Goal: Task Accomplishment & Management: Use online tool/utility

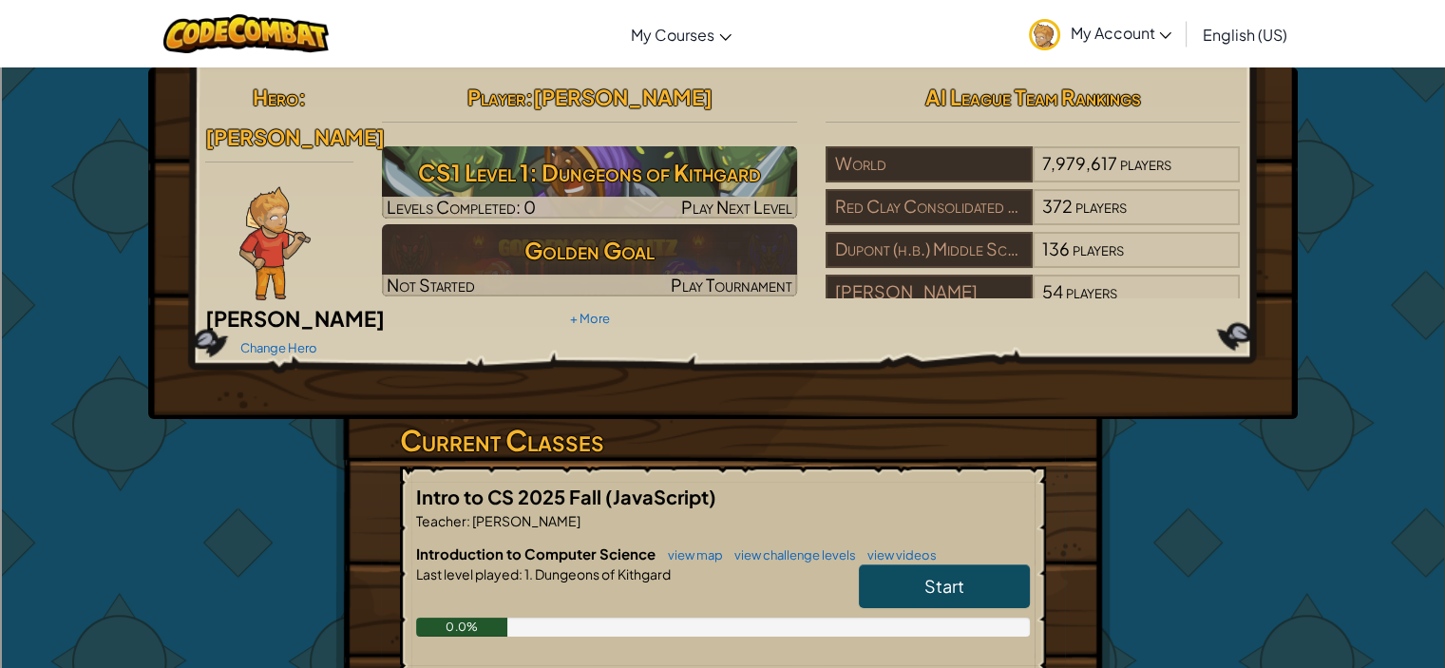
click at [949, 575] on span "Start" at bounding box center [945, 586] width 40 height 22
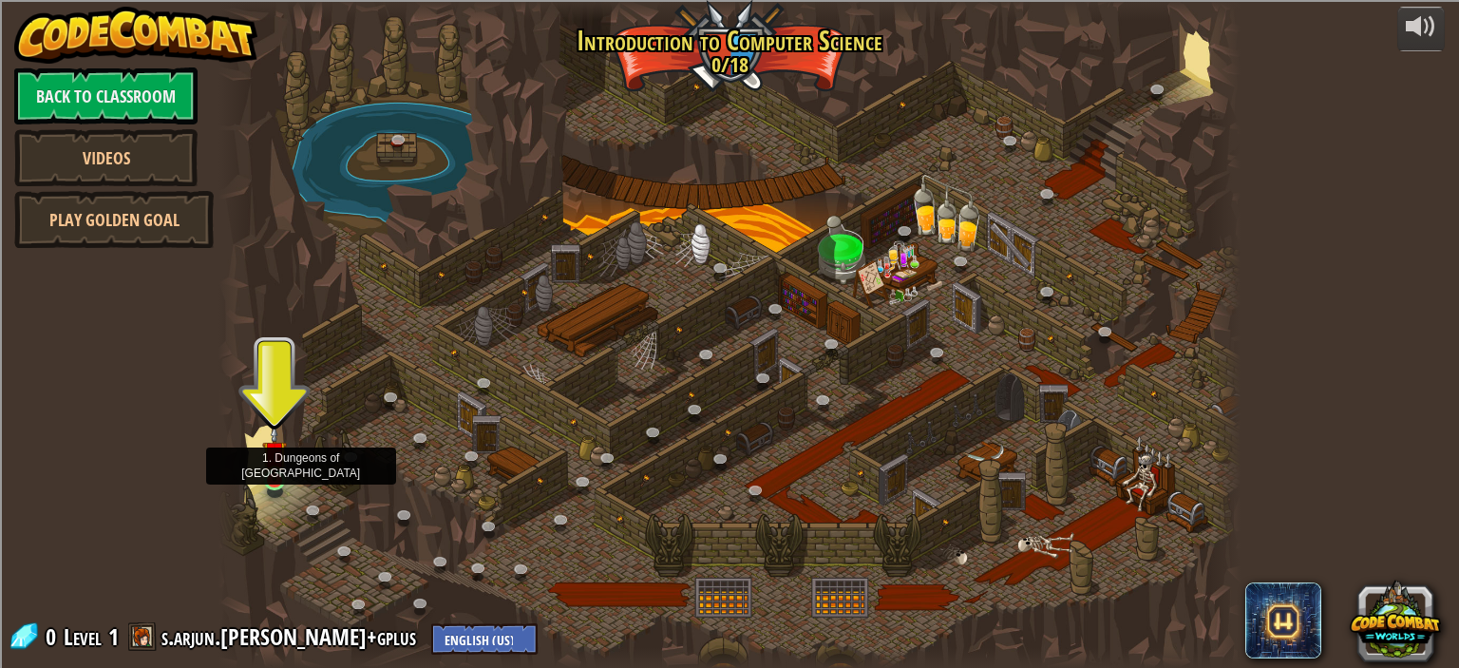
click at [273, 459] on img at bounding box center [274, 453] width 25 height 57
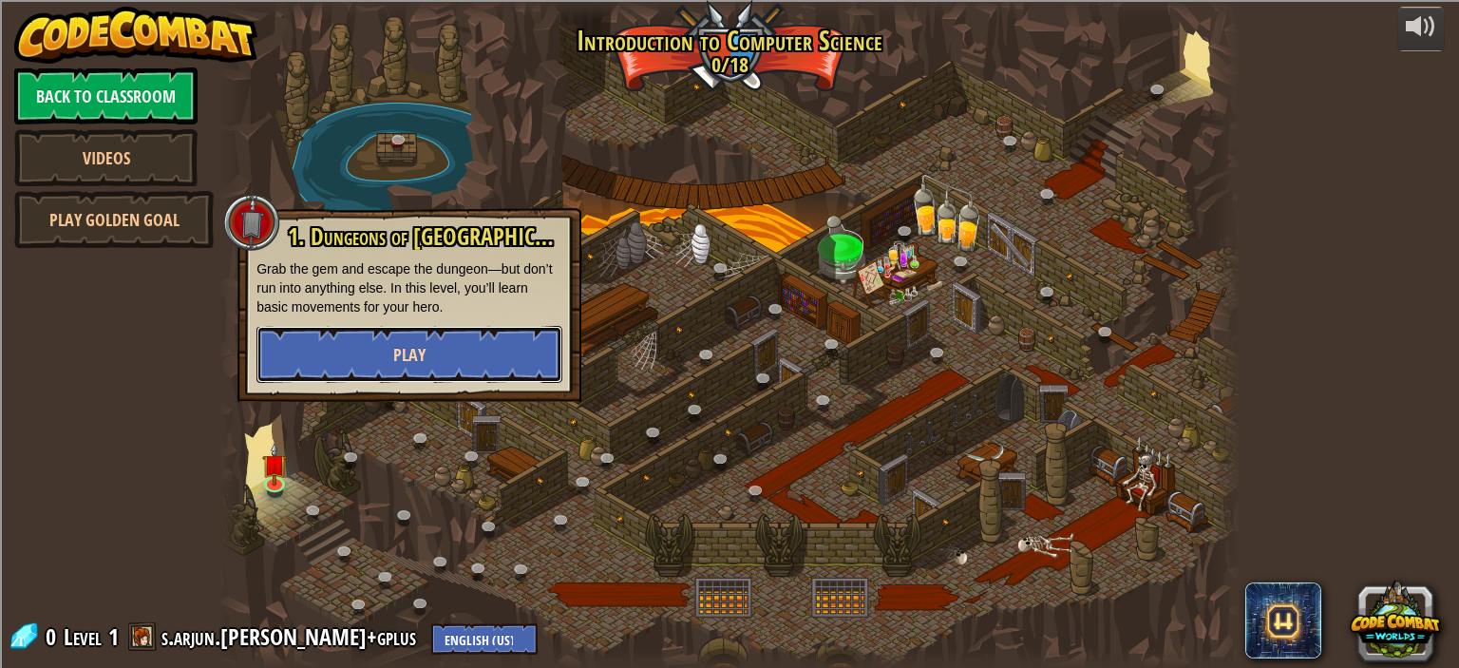
click at [315, 348] on button "Play" at bounding box center [410, 354] width 306 height 57
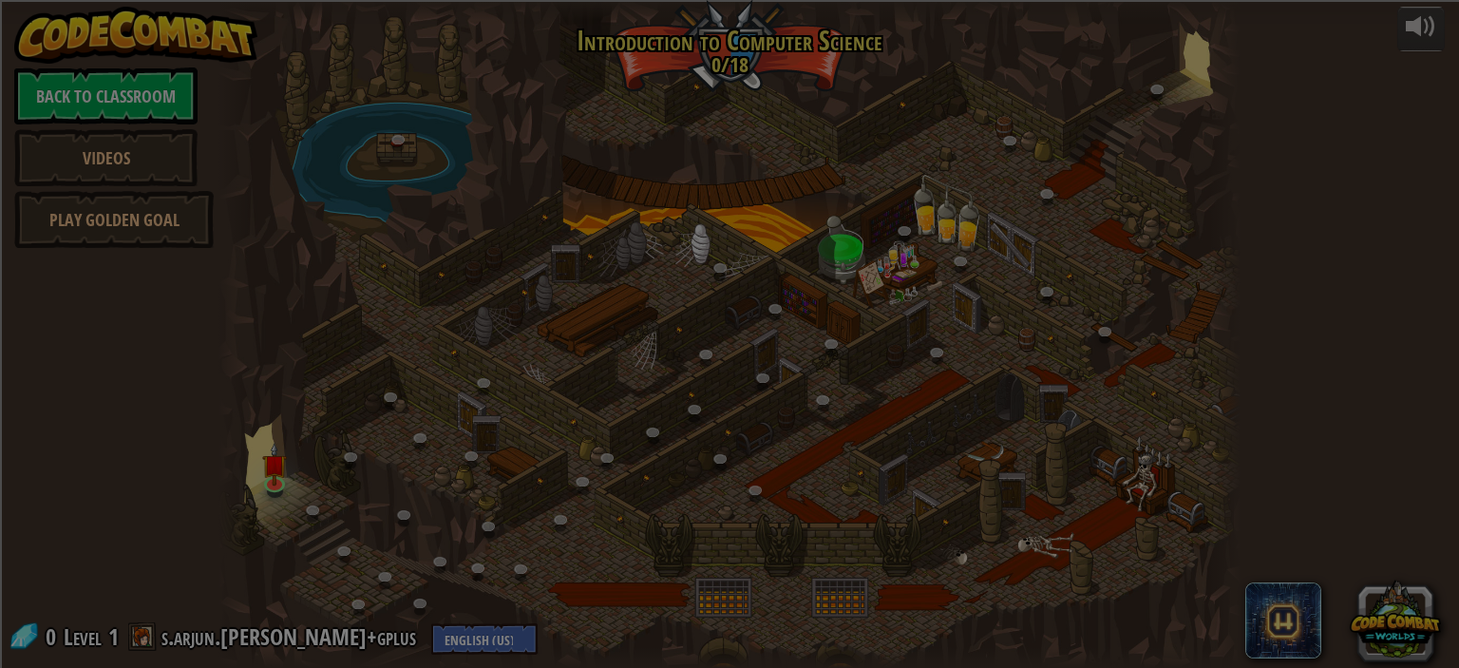
click at [315, 348] on div at bounding box center [729, 334] width 1459 height 668
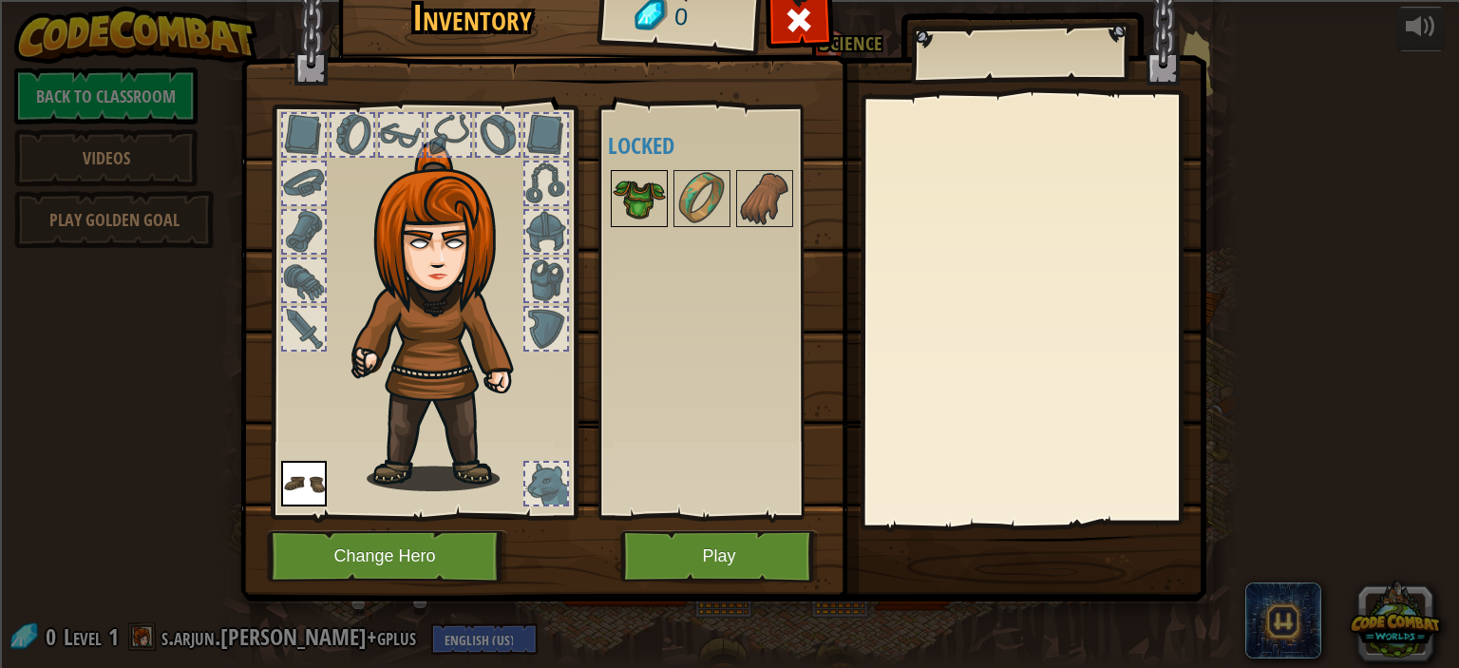
click at [656, 204] on img at bounding box center [639, 198] width 53 height 53
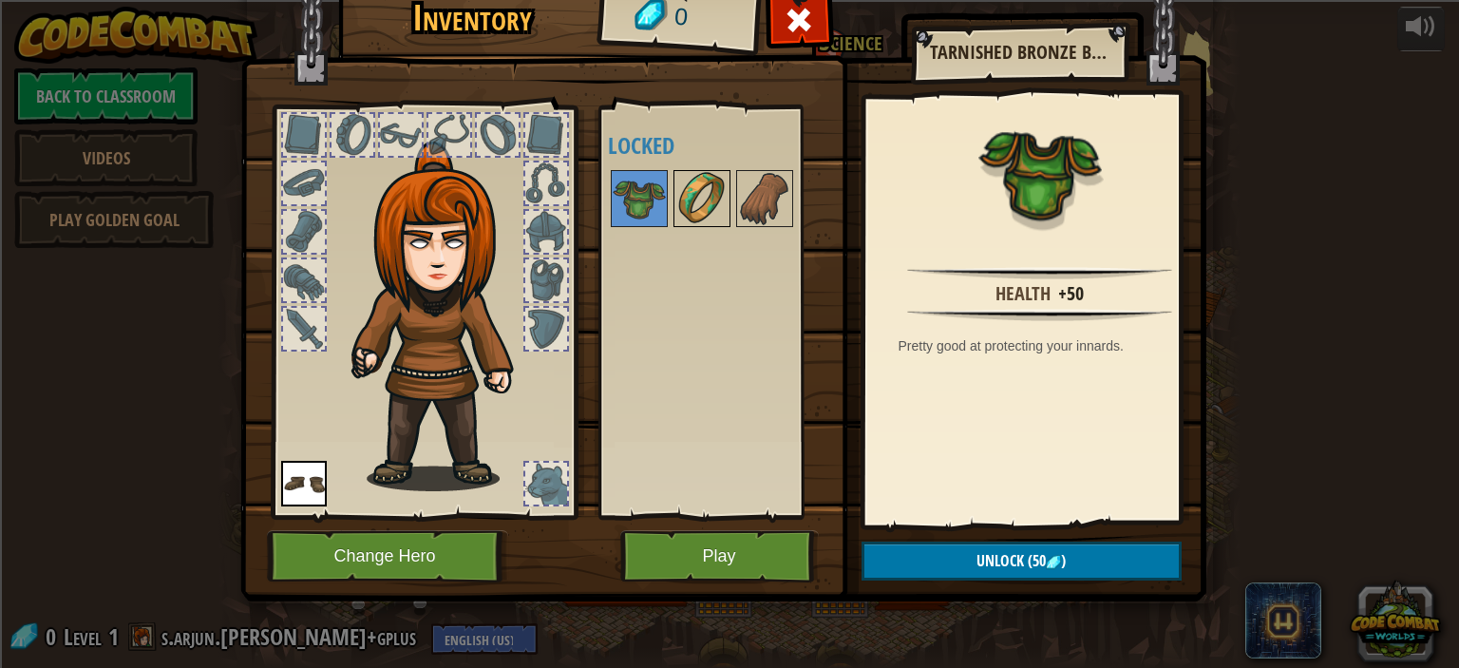
click at [699, 194] on img at bounding box center [702, 198] width 53 height 53
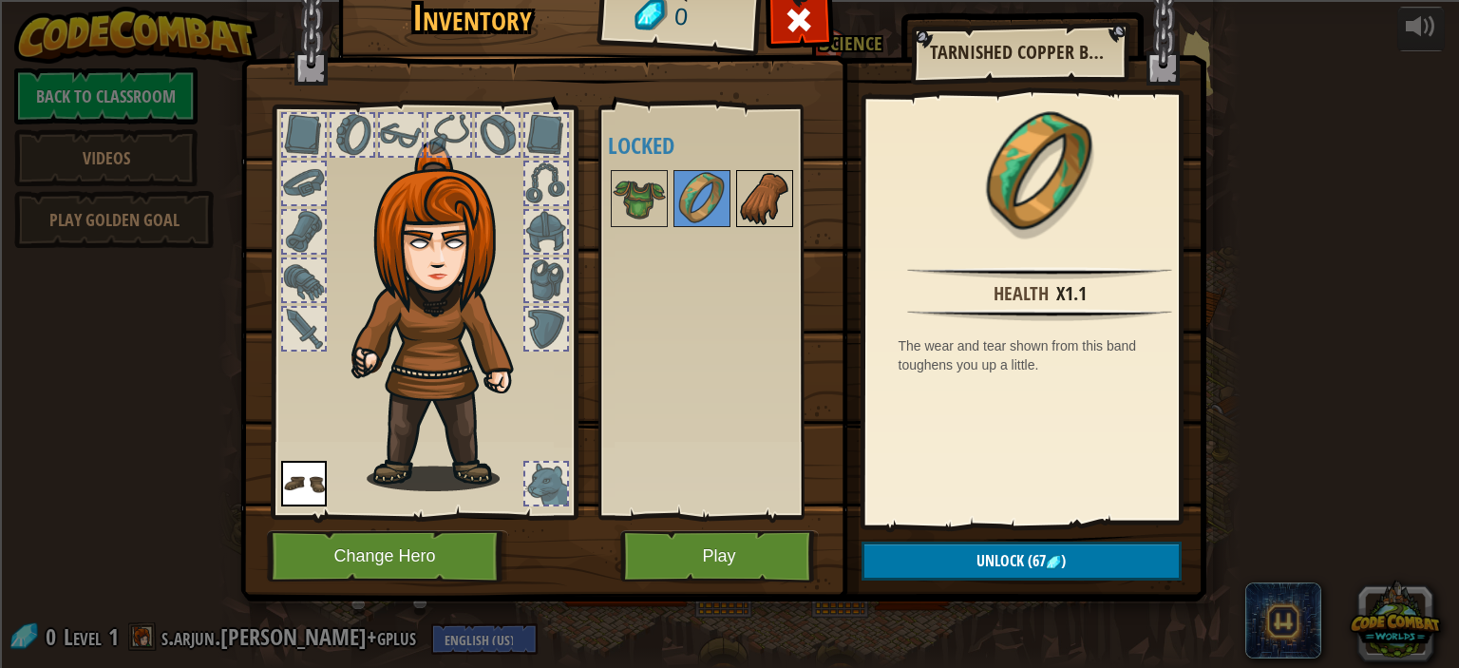
click at [770, 205] on img at bounding box center [764, 198] width 53 height 53
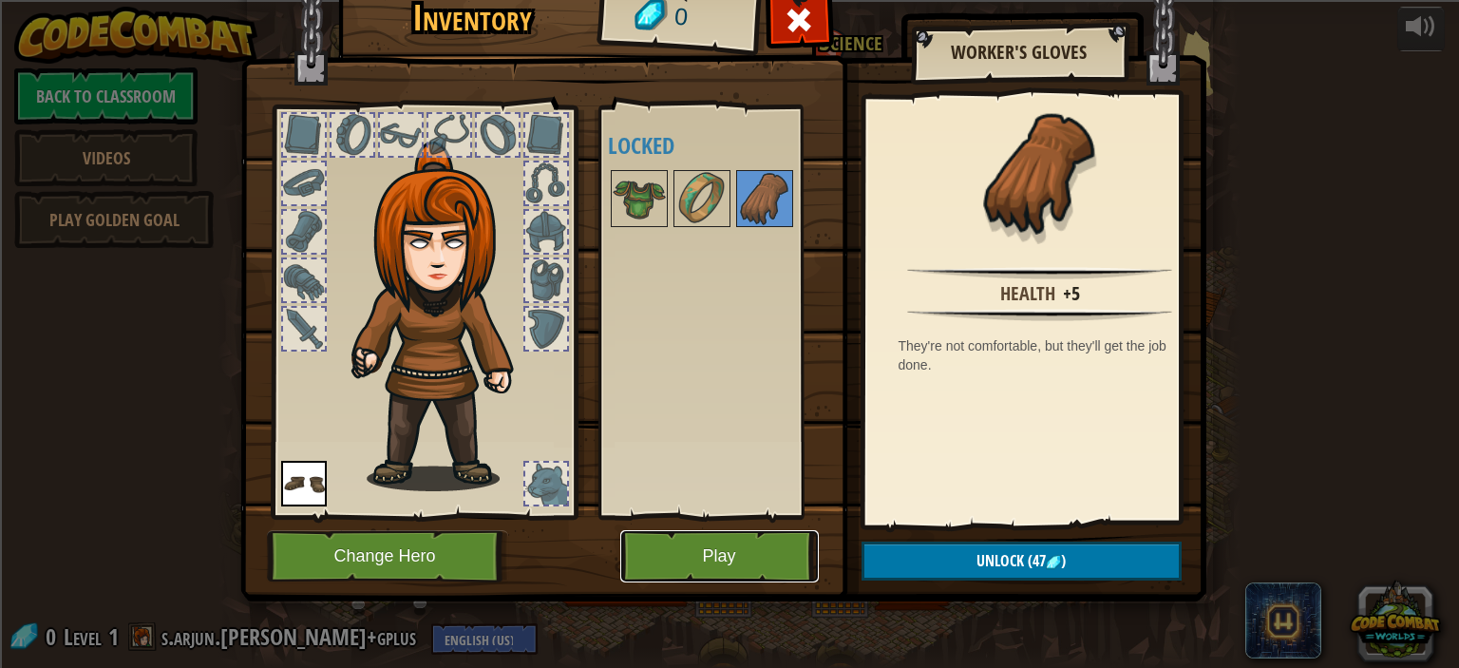
click at [734, 543] on button "Play" at bounding box center [719, 556] width 199 height 52
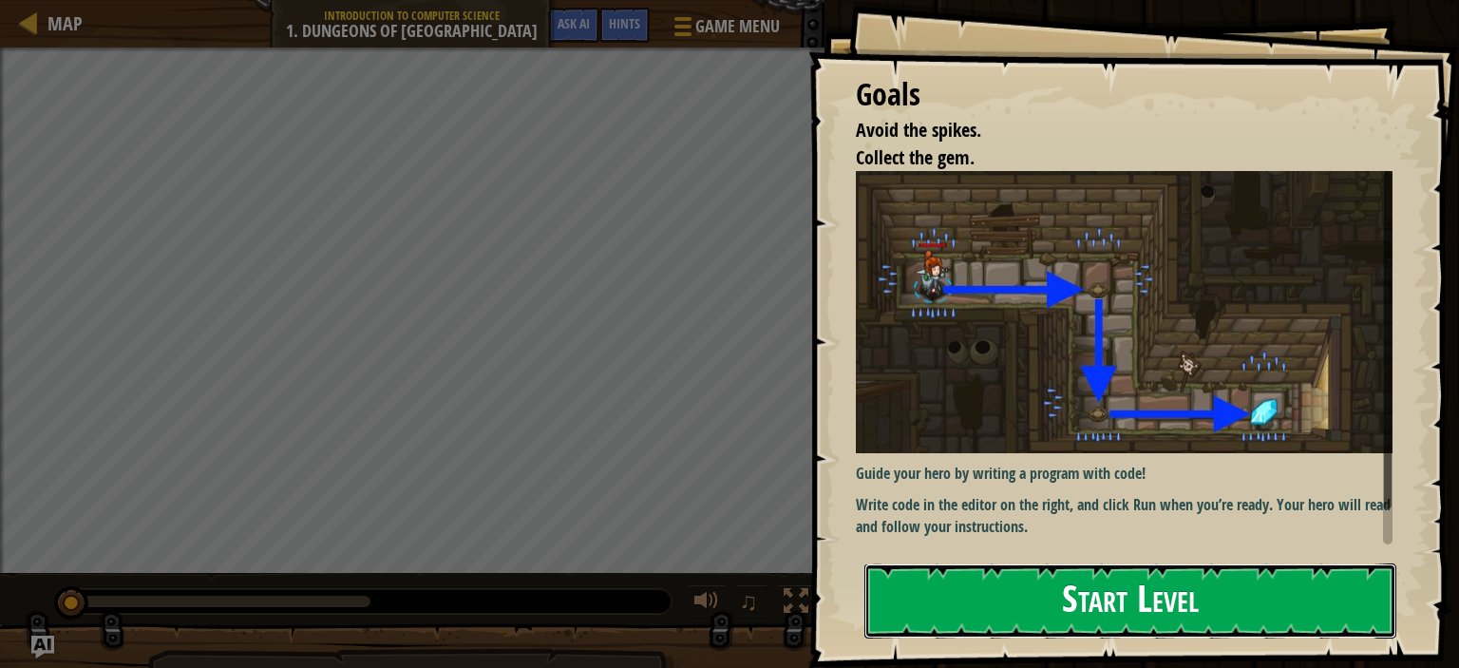
click at [923, 600] on button "Start Level" at bounding box center [1131, 600] width 532 height 75
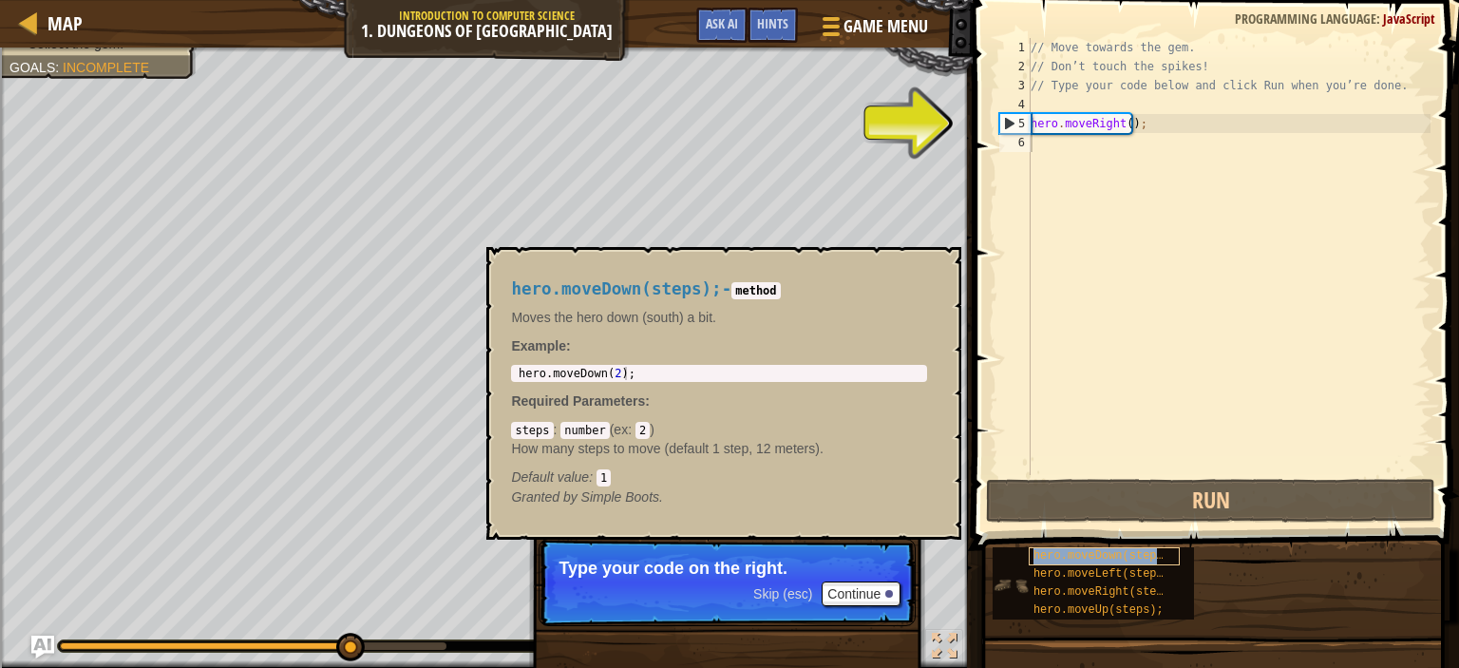
click at [1059, 552] on span "hero.moveDown(steps);" at bounding box center [1105, 555] width 143 height 13
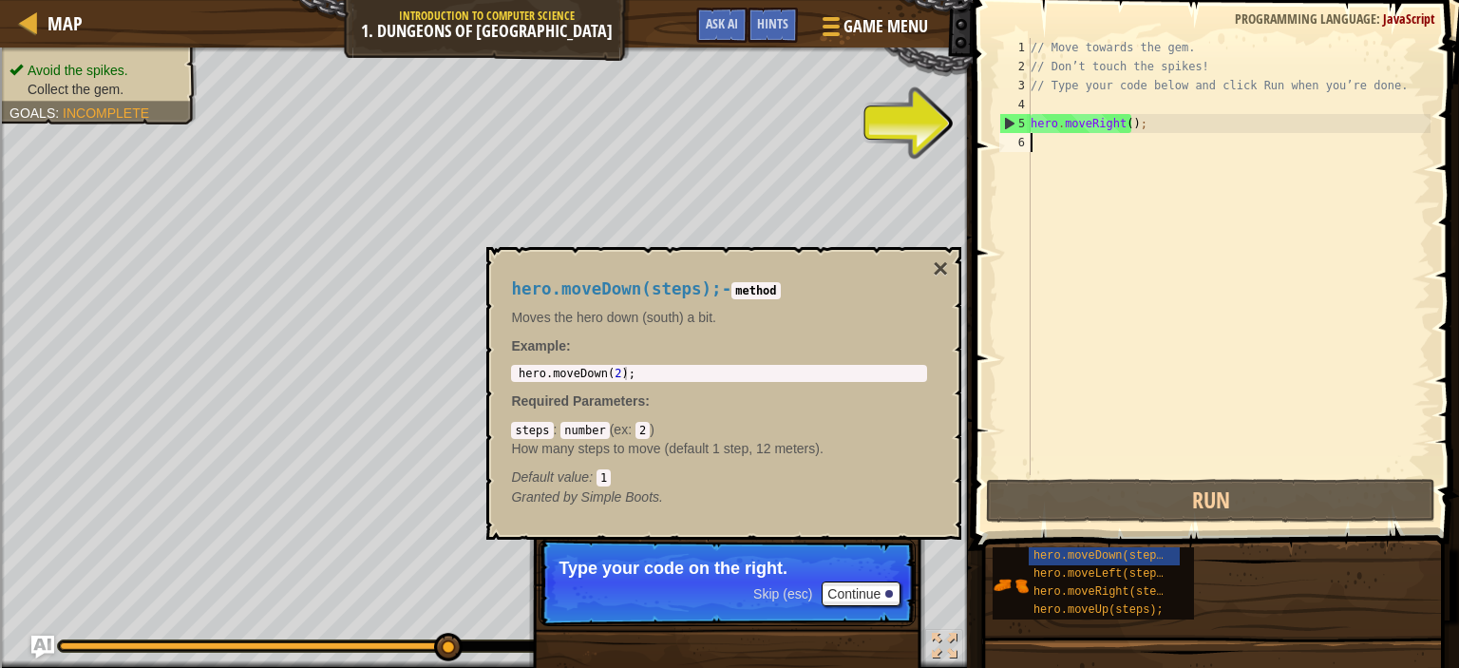
click at [1038, 146] on div "// Move towards the gem. // Don’t touch the spikes! // Type your code below and…" at bounding box center [1229, 275] width 404 height 475
type textarea "he"
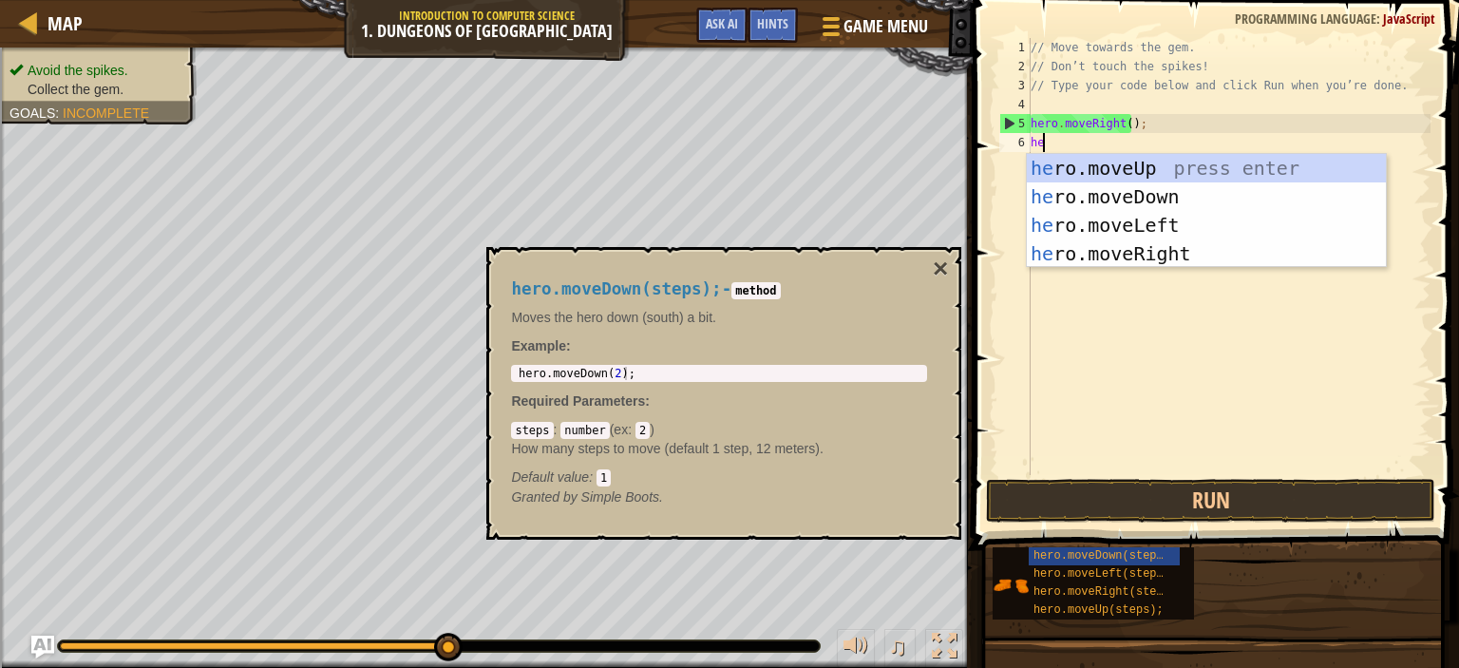
scroll to position [9, 0]
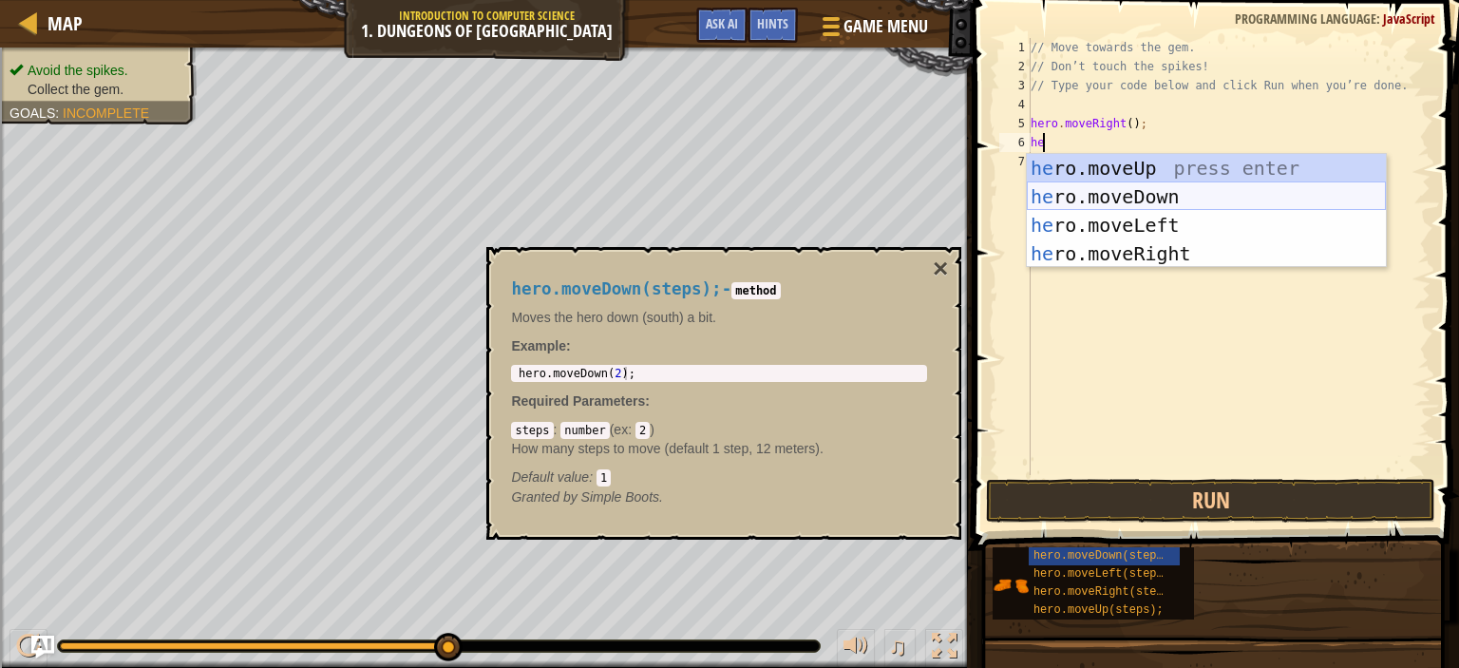
click at [1078, 198] on div "he ro.moveUp press enter he ro.moveDown press enter he ro.moveLeft press enter …" at bounding box center [1206, 239] width 359 height 171
click at [1078, 198] on div "// Move towards the gem. // Don’t touch the spikes! // Type your code below and…" at bounding box center [1229, 275] width 404 height 475
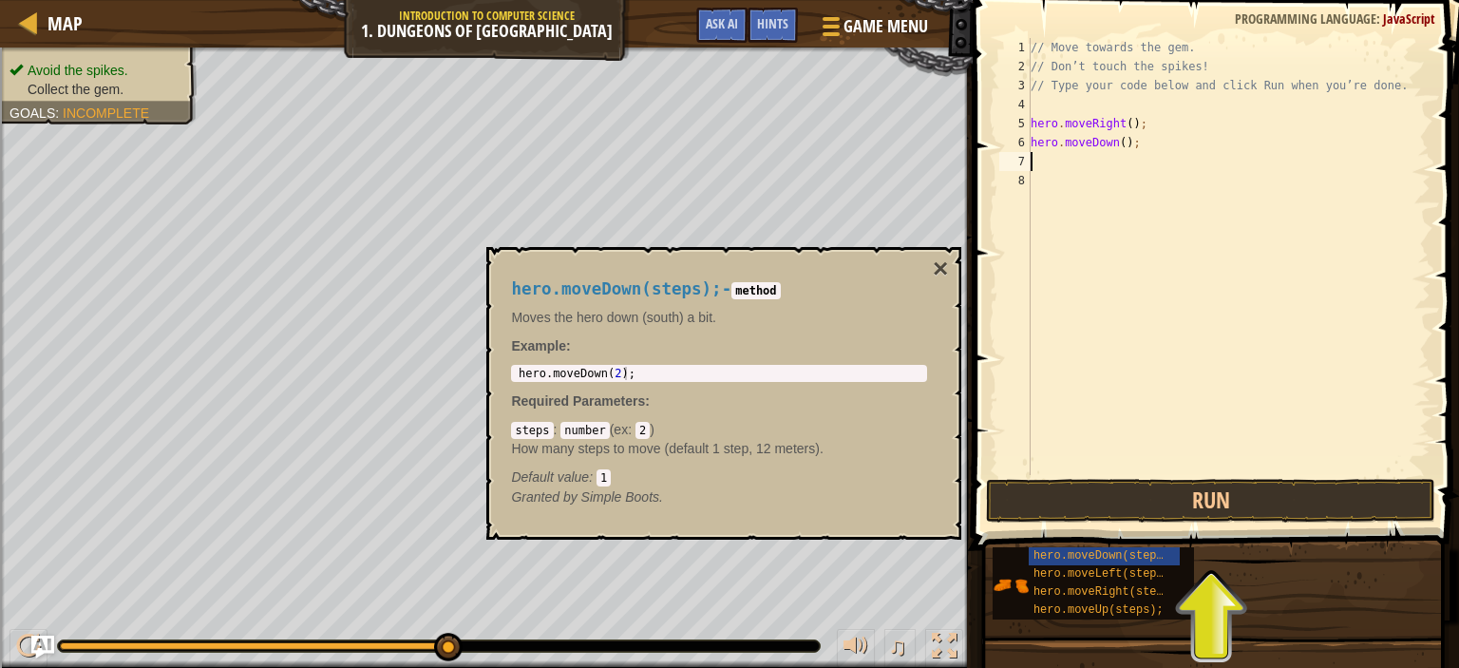
click at [1038, 159] on div "// Move towards the gem. // Don’t touch the spikes! // Type your code below and…" at bounding box center [1229, 275] width 404 height 475
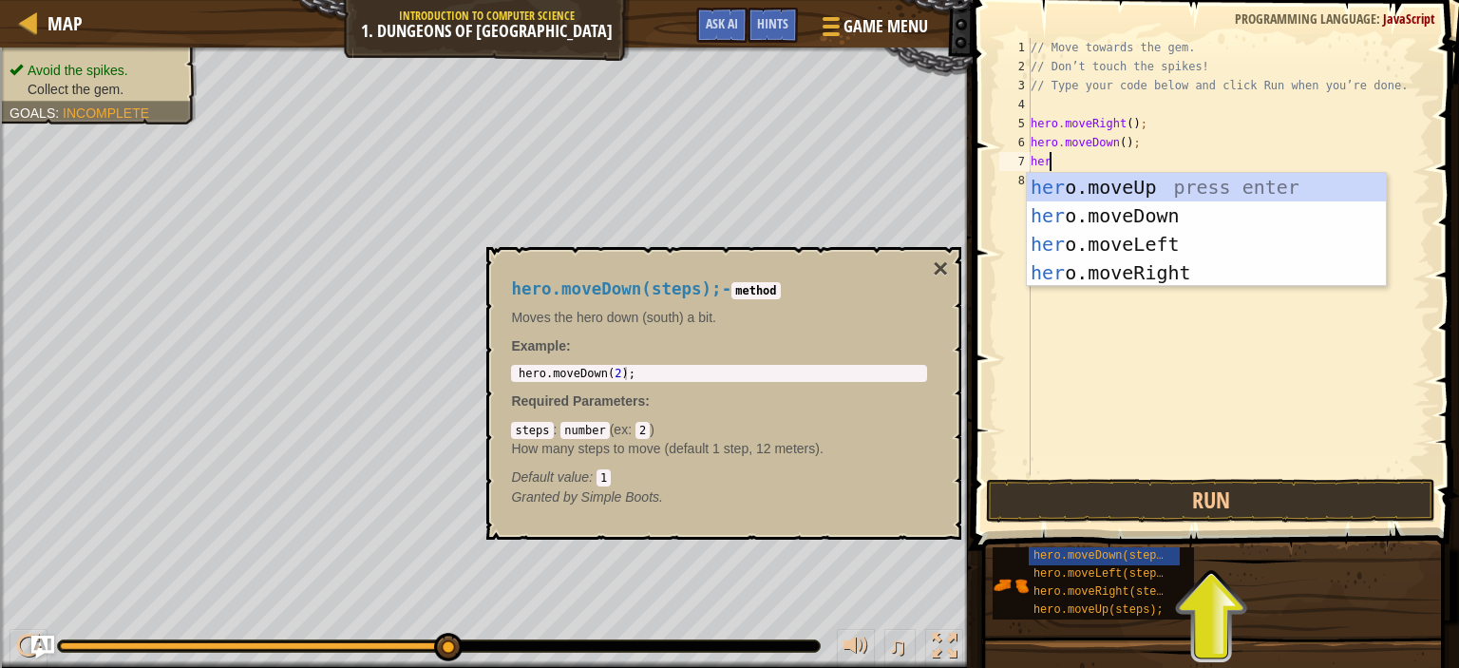
type textarea "hero"
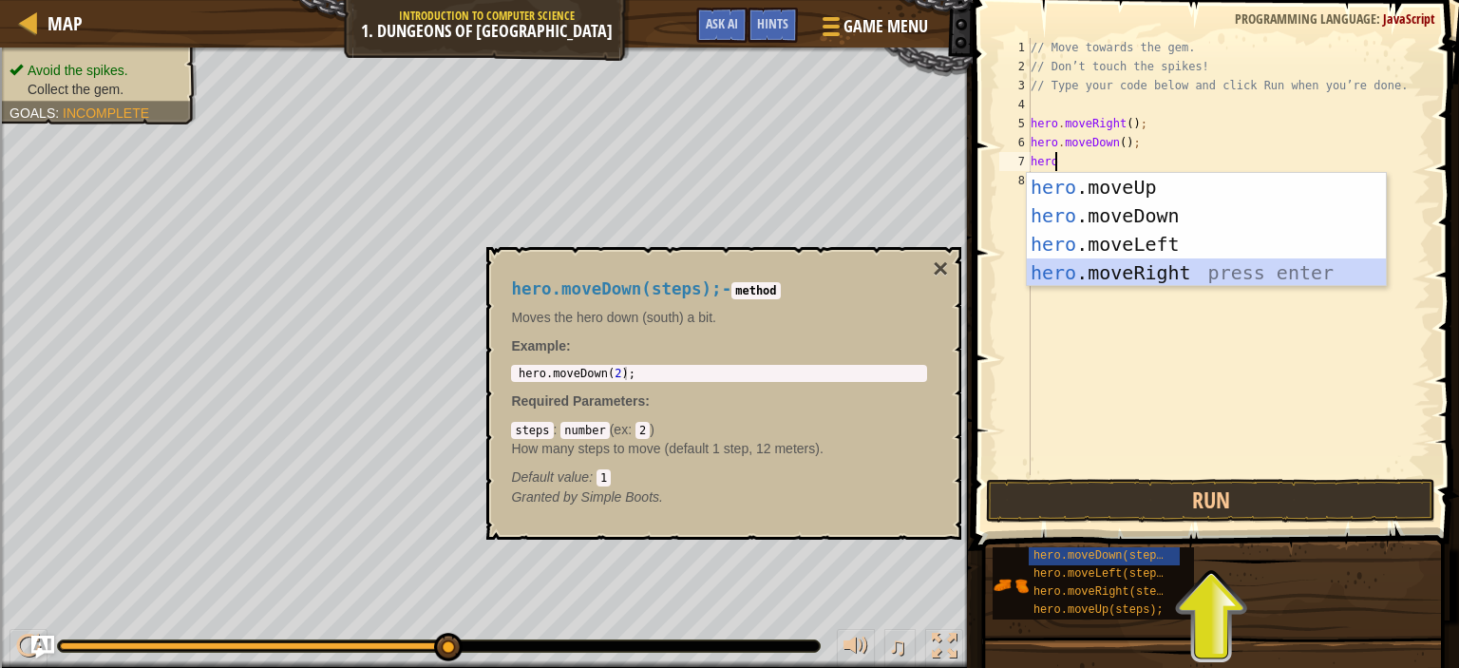
click at [1081, 278] on div "hero .moveUp press enter hero .moveDown press enter hero .moveLeft press enter …" at bounding box center [1206, 258] width 359 height 171
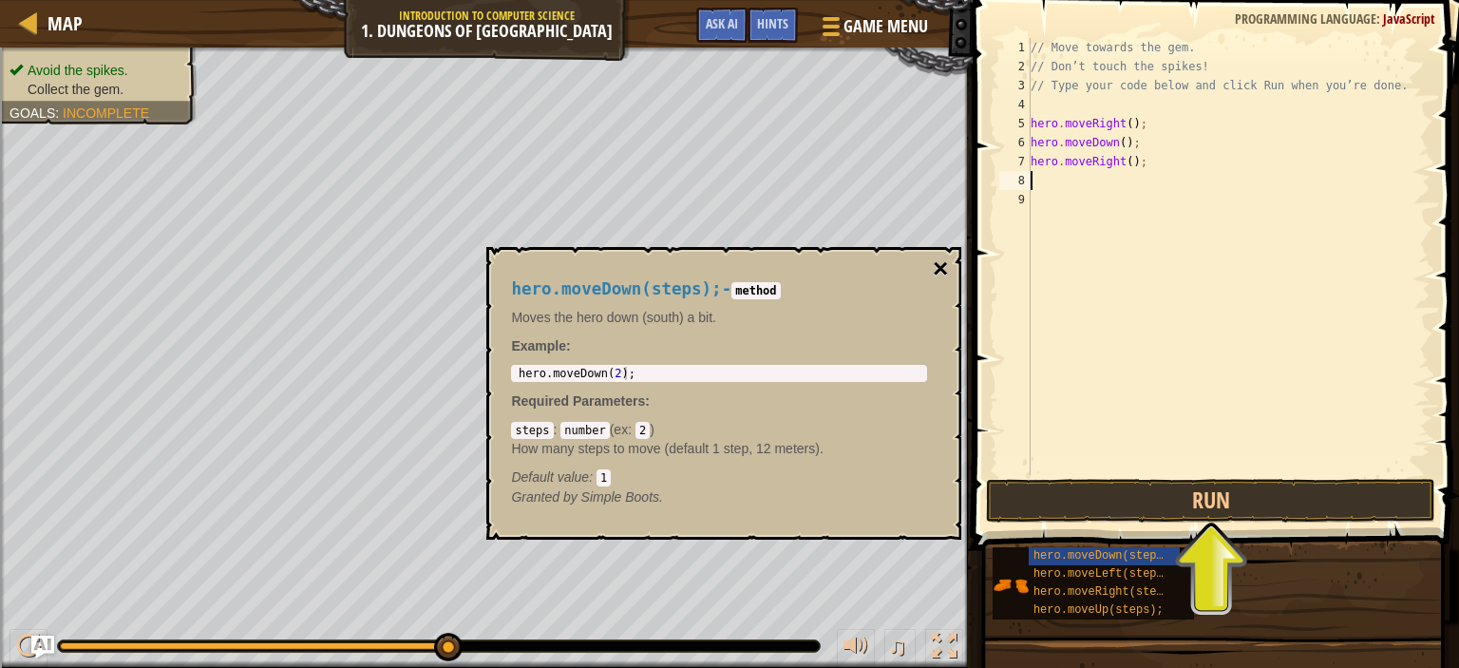
click at [941, 273] on button "×" at bounding box center [940, 269] width 15 height 27
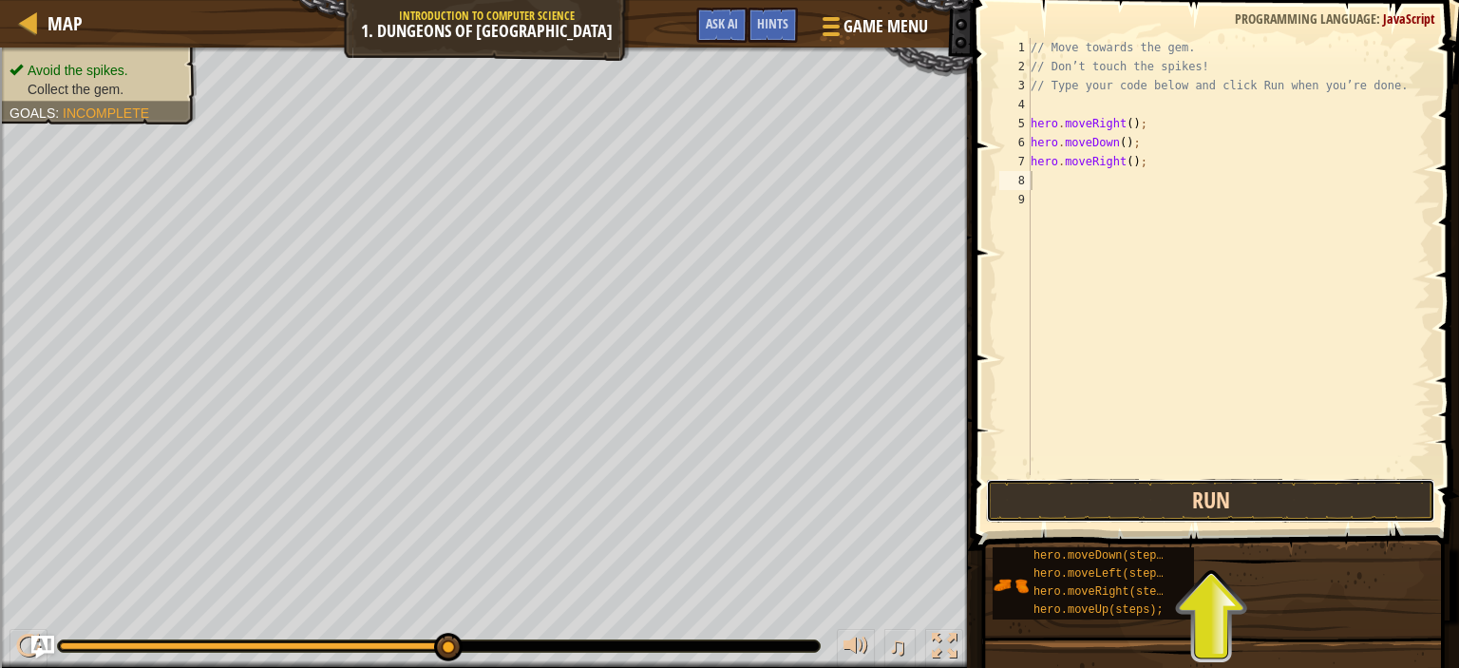
click at [1083, 494] on button "Run" at bounding box center [1210, 501] width 449 height 44
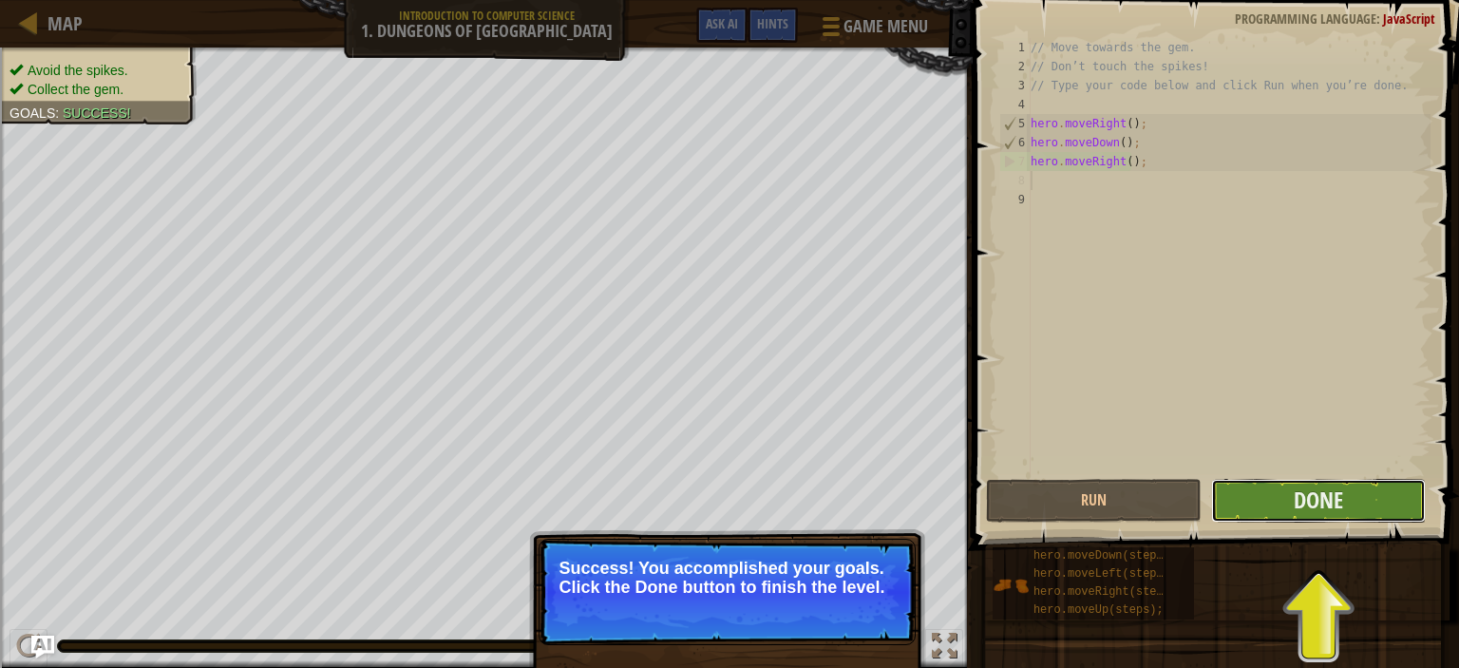
click at [1287, 497] on button "Done" at bounding box center [1318, 501] width 215 height 44
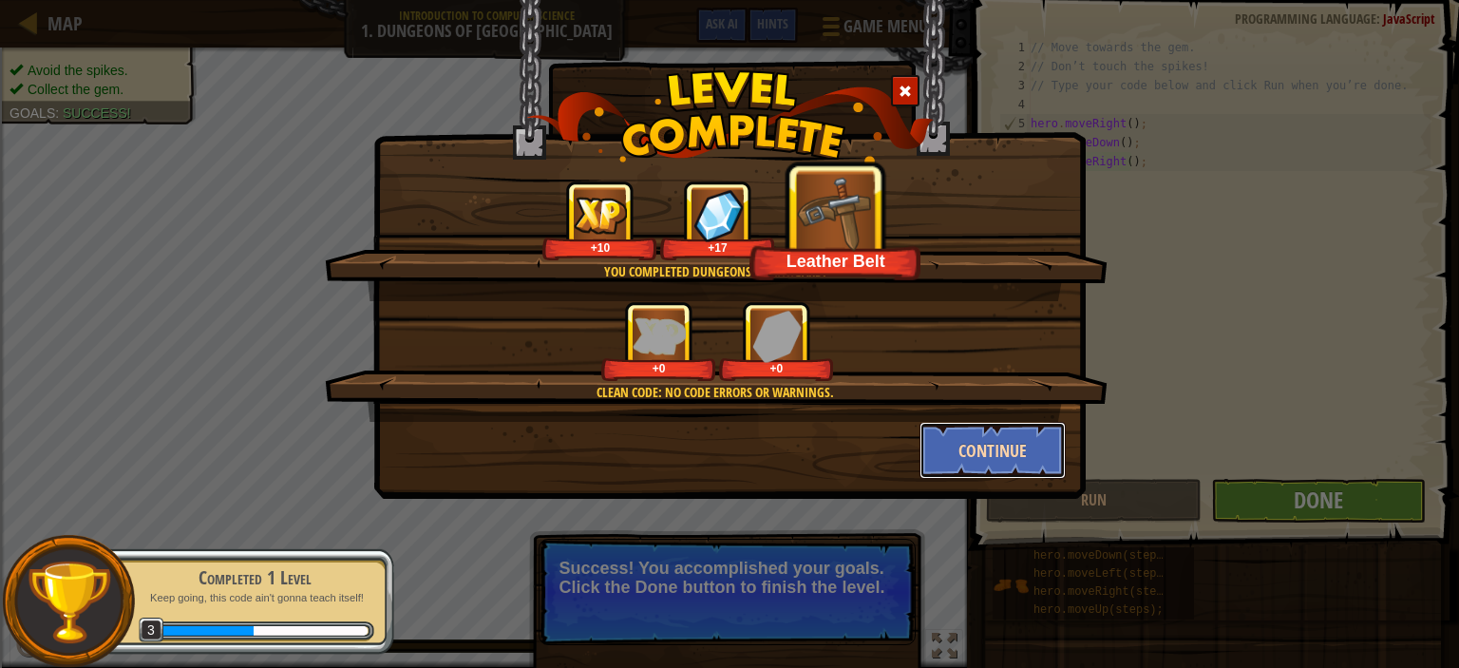
click at [950, 444] on button "Continue" at bounding box center [993, 450] width 147 height 57
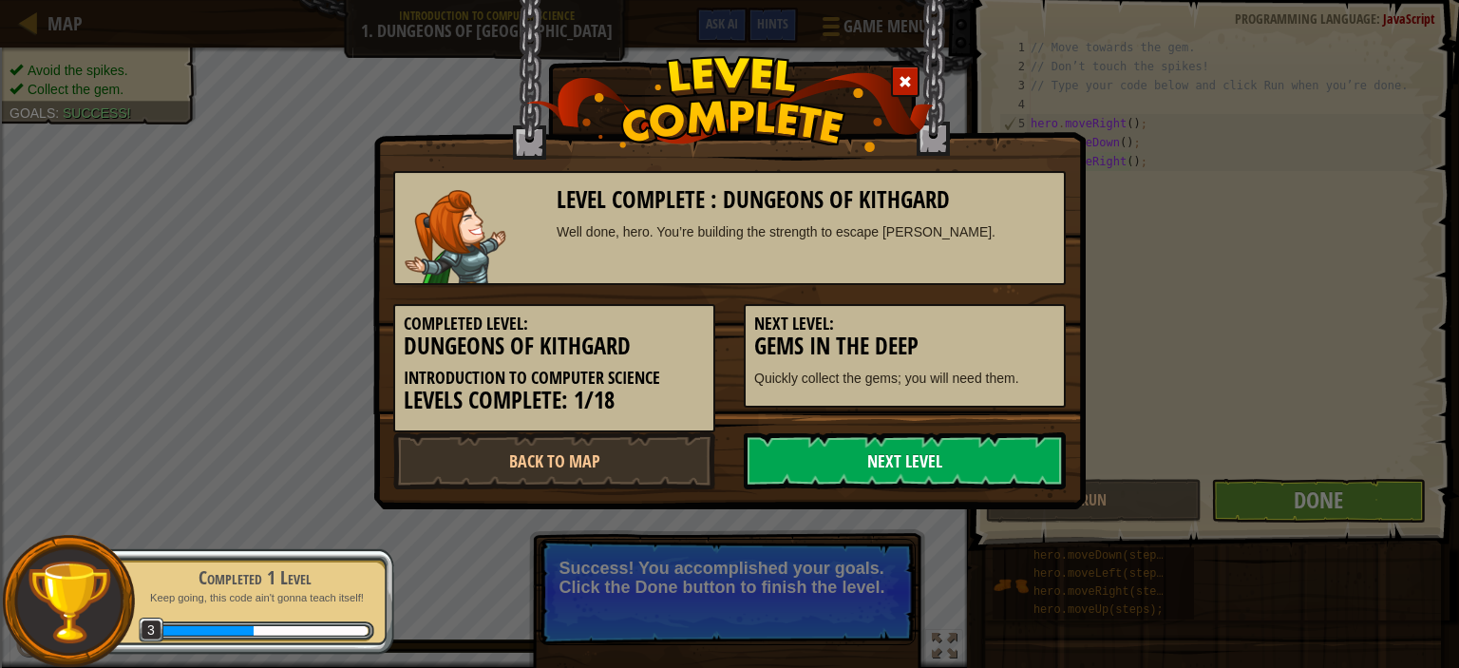
click at [950, 453] on link "Next Level" at bounding box center [905, 460] width 322 height 57
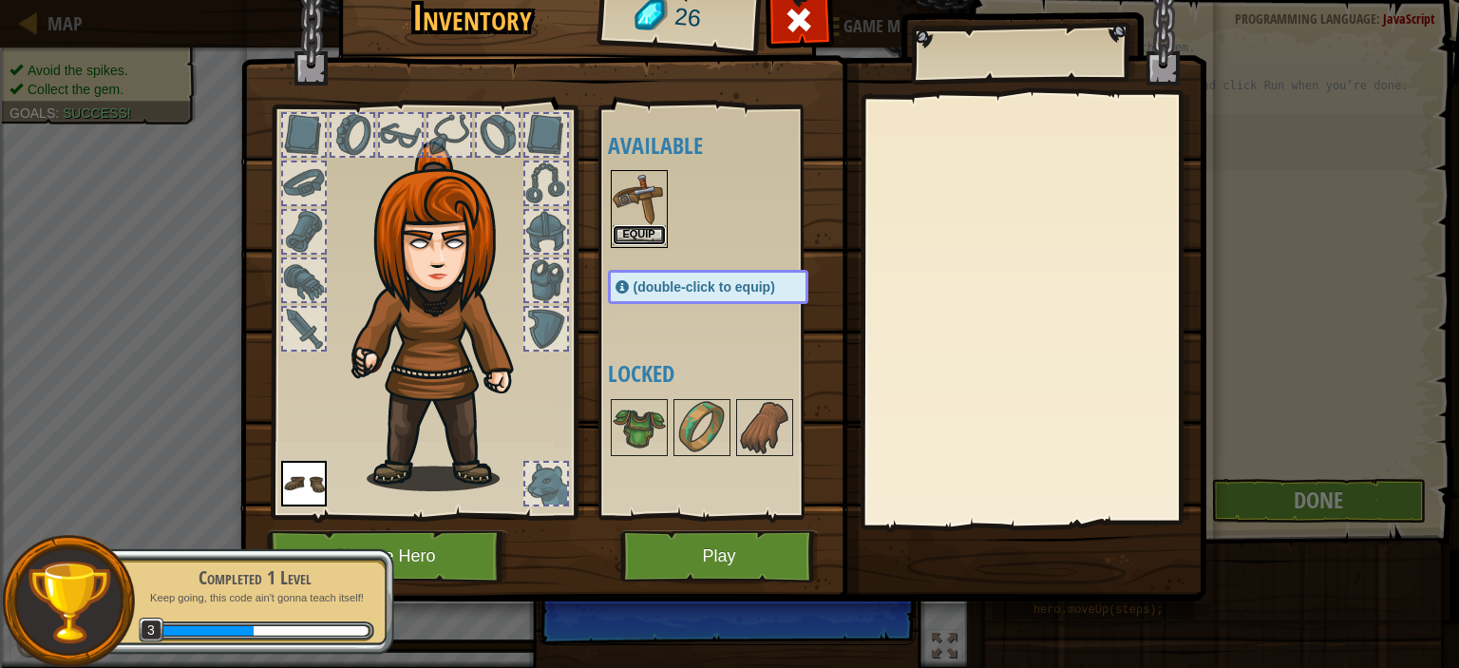
click at [639, 232] on button "Equip" at bounding box center [639, 235] width 53 height 20
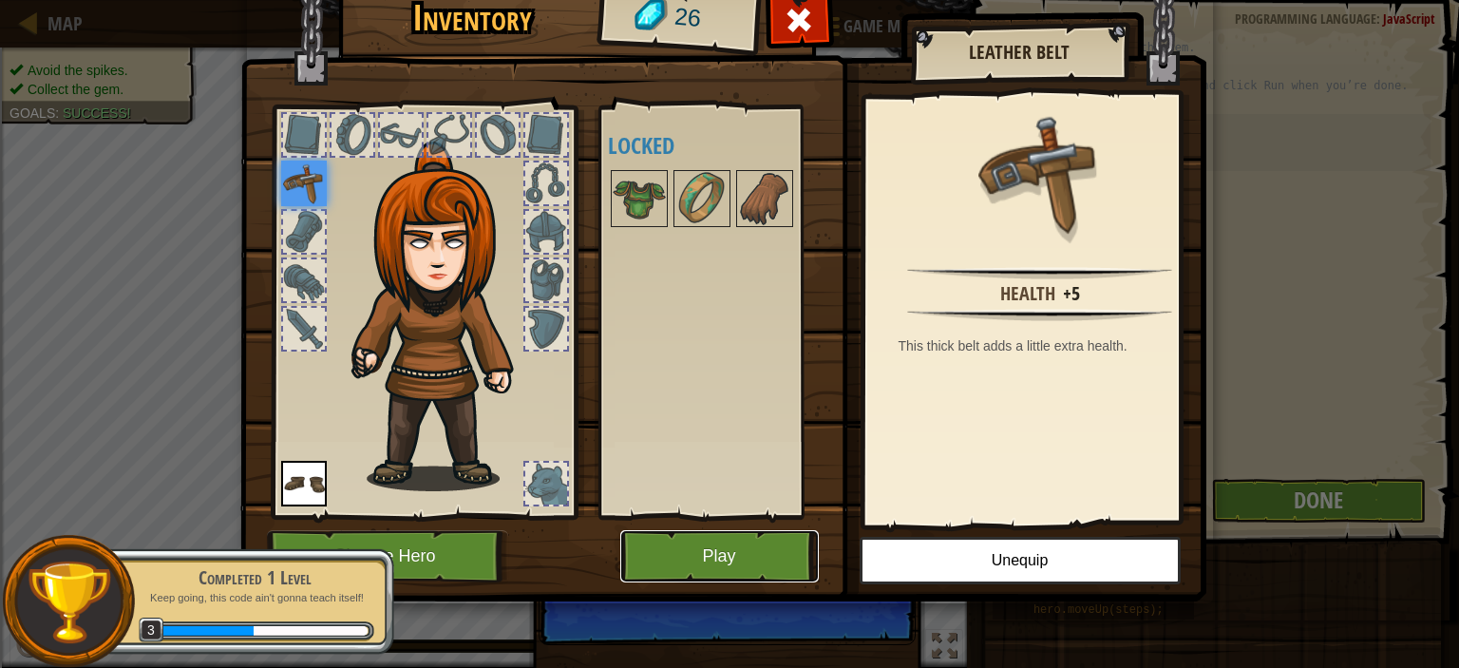
click at [739, 559] on button "Play" at bounding box center [719, 556] width 199 height 52
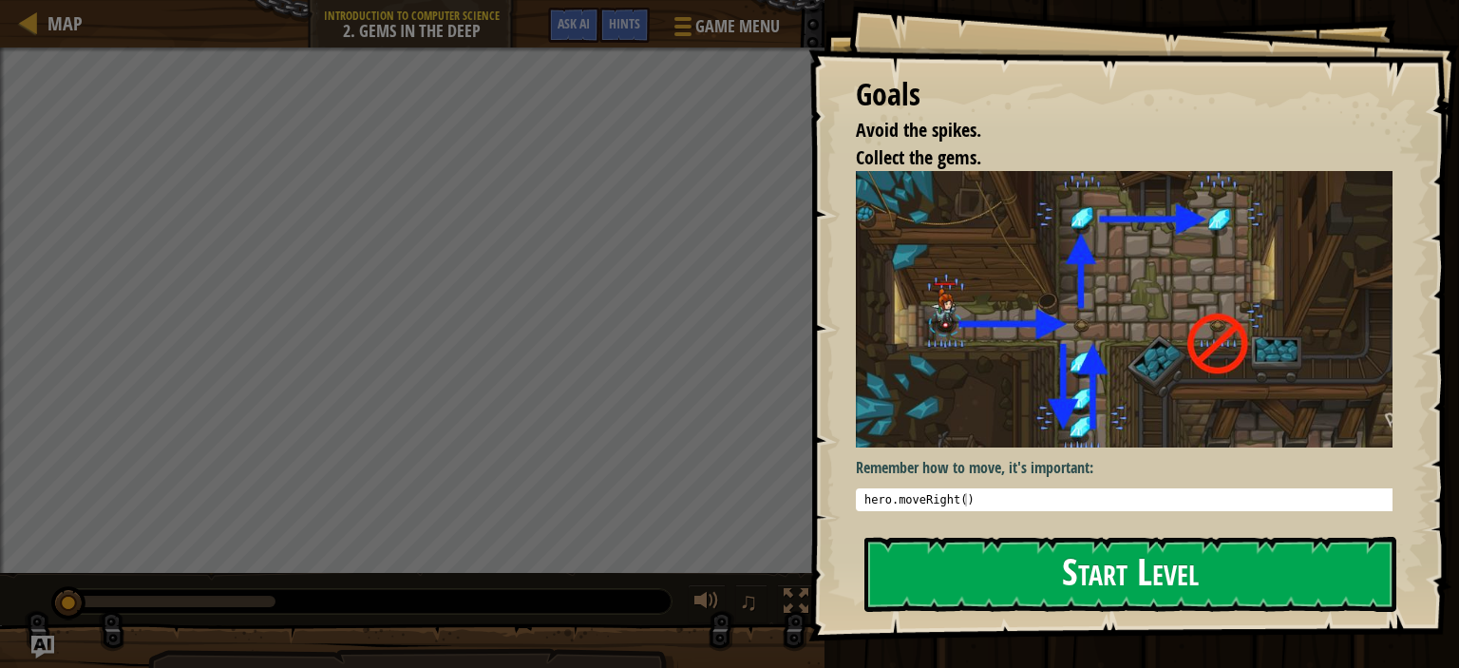
click at [1068, 537] on button "Start Level" at bounding box center [1131, 574] width 532 height 75
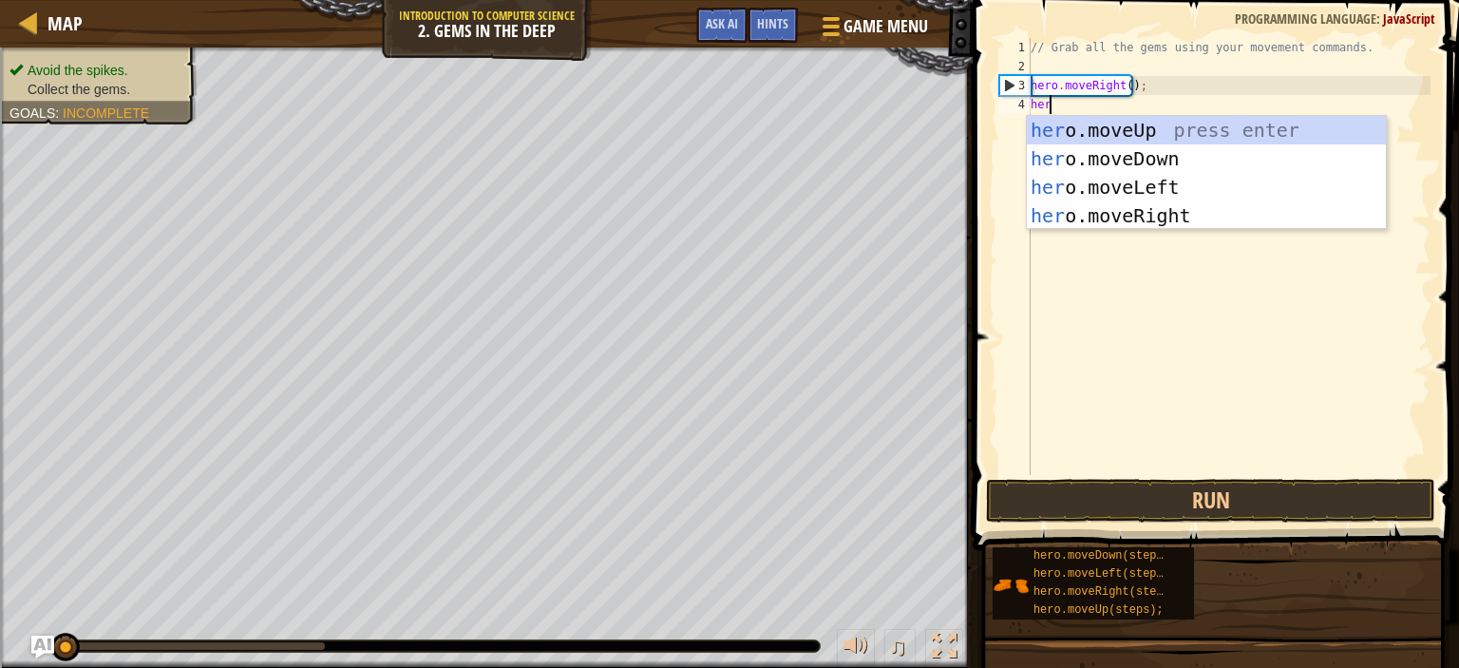
type textarea "hero"
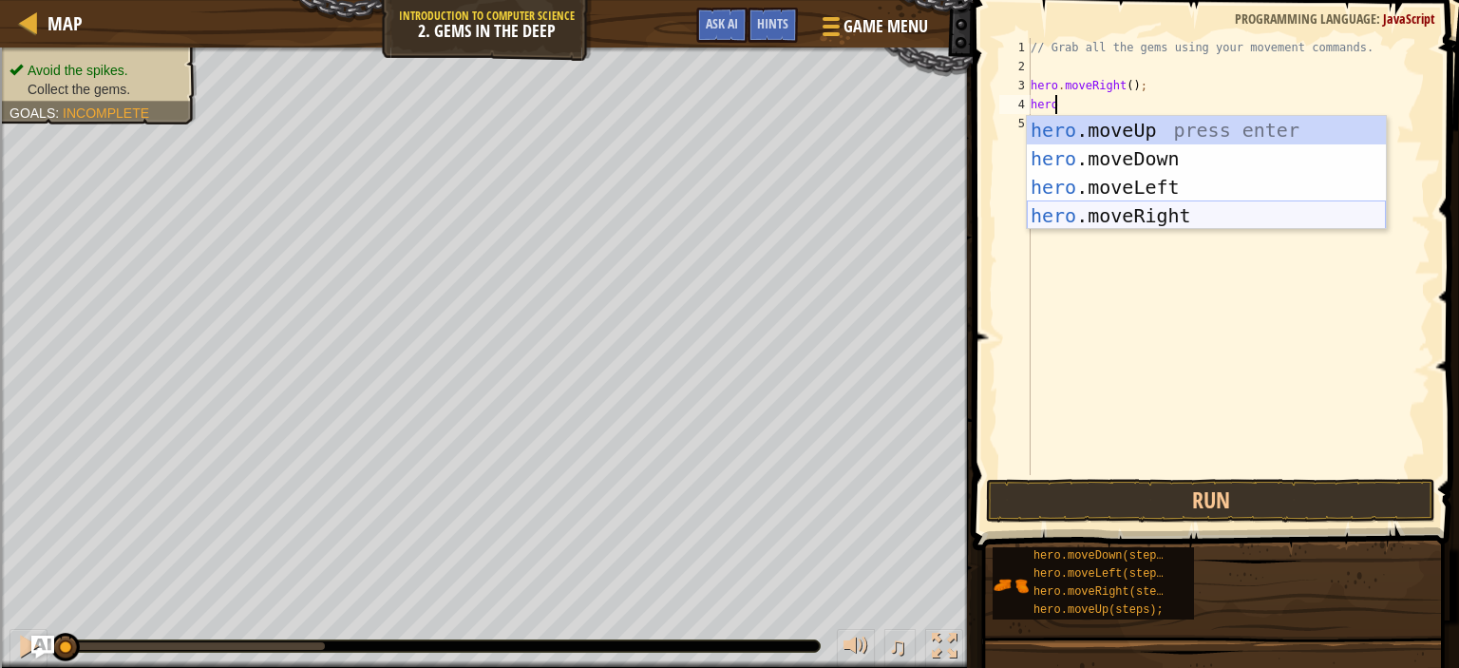
click at [1116, 216] on div "hero .moveUp press enter hero .moveDown press enter hero .moveLeft press enter …" at bounding box center [1206, 201] width 359 height 171
click at [1116, 216] on div "// Grab all the gems using your movement commands. hero . moveRight ( ) ; hero" at bounding box center [1229, 275] width 404 height 475
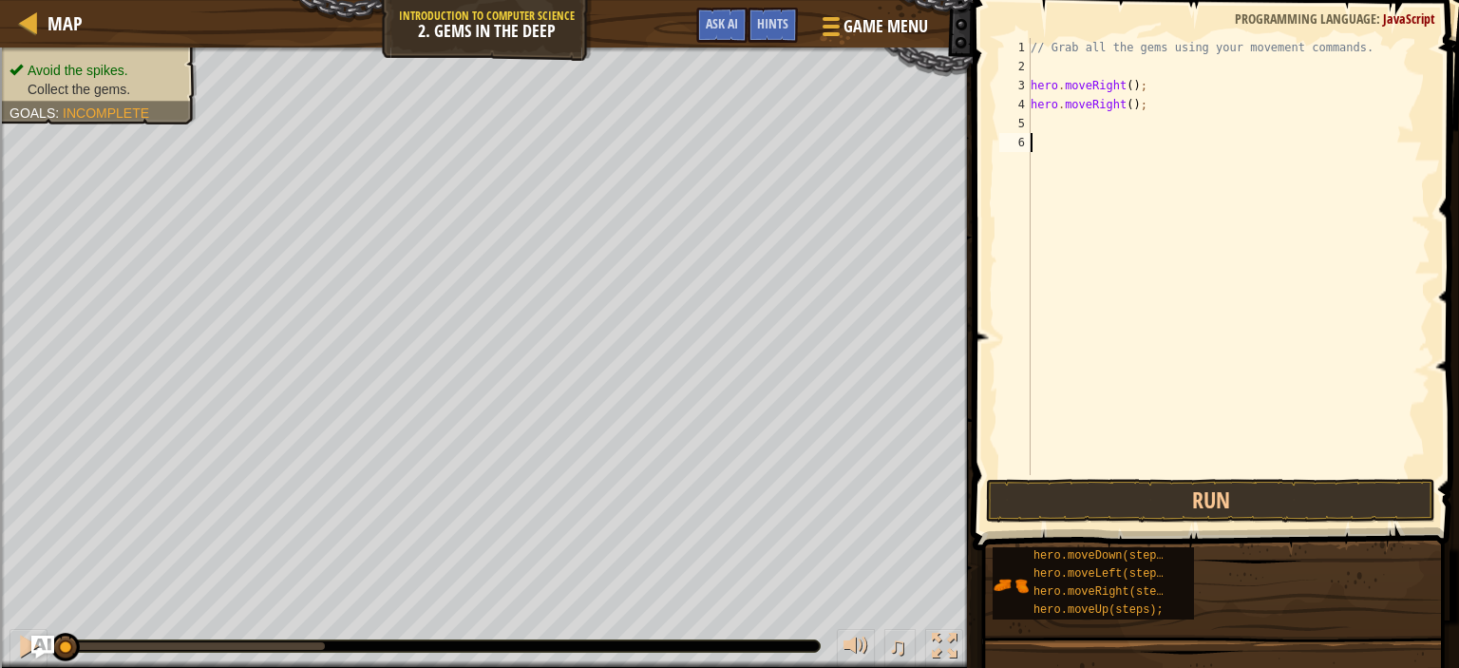
click at [1140, 107] on div "// Grab all the gems using your movement commands. hero . moveRight ( ) ; hero …" at bounding box center [1229, 275] width 404 height 475
type textarea "h"
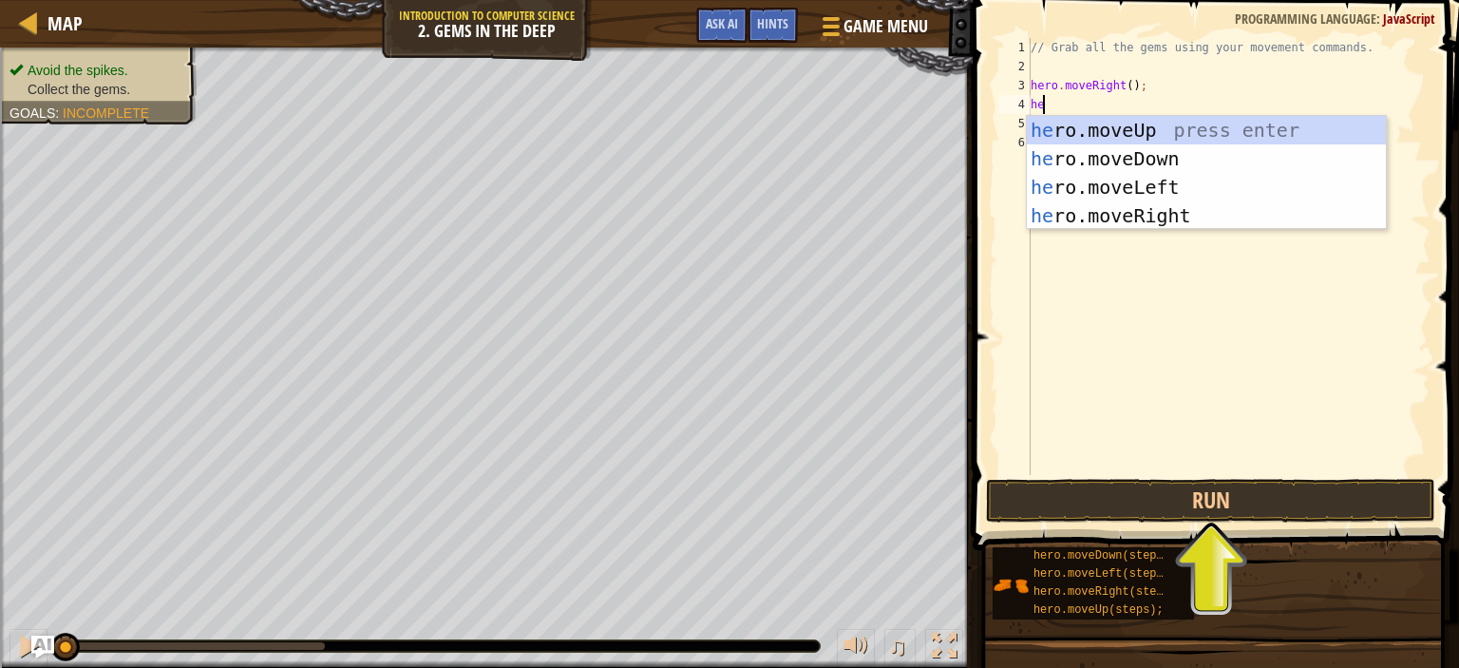
type textarea "hero"
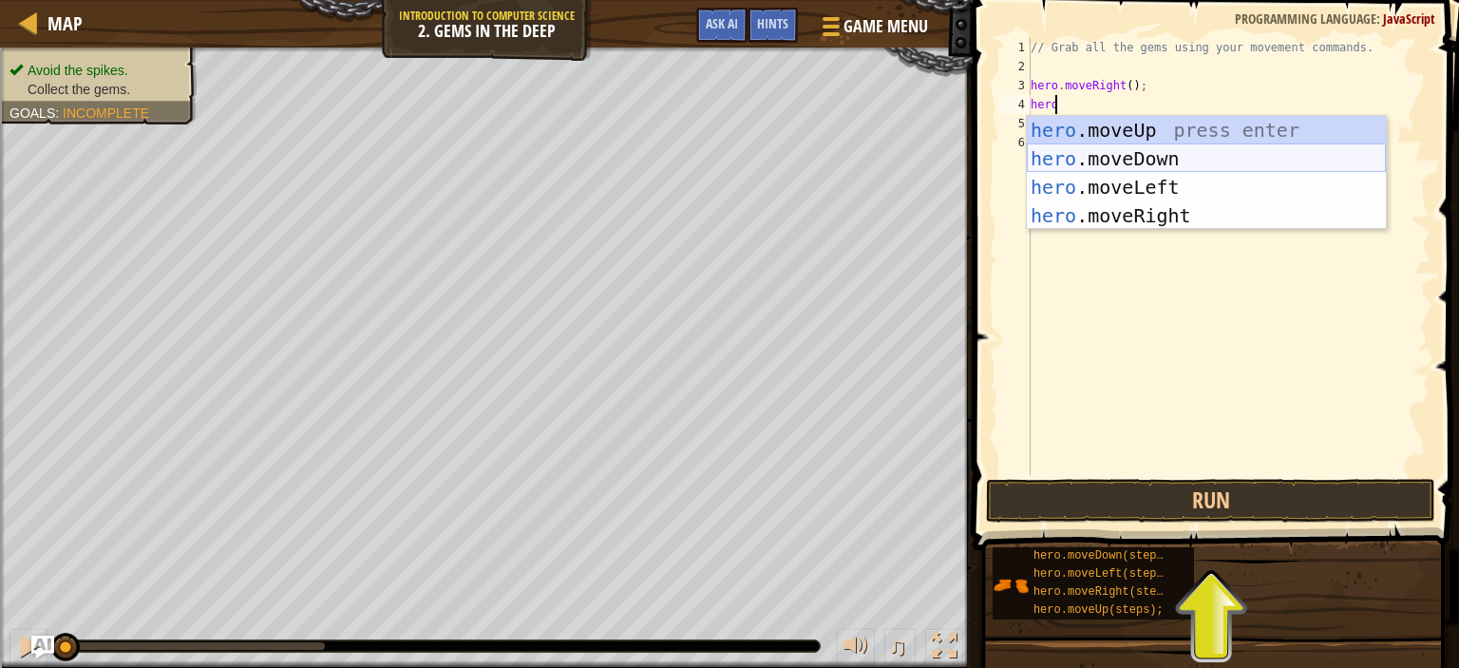
click at [1076, 166] on div "hero .moveUp press enter hero .moveDown press enter hero .moveLeft press enter …" at bounding box center [1206, 201] width 359 height 171
click at [1076, 166] on div "// Grab all the gems using your movement commands. hero . moveRight ( ) ; hero" at bounding box center [1229, 275] width 404 height 475
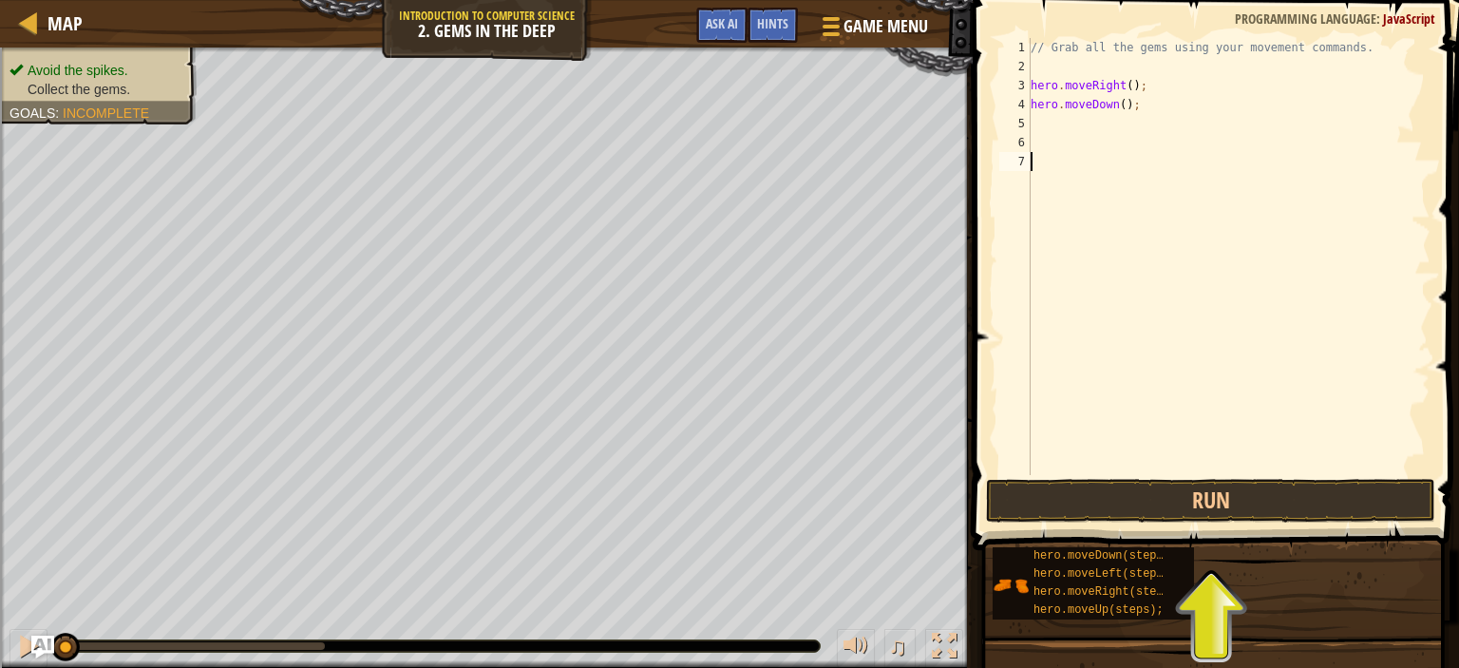
click at [1036, 124] on div "// Grab all the gems using your movement commands. hero . moveRight ( ) ; hero …" at bounding box center [1229, 275] width 404 height 475
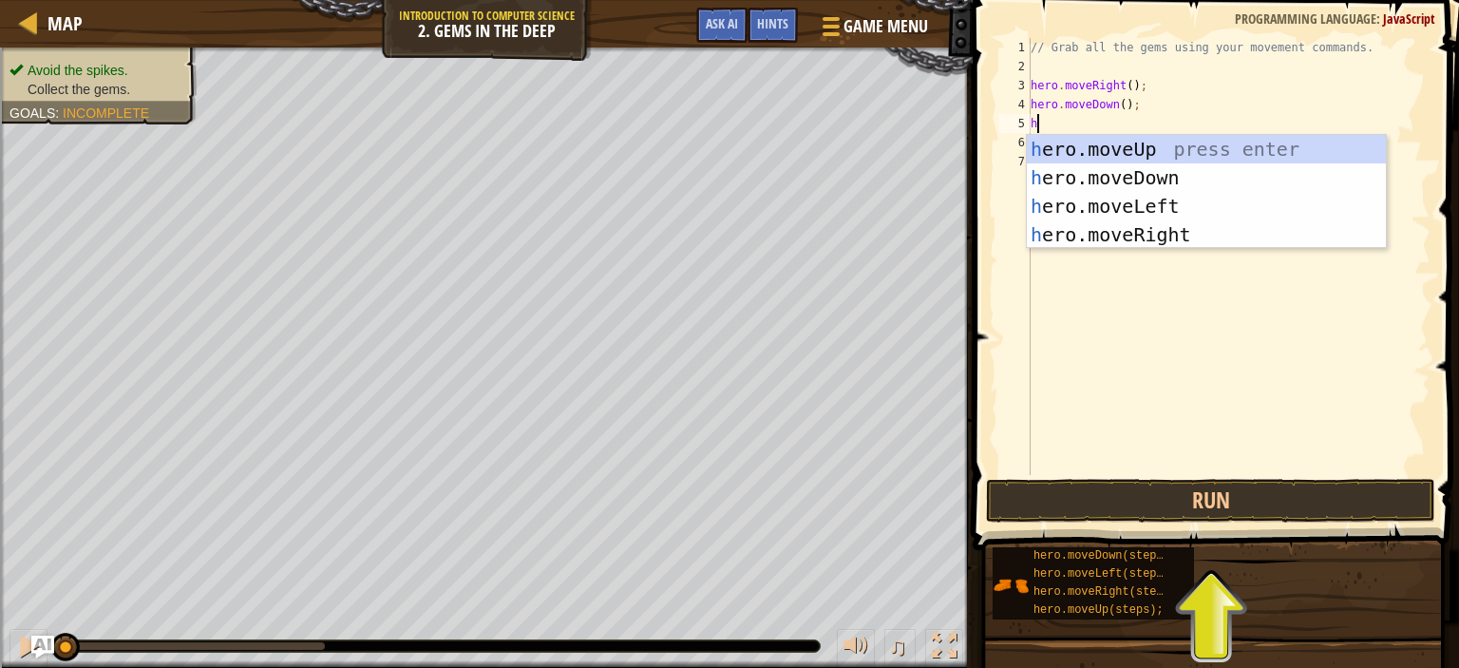
type textarea "hero"
click at [1119, 144] on div "hero .moveUp press enter hero .moveDown press enter hero .moveLeft press enter …" at bounding box center [1206, 220] width 359 height 171
click at [1119, 144] on div "// Grab all the gems using your movement commands. hero . moveRight ( ) ; hero …" at bounding box center [1229, 275] width 404 height 475
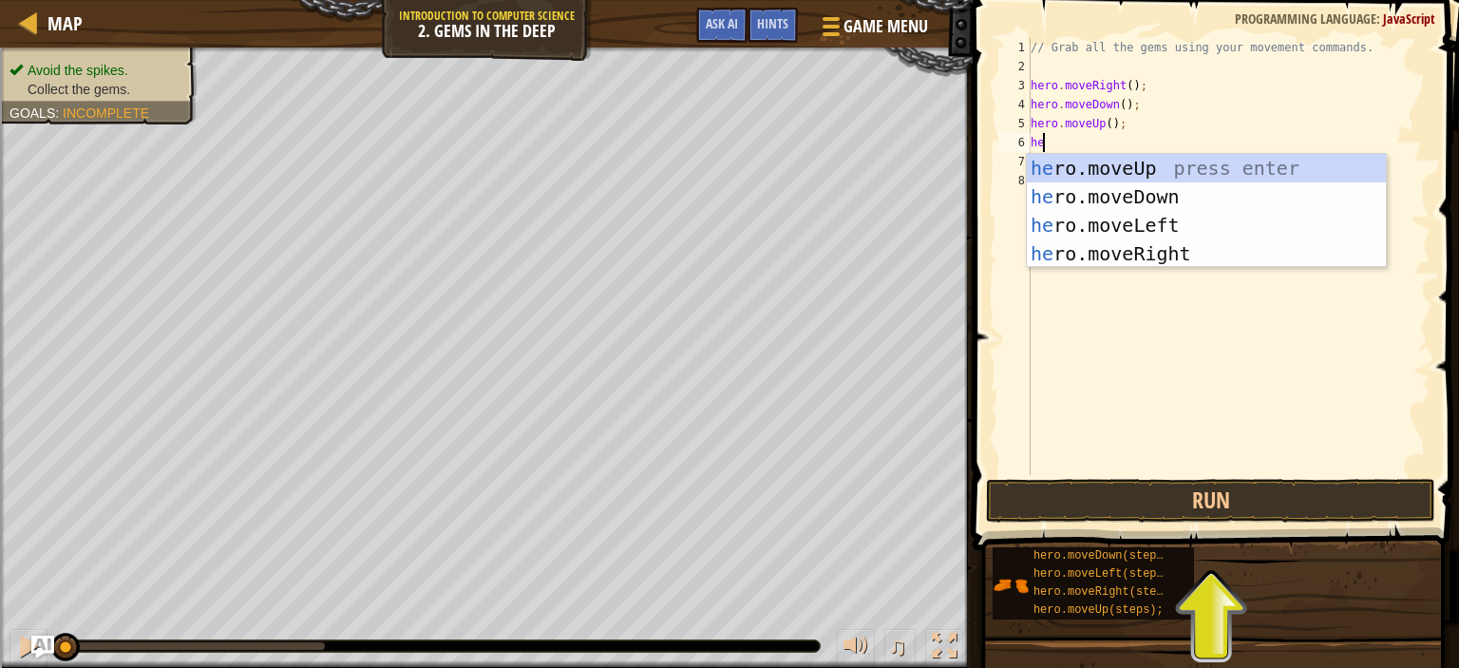
type textarea "h"
type textarea "hero"
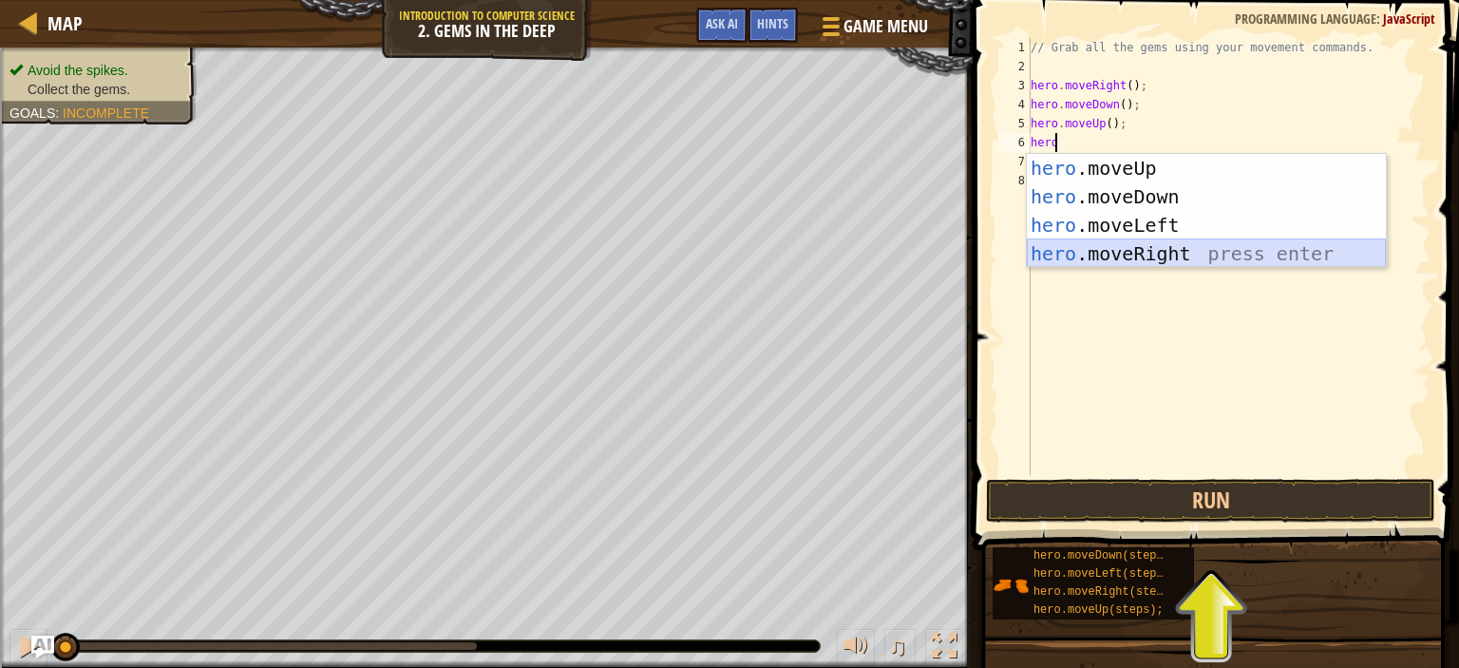
click at [1114, 246] on div "hero .moveUp press enter hero .moveDown press enter hero .moveLeft press enter …" at bounding box center [1206, 239] width 359 height 171
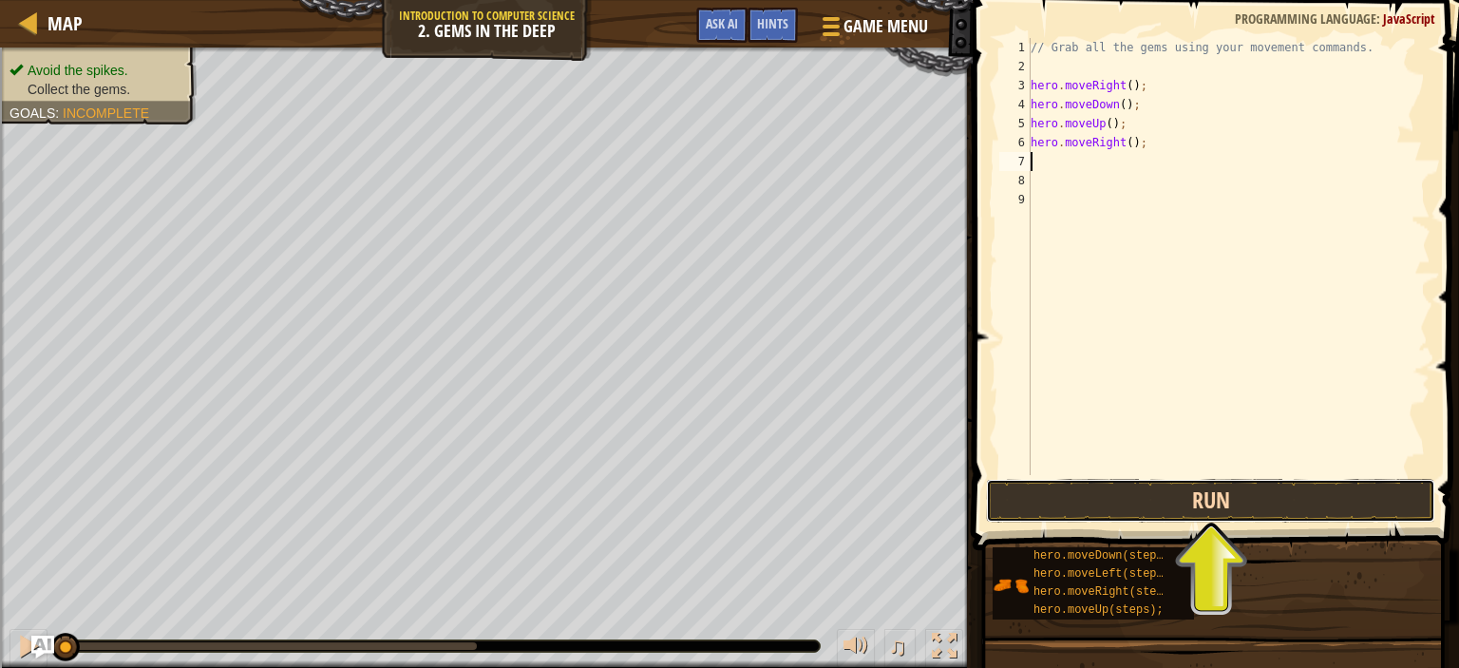
click at [1111, 496] on button "Run" at bounding box center [1210, 501] width 449 height 44
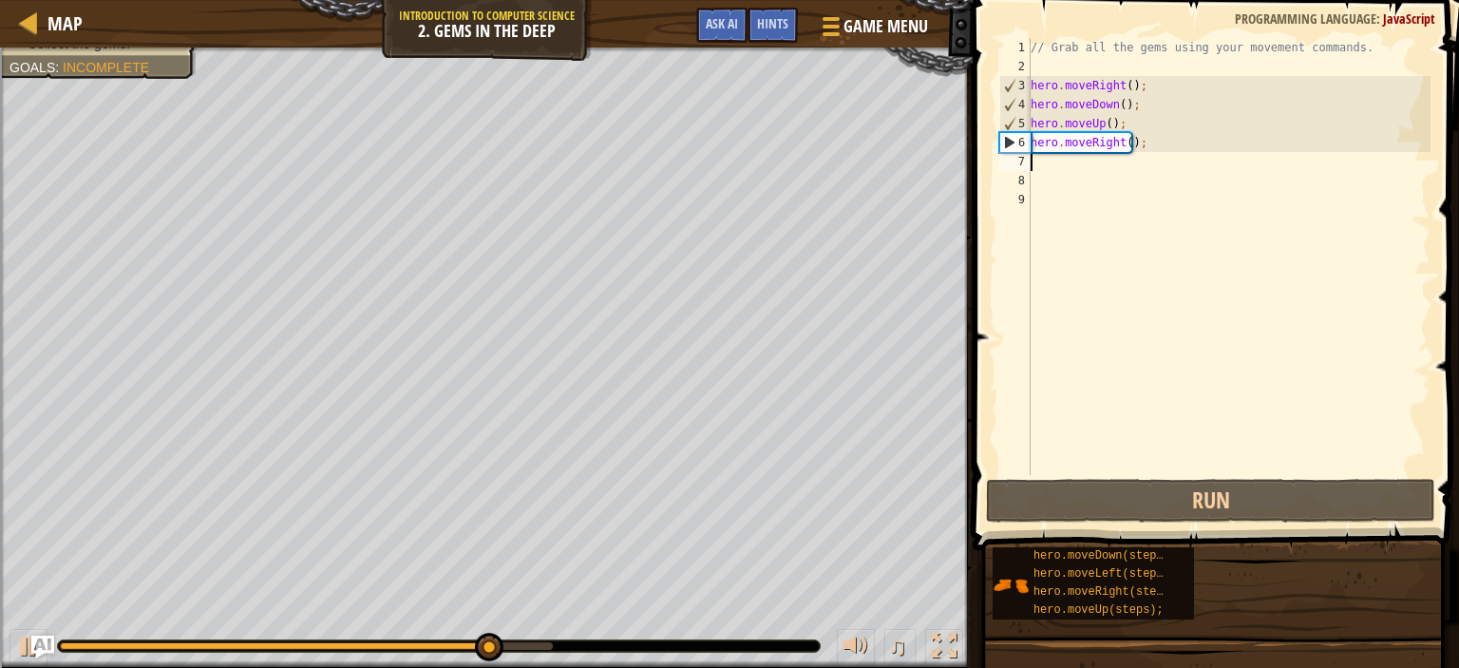
click at [1011, 124] on div "5" at bounding box center [1016, 123] width 30 height 19
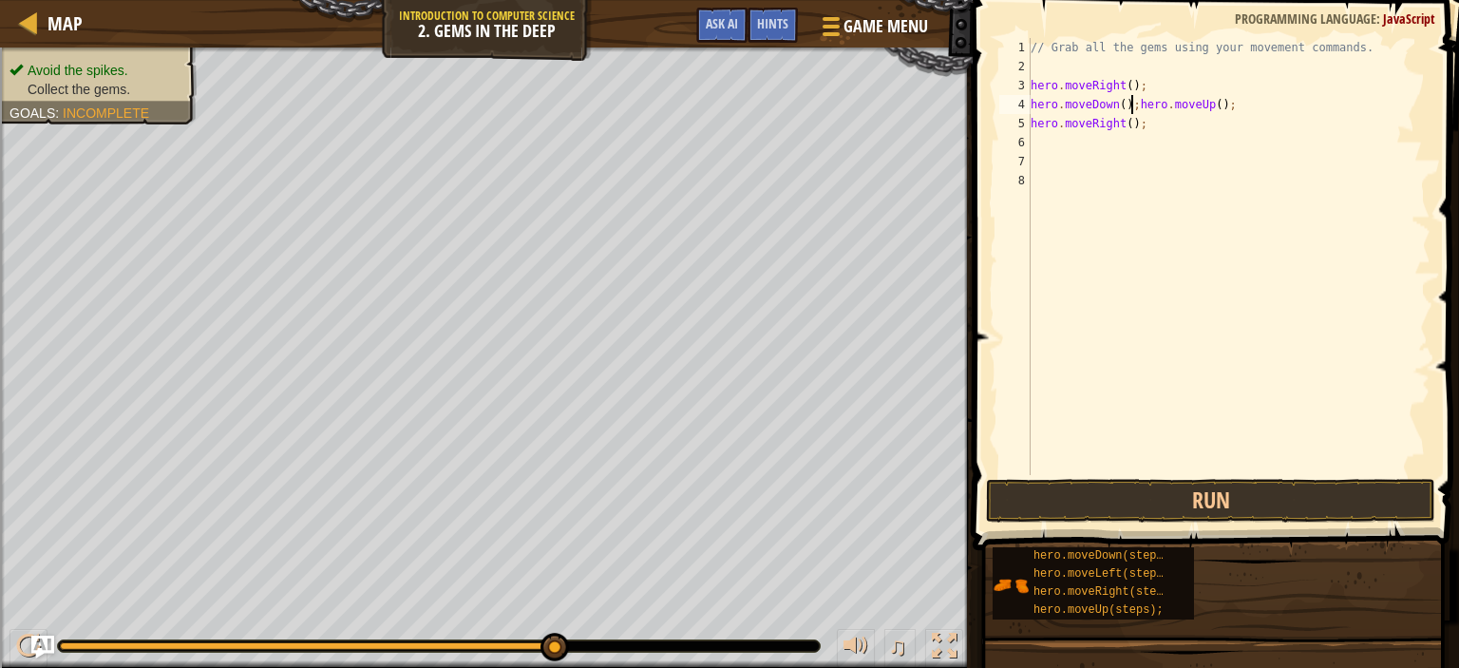
click at [1228, 105] on div "// Grab all the gems using your movement commands. hero . moveRight ( ) ; hero …" at bounding box center [1229, 275] width 404 height 475
click at [1152, 120] on div "// Grab all the gems using your movement commands. hero . moveRight ( ) ; he he…" at bounding box center [1229, 275] width 404 height 475
type textarea "h"
click at [1088, 105] on div "// Grab all the gems using your movement commands. hero . moveRight ( ) ; he" at bounding box center [1229, 275] width 404 height 475
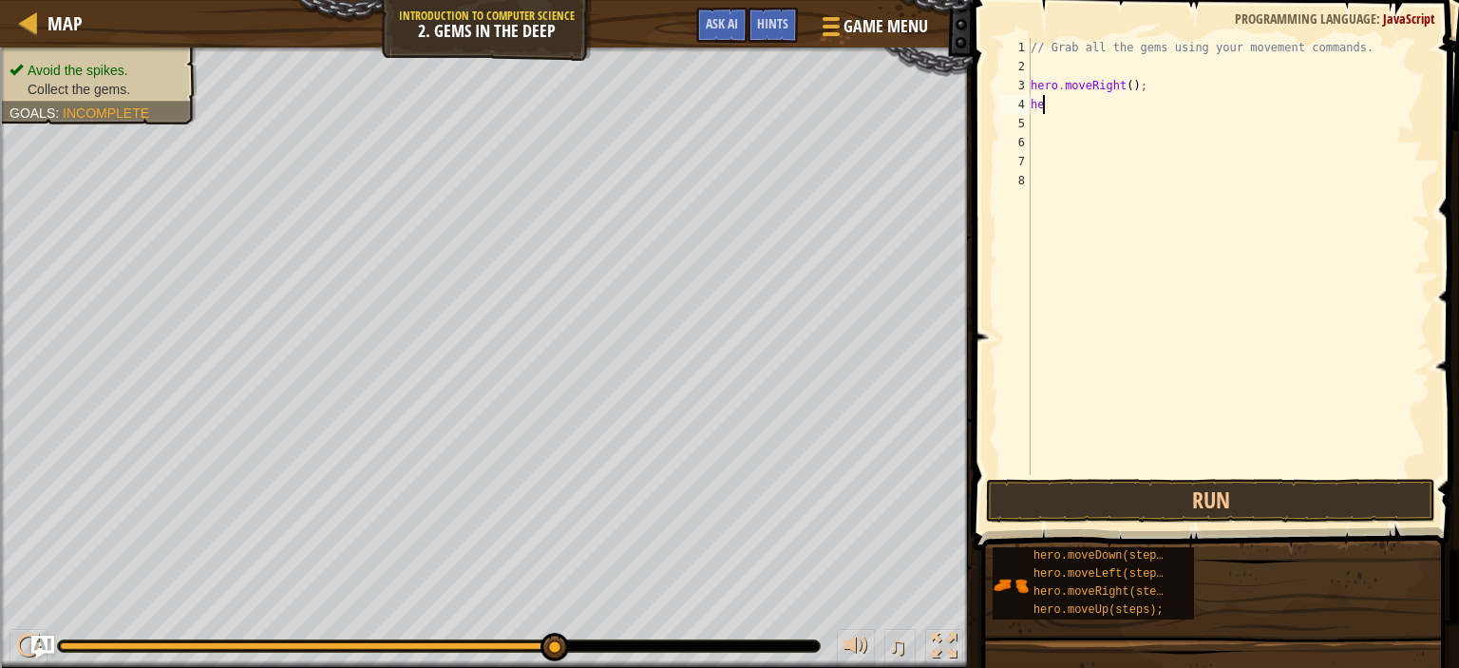
type textarea "h"
click at [1052, 502] on button "Run" at bounding box center [1210, 501] width 449 height 44
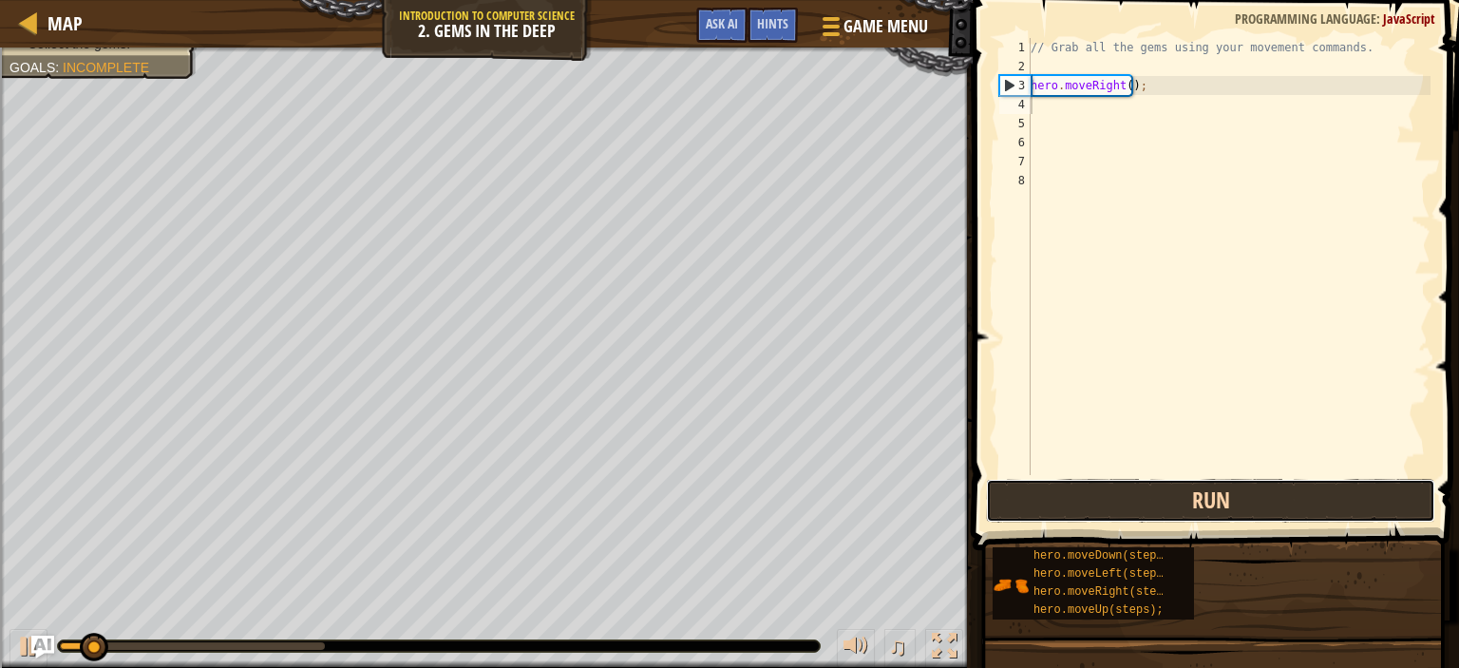
click at [1052, 502] on button "Run" at bounding box center [1210, 501] width 449 height 44
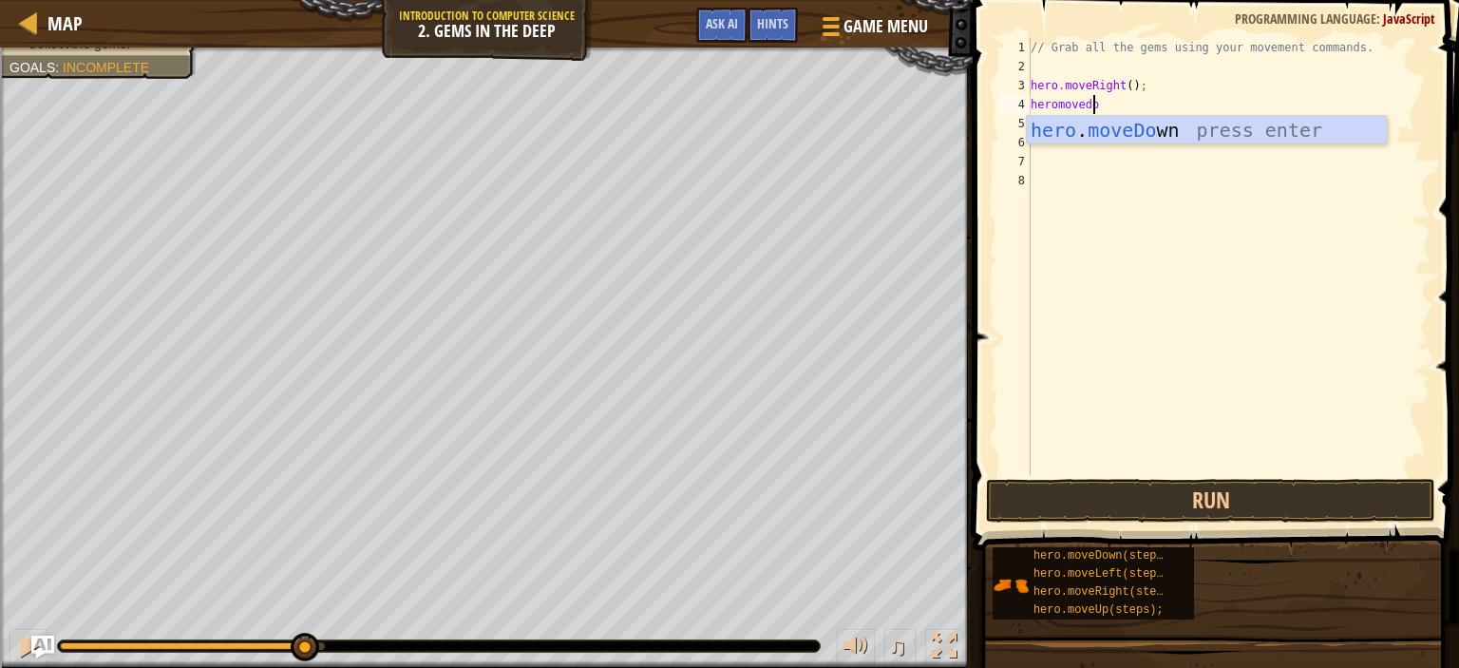
type textarea "heromovedow"
click at [1066, 136] on div "hero . moveDow n press enter" at bounding box center [1206, 159] width 359 height 86
click at [1066, 136] on div "// Grab all the gems using your movement commands. hero . moveRight ( ) ; [PERS…" at bounding box center [1229, 275] width 404 height 475
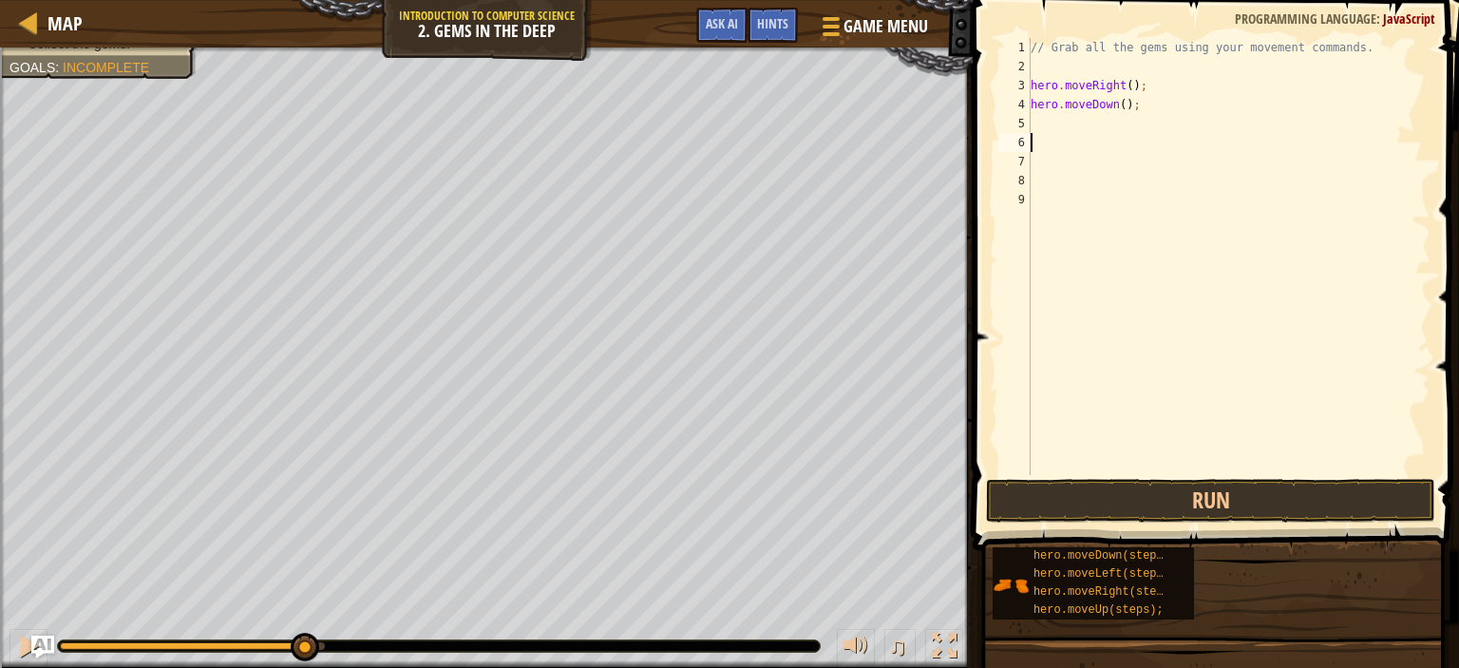
scroll to position [9, 0]
click at [1040, 125] on div "// Grab all the gems using your movement commands. hero . moveRight ( ) ; hero …" at bounding box center [1229, 275] width 404 height 475
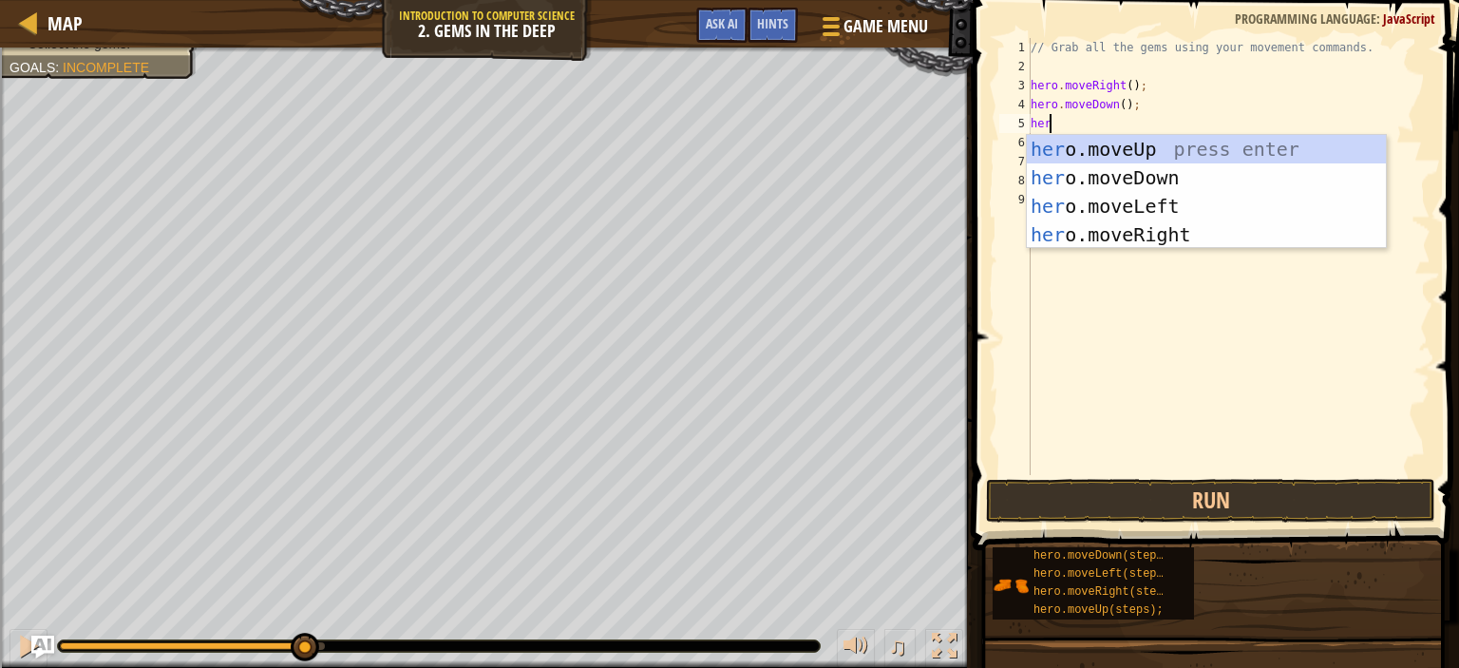
type textarea "hero"
click at [1079, 152] on div "hero .moveUp press enter hero .moveDown press enter hero .moveLeft press enter …" at bounding box center [1206, 220] width 359 height 171
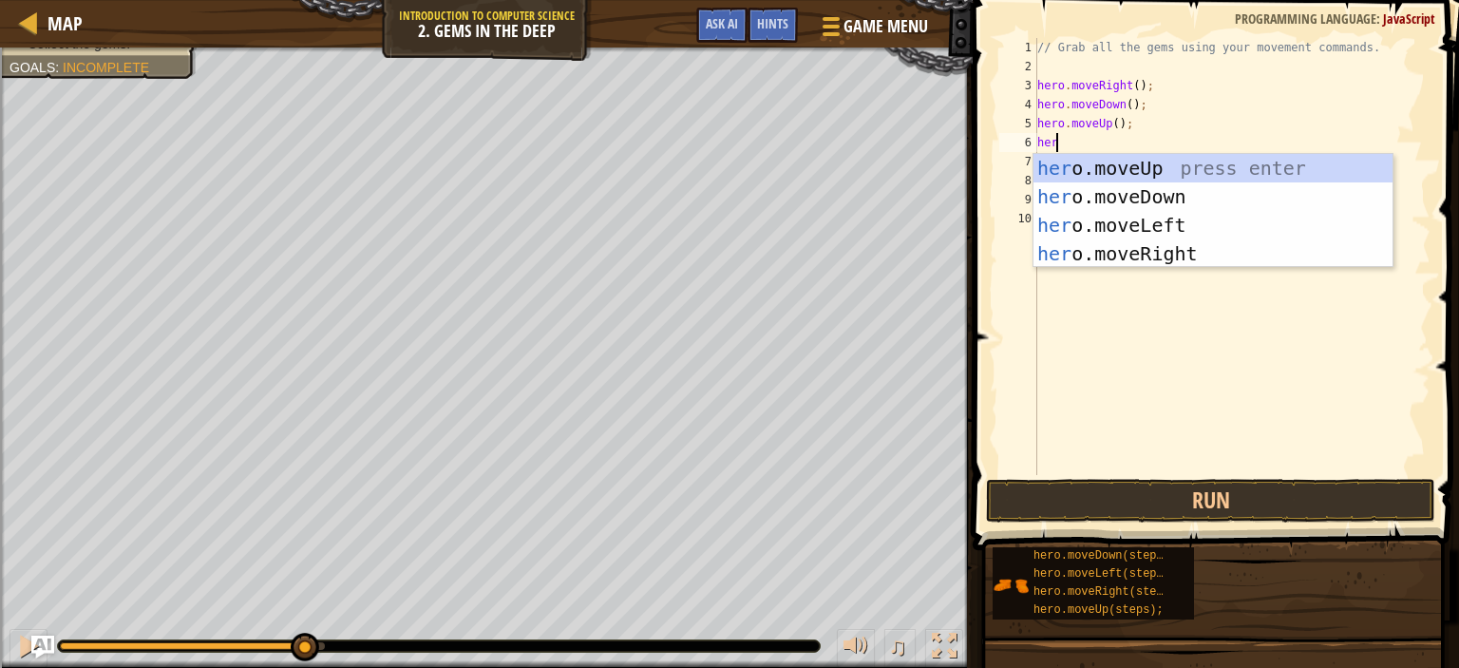
type textarea "hero"
click at [1083, 168] on div "hero .moveUp press enter hero .moveDown press enter hero .moveLeft press enter …" at bounding box center [1213, 239] width 359 height 171
click at [1083, 168] on div "// Grab all the gems using your movement commands. hero . moveRight ( ) ; hero …" at bounding box center [1233, 275] width 398 height 475
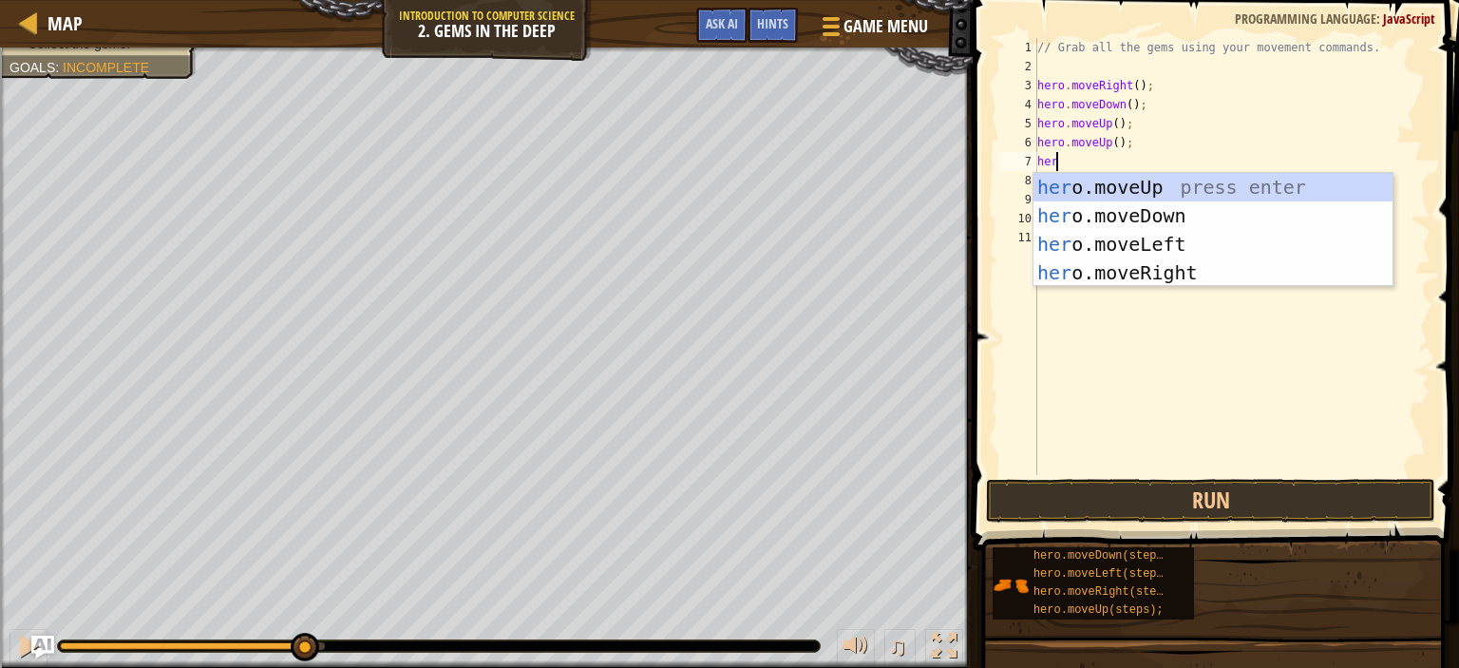
type textarea "hero"
click at [1060, 263] on div "hero .moveUp press enter hero .moveDown press enter hero .moveLeft press enter …" at bounding box center [1213, 258] width 359 height 171
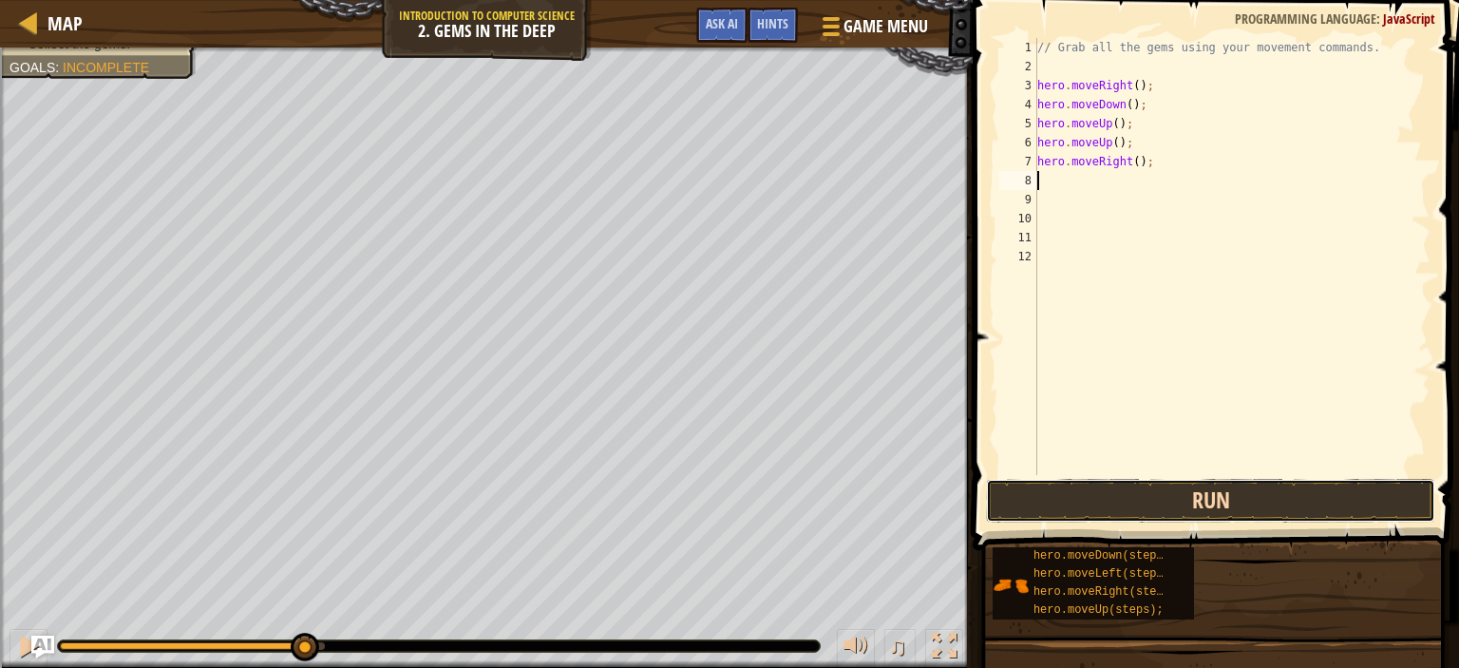
click at [1014, 499] on button "Run" at bounding box center [1210, 501] width 449 height 44
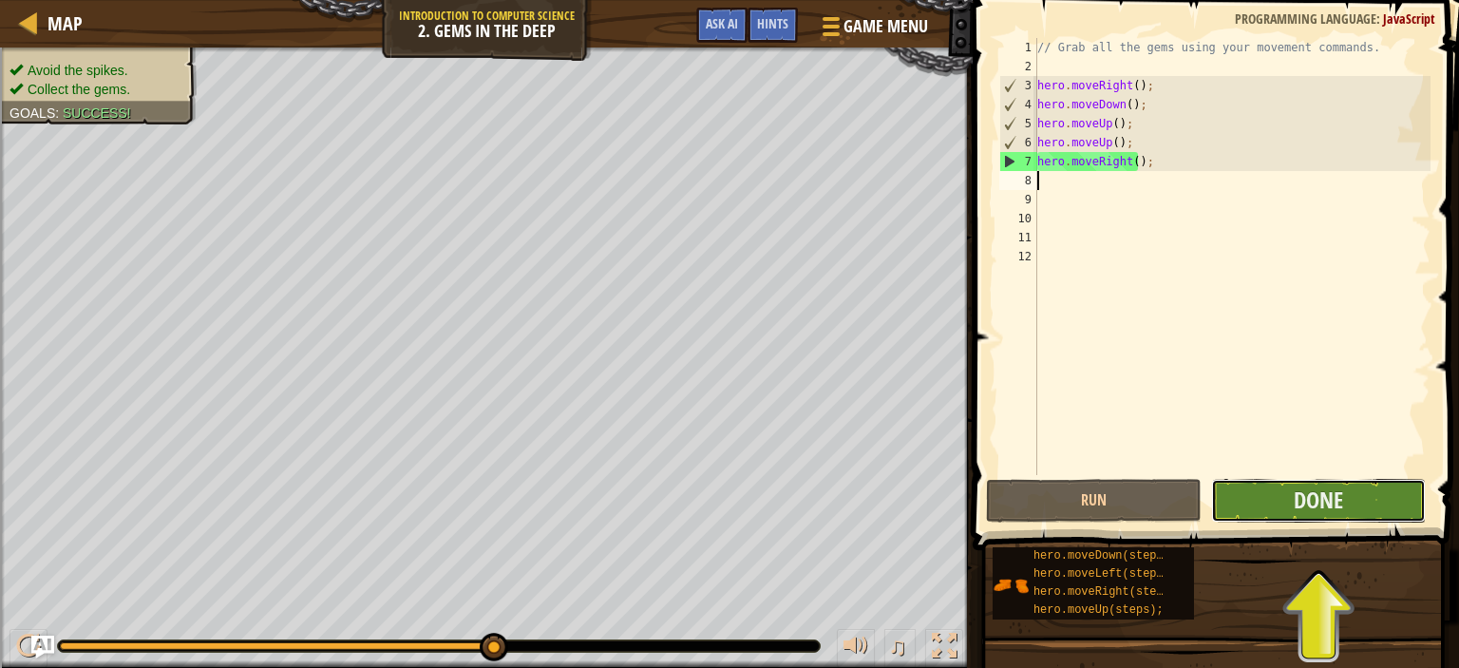
click at [1259, 496] on button "Done" at bounding box center [1318, 501] width 215 height 44
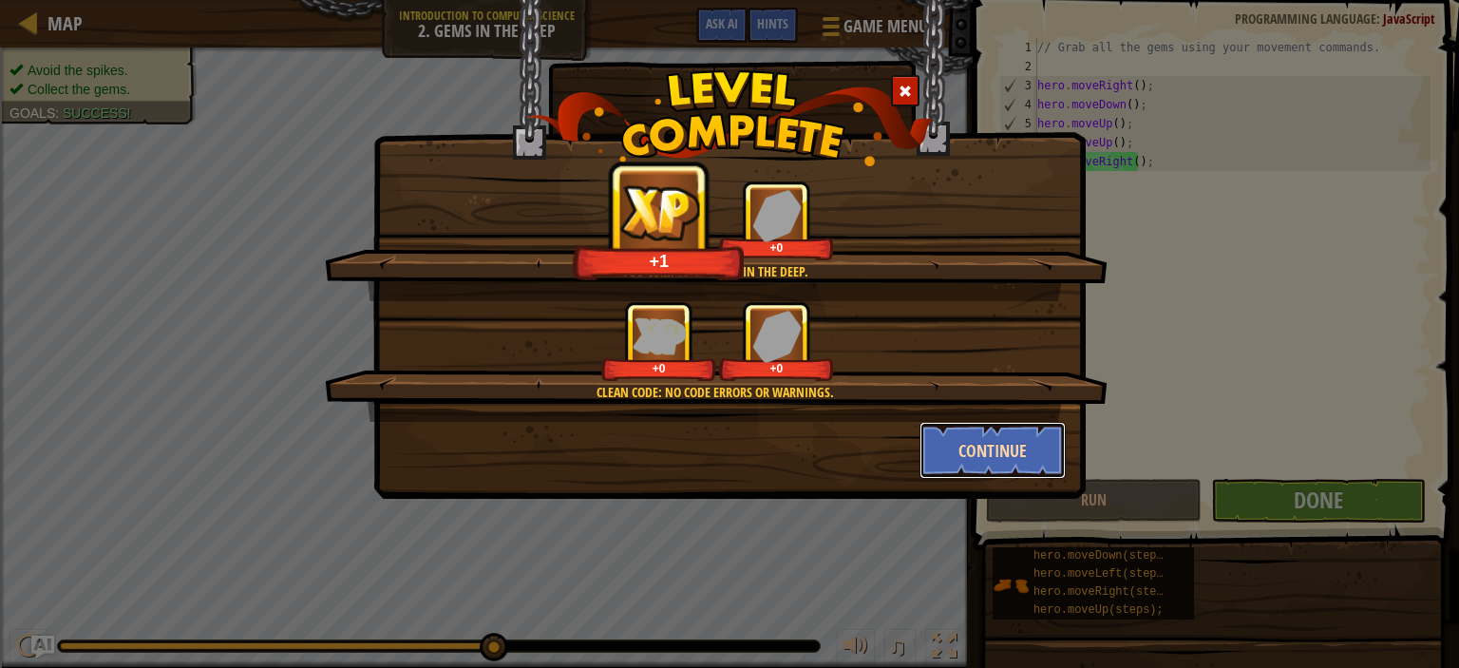
click at [963, 459] on button "Continue" at bounding box center [993, 450] width 147 height 57
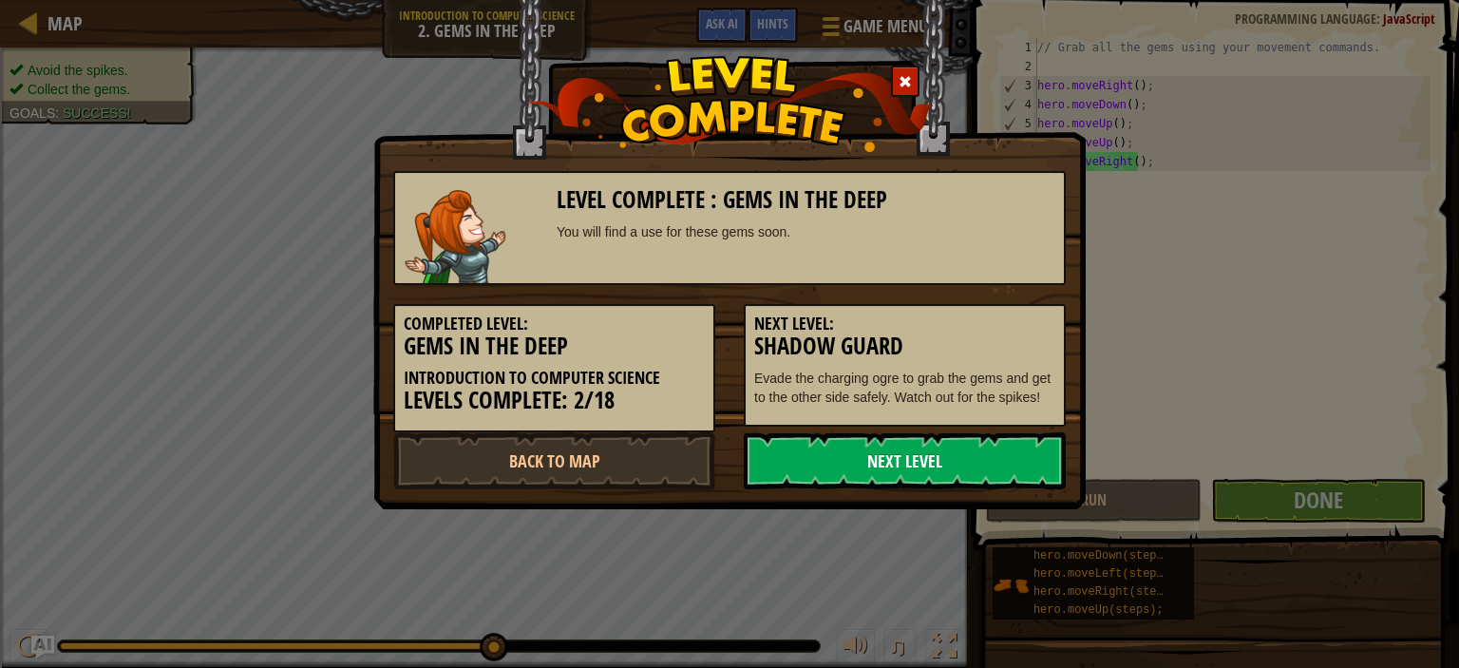
drag, startPoint x: 963, startPoint y: 459, endPoint x: 988, endPoint y: 454, distance: 25.2
click at [988, 454] on link "Next Level" at bounding box center [905, 460] width 322 height 57
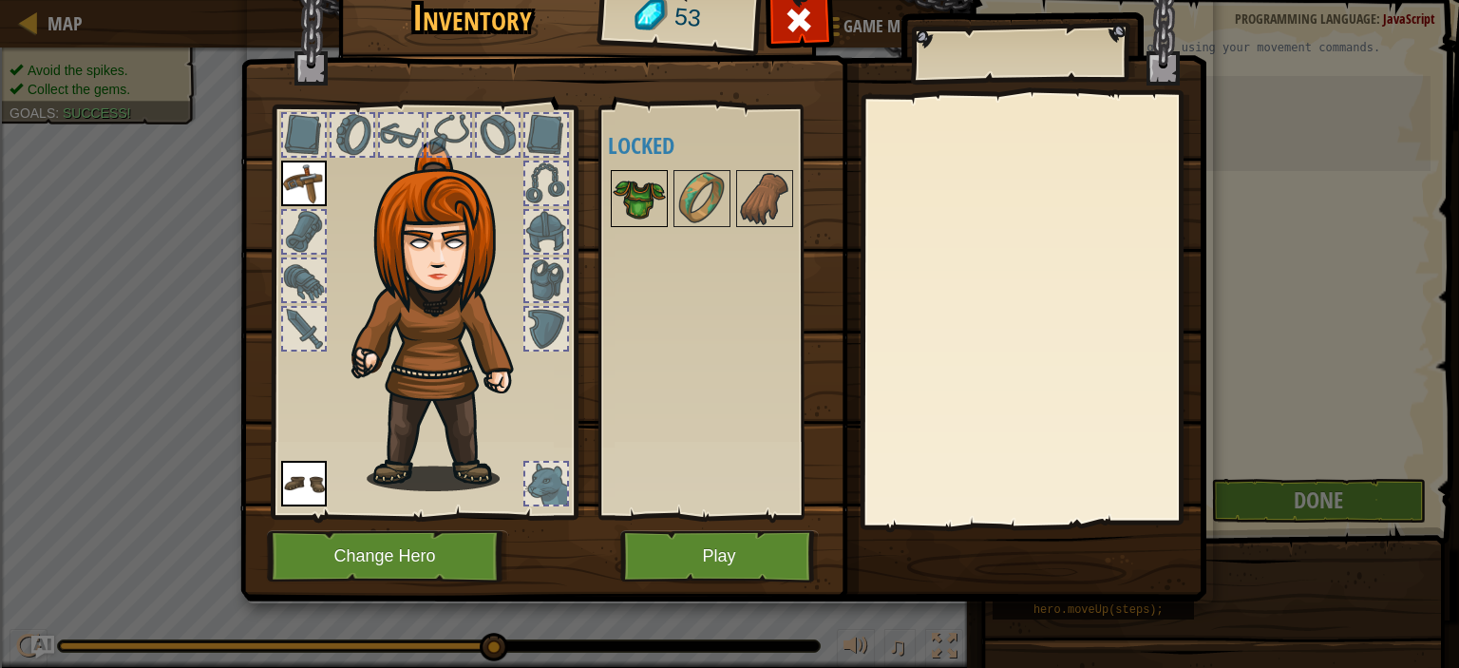
click at [647, 184] on img at bounding box center [639, 198] width 53 height 53
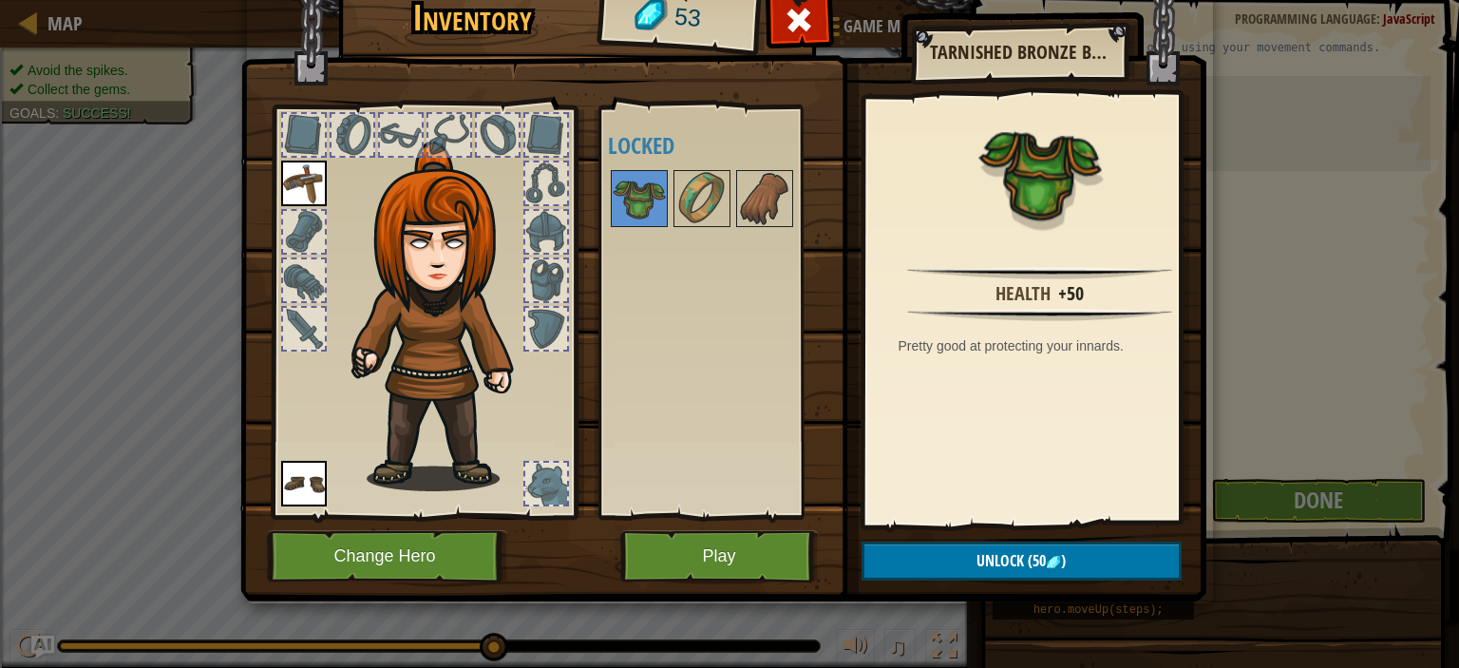
click at [732, 196] on div at bounding box center [727, 198] width 238 height 63
click at [697, 201] on img at bounding box center [702, 198] width 53 height 53
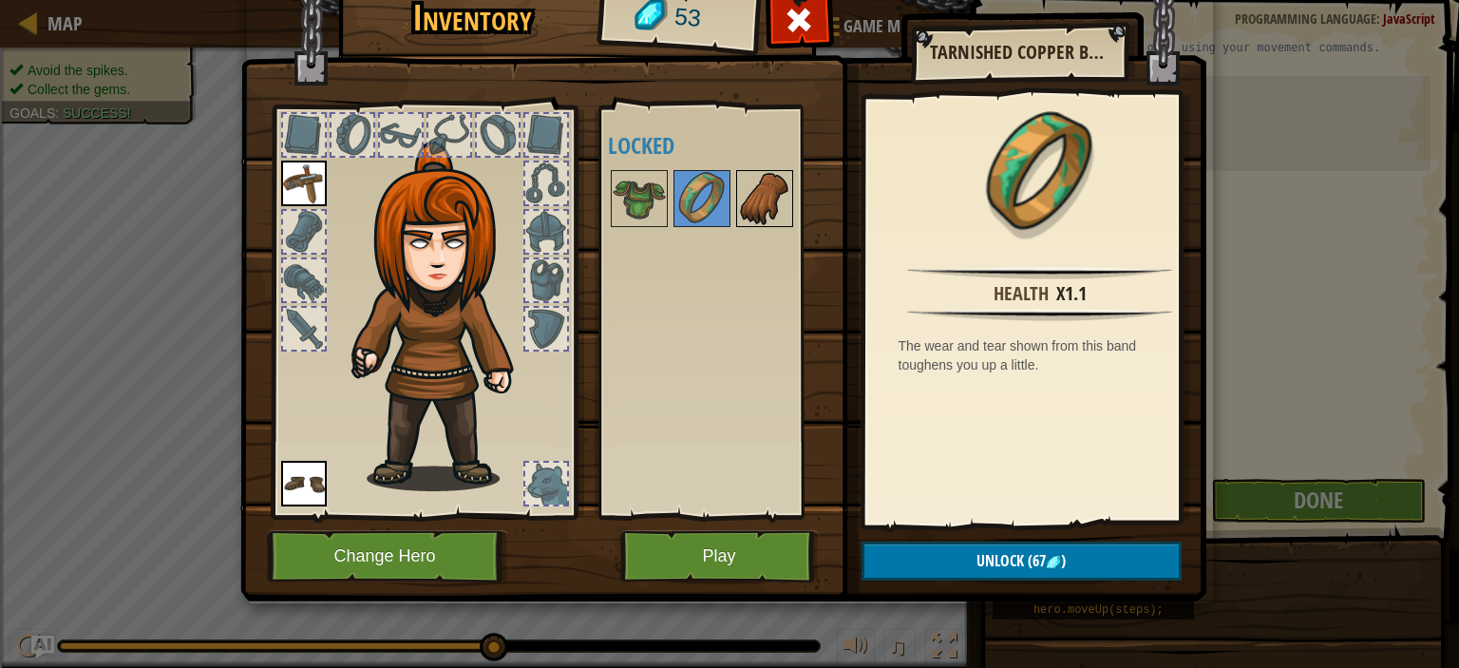
click at [764, 199] on img at bounding box center [764, 198] width 53 height 53
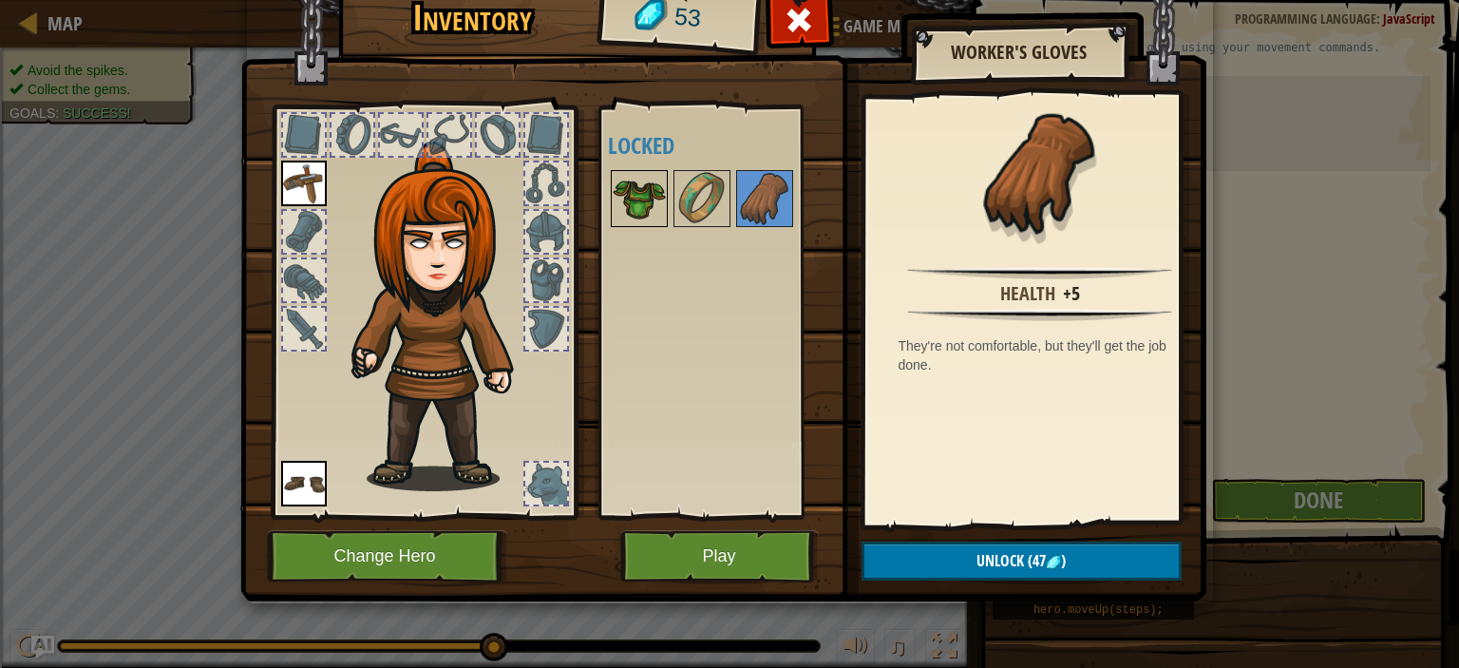
click at [633, 197] on img at bounding box center [639, 198] width 53 height 53
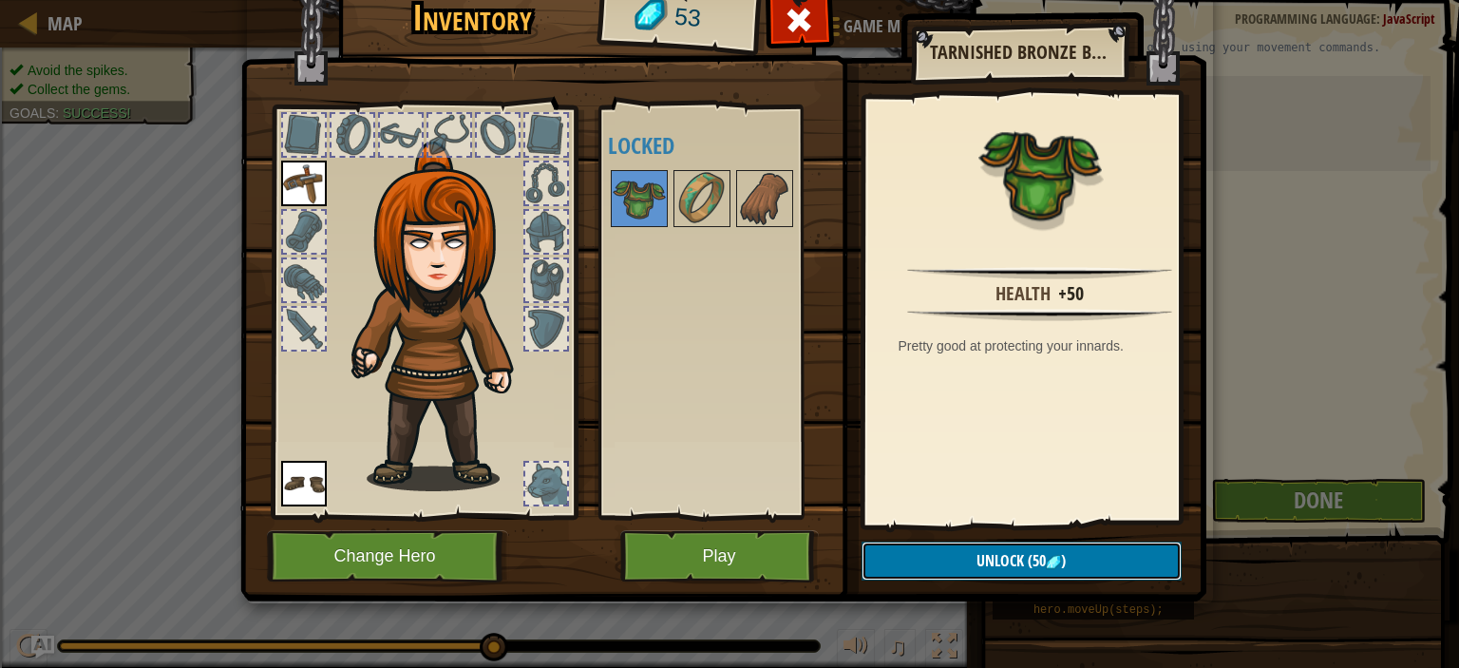
click at [1009, 551] on span "Unlock" at bounding box center [1001, 560] width 48 height 21
click at [1009, 551] on button "Confirm" at bounding box center [1022, 561] width 320 height 39
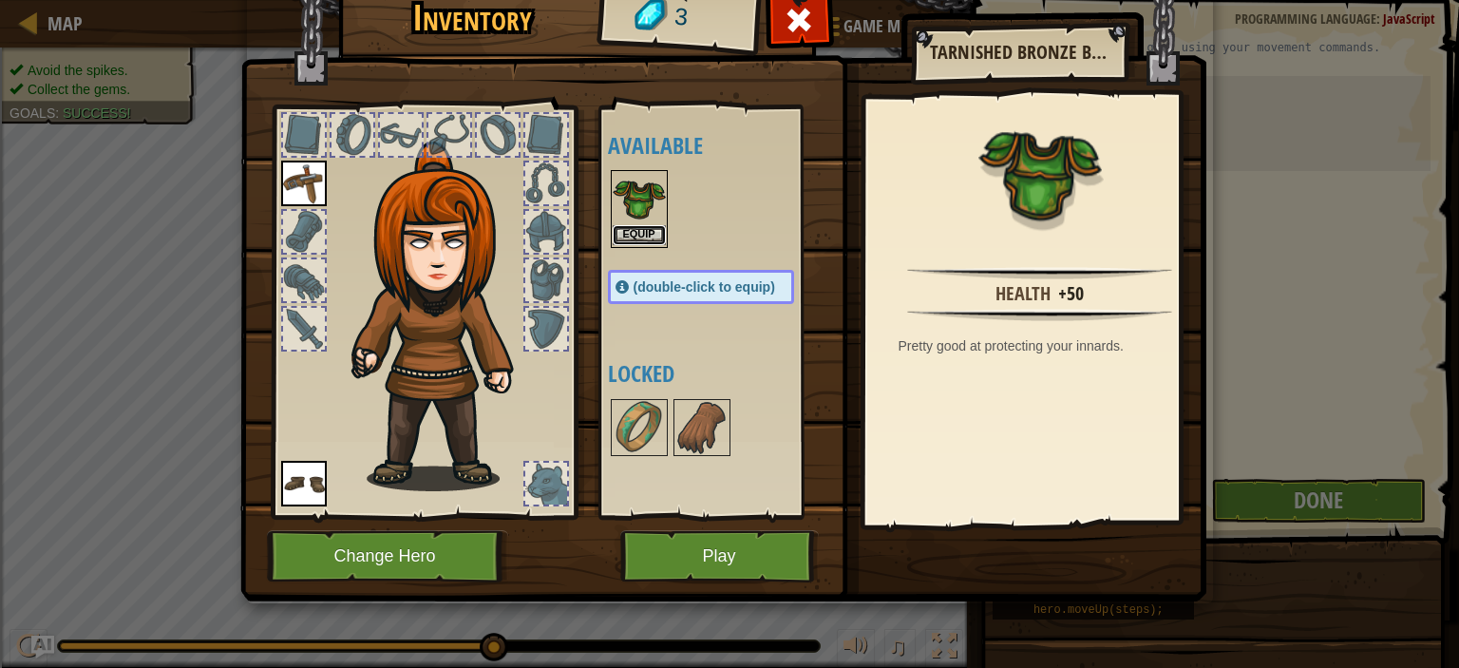
click at [624, 237] on button "Equip" at bounding box center [639, 235] width 53 height 20
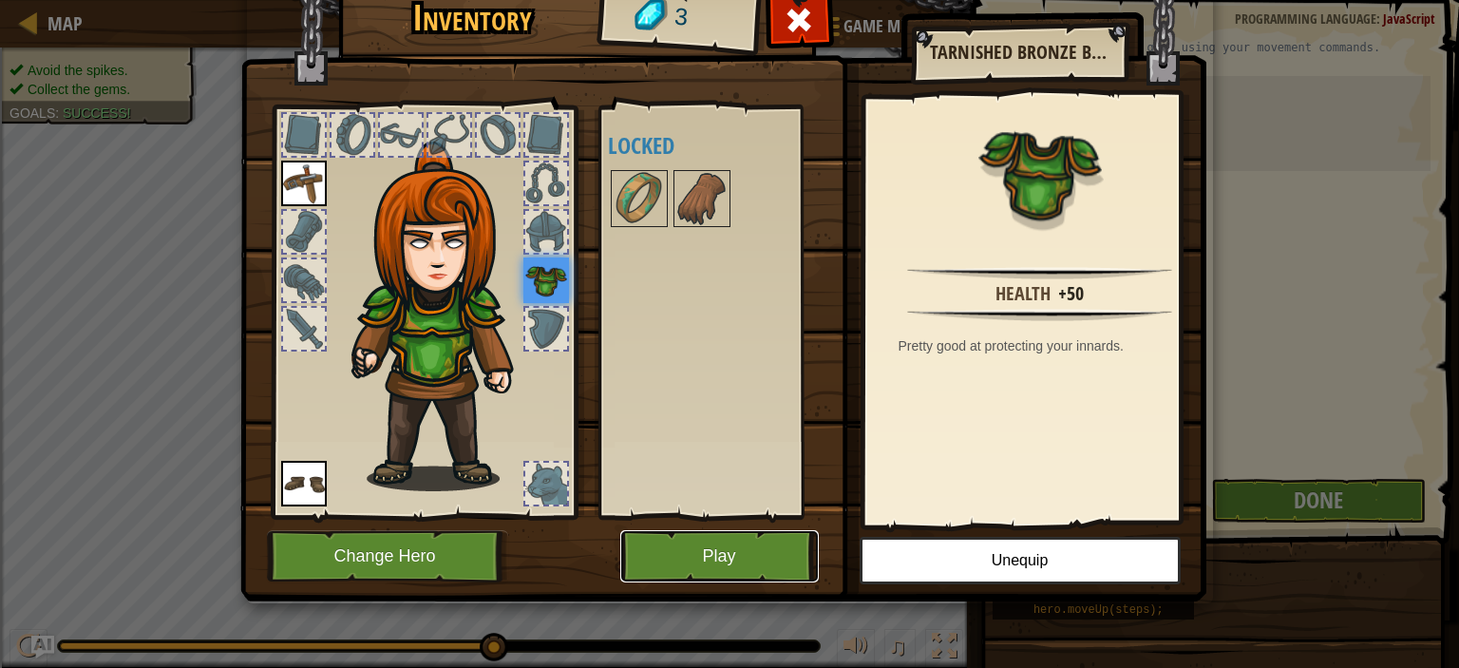
click at [721, 572] on button "Play" at bounding box center [719, 556] width 199 height 52
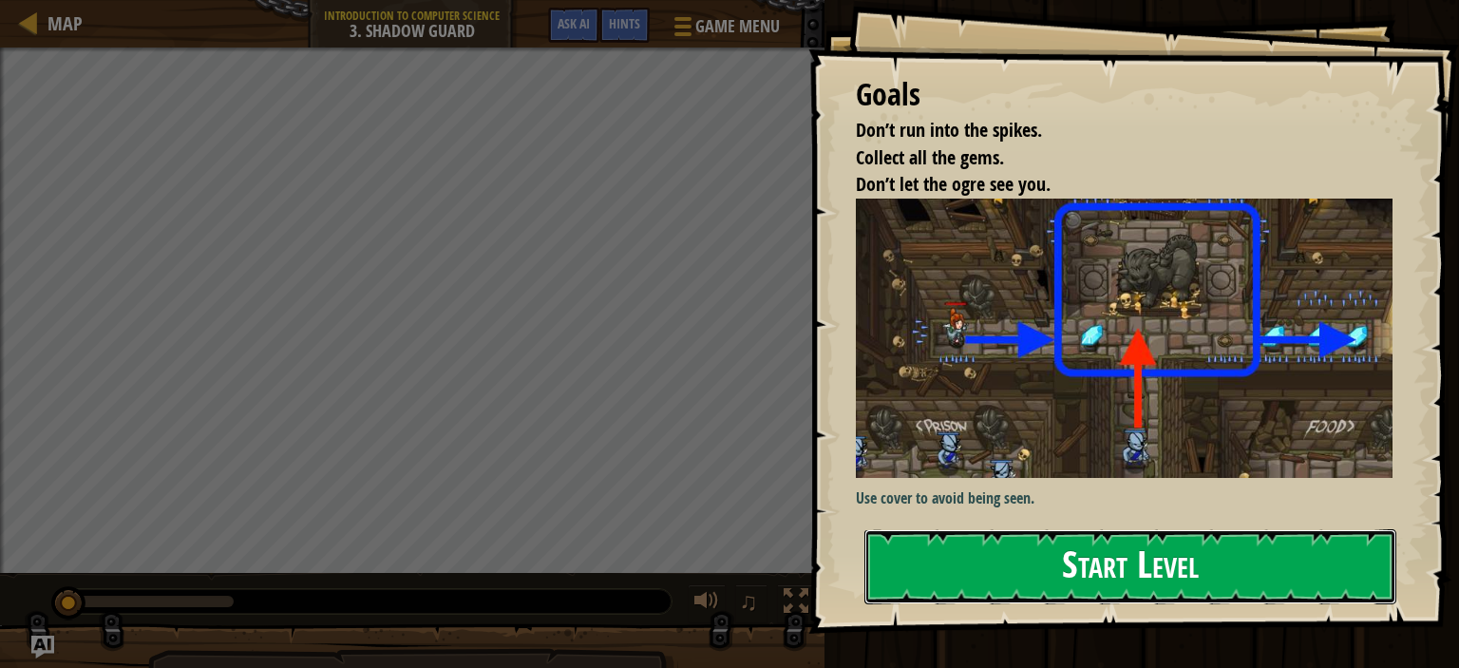
click at [908, 560] on button "Start Level" at bounding box center [1131, 566] width 532 height 75
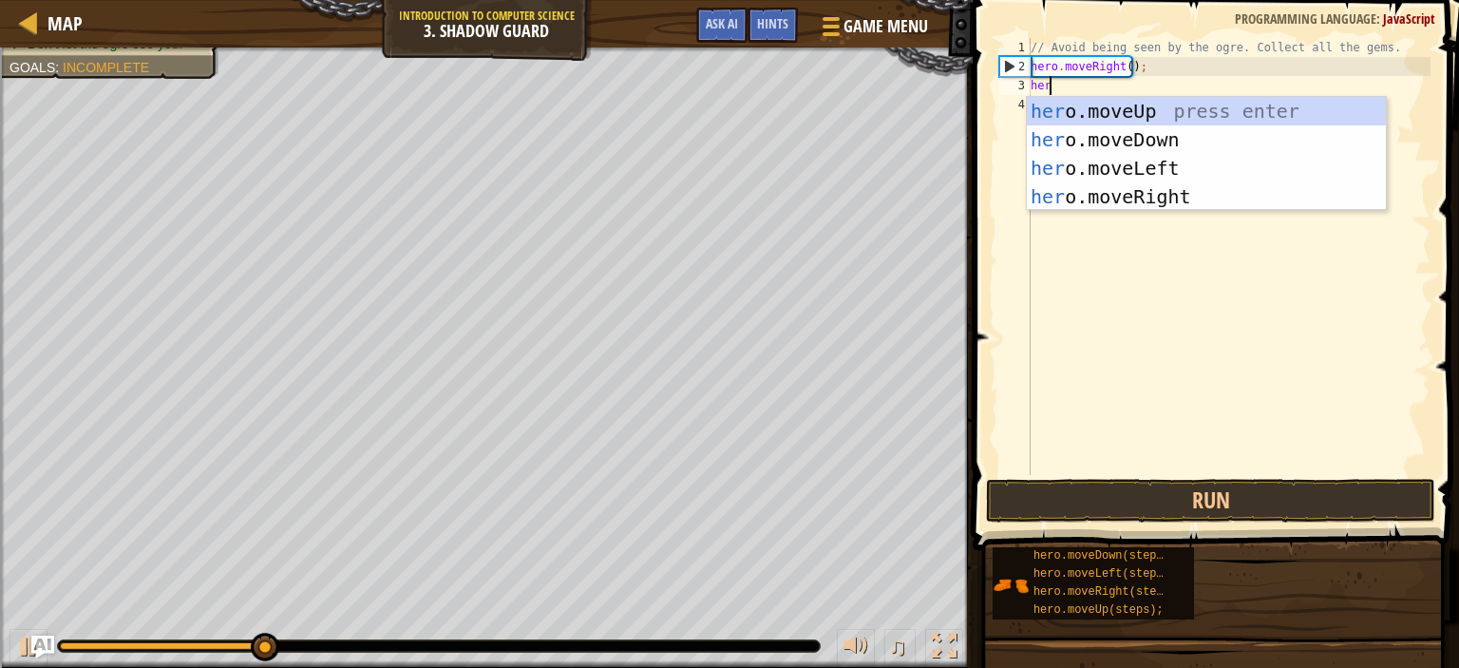
scroll to position [9, 0]
type textarea "hero"
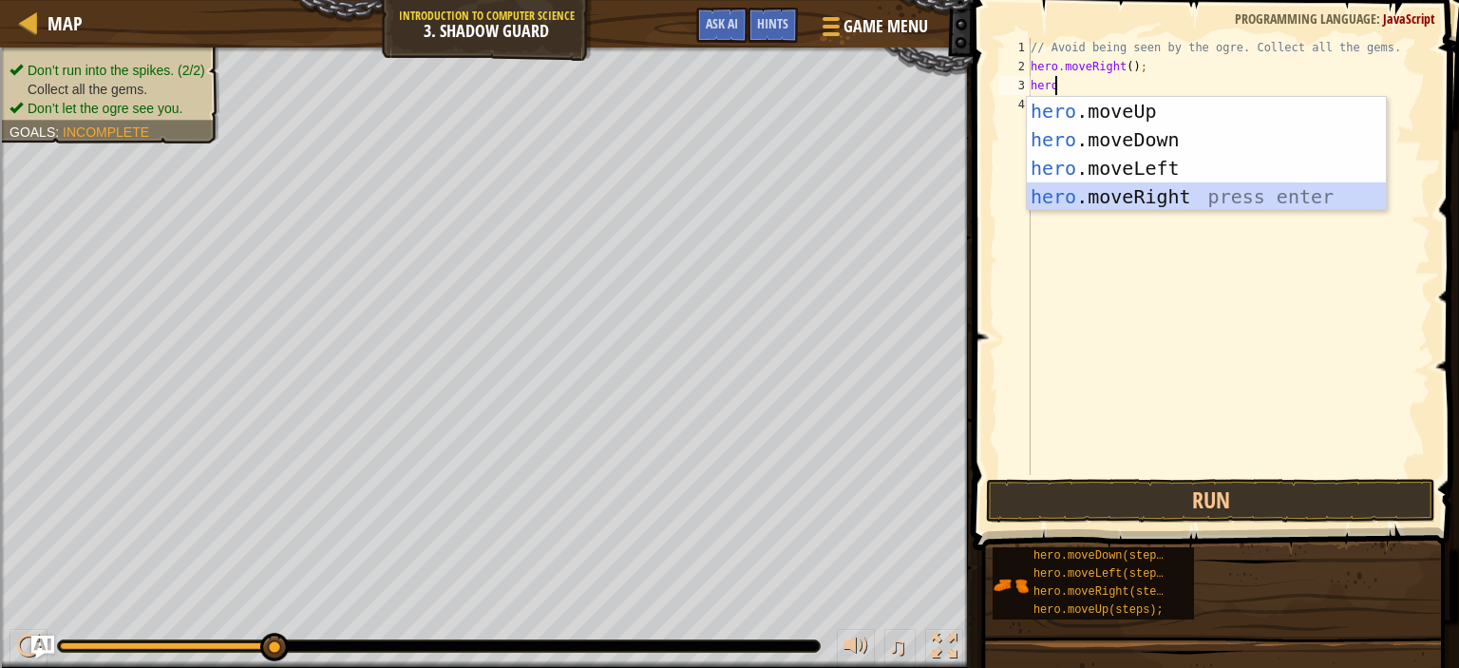
click at [1094, 198] on div "hero .moveUp press enter hero .moveDown press enter hero .moveLeft press enter …" at bounding box center [1206, 182] width 359 height 171
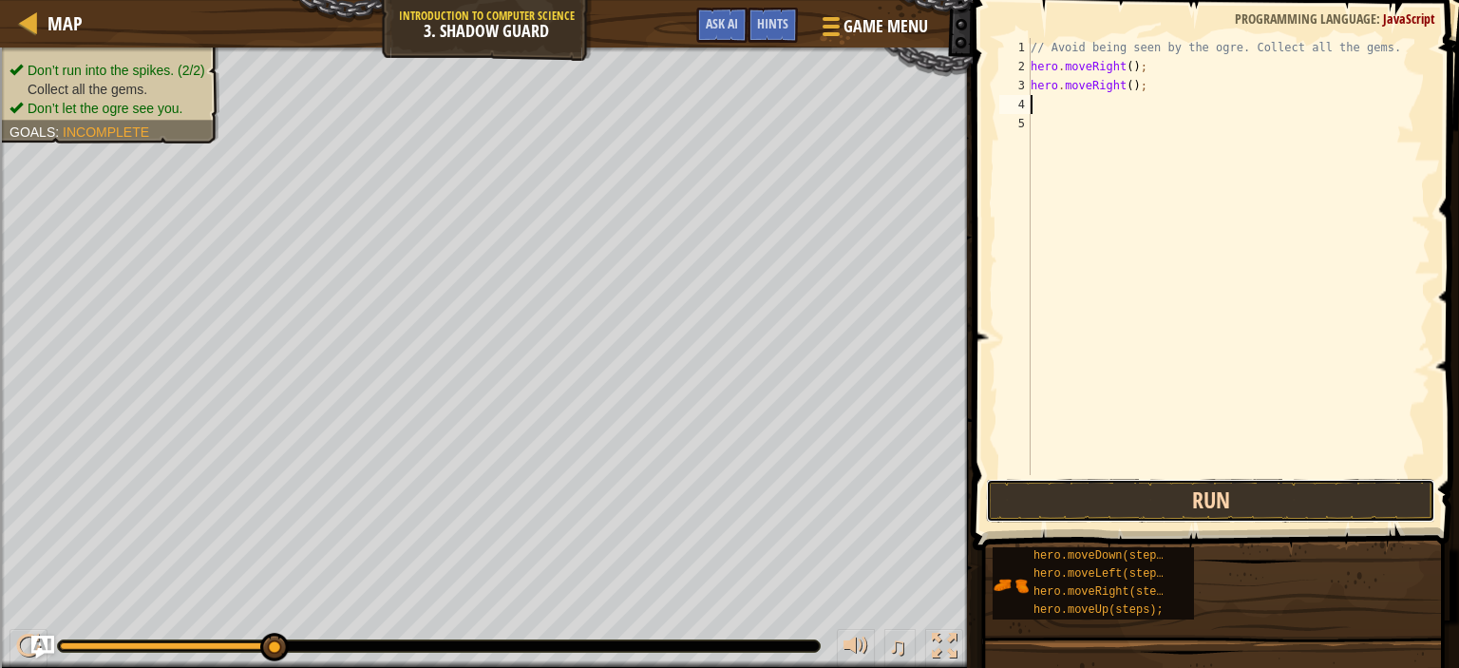
click at [1058, 498] on button "Run" at bounding box center [1210, 501] width 449 height 44
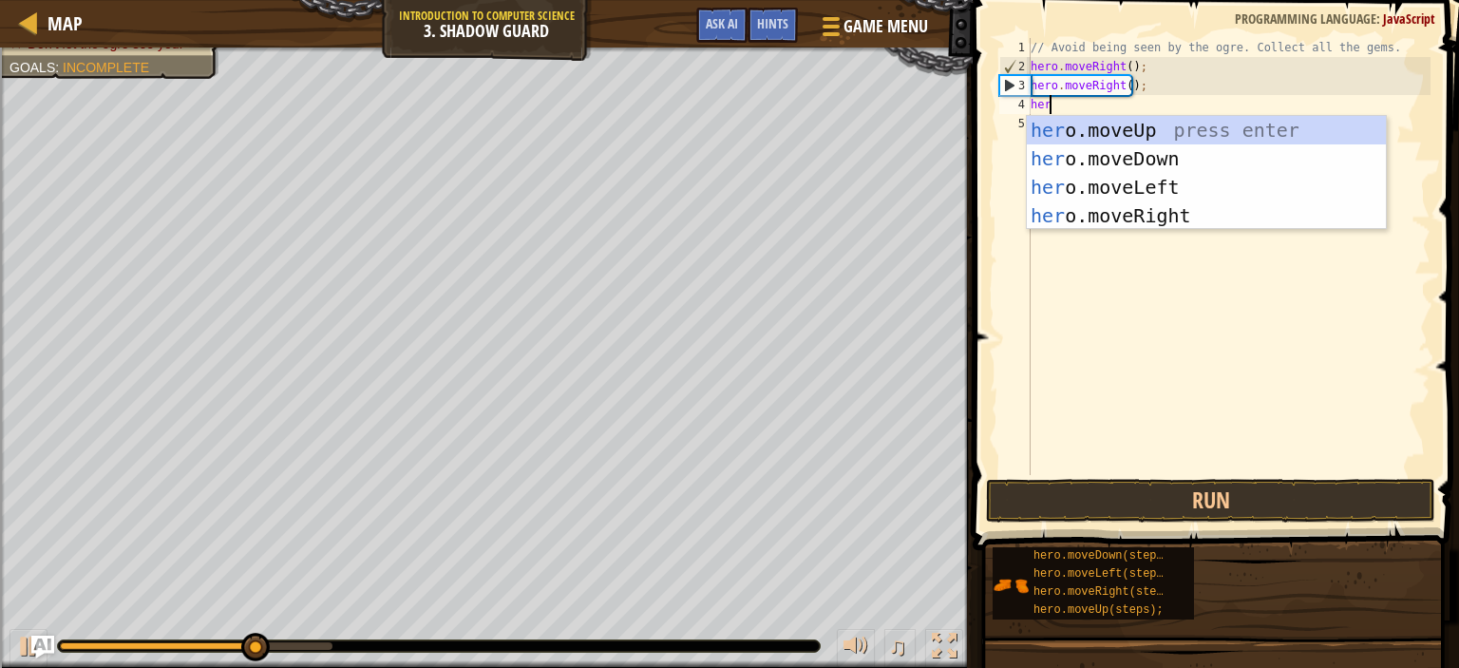
type textarea "hero"
click at [1097, 208] on div "hero .moveUp press enter hero .moveDown press enter hero .moveLeft press enter …" at bounding box center [1206, 201] width 359 height 171
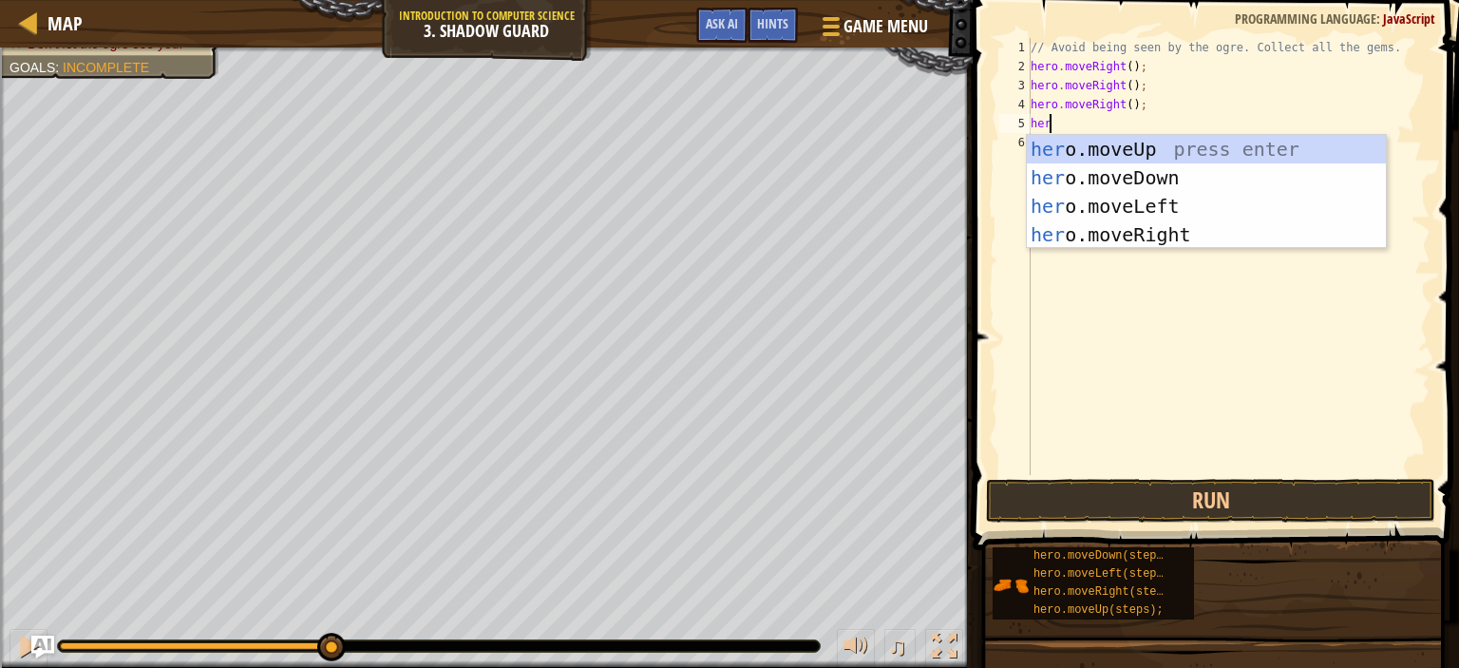
type textarea "hero"
click at [1100, 238] on div "hero .moveUp press enter hero .moveDown press enter hero .moveLeft press enter …" at bounding box center [1206, 220] width 359 height 171
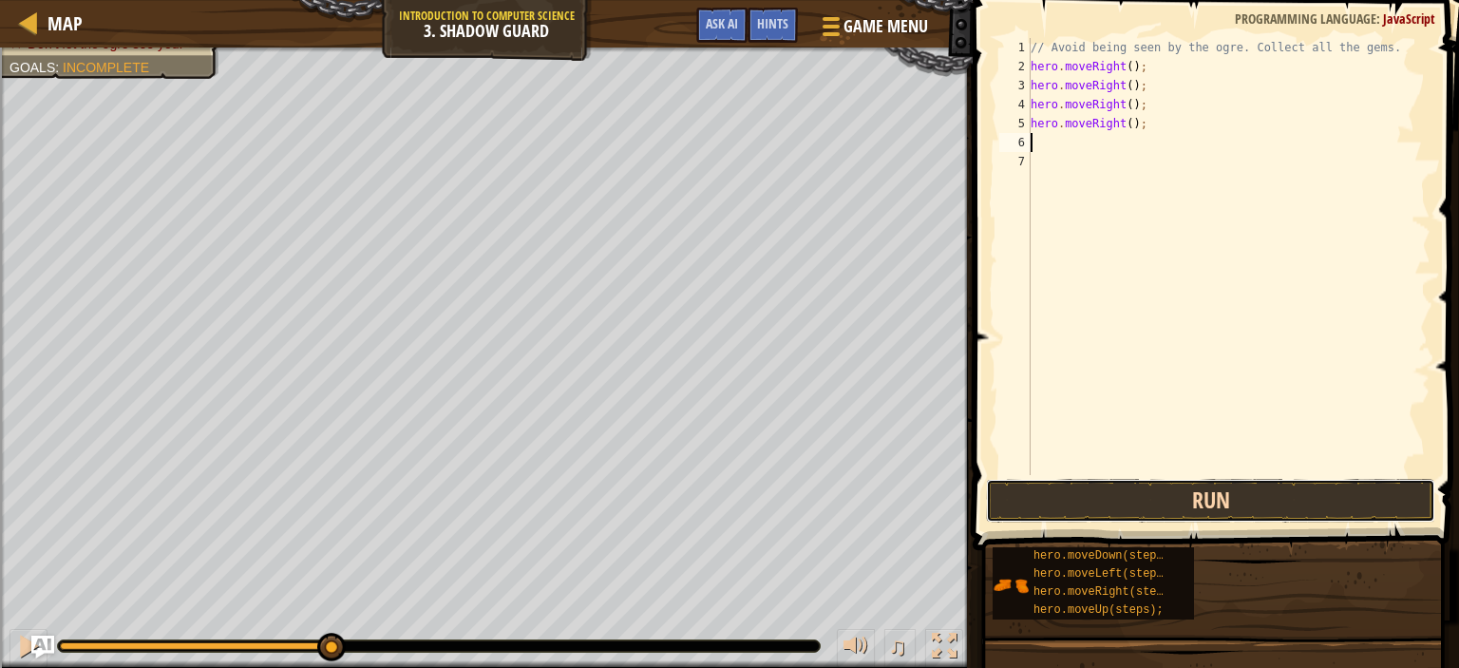
click at [1038, 486] on button "Run" at bounding box center [1210, 501] width 449 height 44
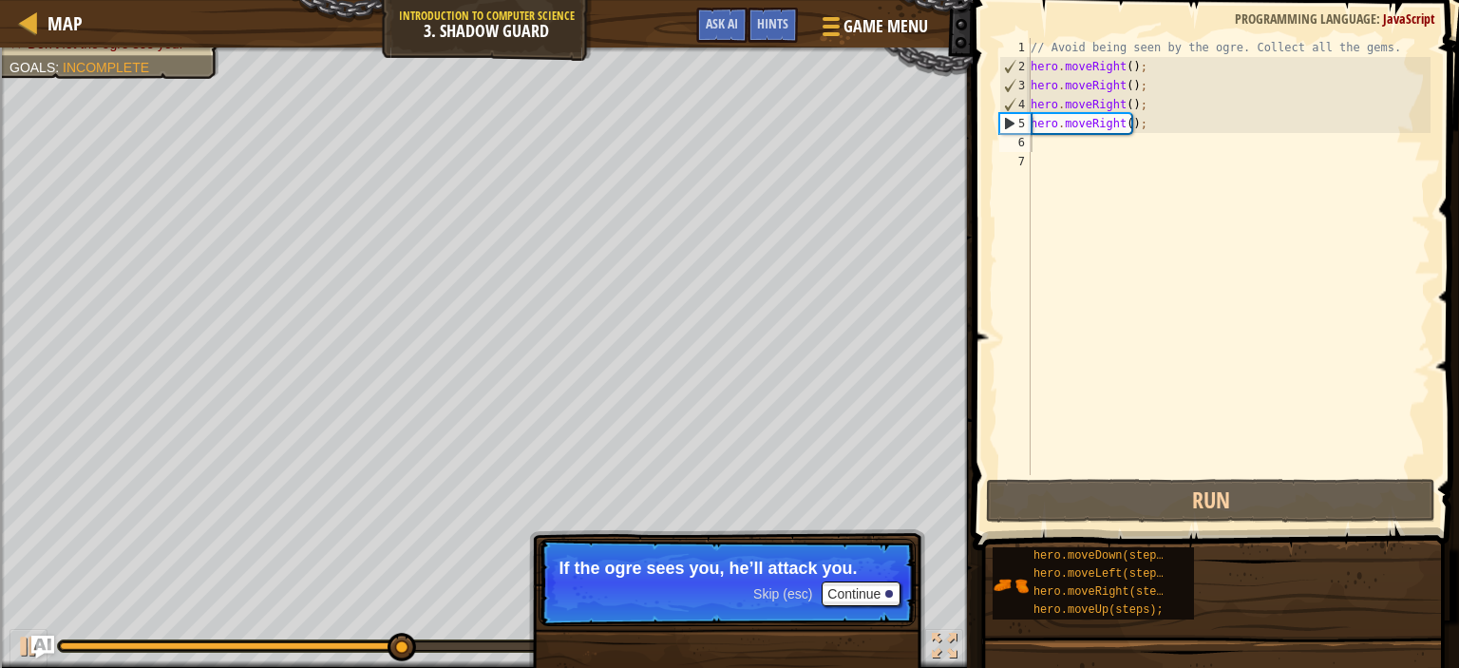
click at [748, 577] on p "Skip (esc) Continue If the ogre sees you, he’ll attack you." at bounding box center [727, 582] width 377 height 87
click at [1009, 121] on div "5" at bounding box center [1016, 123] width 30 height 19
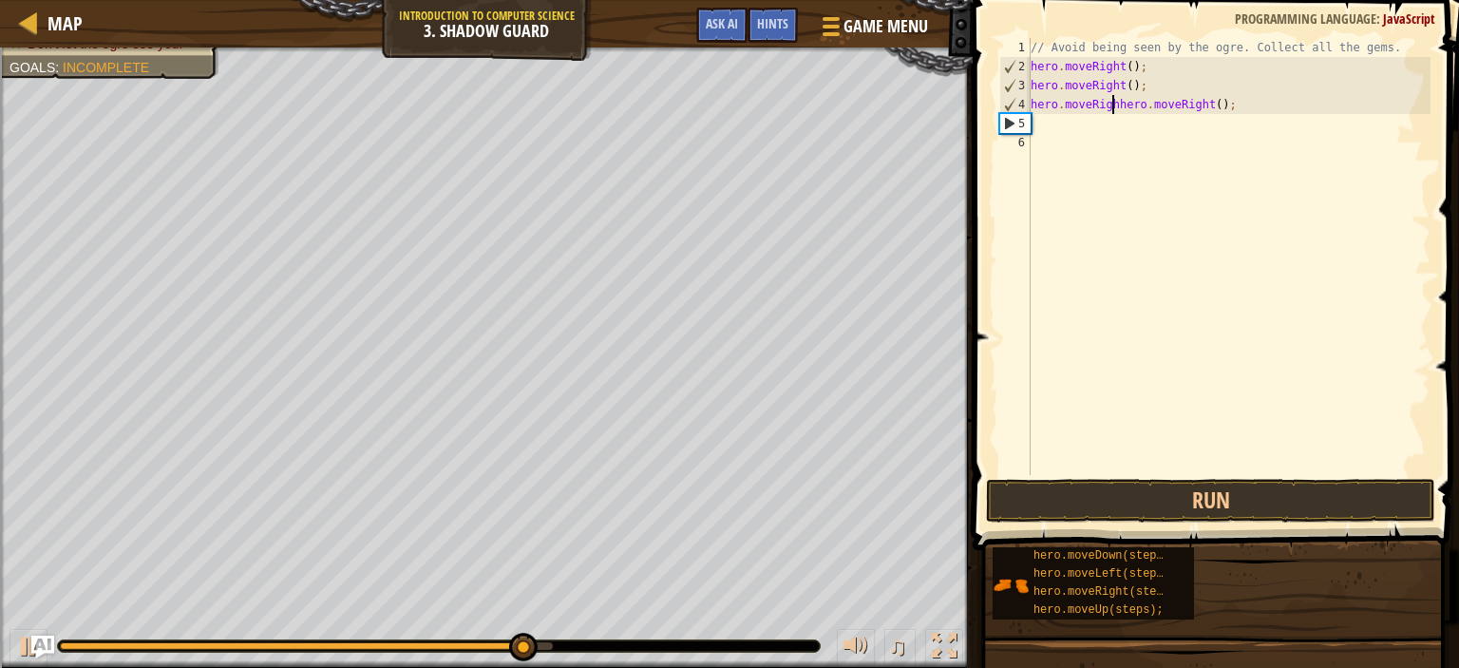
click at [1230, 105] on div "// Avoid being seen by the ogre. Collect all the gems. hero . moveRight ( ) ; h…" at bounding box center [1229, 275] width 404 height 475
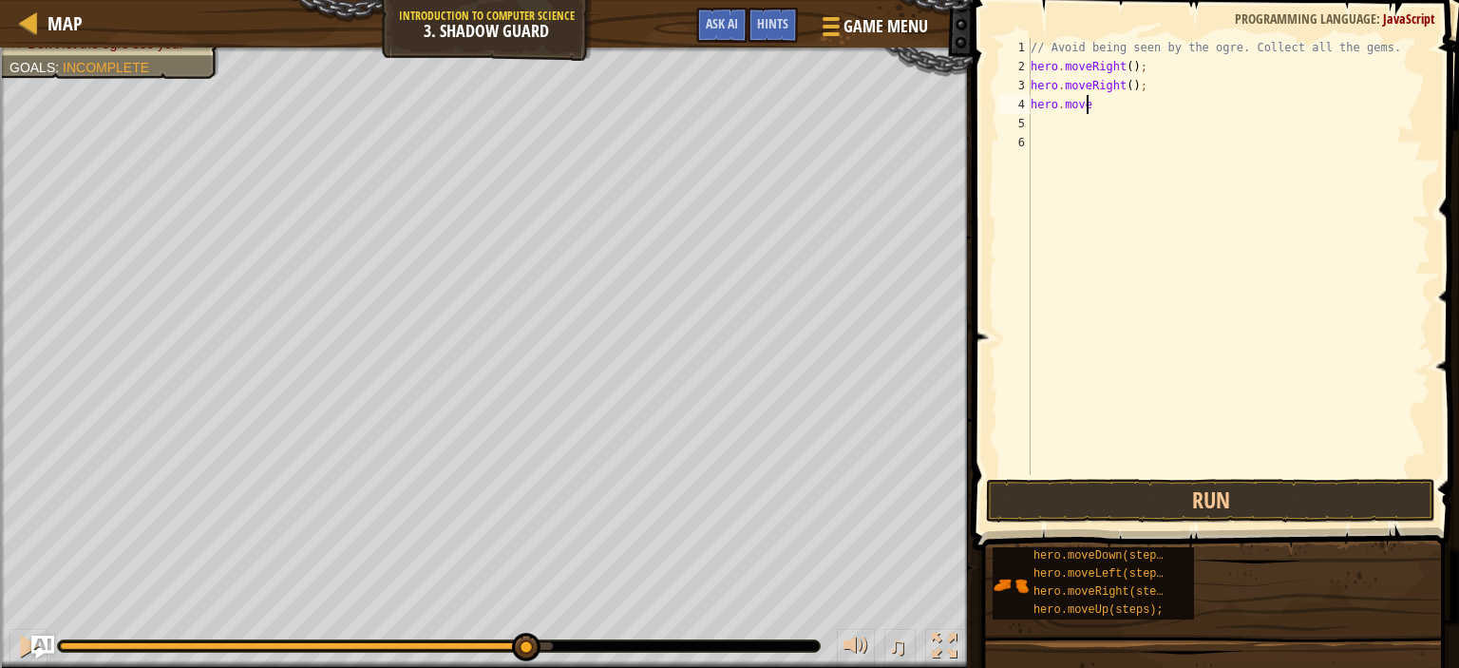
type textarea "h"
click at [1172, 87] on div "// Avoid being seen by the ogre. Collect all the gems. hero . moveRight ( ) ; h…" at bounding box center [1229, 275] width 404 height 475
type textarea "h"
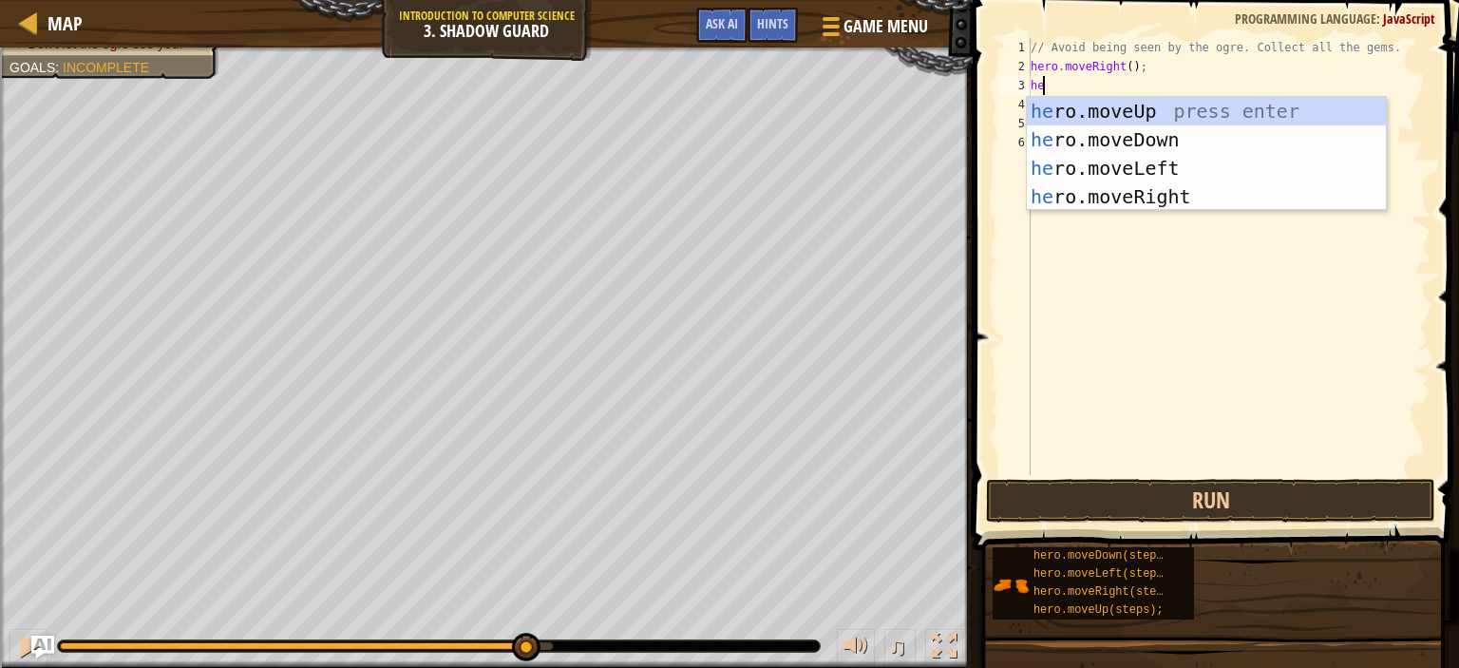
type textarea "hero"
click at [1144, 110] on div "hero .moveUp press enter hero .moveDown press enter hero .moveLeft press enter …" at bounding box center [1206, 182] width 359 height 171
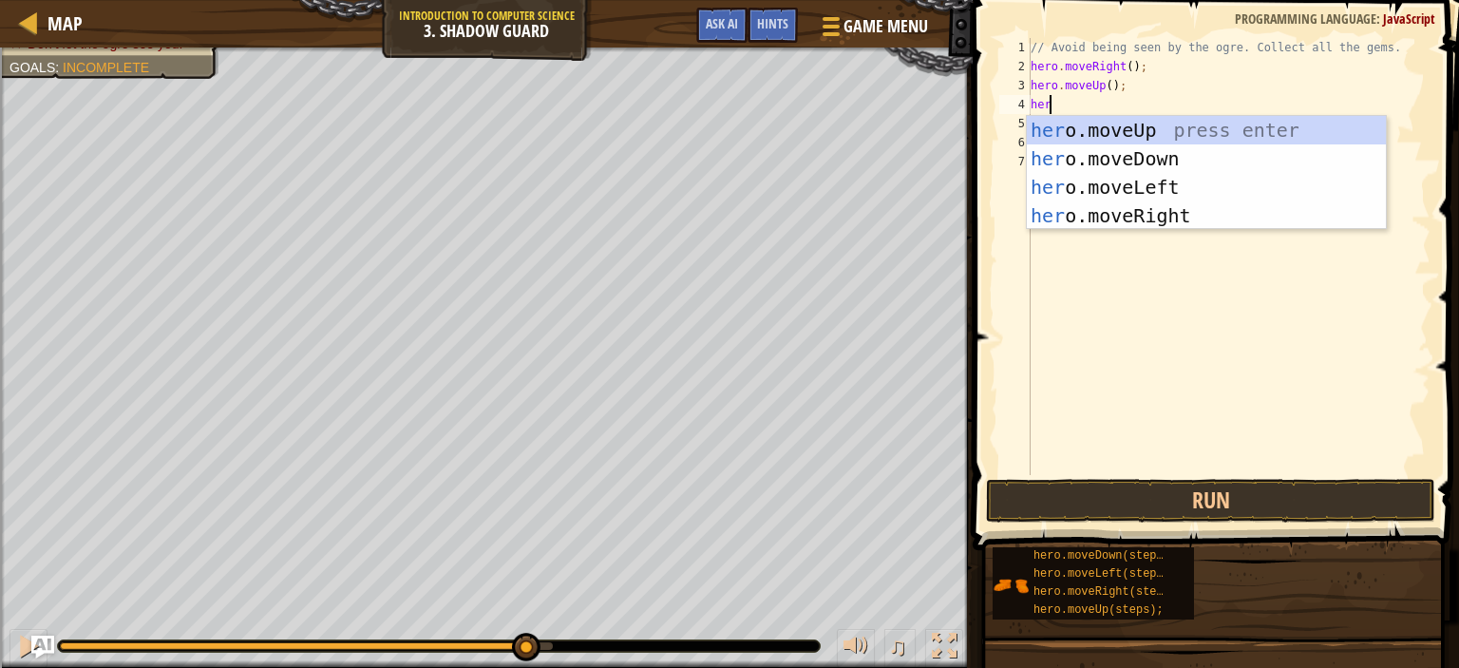
type textarea "hero"
click at [1075, 219] on div "hero .moveUp press enter hero .moveDown press enter hero .moveLeft press enter …" at bounding box center [1206, 201] width 359 height 171
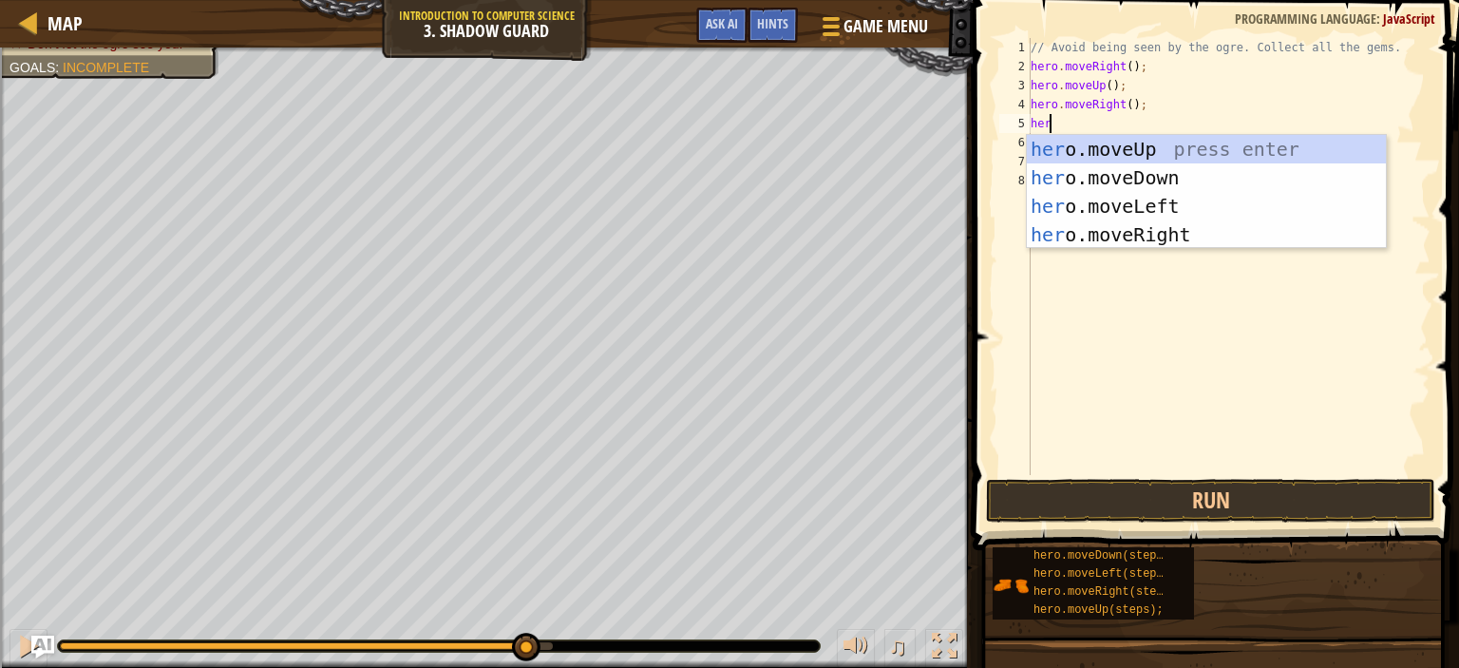
type textarea "hero"
click at [1114, 181] on div "hero .moveUp press enter hero .moveDown press enter hero .moveLeft press enter …" at bounding box center [1206, 220] width 359 height 171
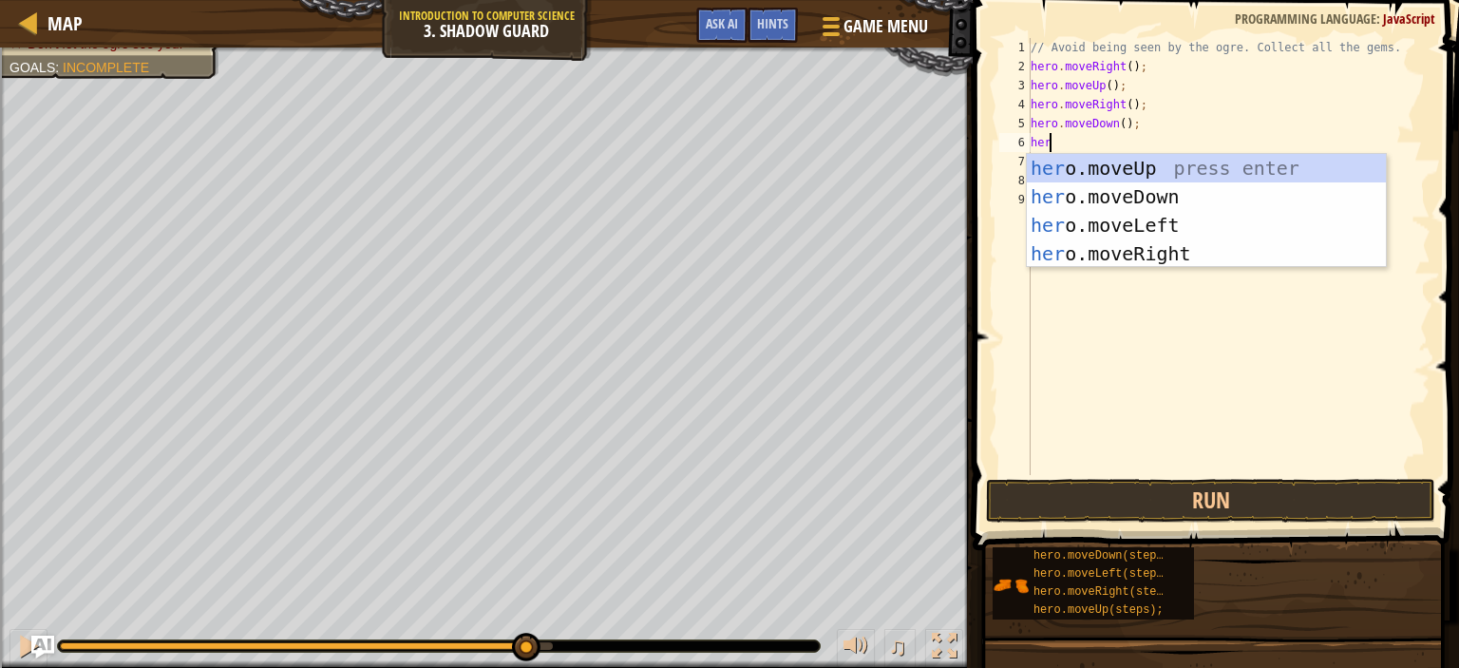
type textarea "hero"
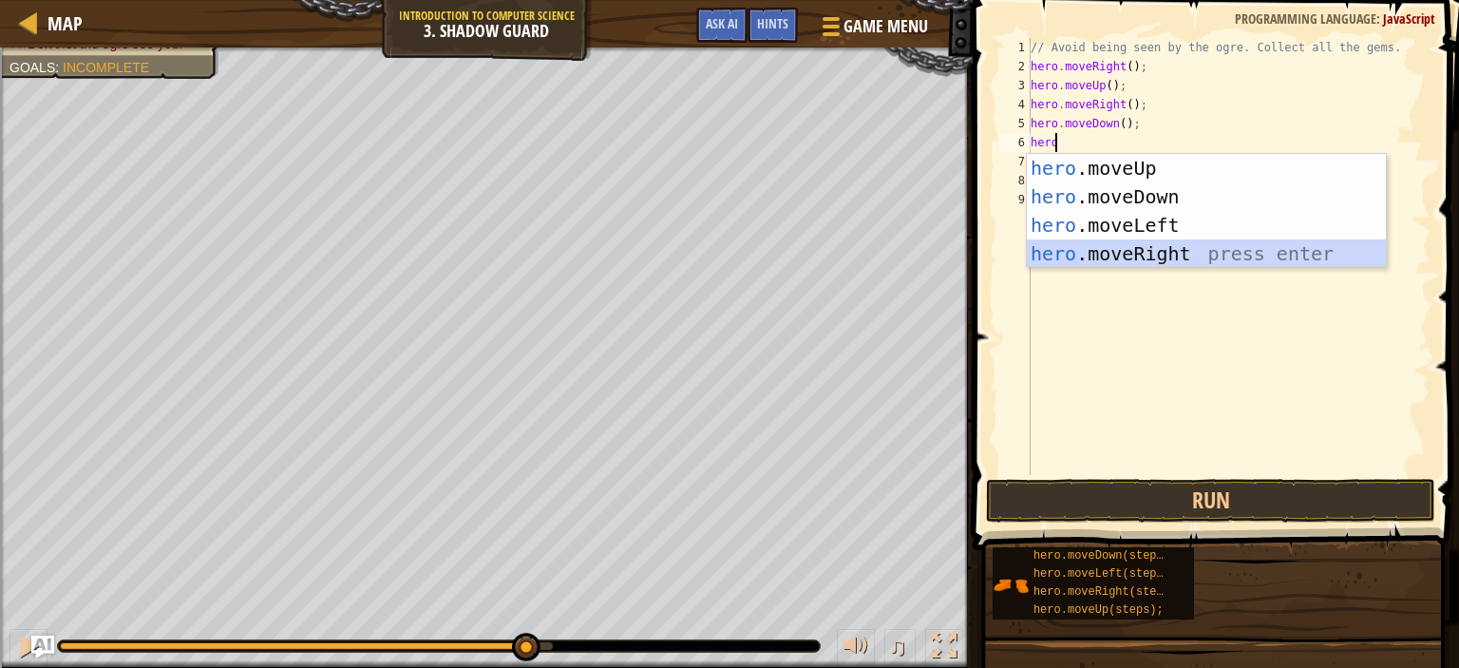
click at [1088, 246] on div "hero .moveUp press enter hero .moveDown press enter hero .moveLeft press enter …" at bounding box center [1206, 239] width 359 height 171
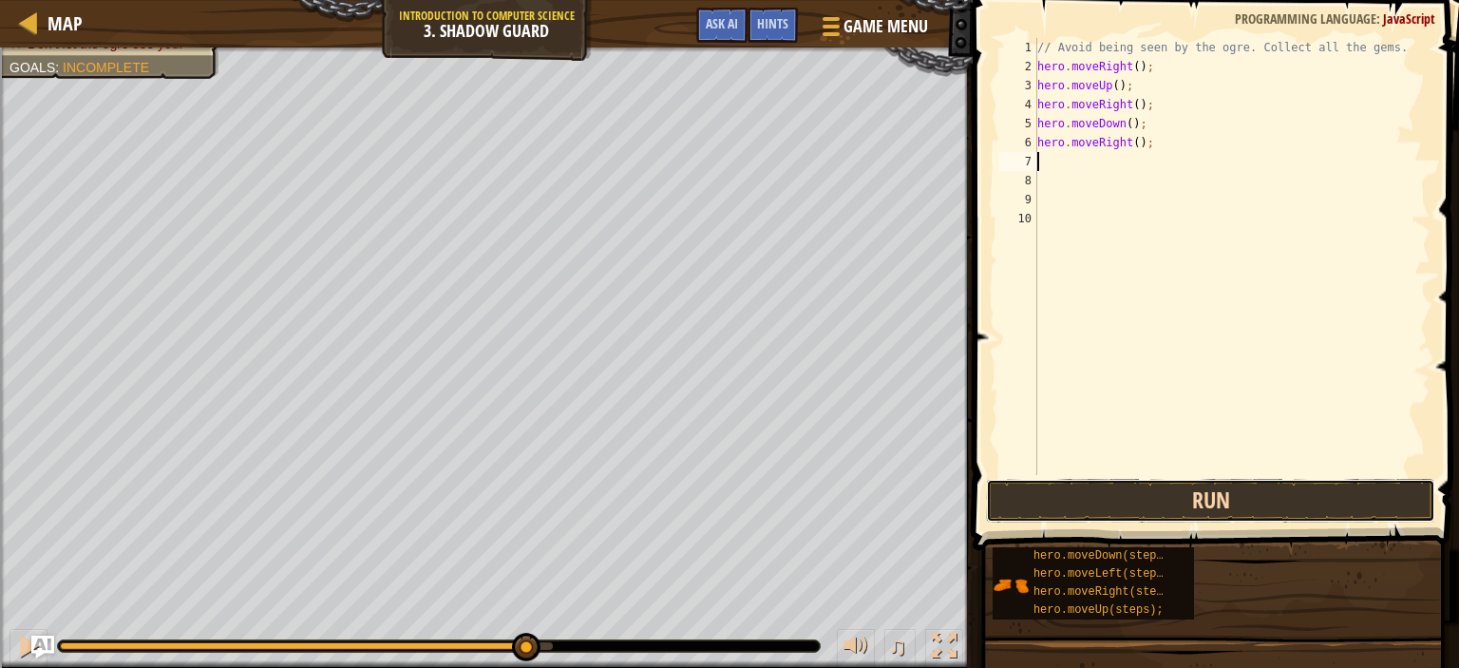
click at [1081, 500] on button "Run" at bounding box center [1210, 501] width 449 height 44
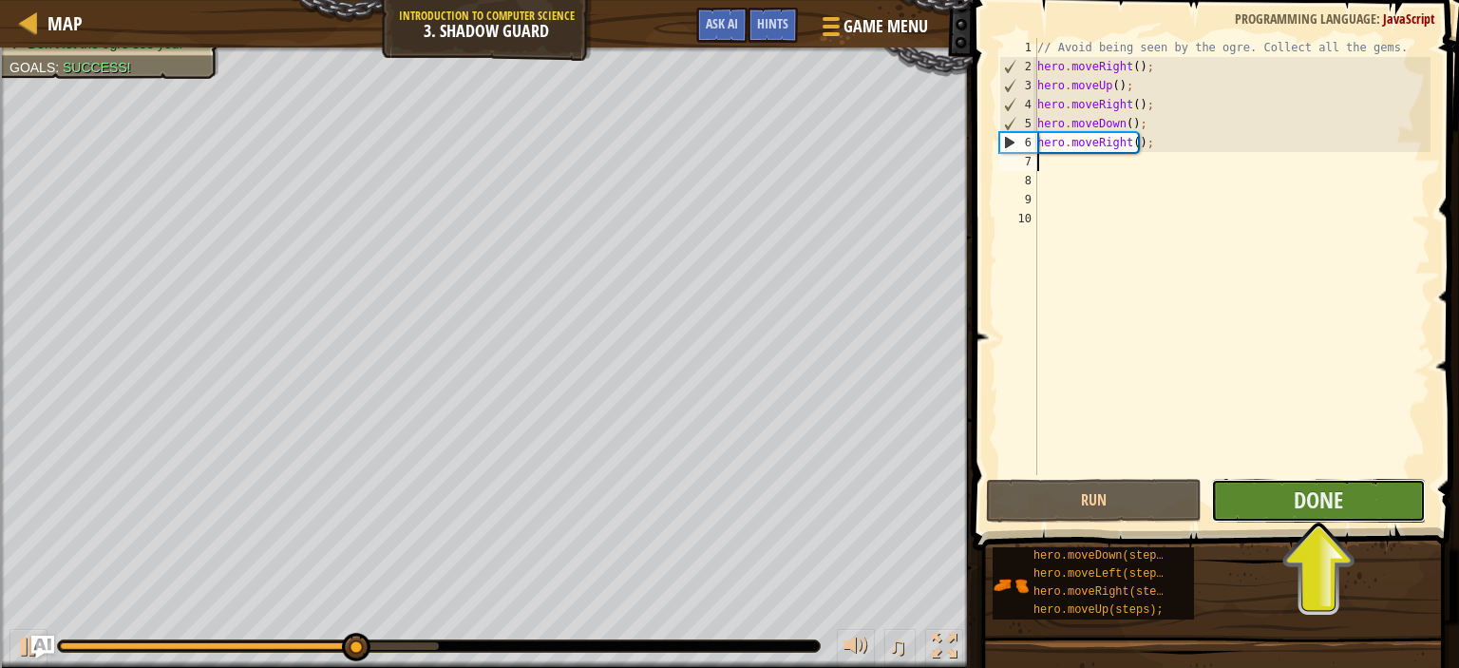
click at [1244, 495] on button "Done" at bounding box center [1318, 501] width 215 height 44
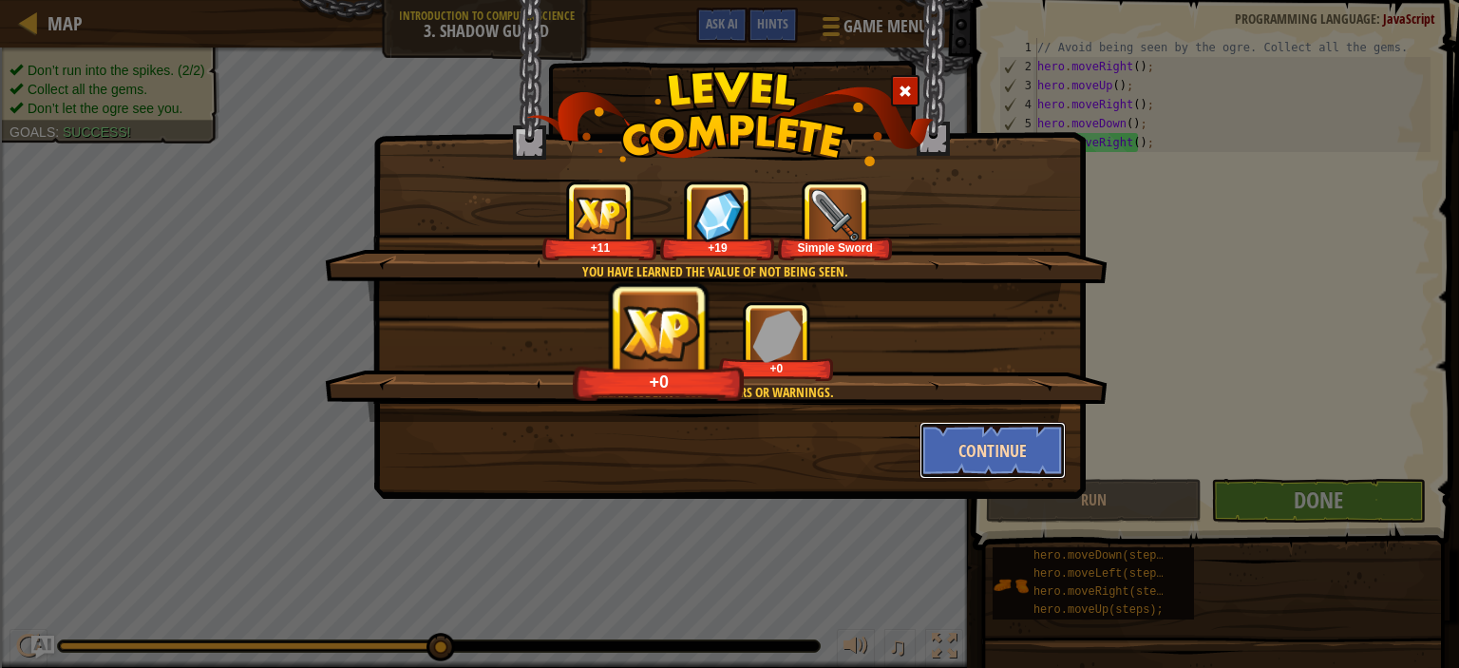
click at [1025, 437] on button "Continue" at bounding box center [993, 450] width 147 height 57
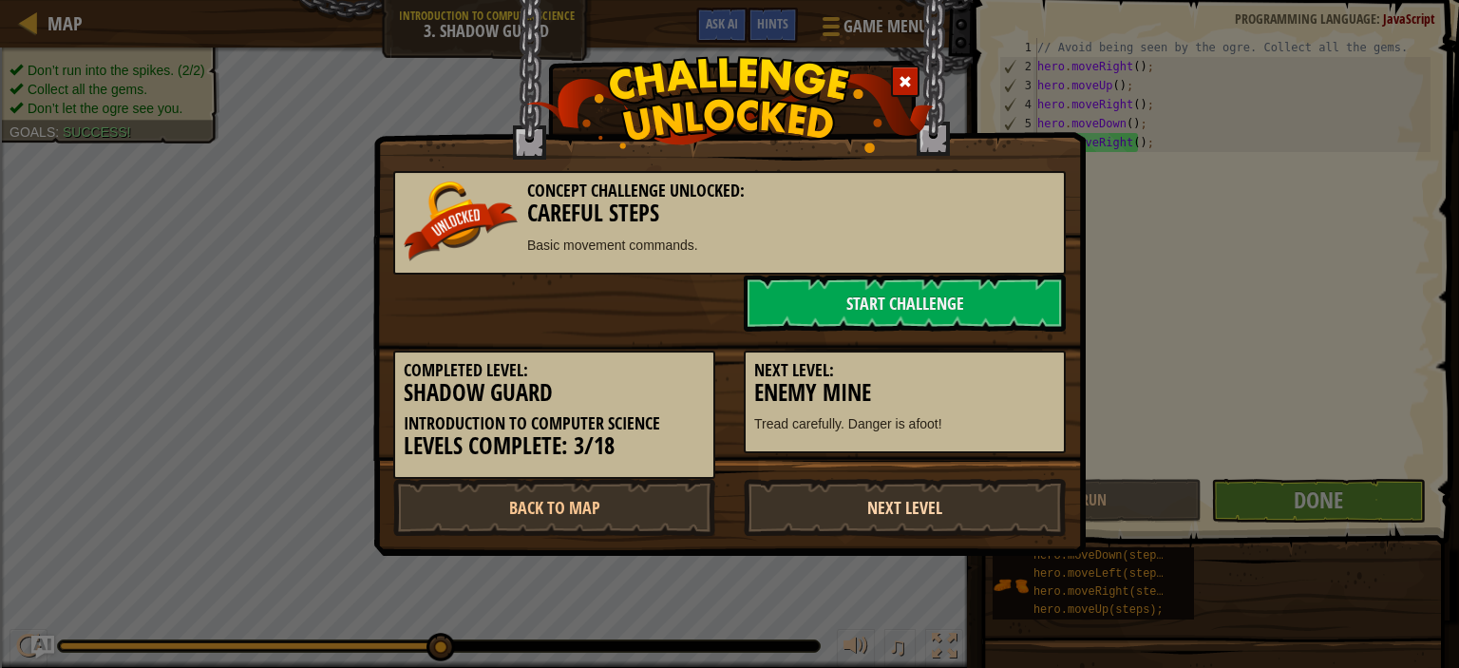
click at [819, 523] on link "Next Level" at bounding box center [905, 507] width 322 height 57
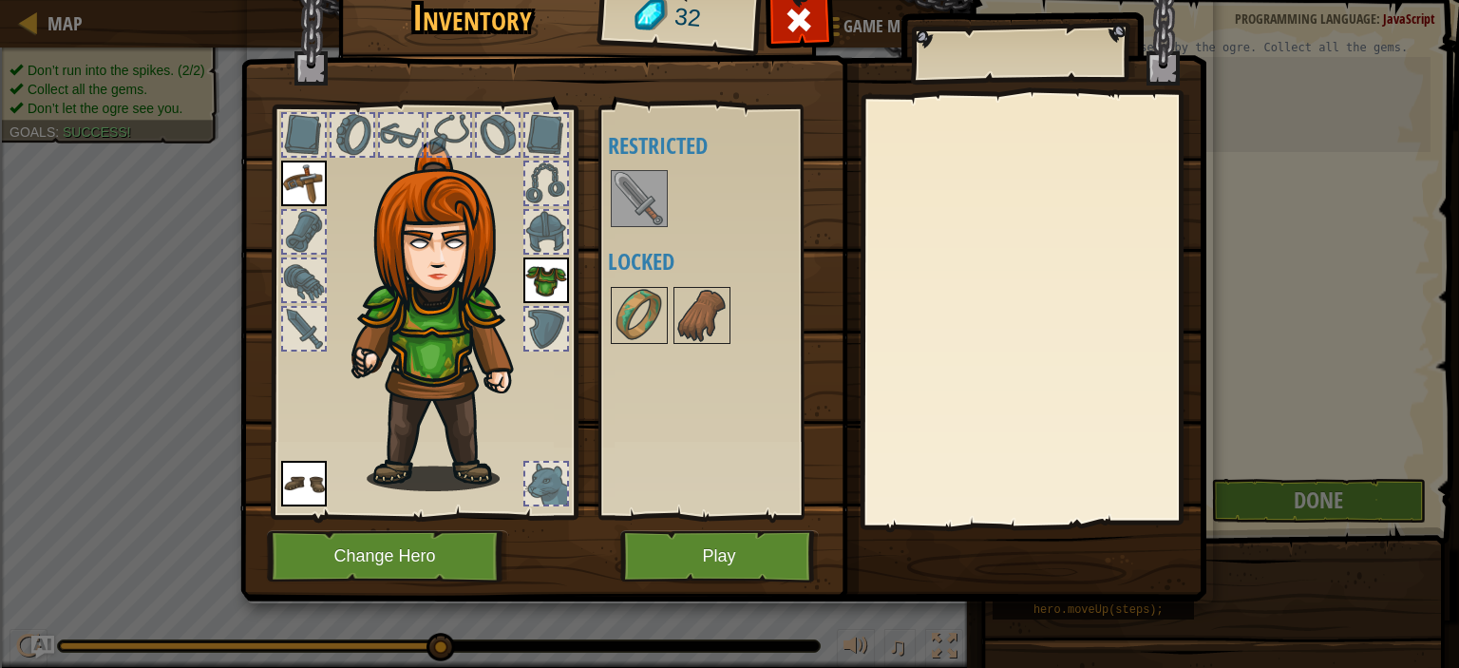
click at [626, 203] on img at bounding box center [639, 198] width 53 height 53
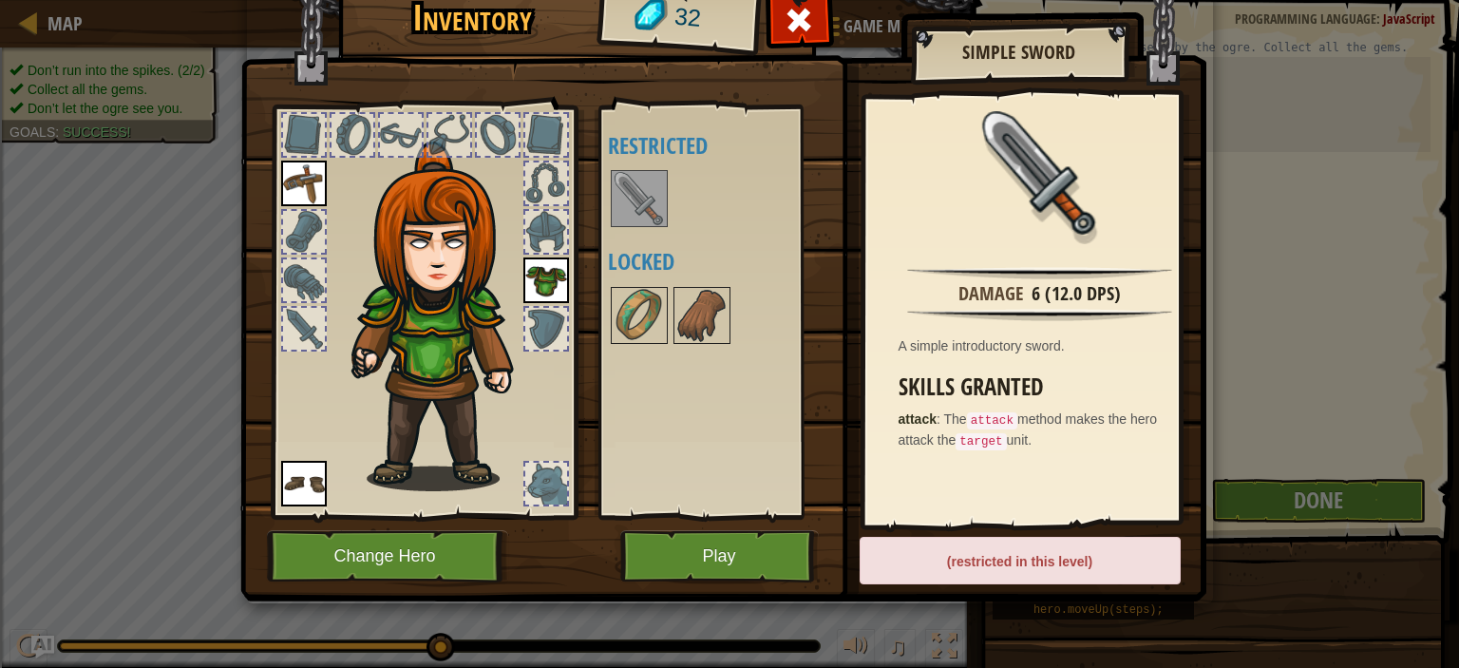
click at [289, 181] on img at bounding box center [304, 184] width 46 height 46
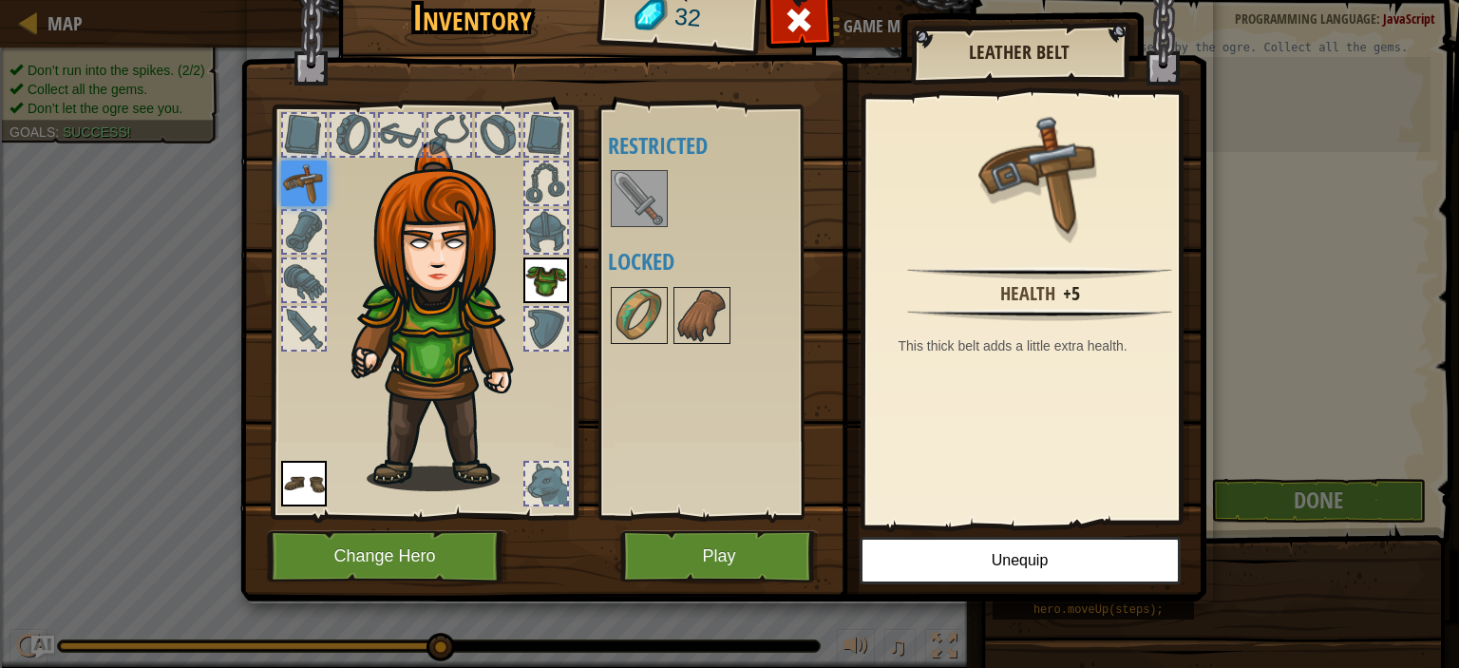
click at [621, 183] on img at bounding box center [639, 198] width 53 height 53
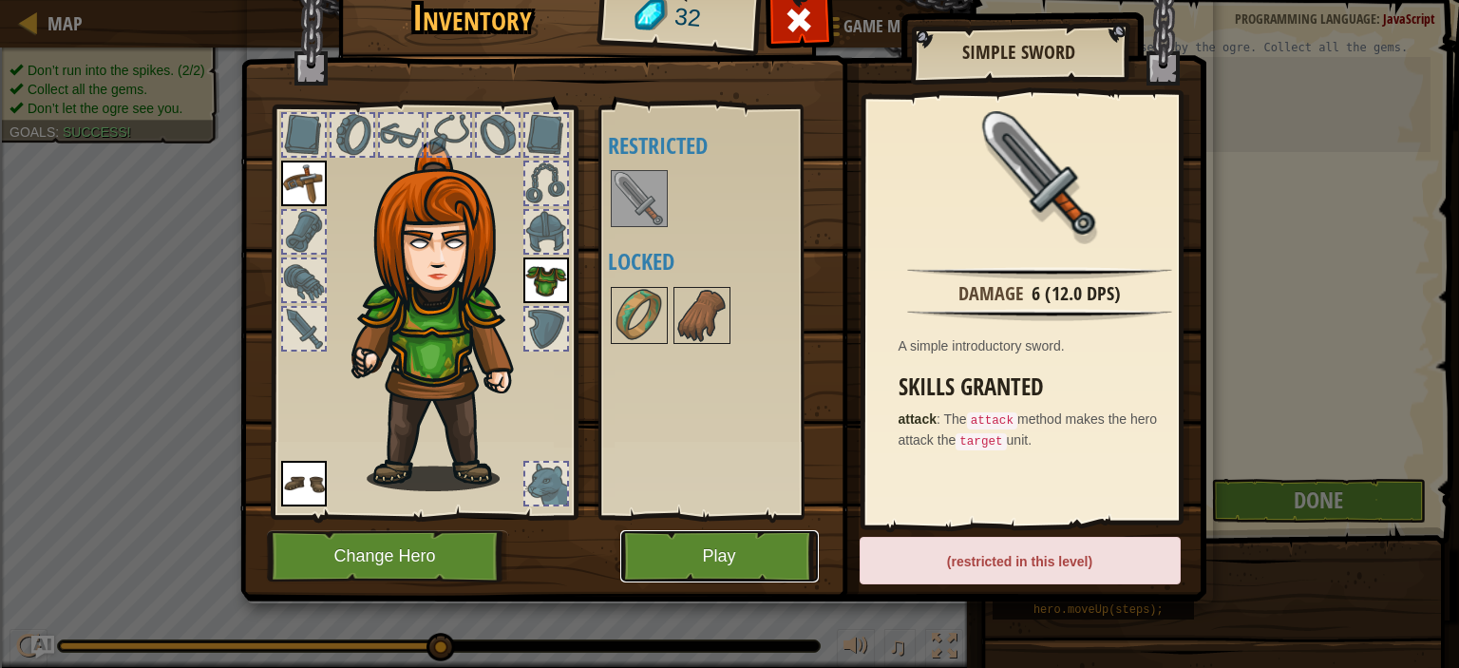
click at [668, 555] on button "Play" at bounding box center [719, 556] width 199 height 52
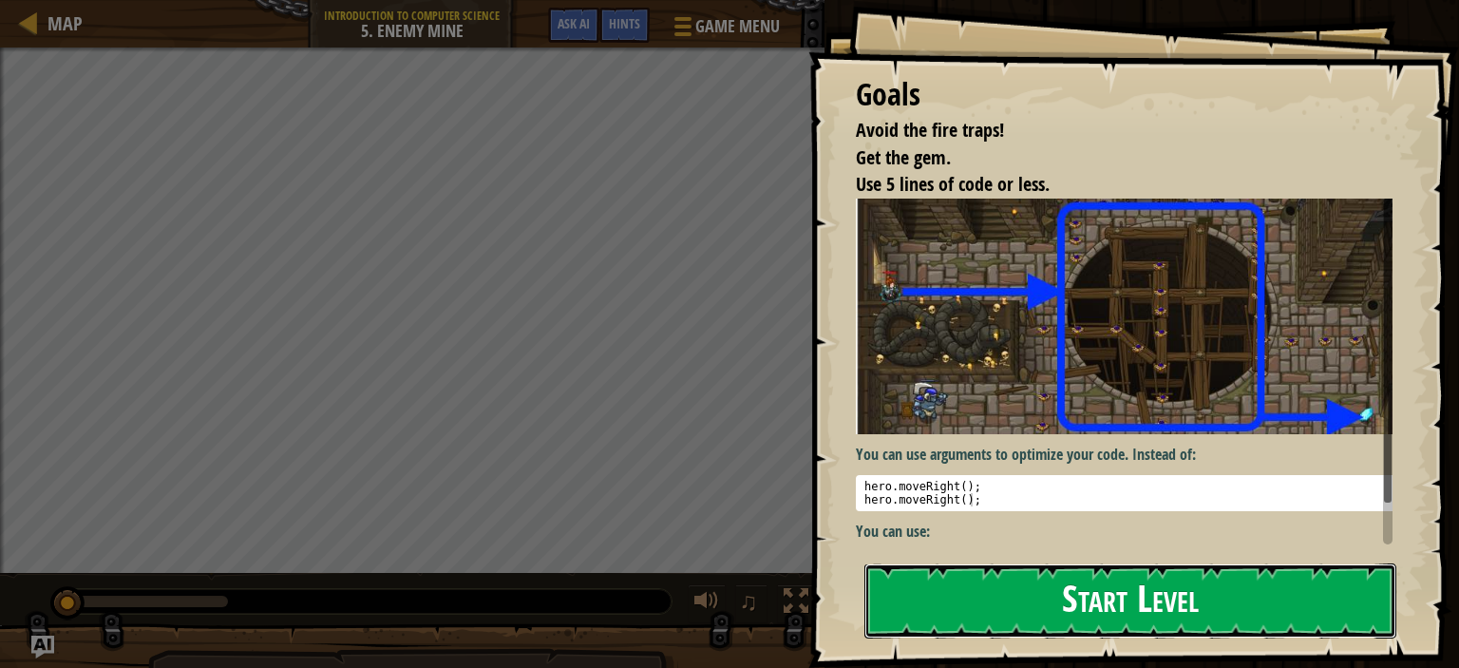
click at [935, 597] on button "Start Level" at bounding box center [1131, 600] width 532 height 75
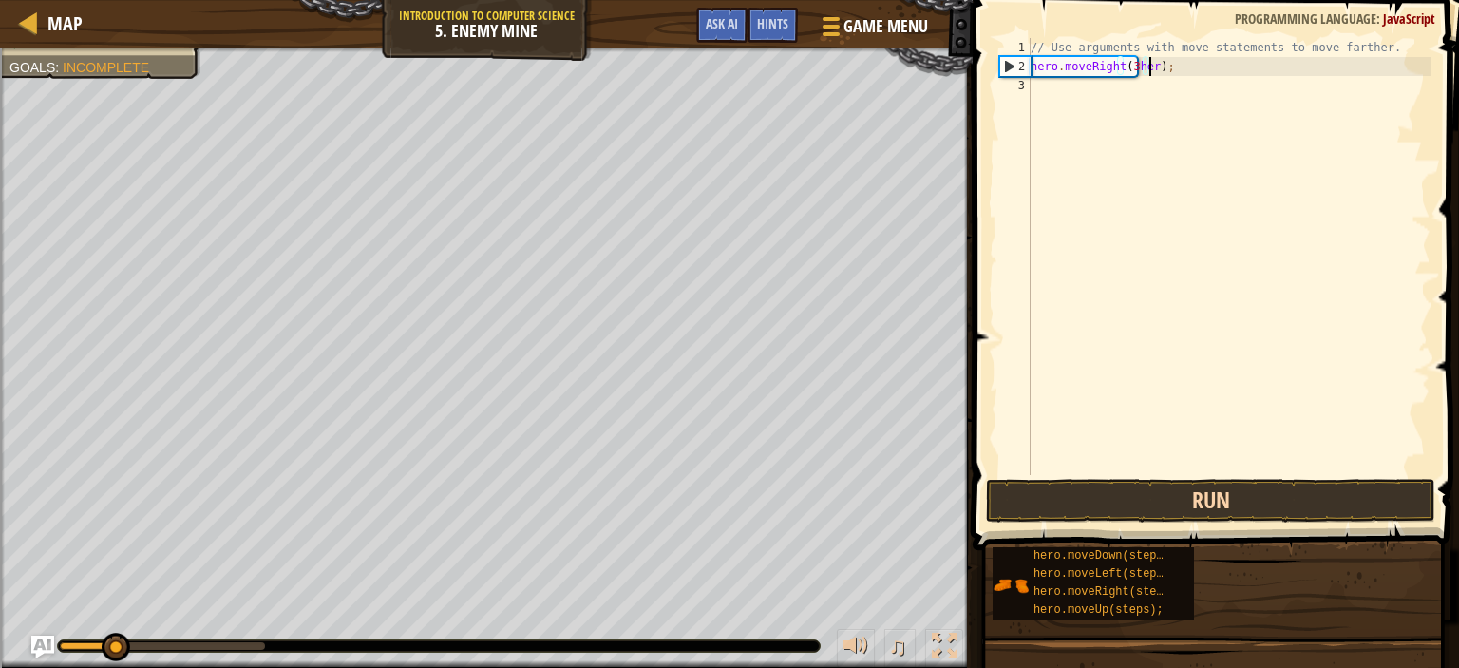
scroll to position [9, 10]
click at [1074, 67] on div "// Use arguments with move statements to move farther. hero . moveRight ( 3 her…" at bounding box center [1229, 275] width 404 height 475
click at [1083, 65] on div "// Use arguments with move statements to move farther. ( 3 hero ) ;" at bounding box center [1229, 275] width 404 height 475
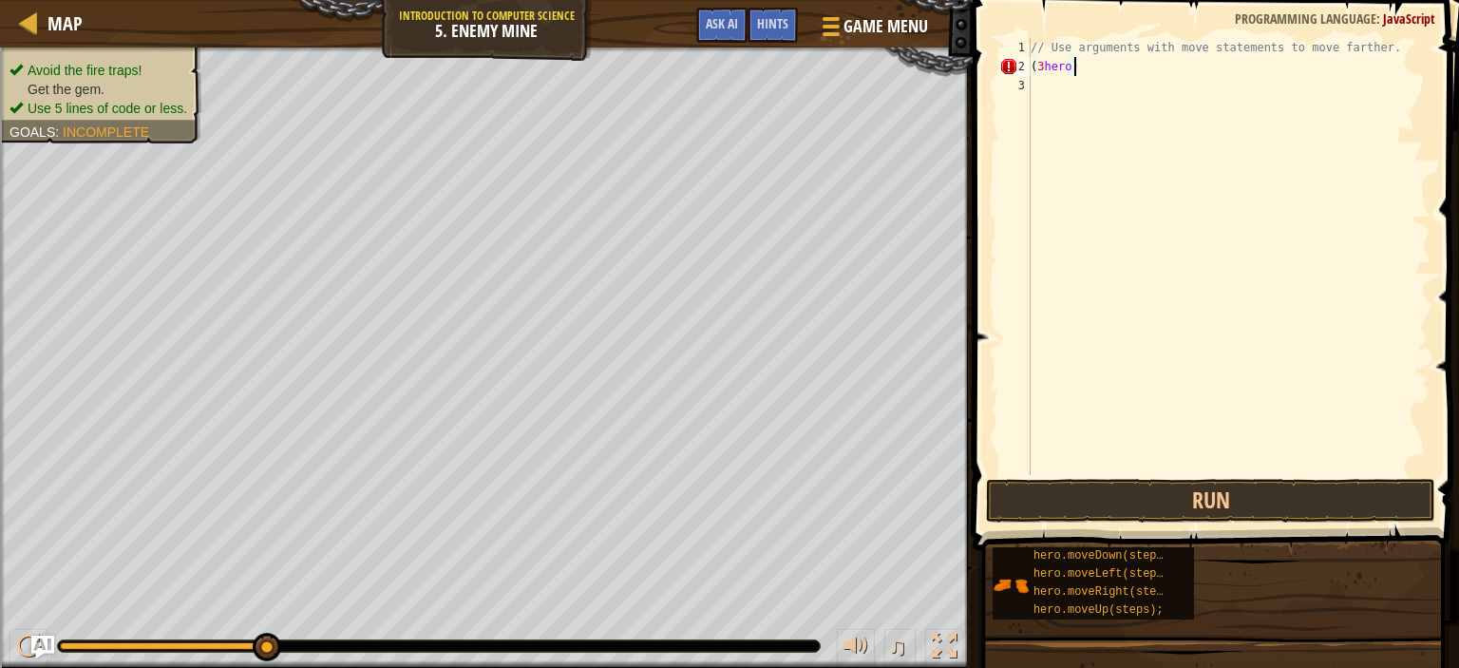
scroll to position [9, 0]
type textarea "("
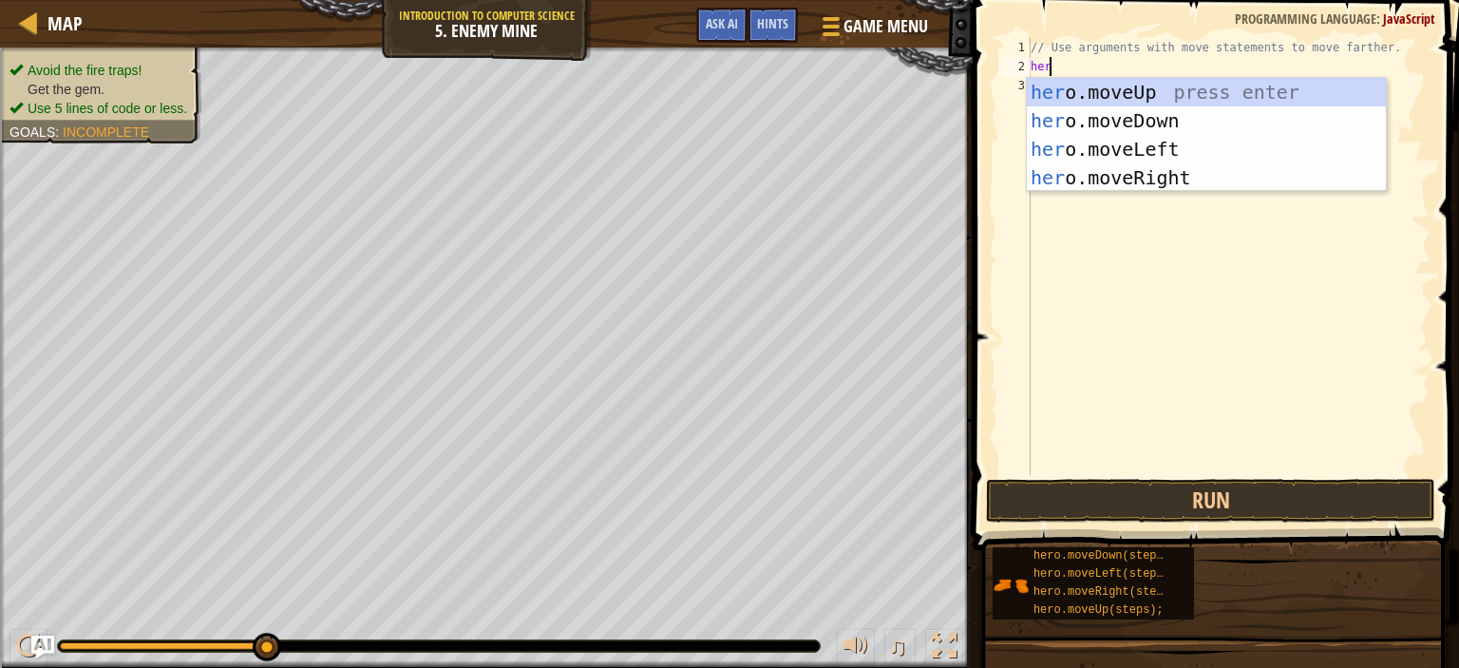
type textarea "hero"
click at [1121, 82] on div "hero .moveUp press enter hero .moveDown press enter hero .moveLeft press enter …" at bounding box center [1206, 163] width 359 height 171
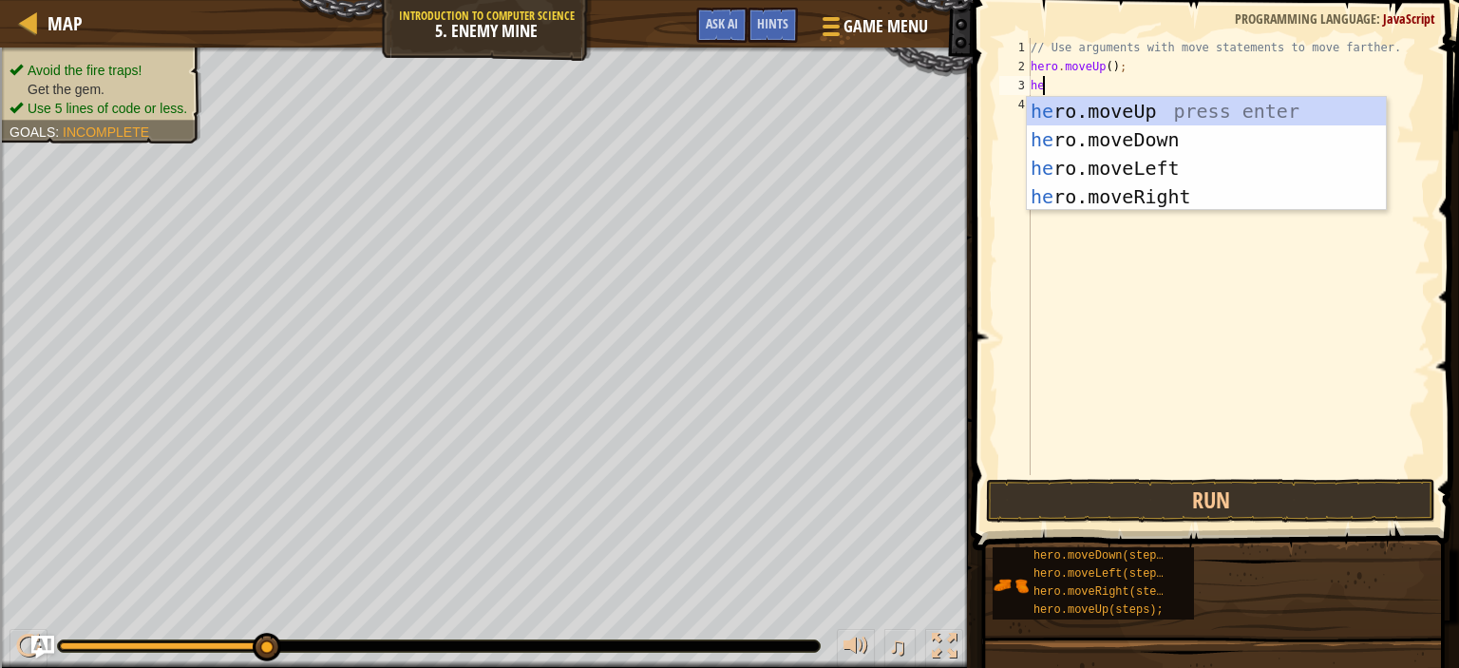
type textarea "hero"
click at [1117, 199] on div "hero .moveUp press enter hero .moveDown press enter hero .moveLeft press enter …" at bounding box center [1206, 182] width 359 height 171
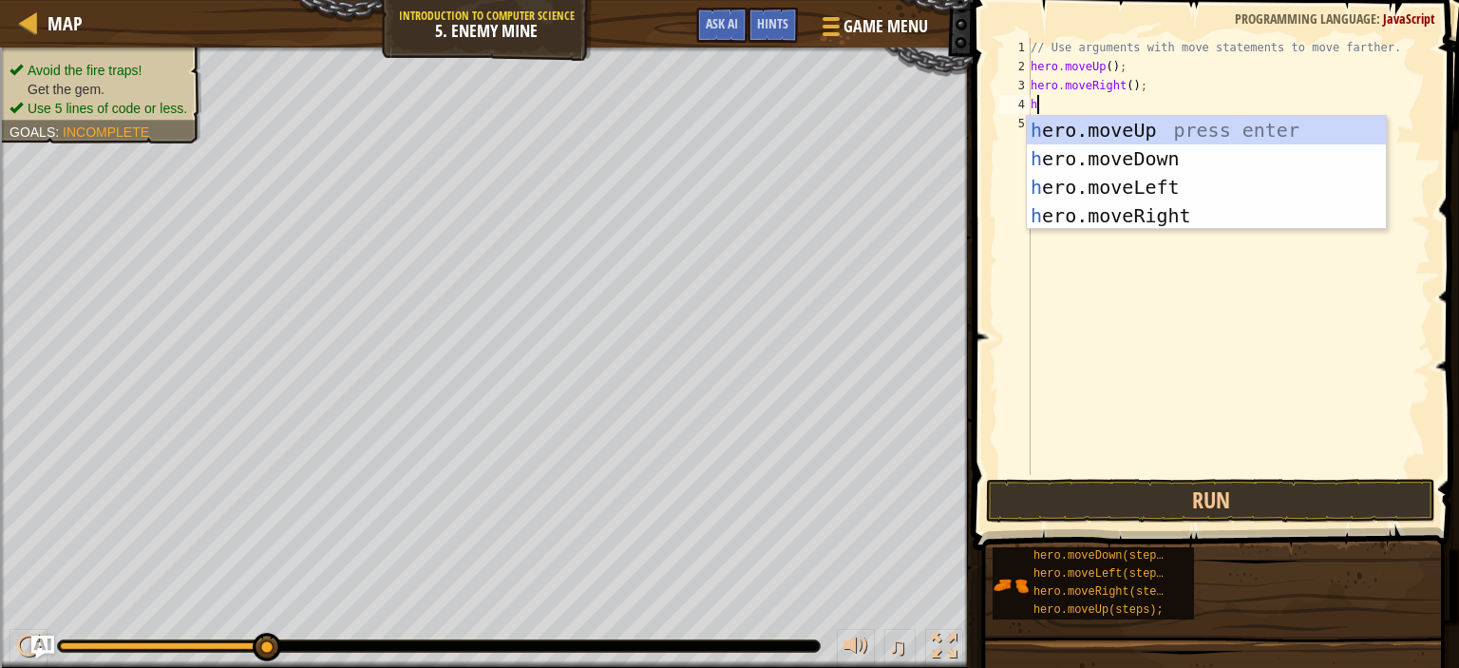
type textarea "hero"
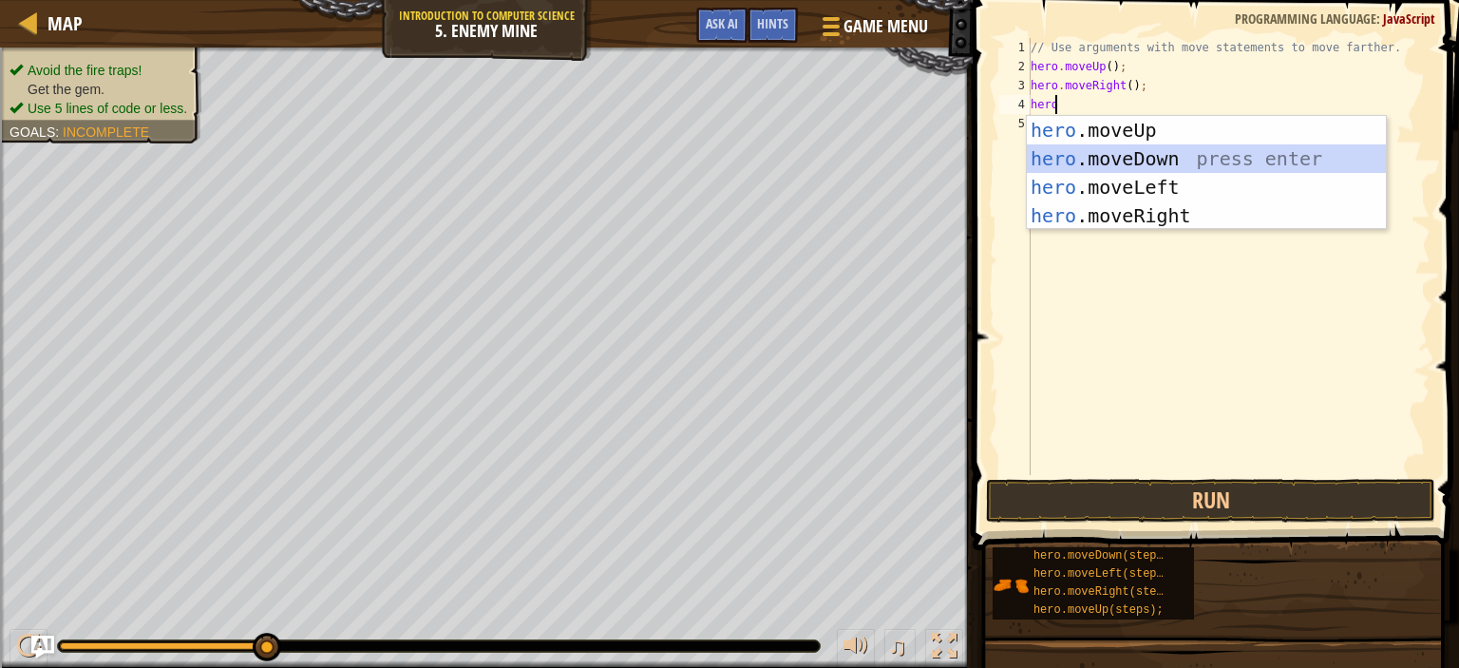
click at [1053, 155] on div "hero .moveUp press enter hero .moveDown press enter hero .moveLeft press enter …" at bounding box center [1206, 201] width 359 height 171
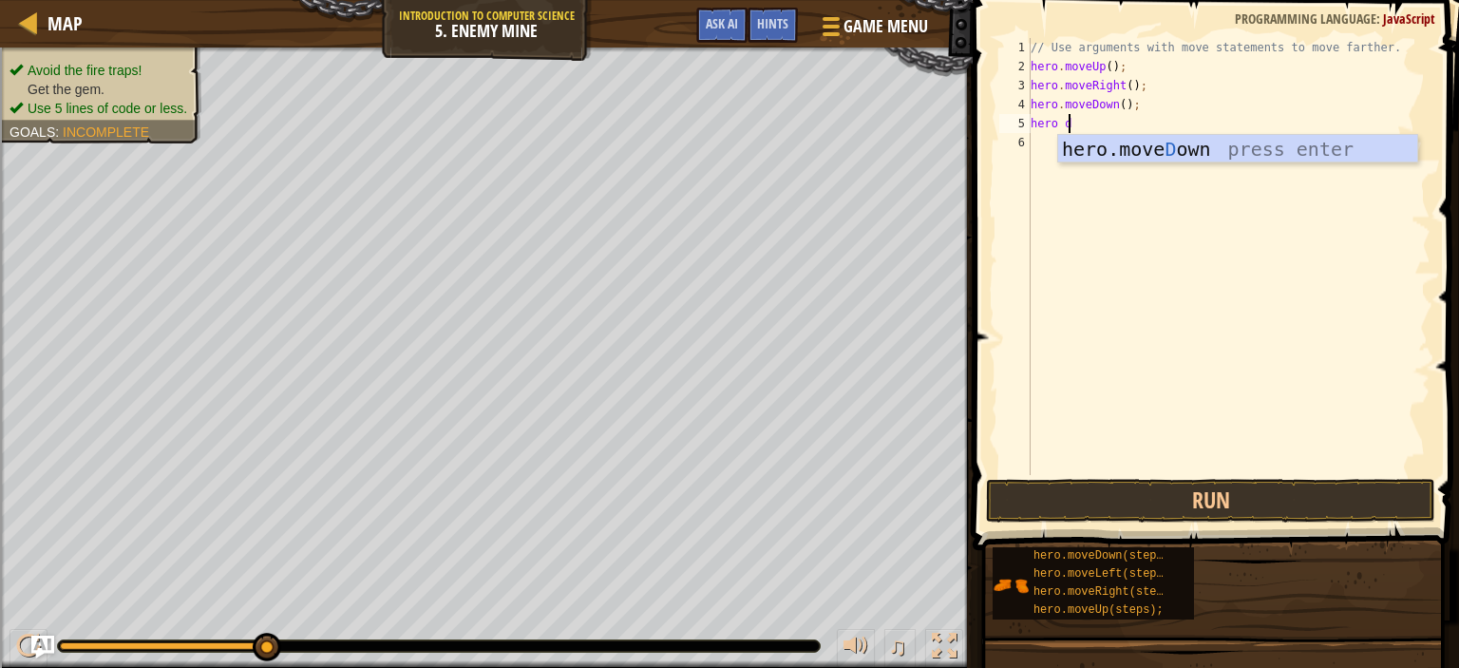
type textarea "hero do"
click at [1106, 156] on div "hero.move Do wn press enter" at bounding box center [1237, 178] width 359 height 86
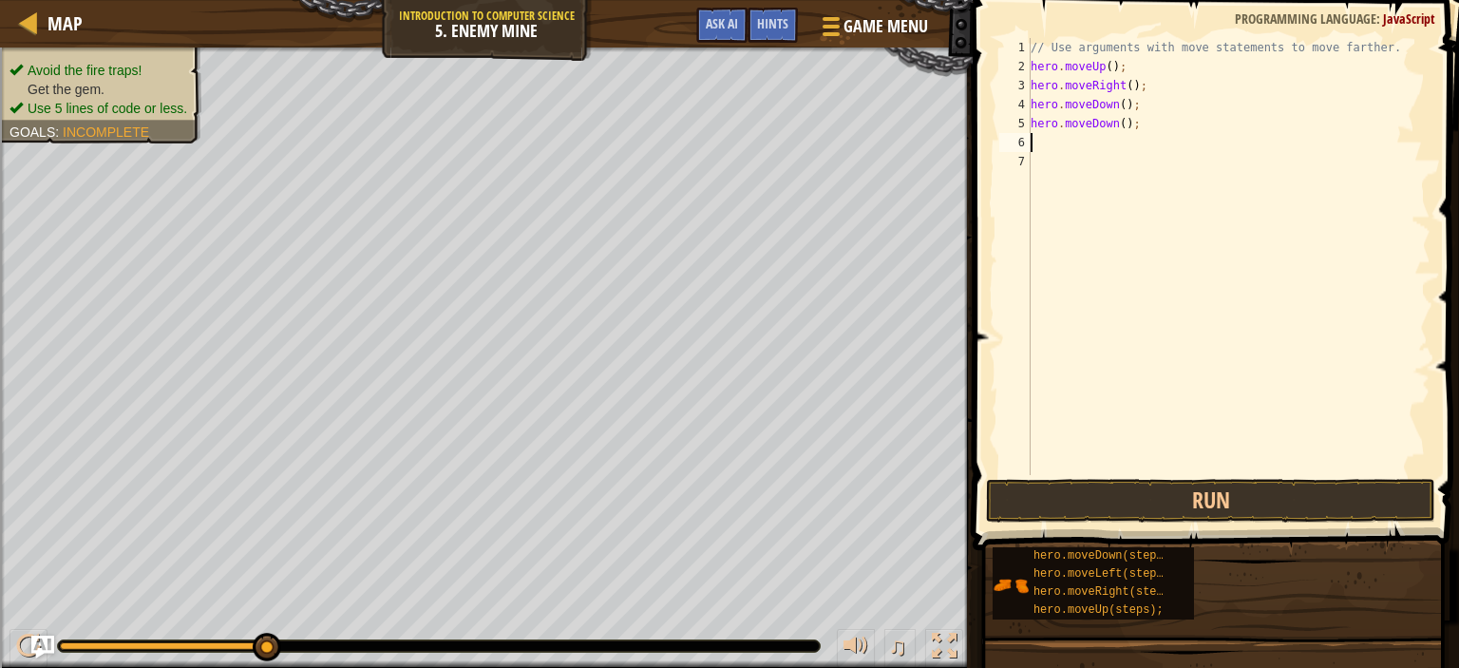
scroll to position [9, 0]
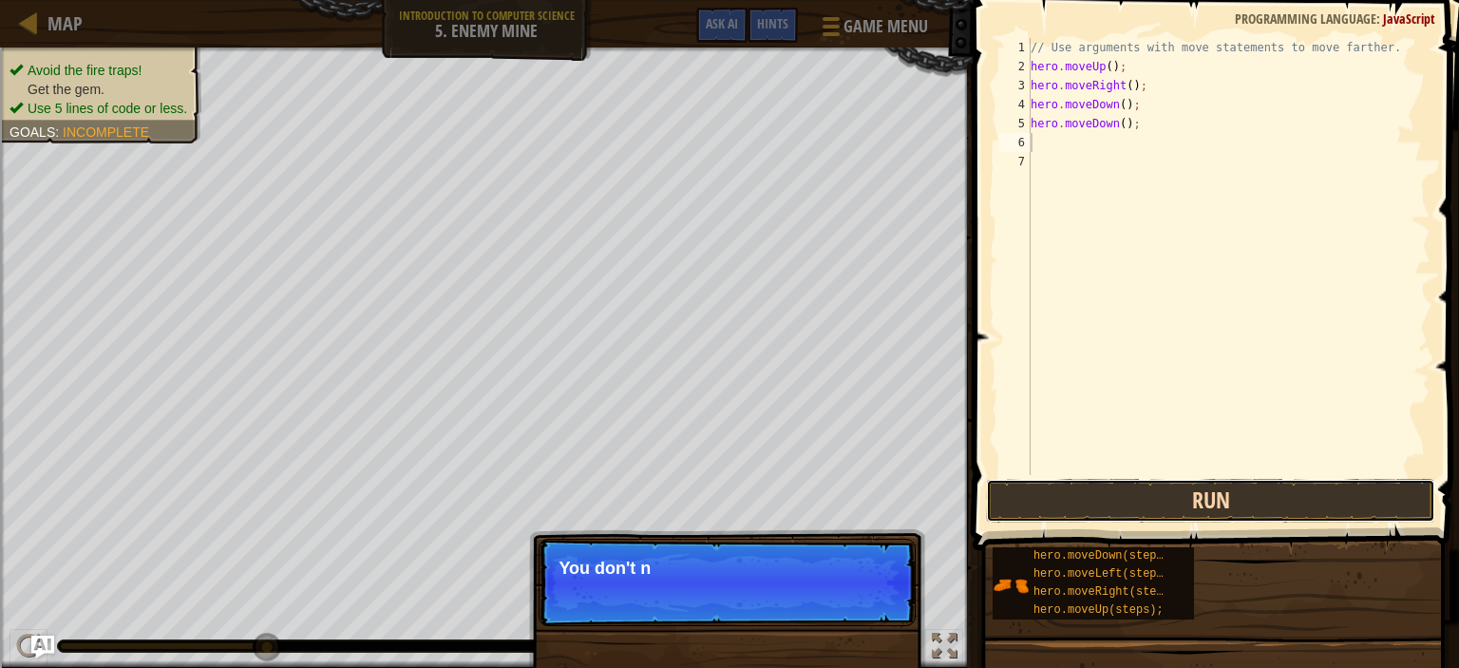
click at [1003, 505] on button "Run" at bounding box center [1210, 501] width 449 height 44
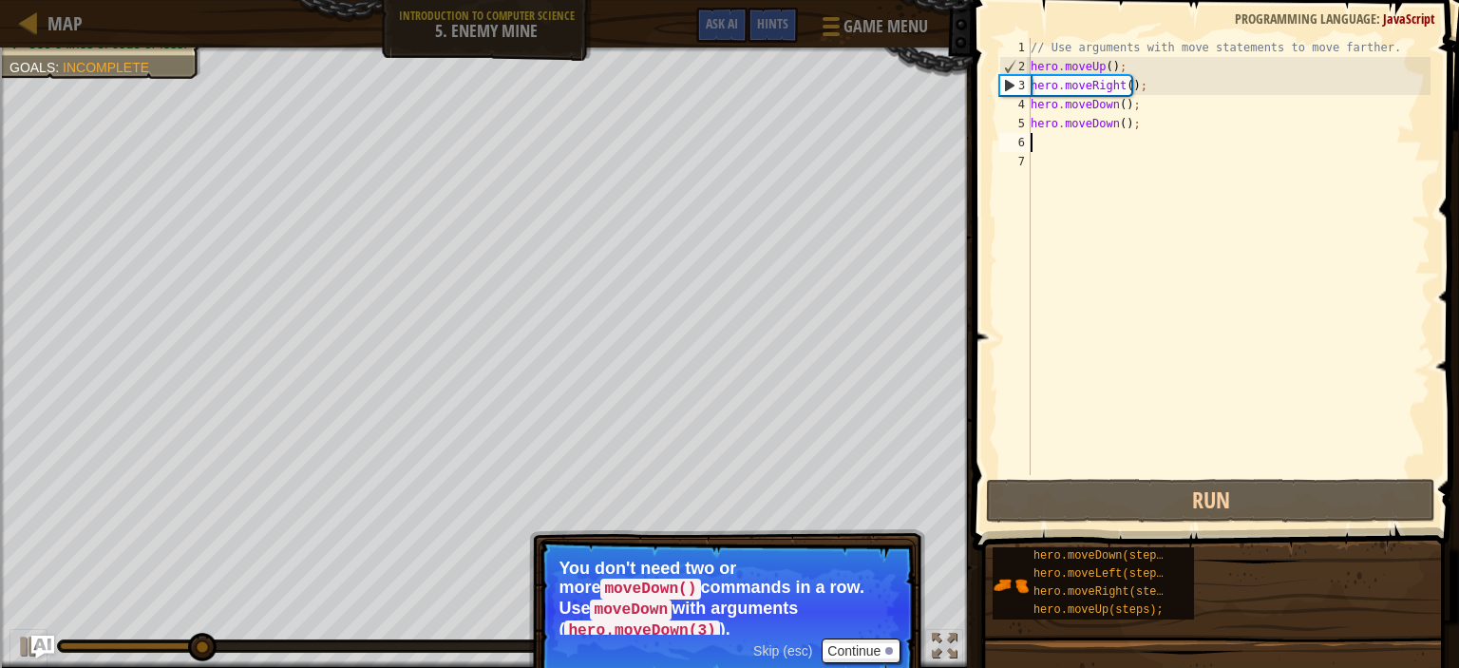
click at [1144, 128] on div "// Use arguments with move statements to move farther. hero . moveUp ( ) ; hero…" at bounding box center [1229, 275] width 404 height 475
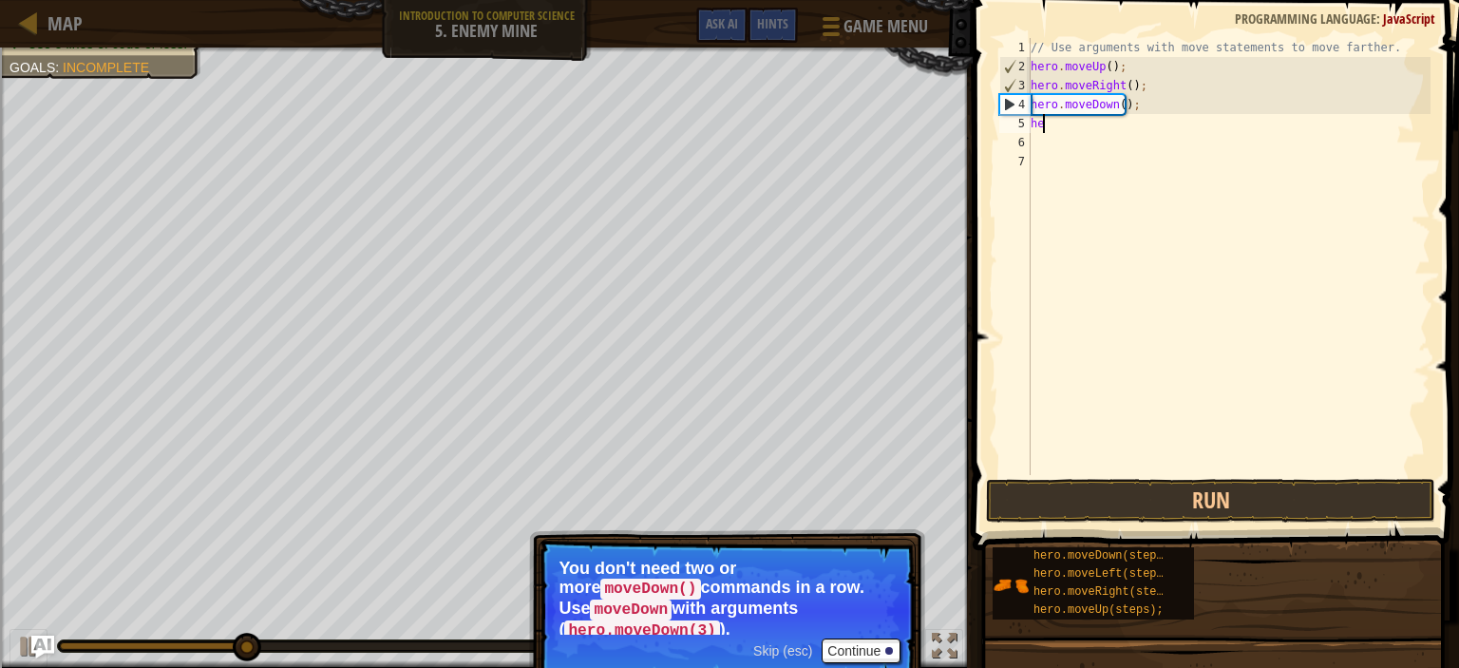
type textarea "h"
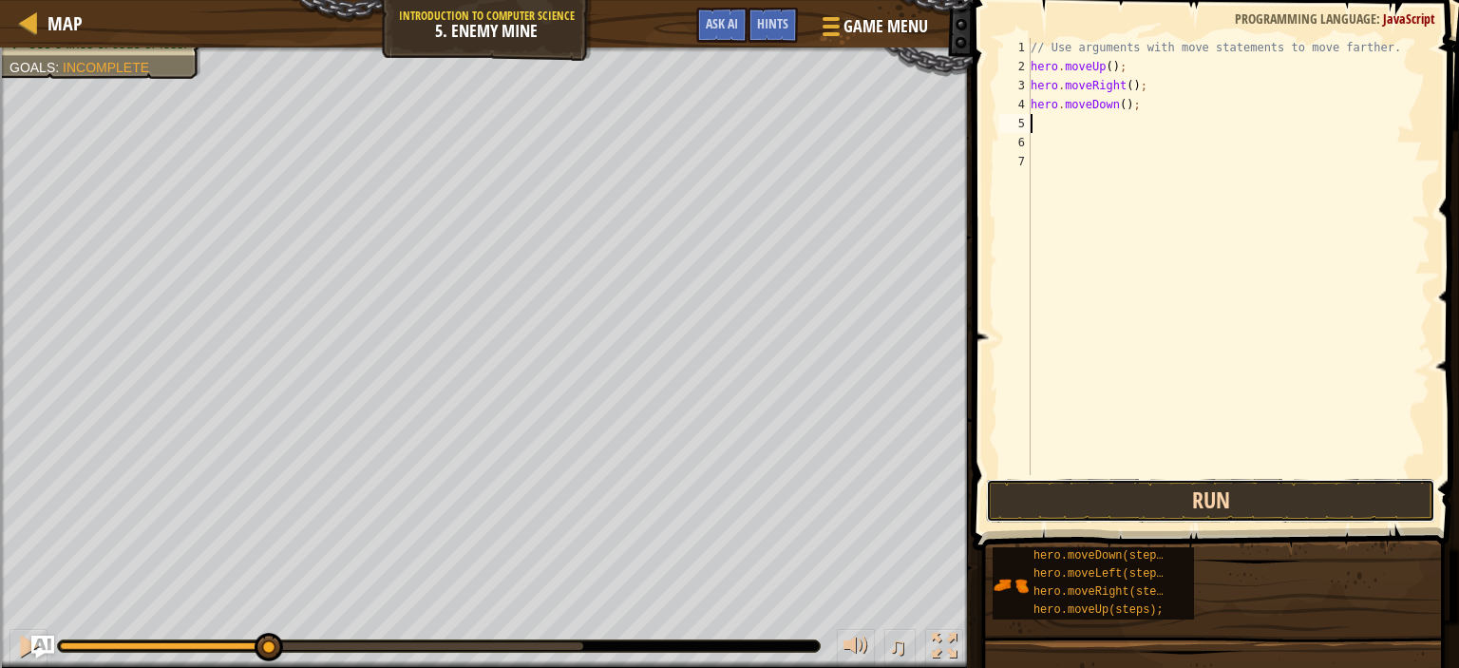
click at [1068, 502] on button "Run" at bounding box center [1210, 501] width 449 height 44
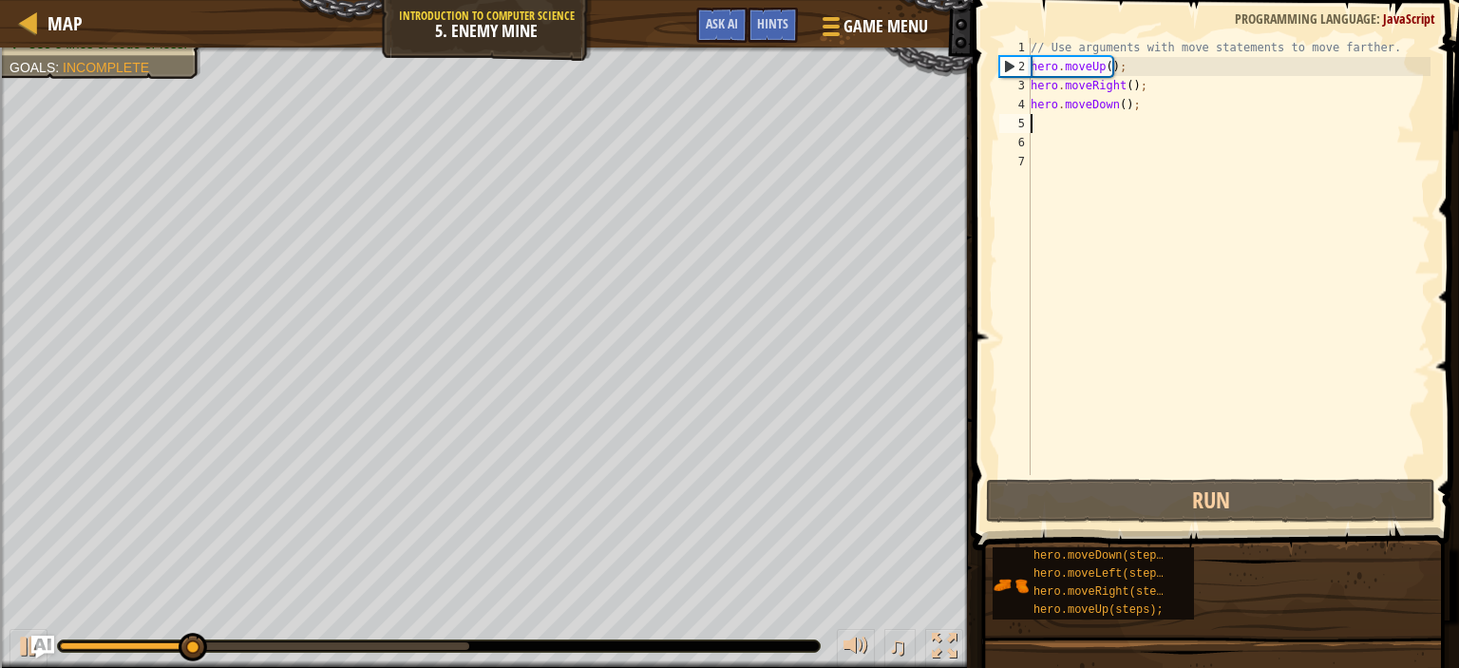
click at [1148, 107] on div "// Use arguments with move statements to move farther. hero . moveUp ( ) ; hero…" at bounding box center [1229, 275] width 404 height 475
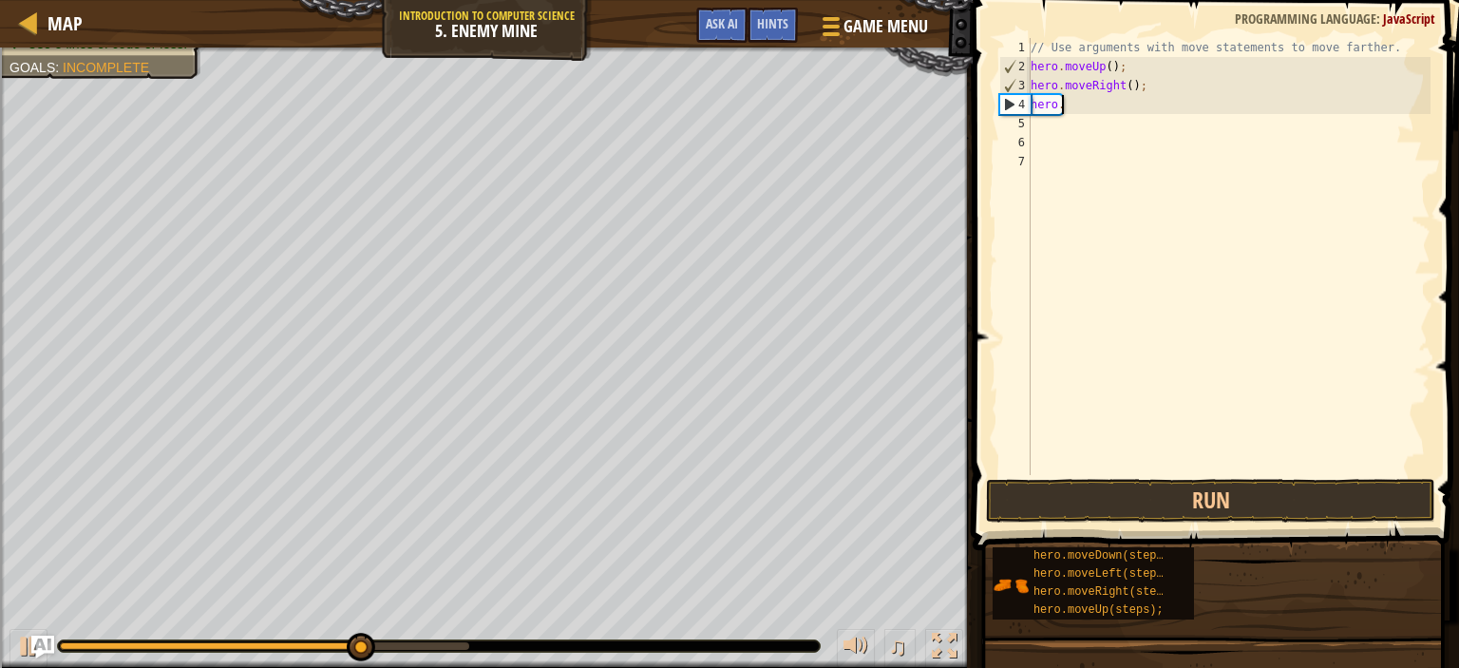
type textarea "h"
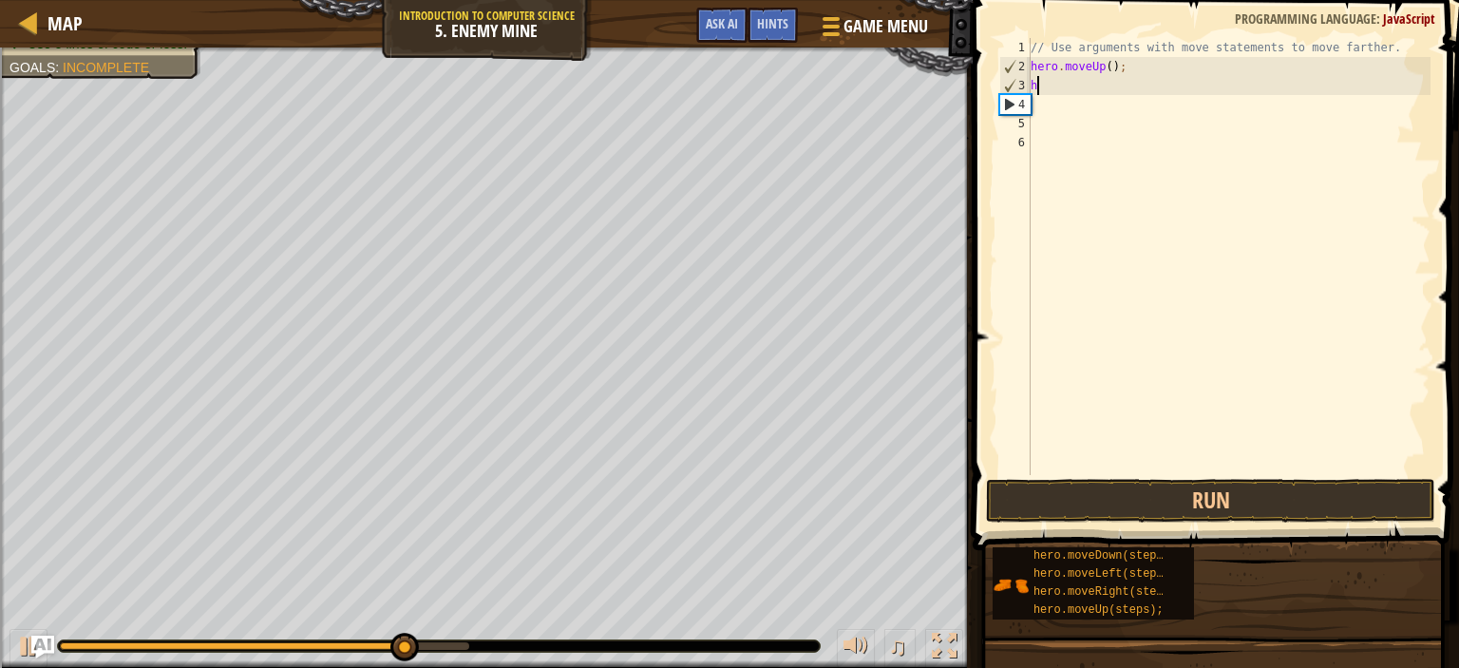
type textarea "h"
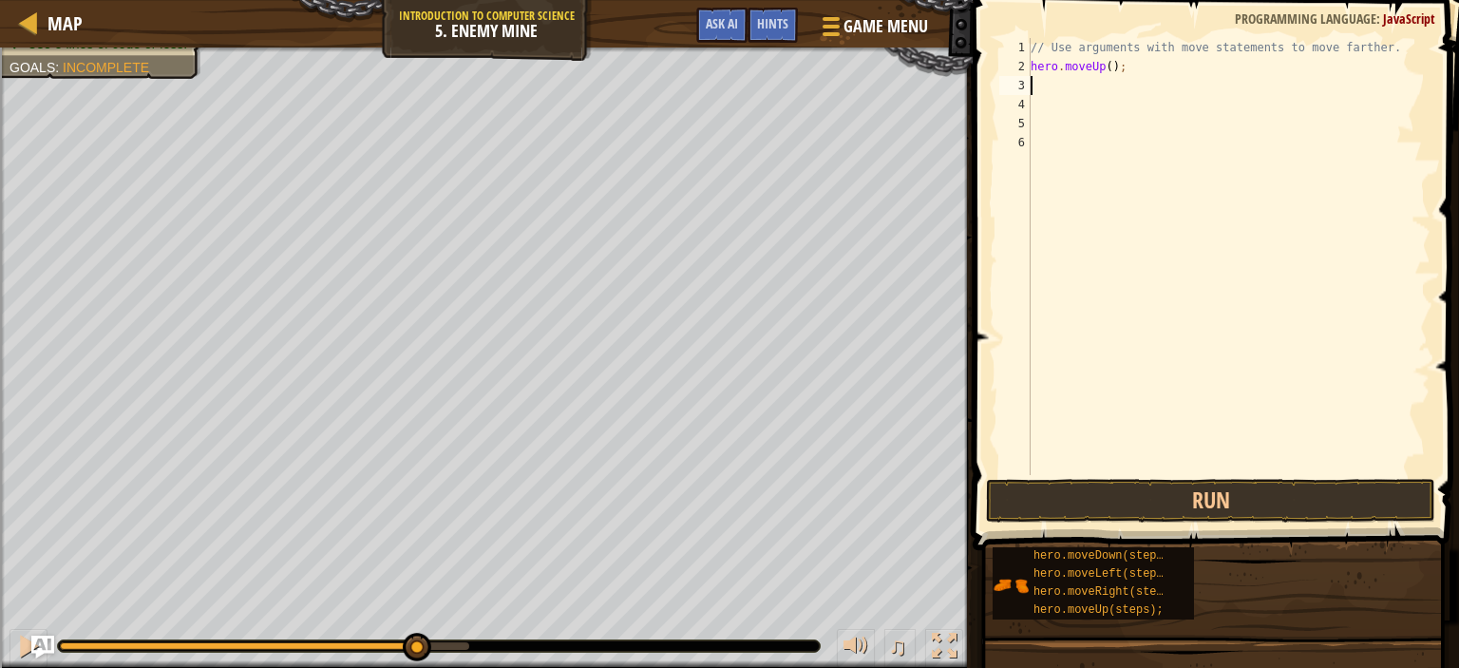
click at [1131, 66] on div "// Use arguments with move statements to move farther. hero . moveUp ( ) ;" at bounding box center [1229, 275] width 404 height 475
type textarea "h"
click at [1129, 49] on div "// Use arguments with move statements to move farther." at bounding box center [1229, 275] width 404 height 475
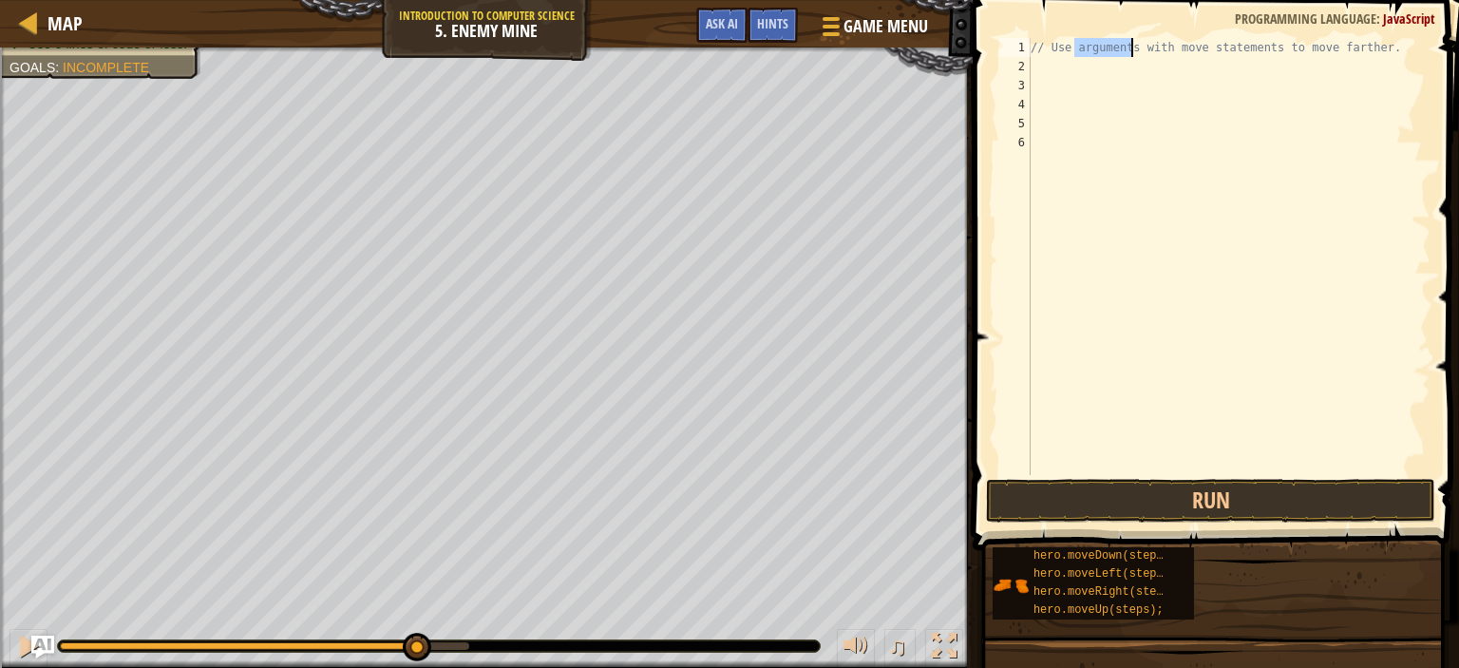
click at [1129, 49] on div "// Use arguments with move statements to move farther." at bounding box center [1229, 275] width 404 height 475
type textarea "// Use arguments with move statements to move farther."
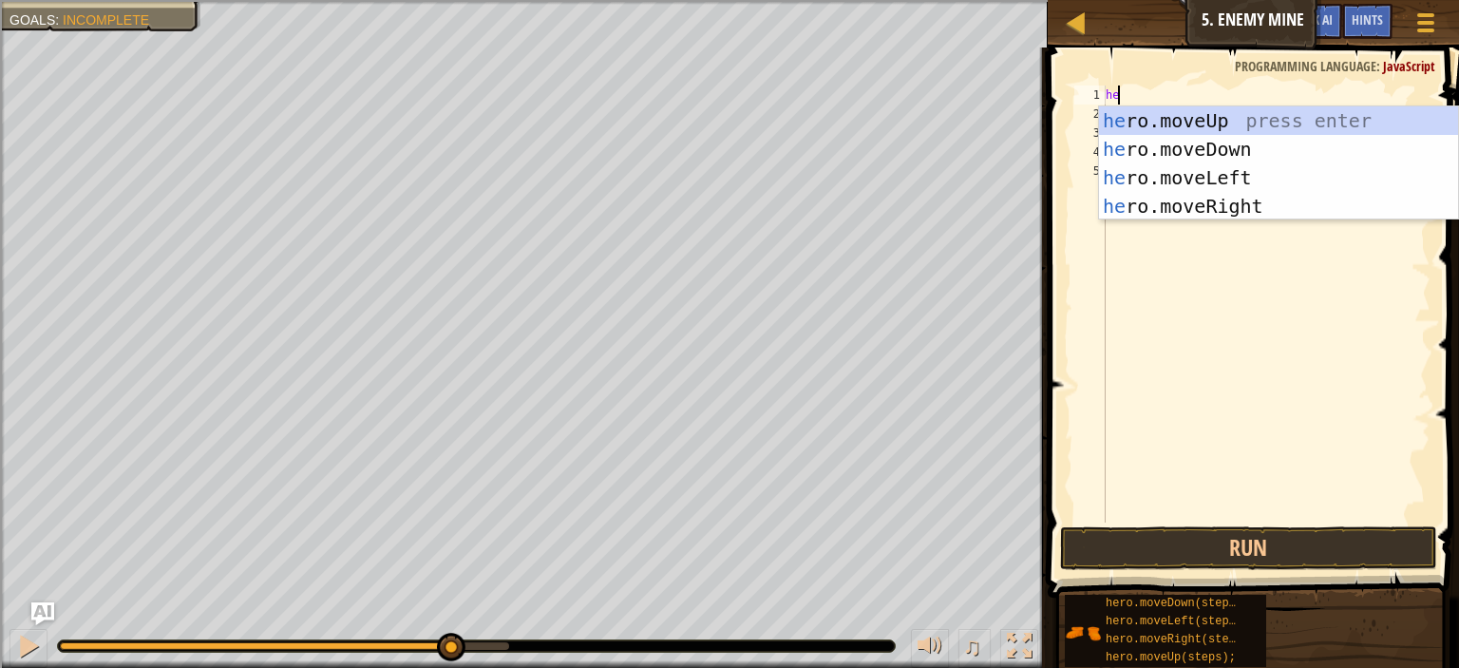
type textarea "hero"
click at [1214, 198] on div "hero .moveUp press enter hero .moveDown press enter hero .moveLeft press enter …" at bounding box center [1278, 191] width 359 height 171
click at [1214, 198] on div "hero" at bounding box center [1266, 323] width 329 height 475
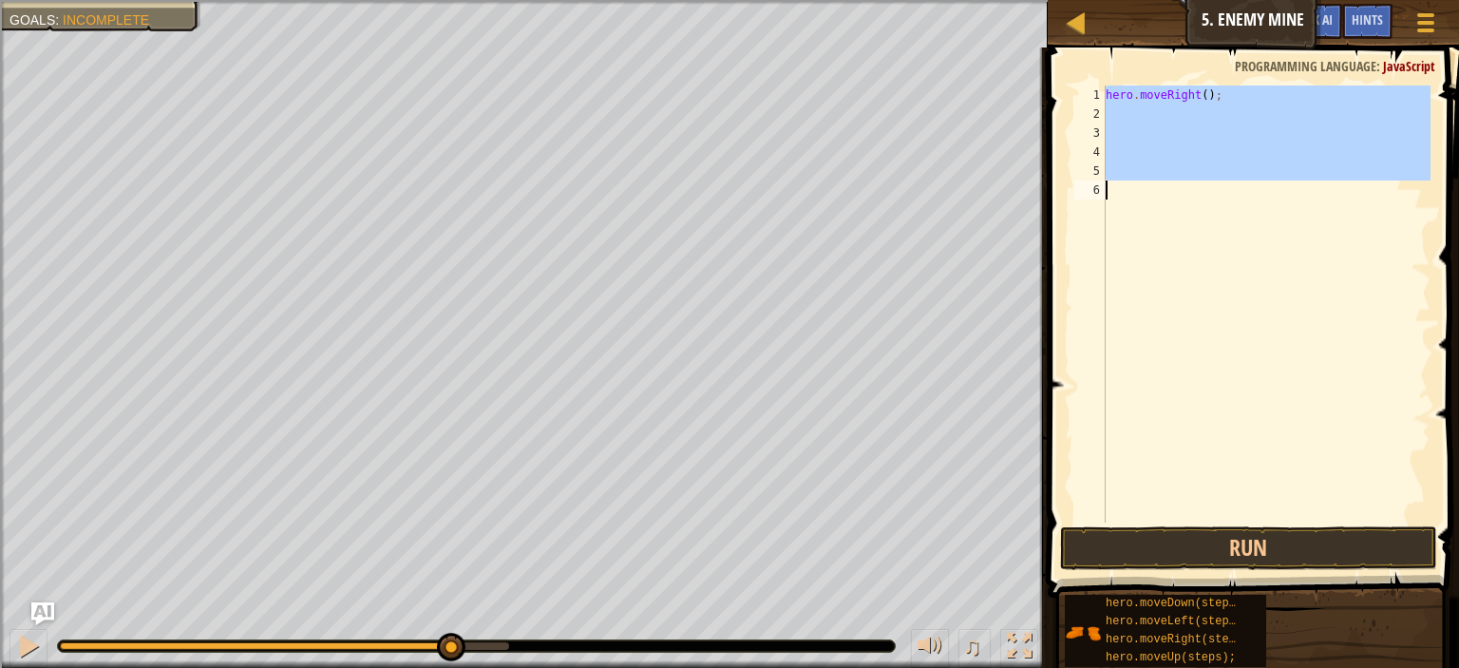
click at [1125, 109] on div "hero . moveRight ( ) ;" at bounding box center [1266, 304] width 329 height 437
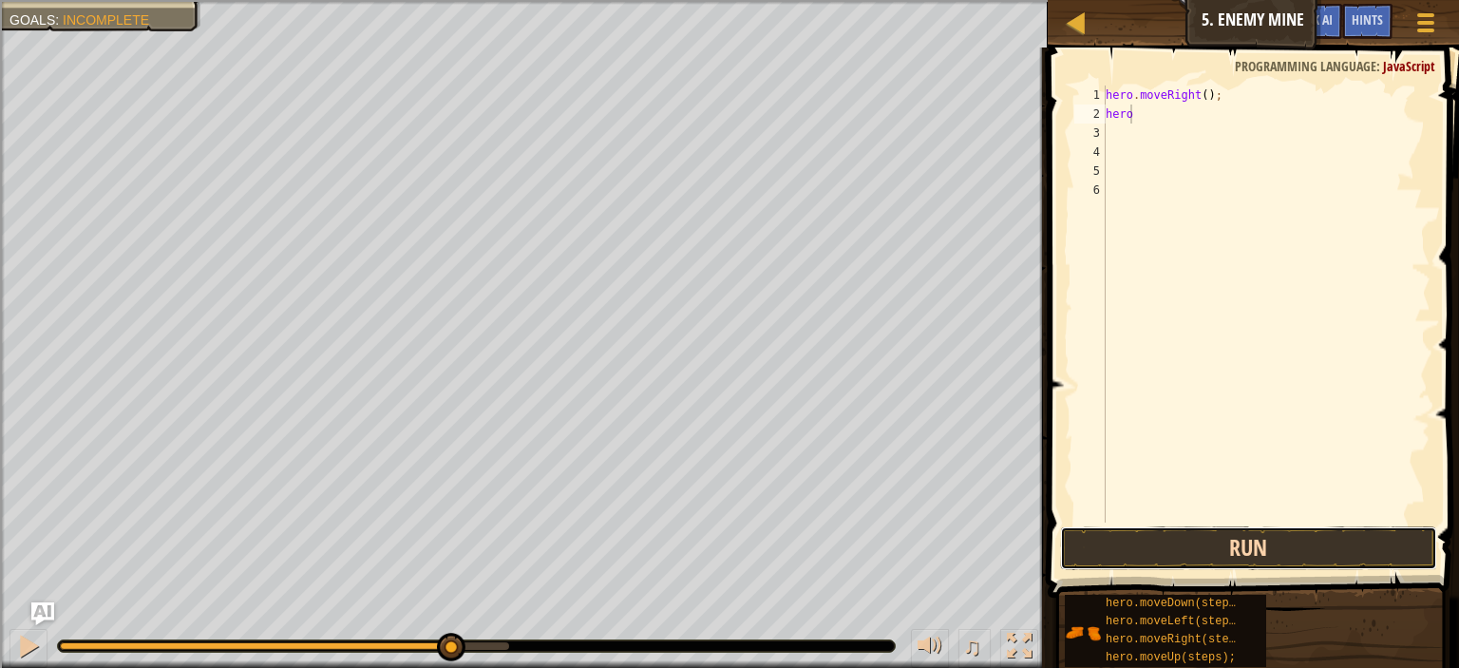
click at [1192, 541] on button "Run" at bounding box center [1248, 548] width 377 height 44
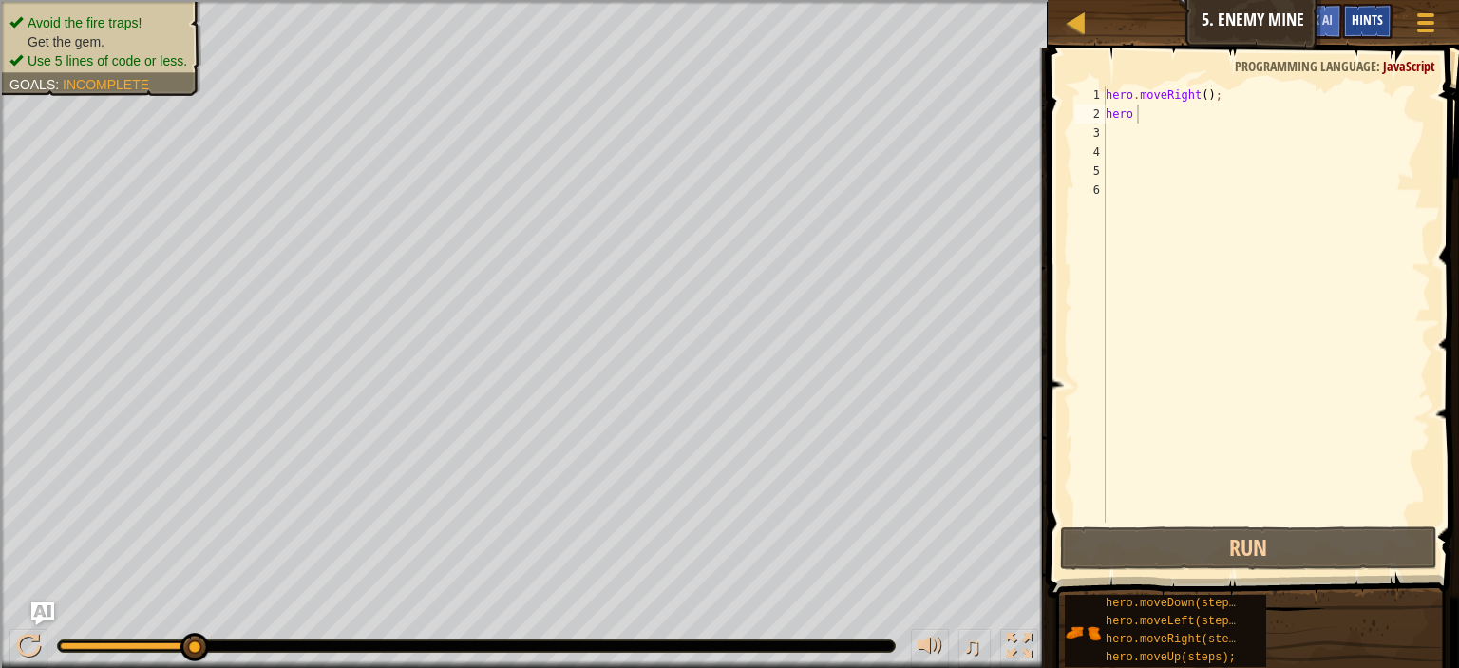
click at [1365, 12] on span "Hints" at bounding box center [1367, 19] width 31 height 18
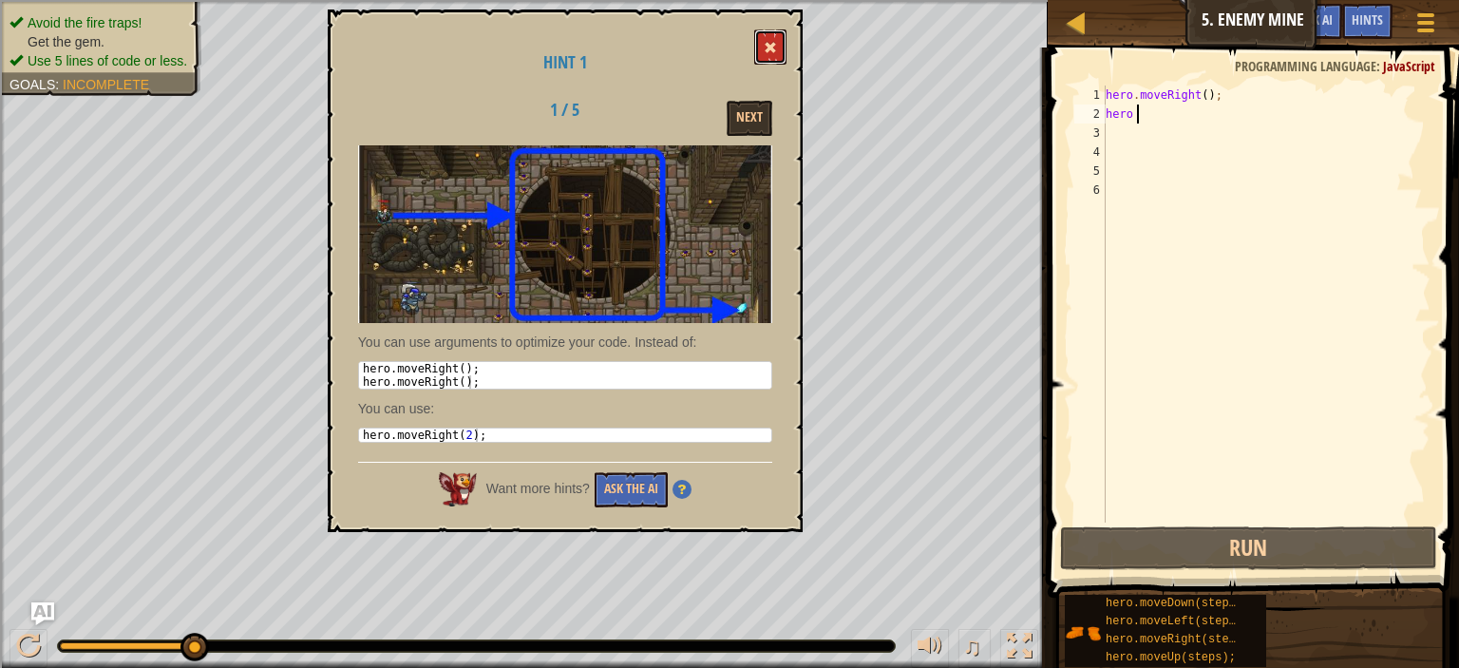
click at [779, 41] on button at bounding box center [770, 46] width 32 height 35
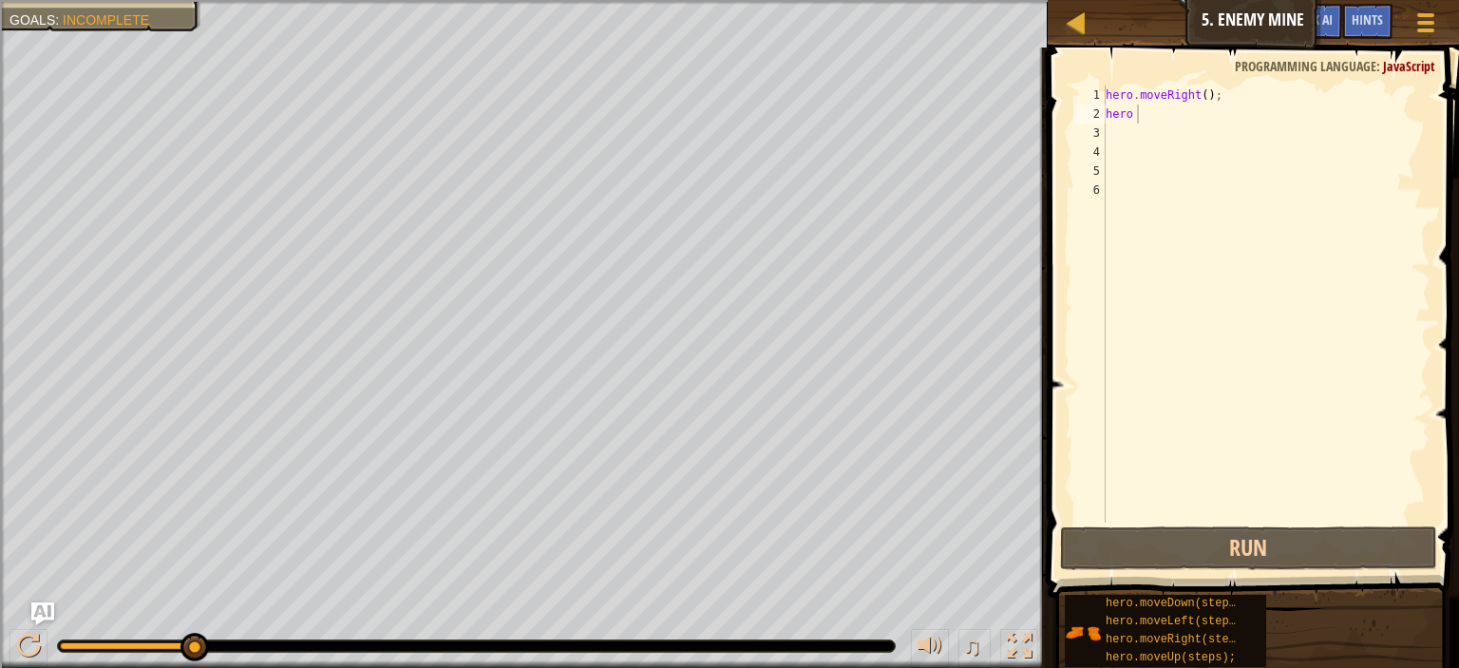
click at [1147, 116] on div "hero . moveRight ( ) ; hero" at bounding box center [1266, 323] width 329 height 475
type textarea "h"
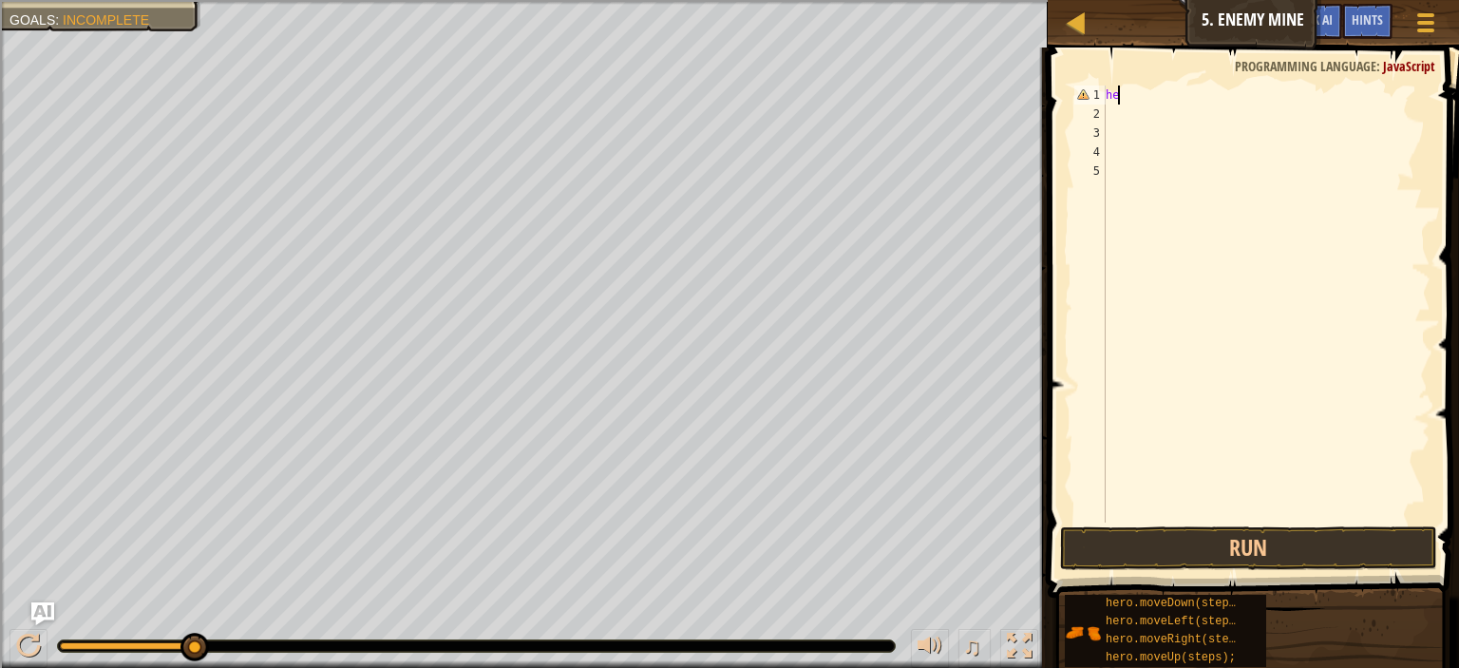
type textarea "h"
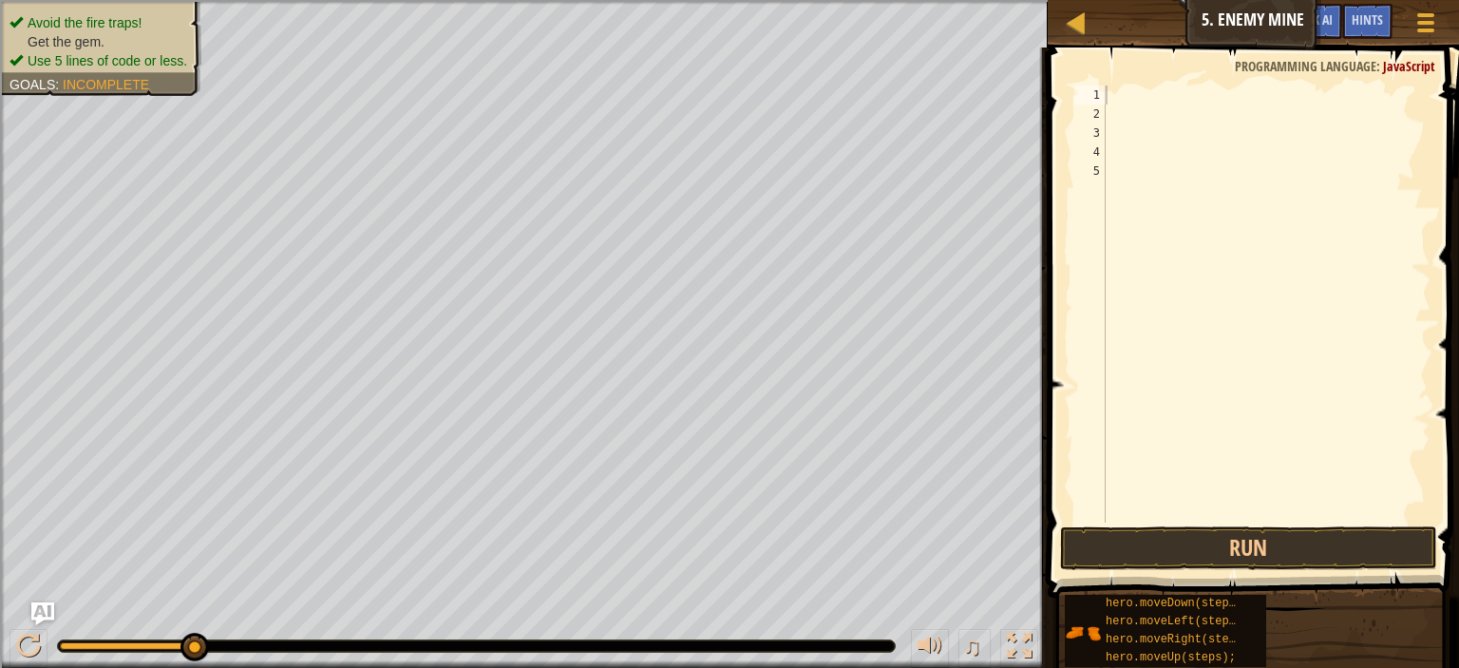
click at [92, 32] on li "Get the gem." at bounding box center [99, 41] width 178 height 19
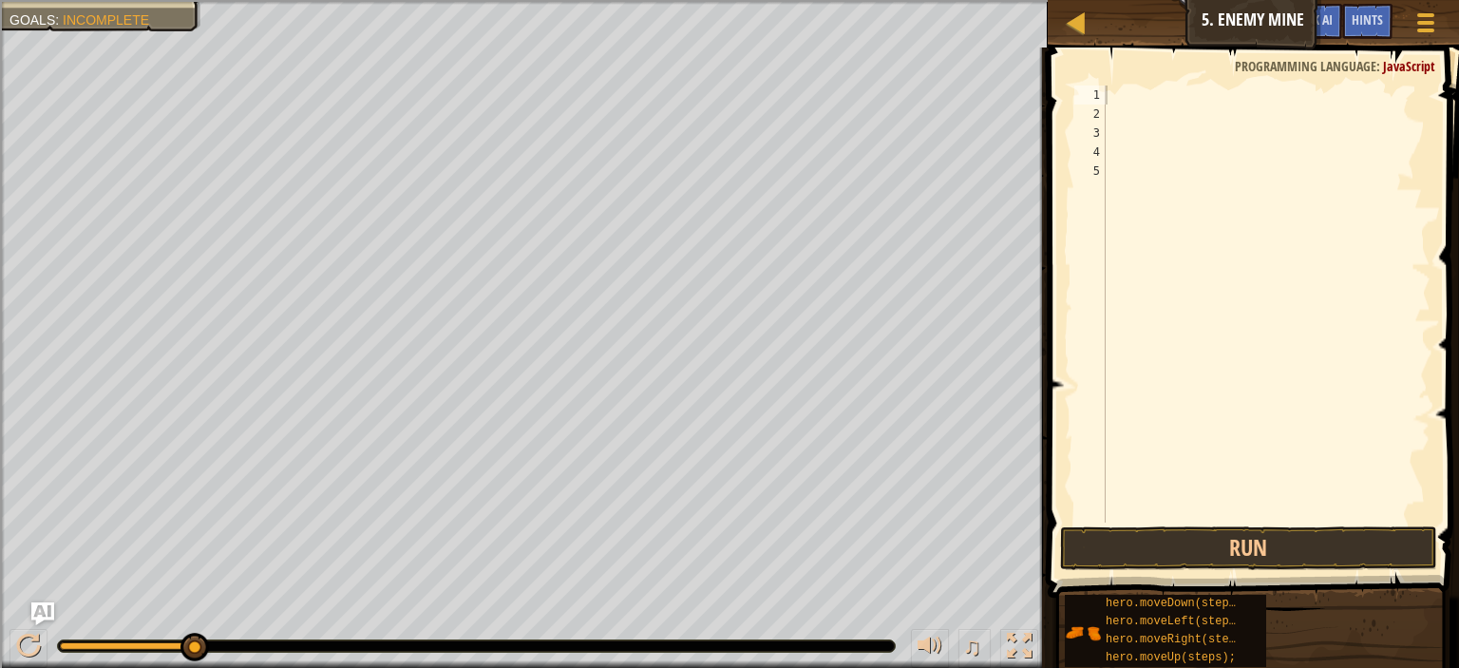
click at [1116, 90] on div at bounding box center [1266, 323] width 329 height 475
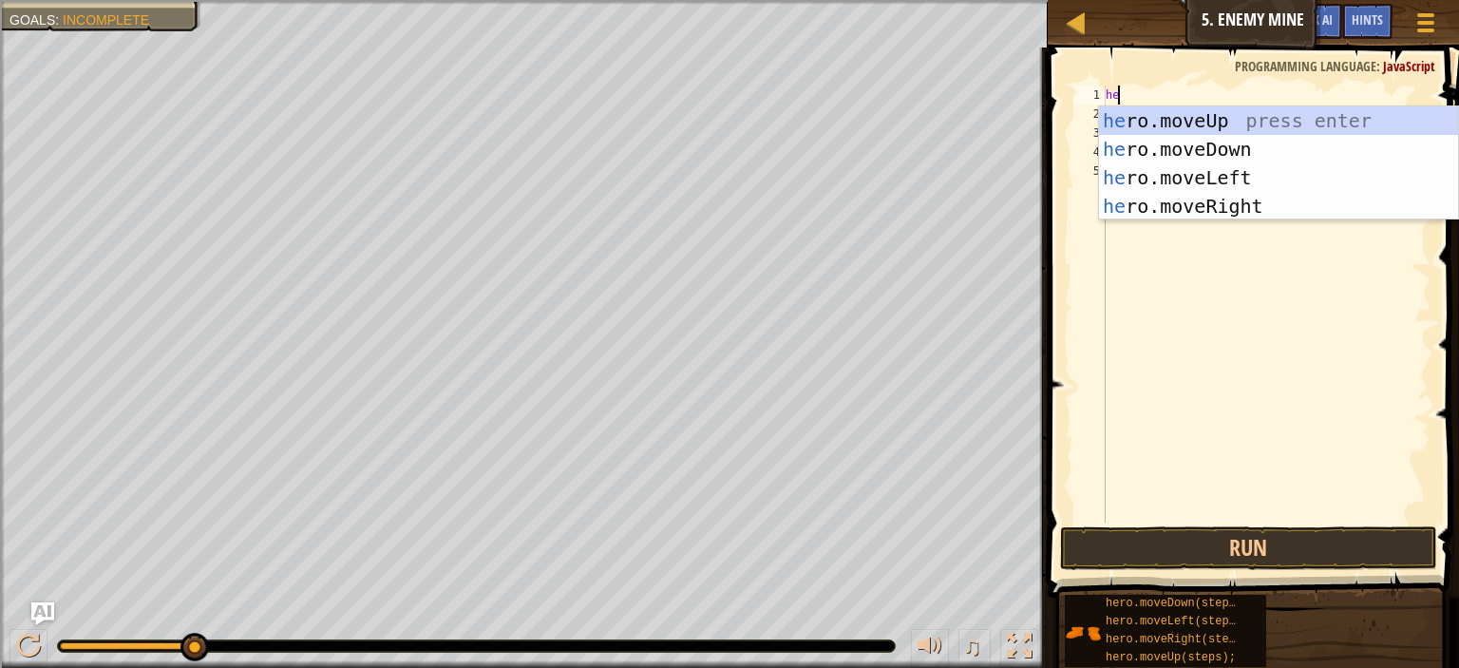
type textarea "hero"
click at [1218, 195] on div "hero .moveUp press enter hero .moveDown press enter hero .moveLeft press enter …" at bounding box center [1278, 191] width 359 height 171
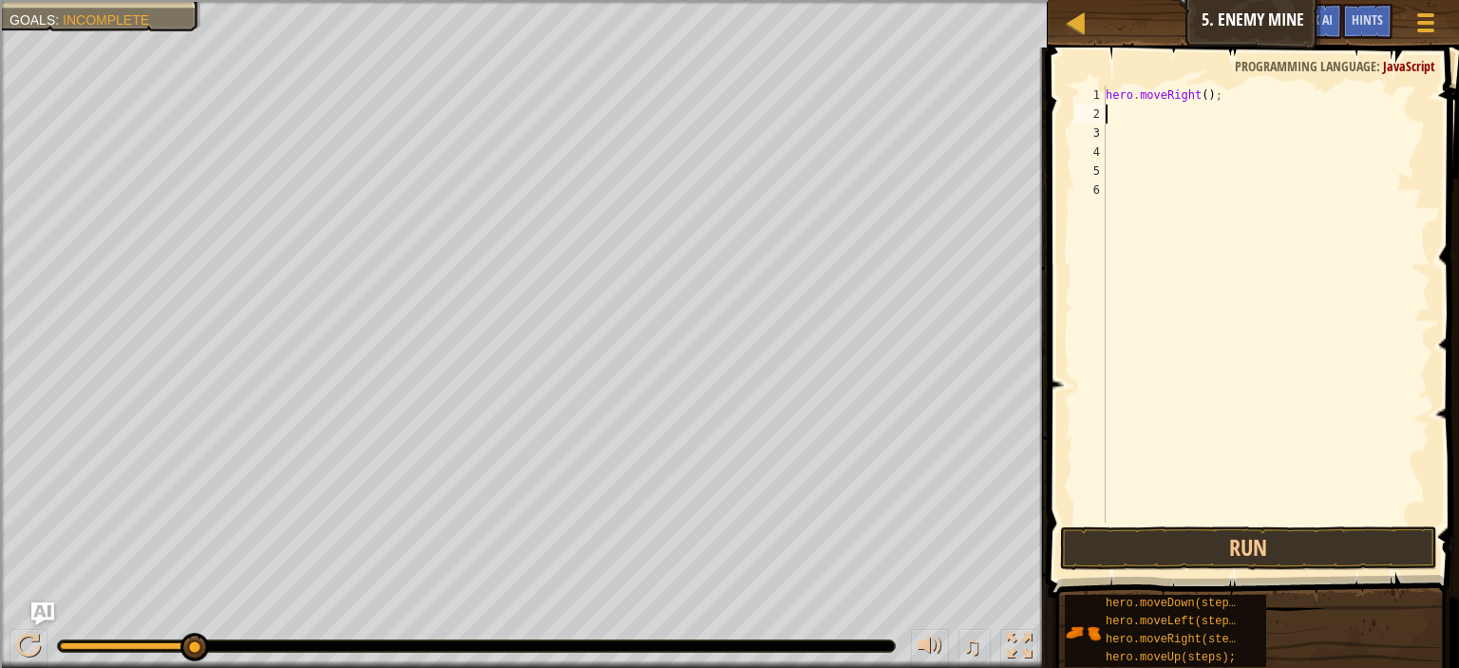
click at [1197, 89] on div "hero . moveRight ( ) ;" at bounding box center [1266, 323] width 329 height 475
click at [1119, 533] on button "Run" at bounding box center [1248, 548] width 377 height 44
type textarea "hero.moveRight(3);"
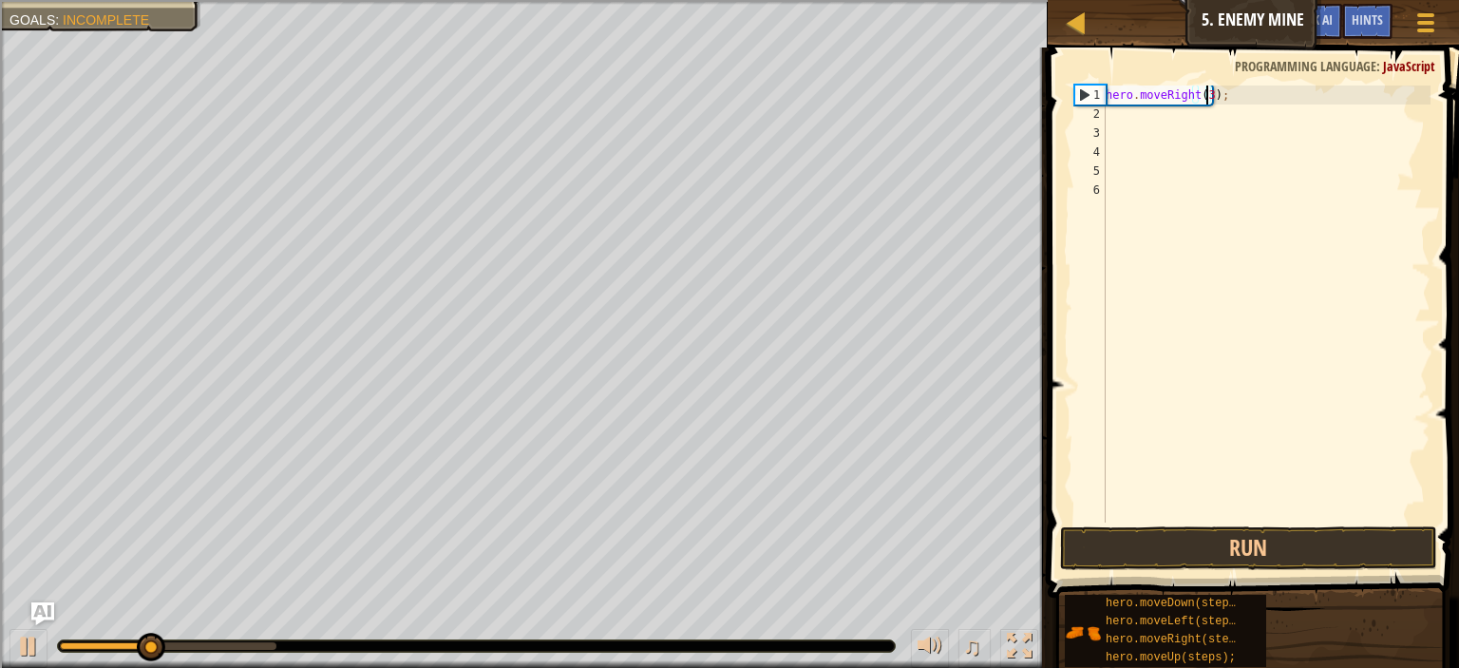
scroll to position [9, 0]
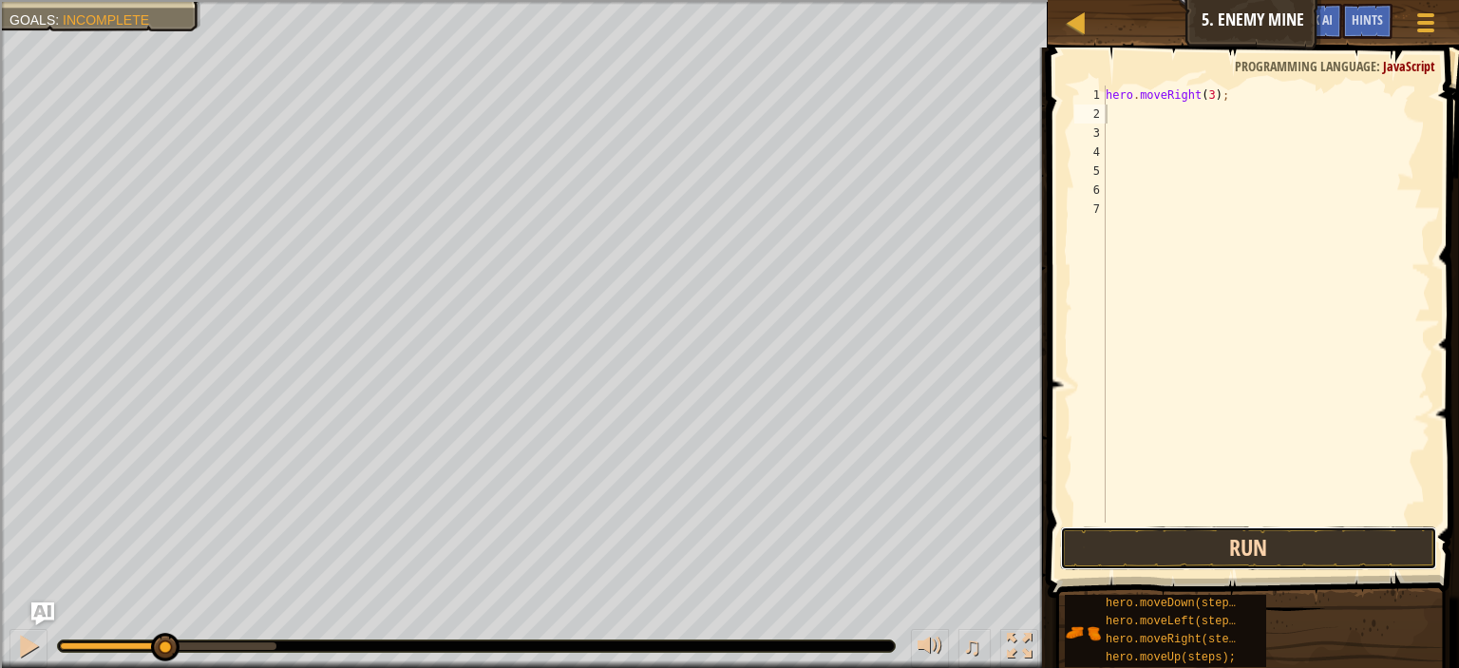
click at [1297, 533] on button "Run" at bounding box center [1248, 548] width 377 height 44
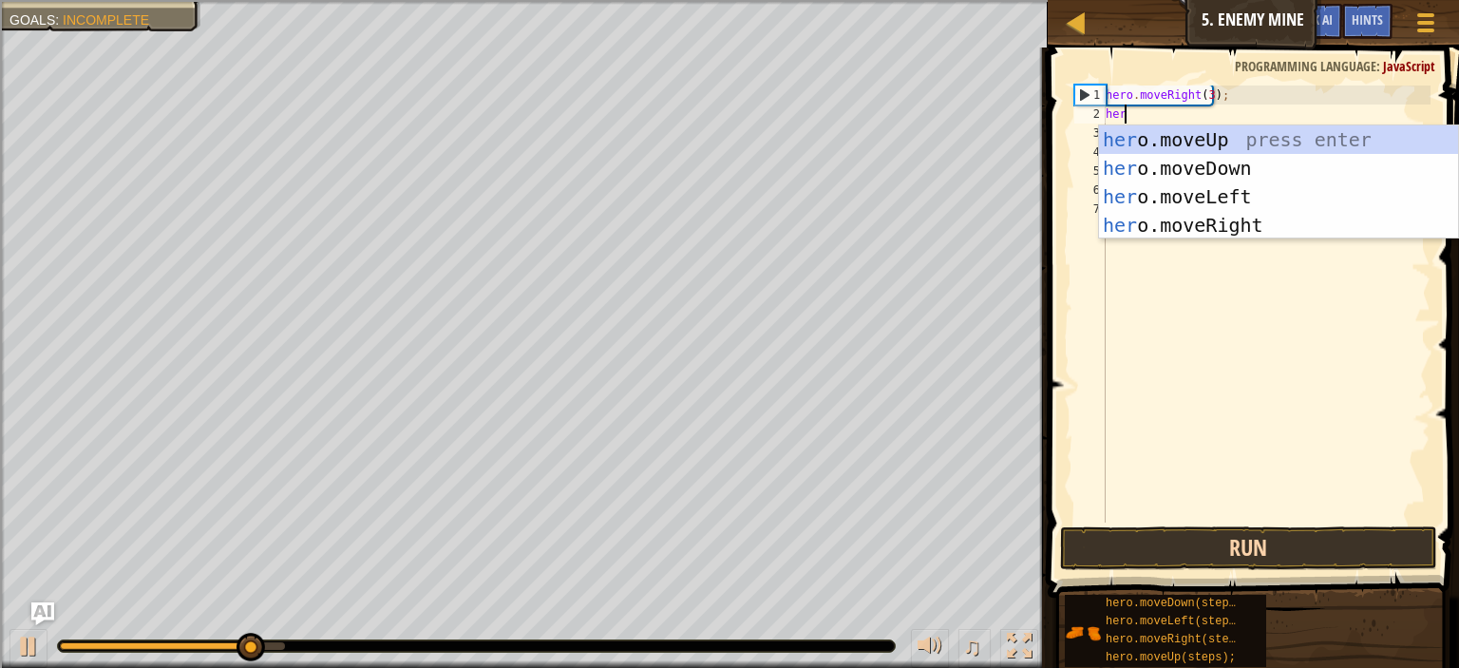
type textarea "hero"
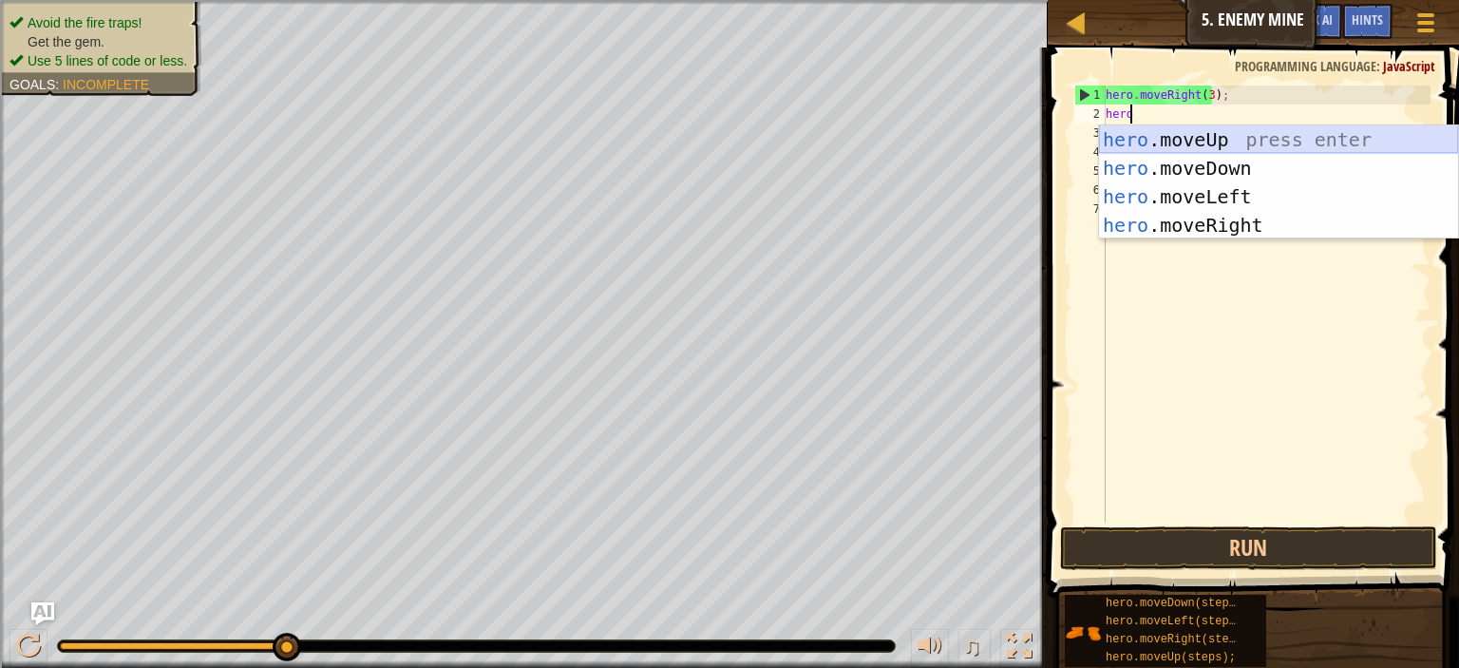
click at [1309, 138] on div "hero .moveUp press enter hero .moveDown press enter hero .moveLeft press enter …" at bounding box center [1278, 210] width 359 height 171
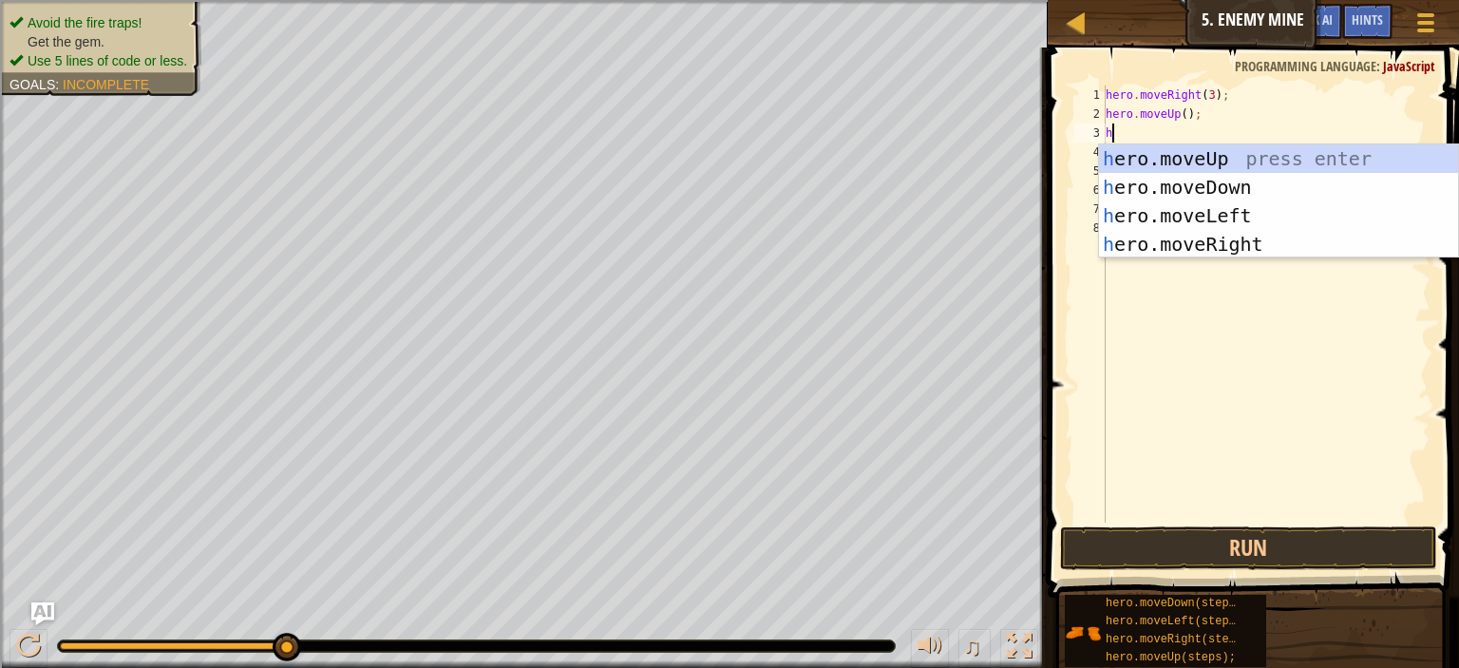
type textarea "her"
click at [1181, 238] on div "her o.moveUp press enter her o.moveDown press enter her o.moveLeft press enter …" at bounding box center [1278, 229] width 359 height 171
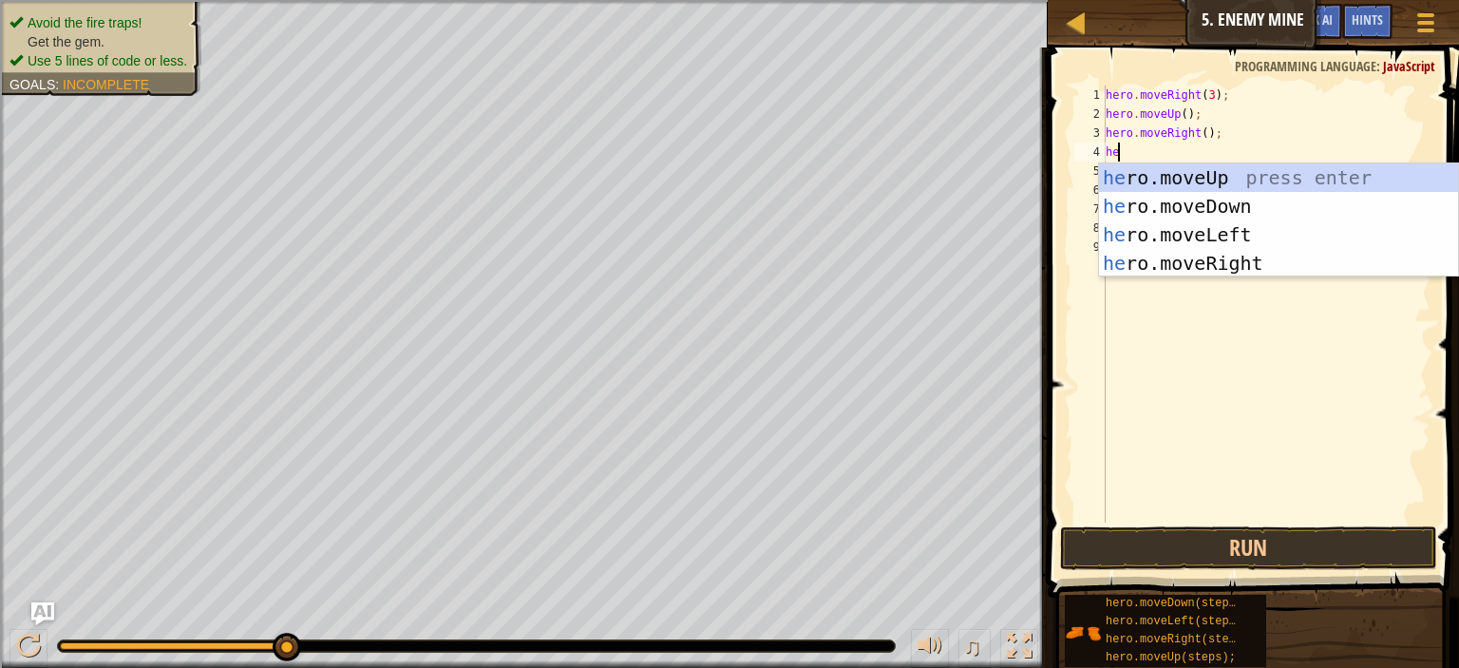
type textarea "hero"
click at [1182, 204] on div "hero .moveUp press enter hero .moveDown press enter hero .moveLeft press enter …" at bounding box center [1278, 248] width 359 height 171
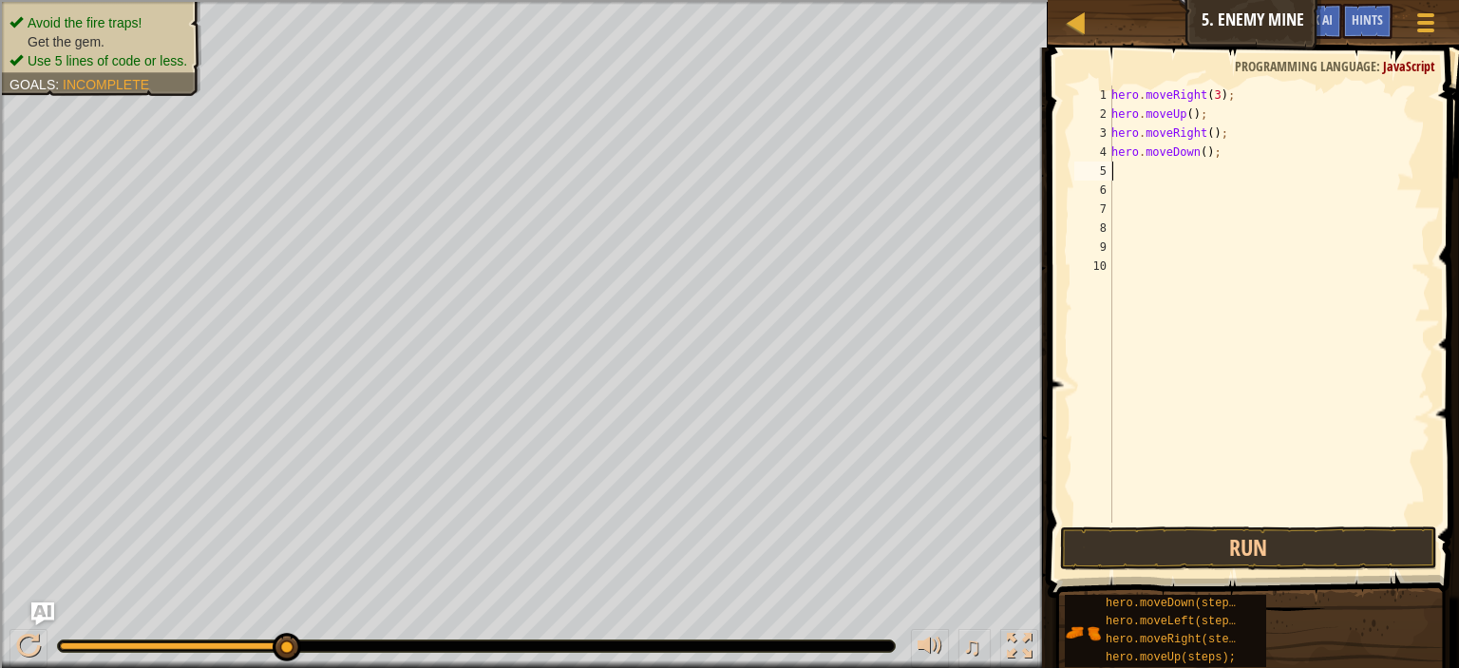
click at [1197, 154] on div "hero . moveRight ( 3 ) ; hero . moveUp ( ) ; hero . moveRight ( ) ; hero . move…" at bounding box center [1269, 323] width 323 height 475
type textarea "hero.moveDown(3);"
click at [1135, 541] on button "Run" at bounding box center [1248, 548] width 377 height 44
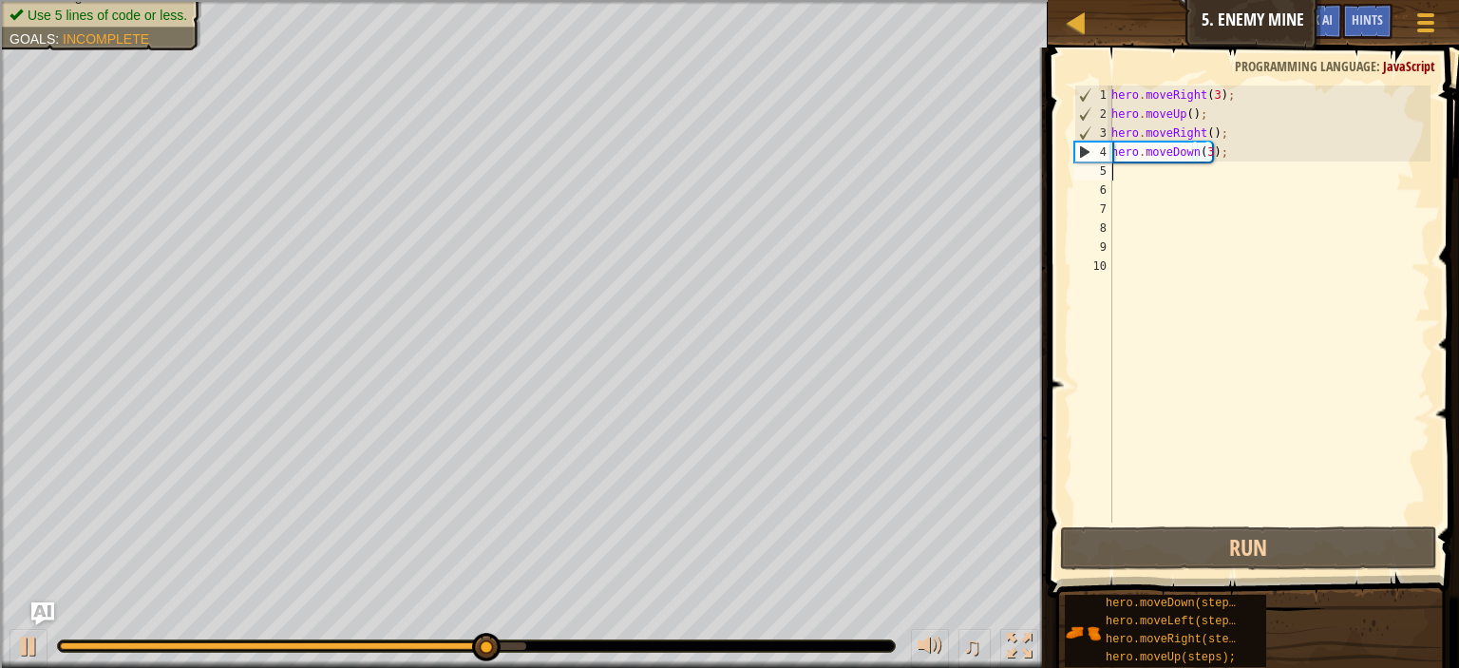
click at [1131, 172] on div "hero . moveRight ( 3 ) ; hero . moveUp ( ) ; hero . moveRight ( ) ; hero . move…" at bounding box center [1269, 323] width 323 height 475
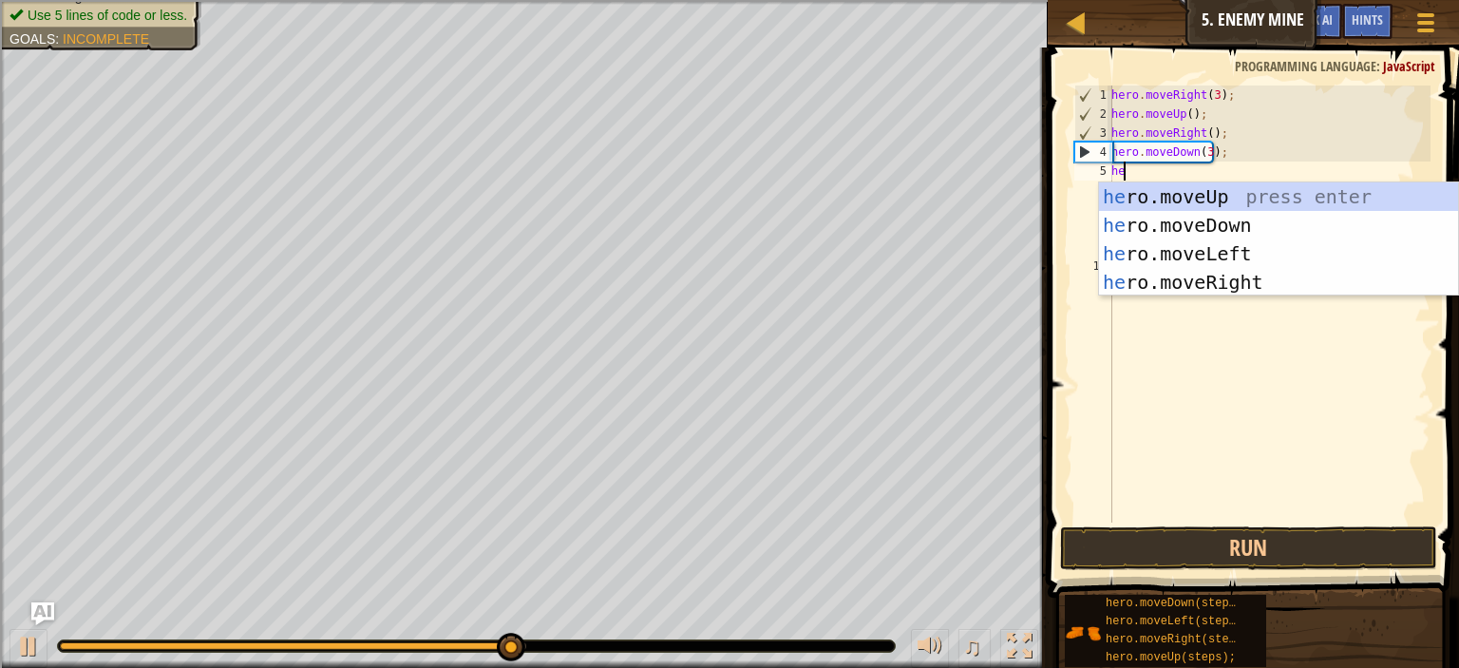
type textarea "hero"
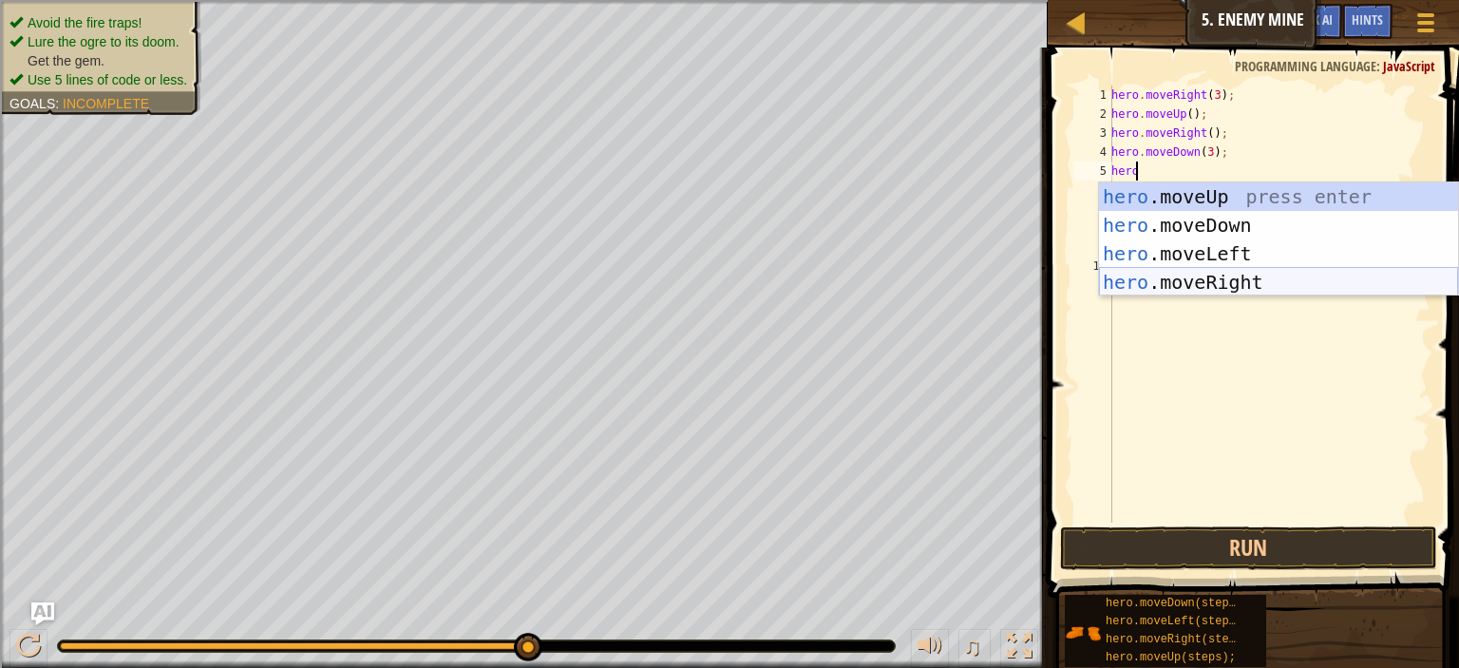
click at [1185, 280] on div "hero .moveUp press enter hero .moveDown press enter hero .moveLeft press enter …" at bounding box center [1278, 267] width 359 height 171
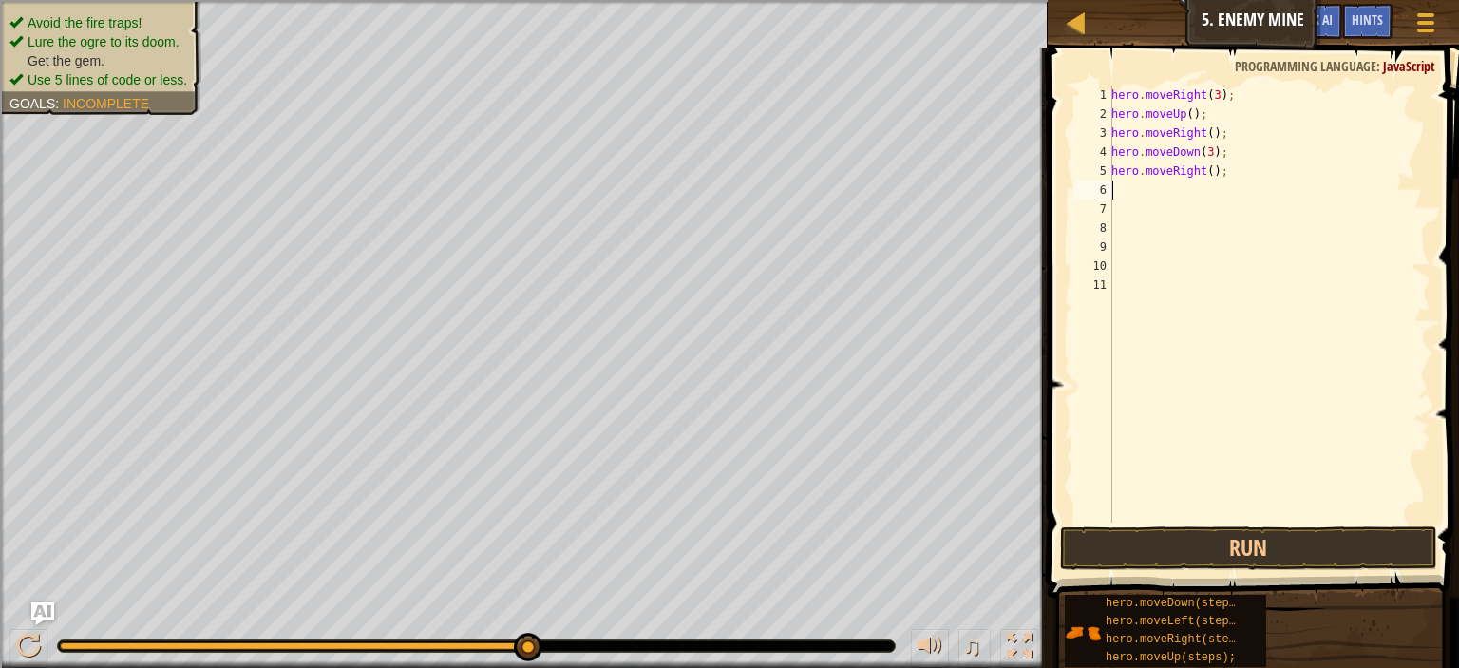
click at [1197, 173] on div "hero . moveRight ( 3 ) ; hero . moveUp ( ) ; hero . moveRight ( ) ; hero . move…" at bounding box center [1269, 323] width 323 height 475
click at [1207, 170] on div "hero . moveRight ( 3 ) ; hero . moveUp ( ) ; hero . moveRight ( ) ; hero . move…" at bounding box center [1269, 323] width 323 height 475
click at [1206, 169] on div "hero . moveRight ( 3 ) ; hero . moveUp ( ) ; hero . moveRight ( ) ; hero . move…" at bounding box center [1269, 304] width 323 height 437
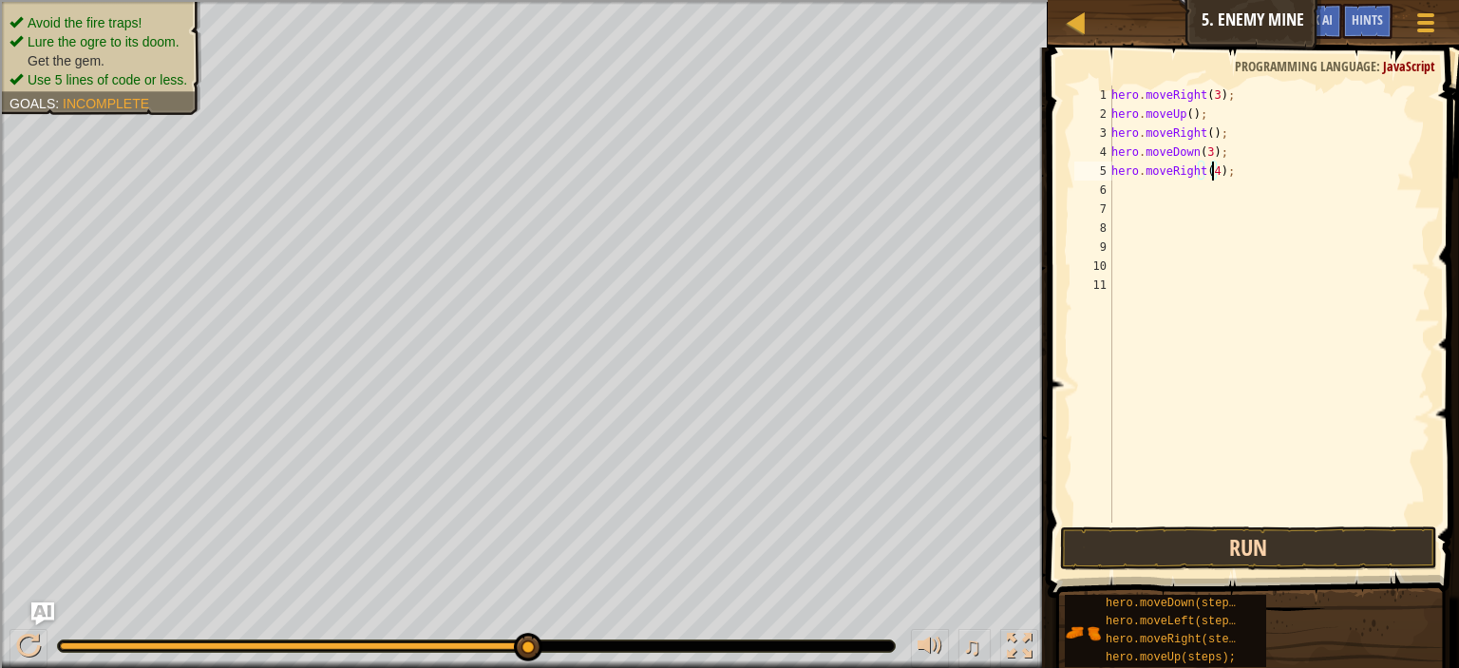
type textarea "hero.moveRight(4);"
click at [1196, 549] on button "Run" at bounding box center [1248, 548] width 377 height 44
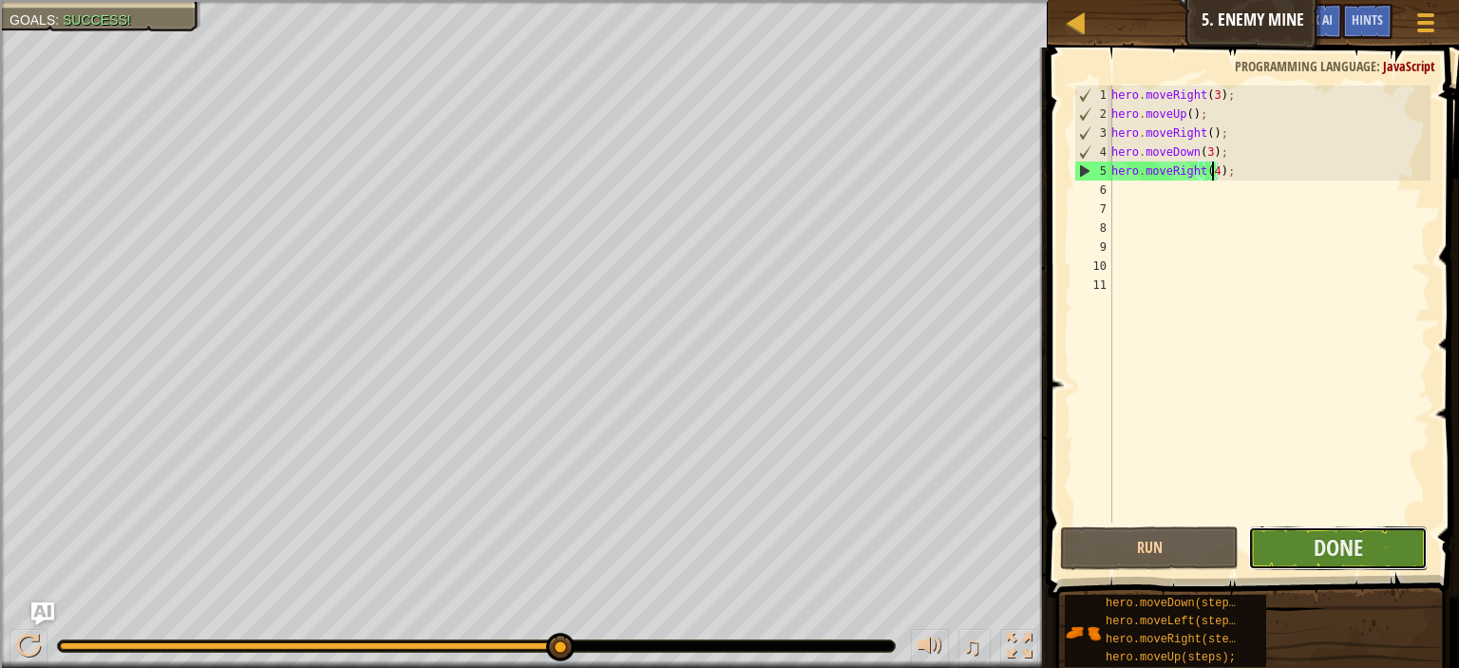
click at [1292, 552] on button "Done" at bounding box center [1338, 548] width 179 height 44
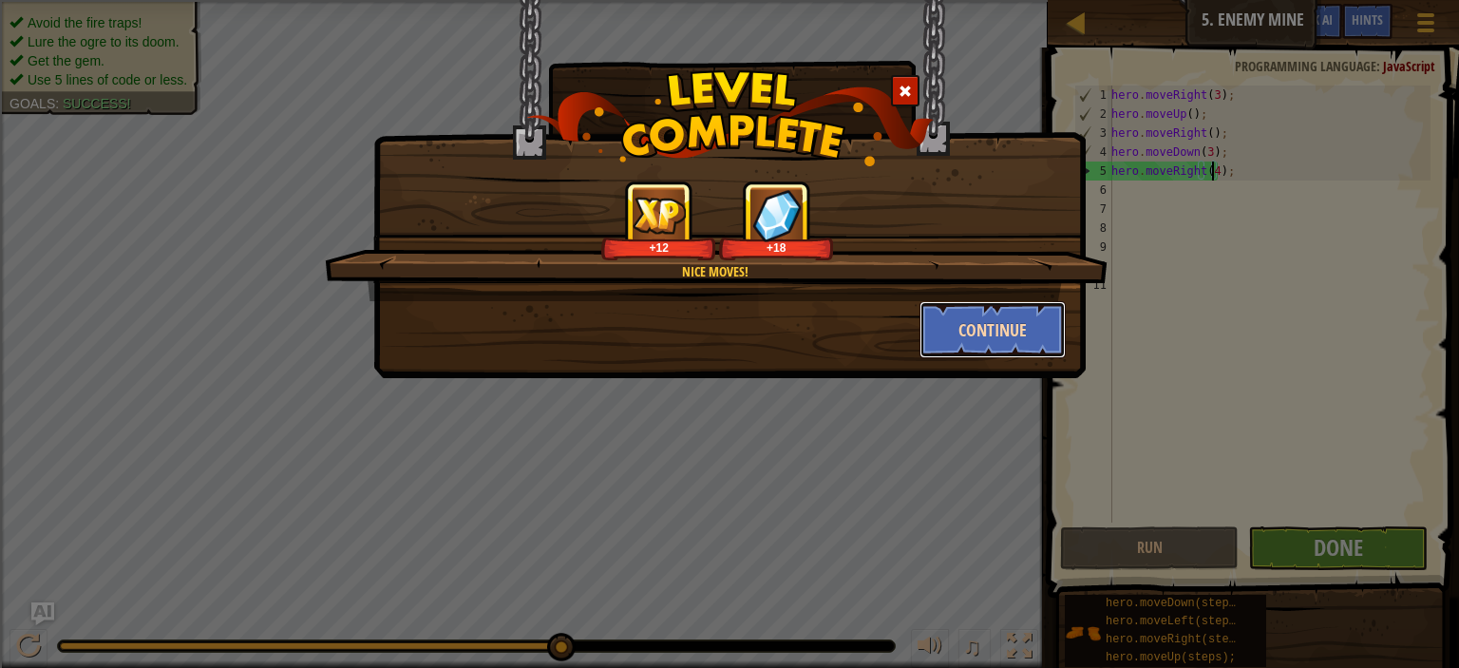
click at [988, 319] on button "Continue" at bounding box center [993, 329] width 147 height 57
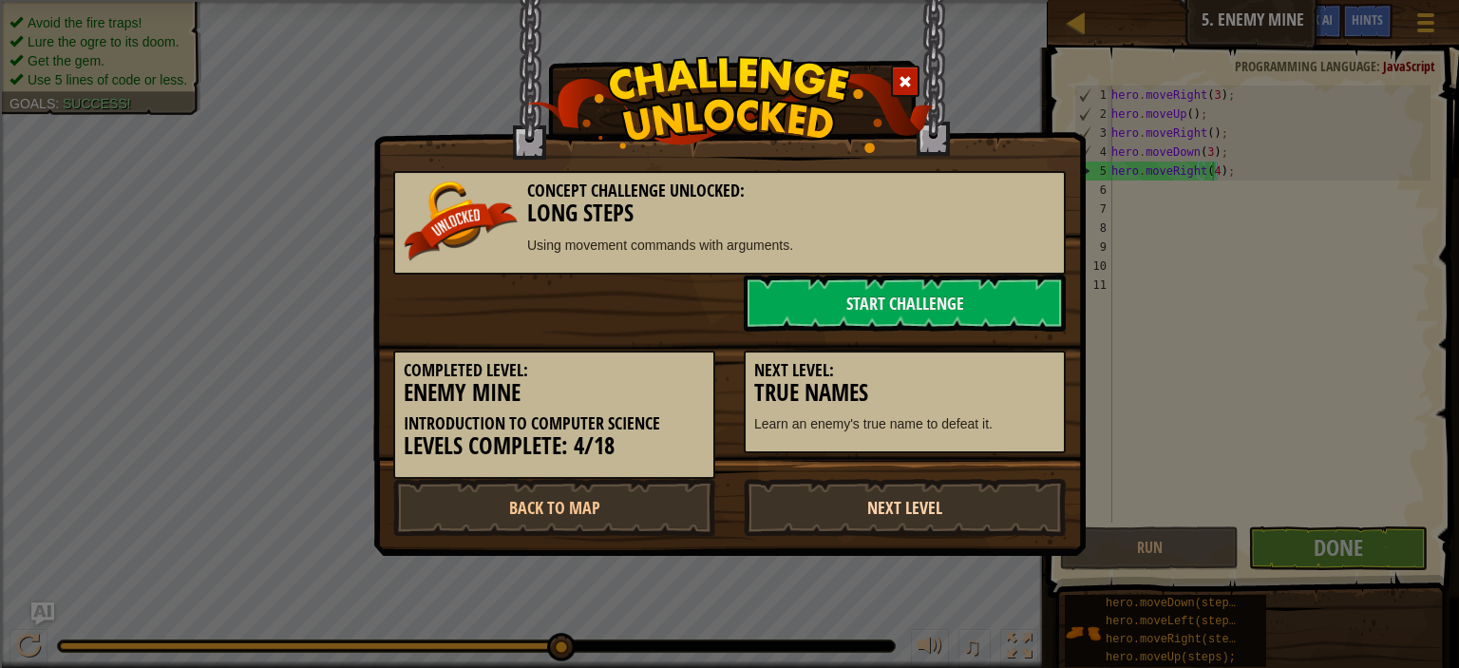
click at [904, 501] on link "Next Level" at bounding box center [905, 507] width 322 height 57
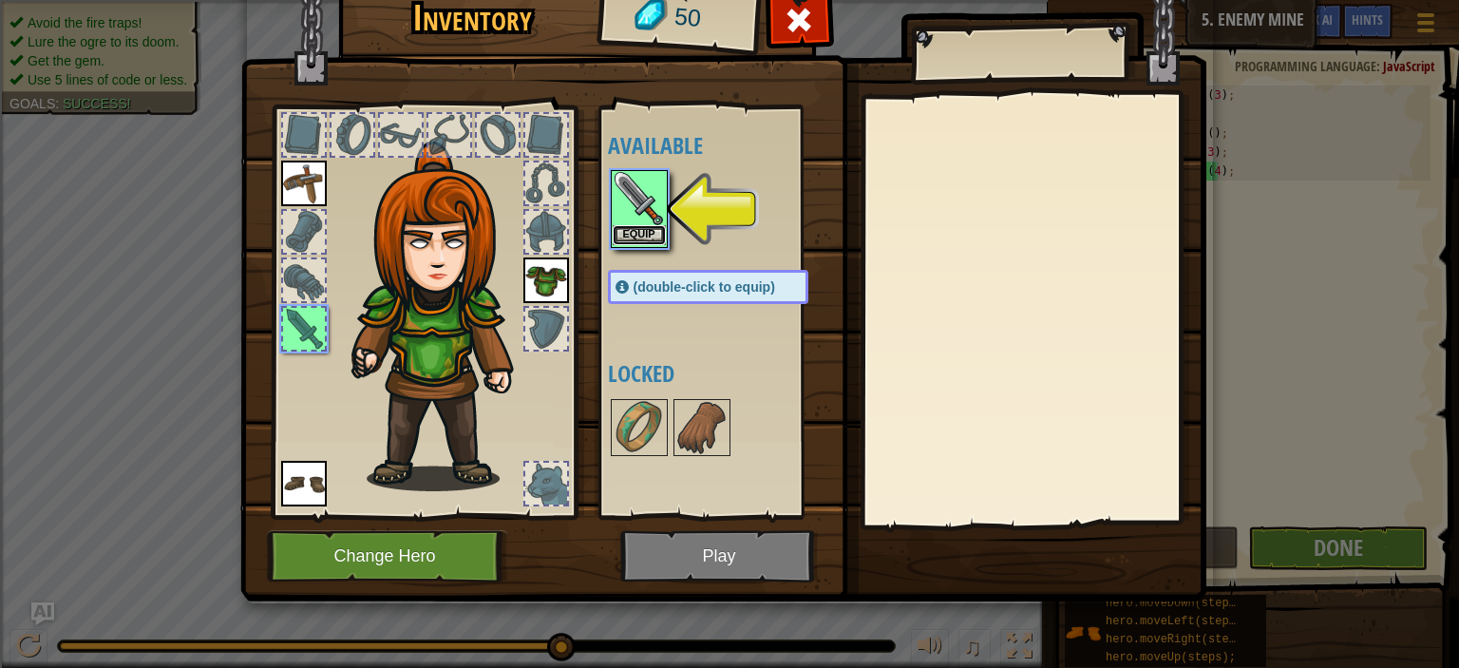
click at [632, 231] on button "Equip" at bounding box center [639, 235] width 53 height 20
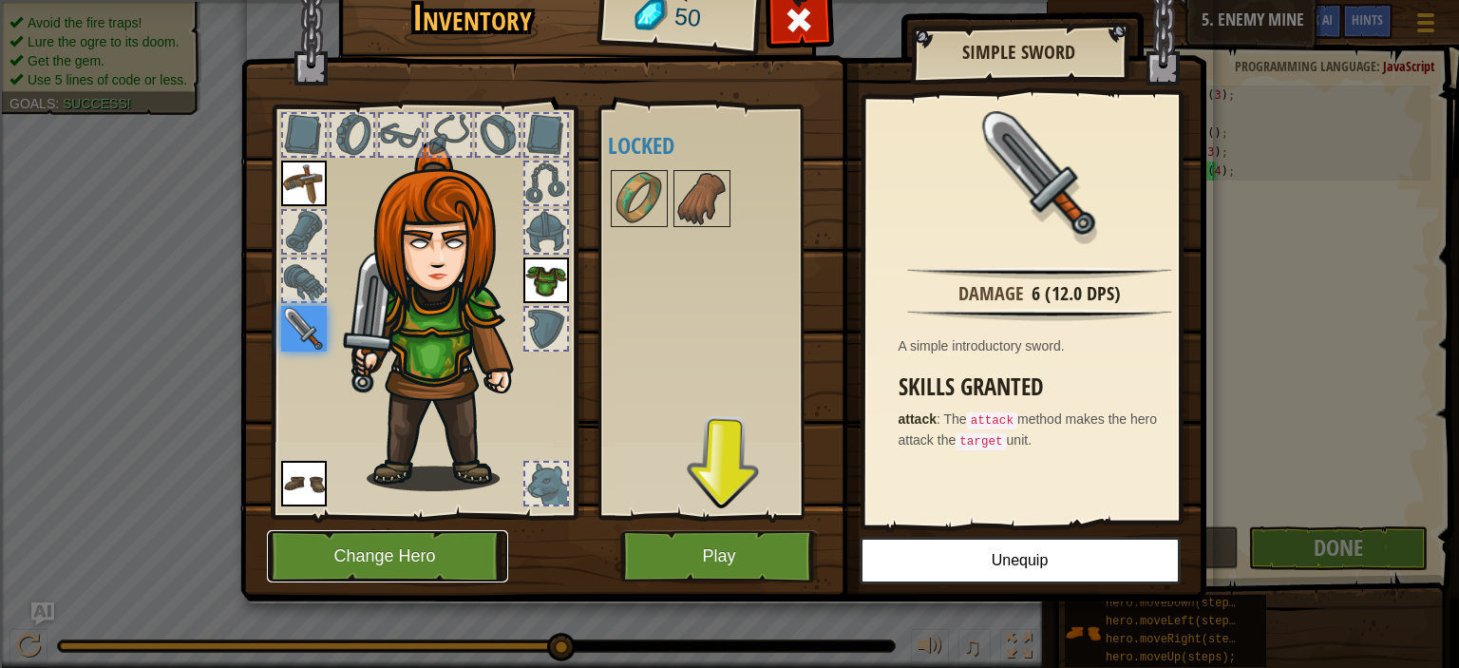
click at [448, 549] on button "Change Hero" at bounding box center [387, 556] width 241 height 52
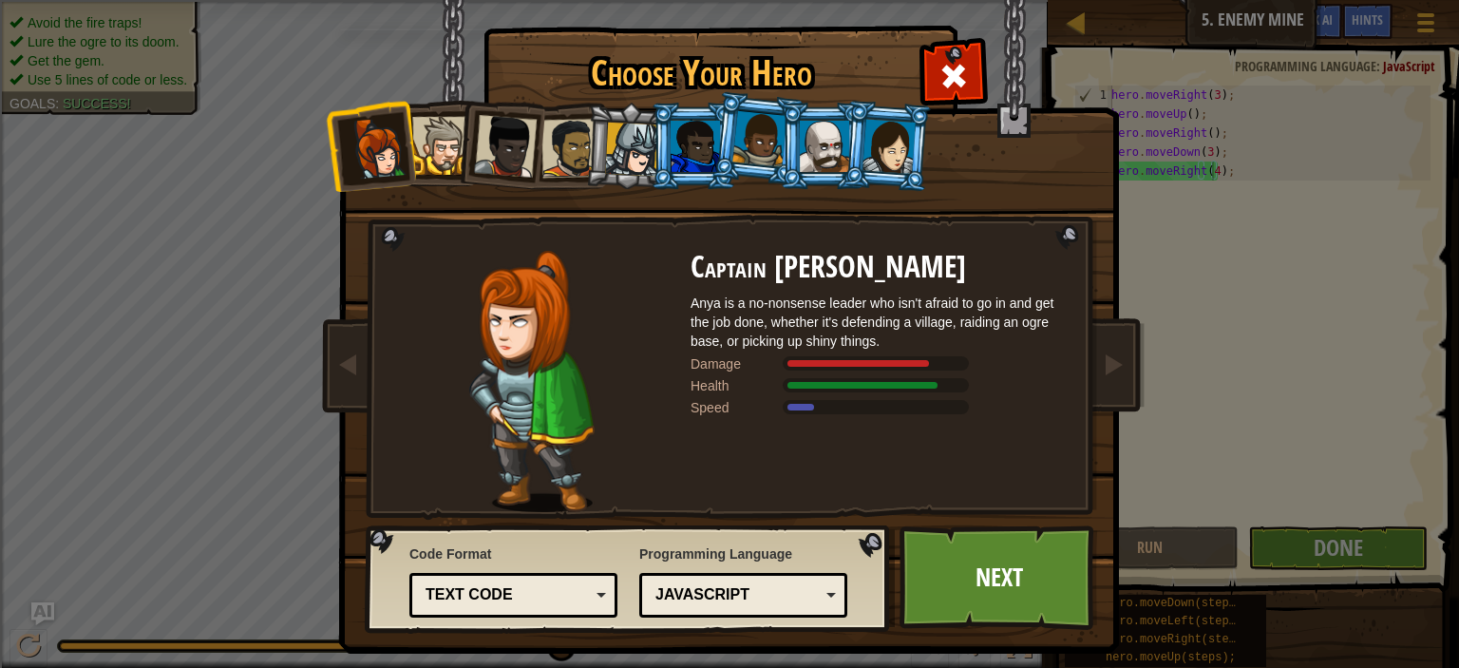
click at [817, 143] on div at bounding box center [824, 146] width 49 height 51
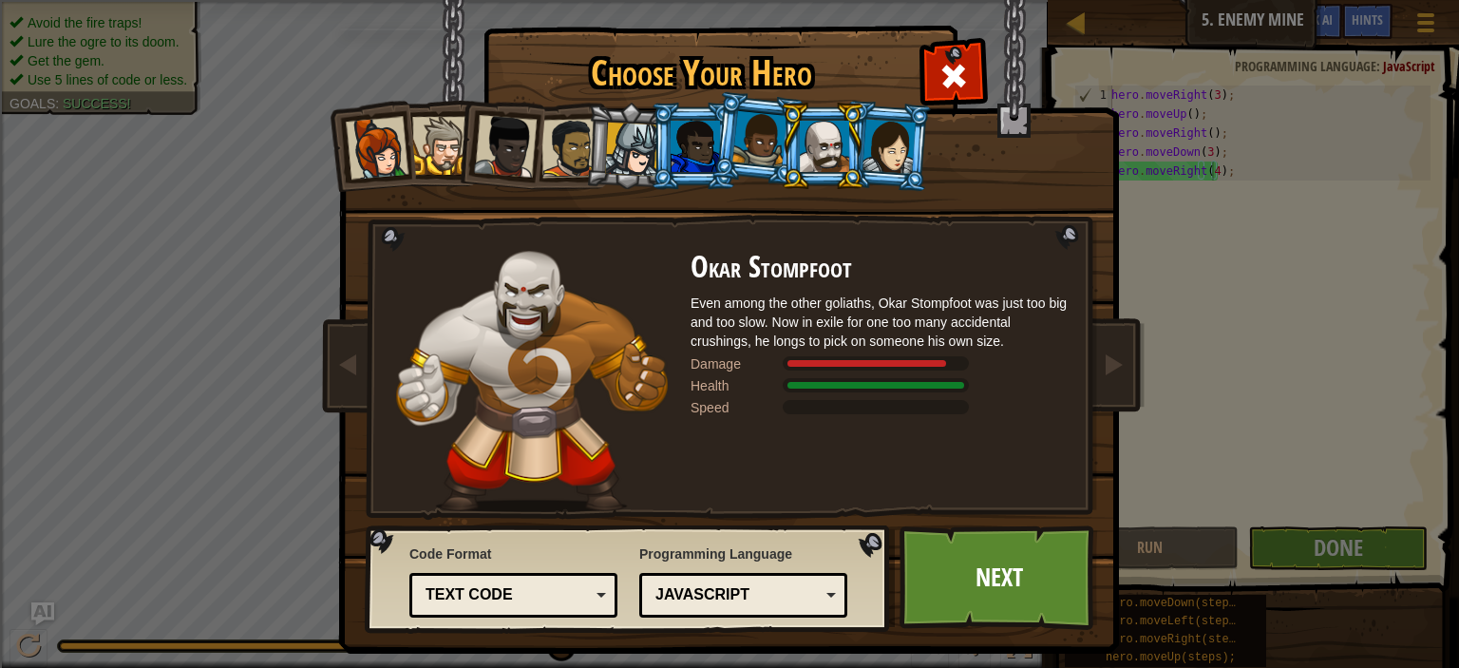
click at [627, 132] on div at bounding box center [632, 150] width 54 height 54
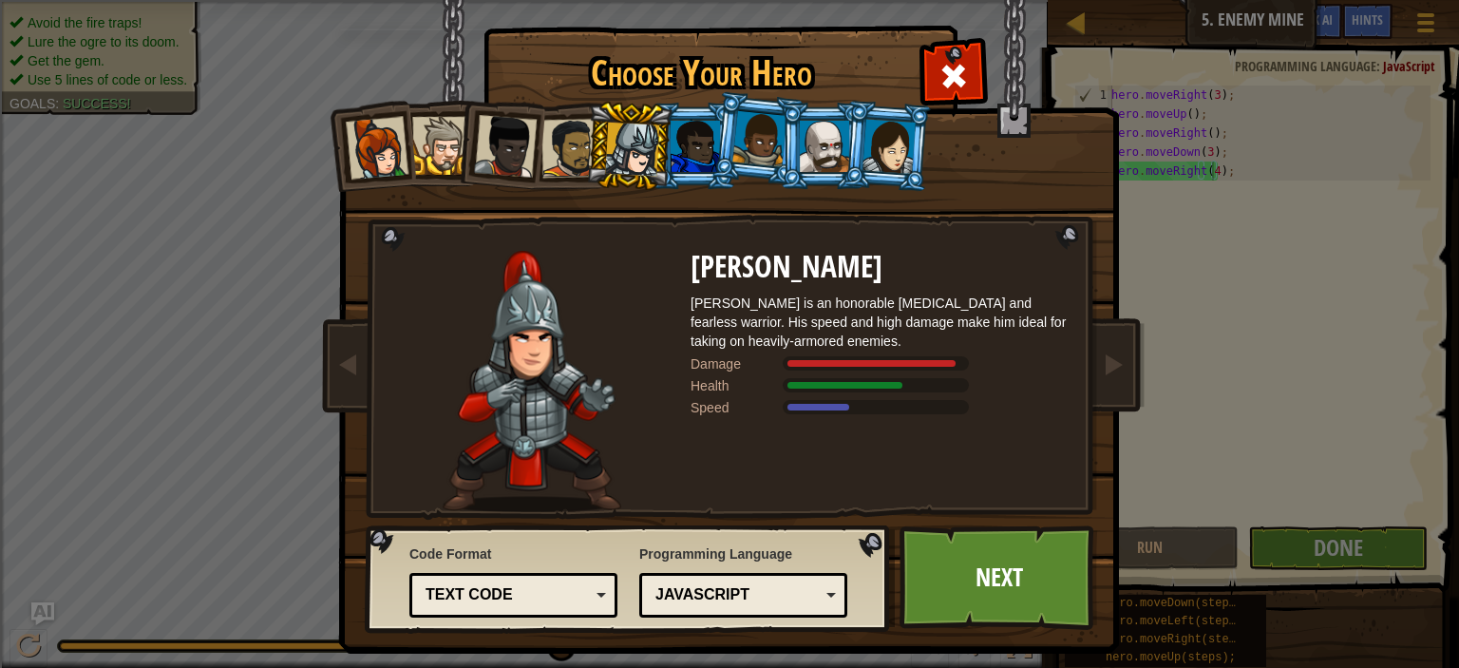
click at [498, 148] on div at bounding box center [505, 146] width 63 height 63
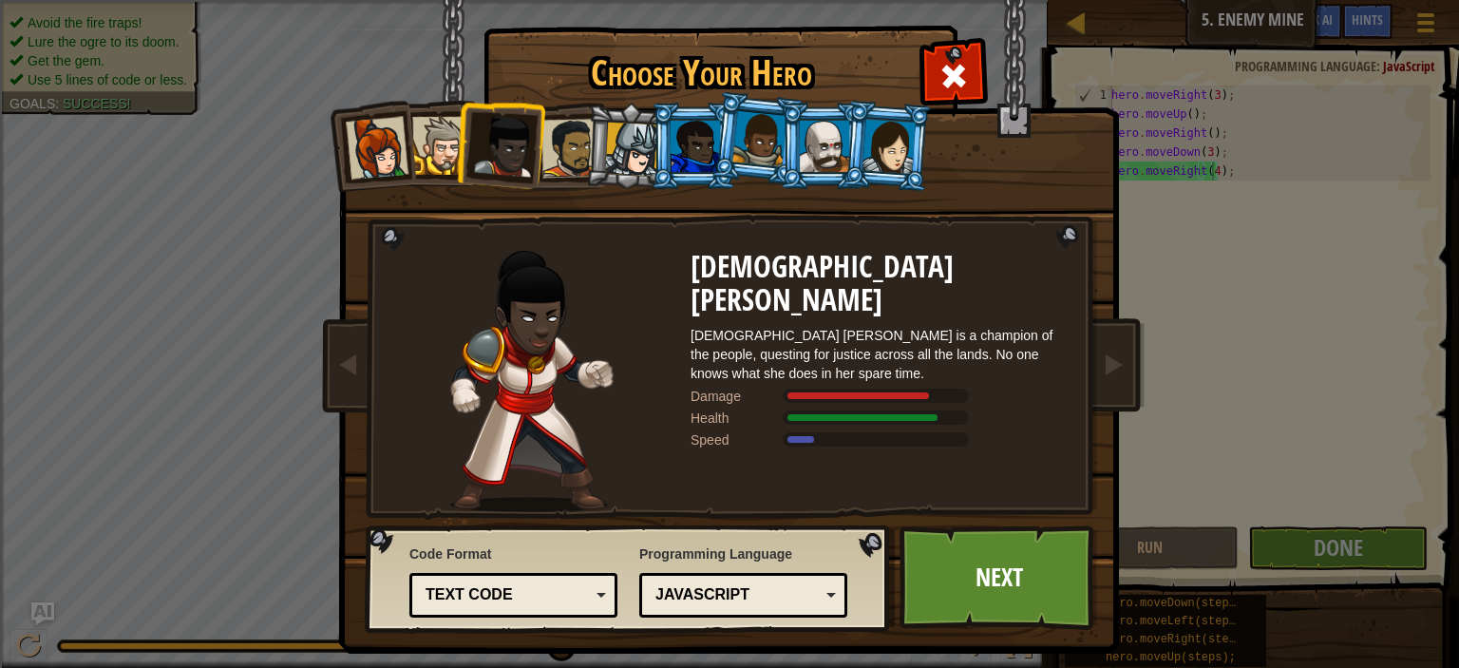
click at [584, 146] on li at bounding box center [629, 146] width 90 height 91
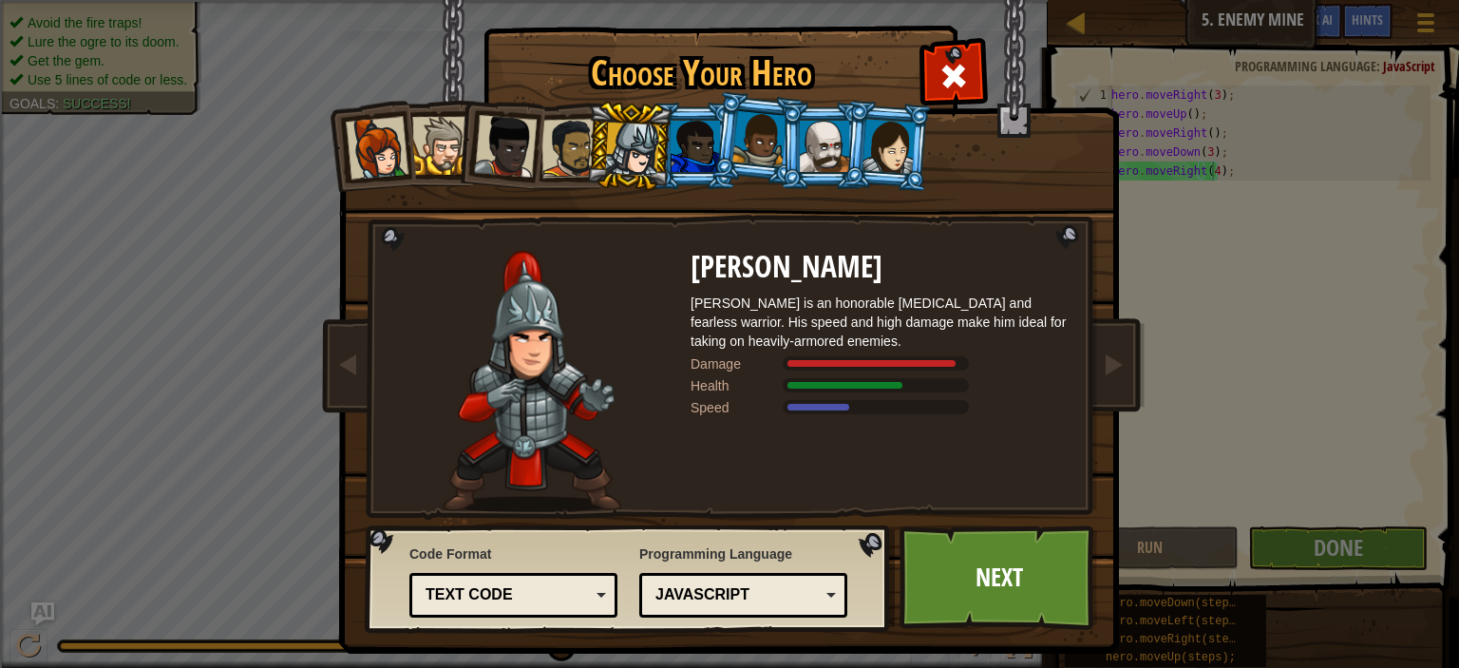
click at [568, 153] on div at bounding box center [571, 148] width 59 height 59
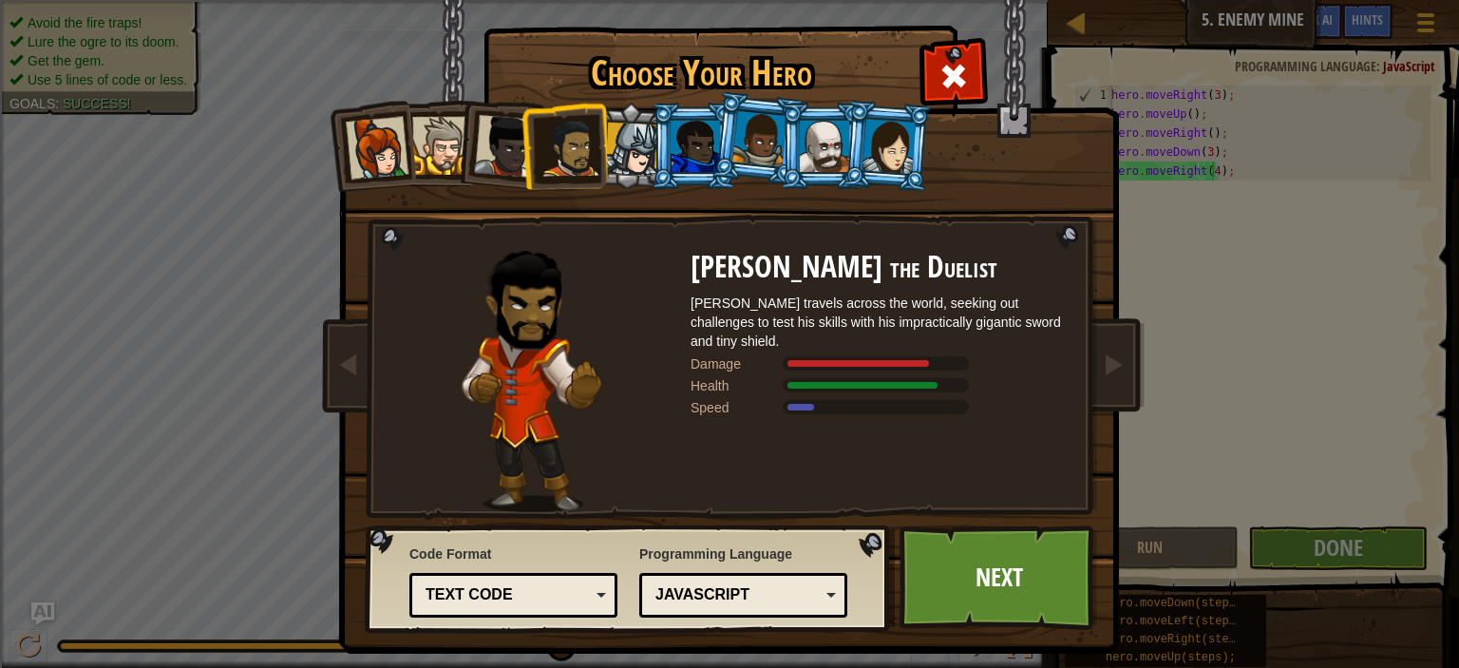
click at [831, 148] on div at bounding box center [824, 146] width 49 height 51
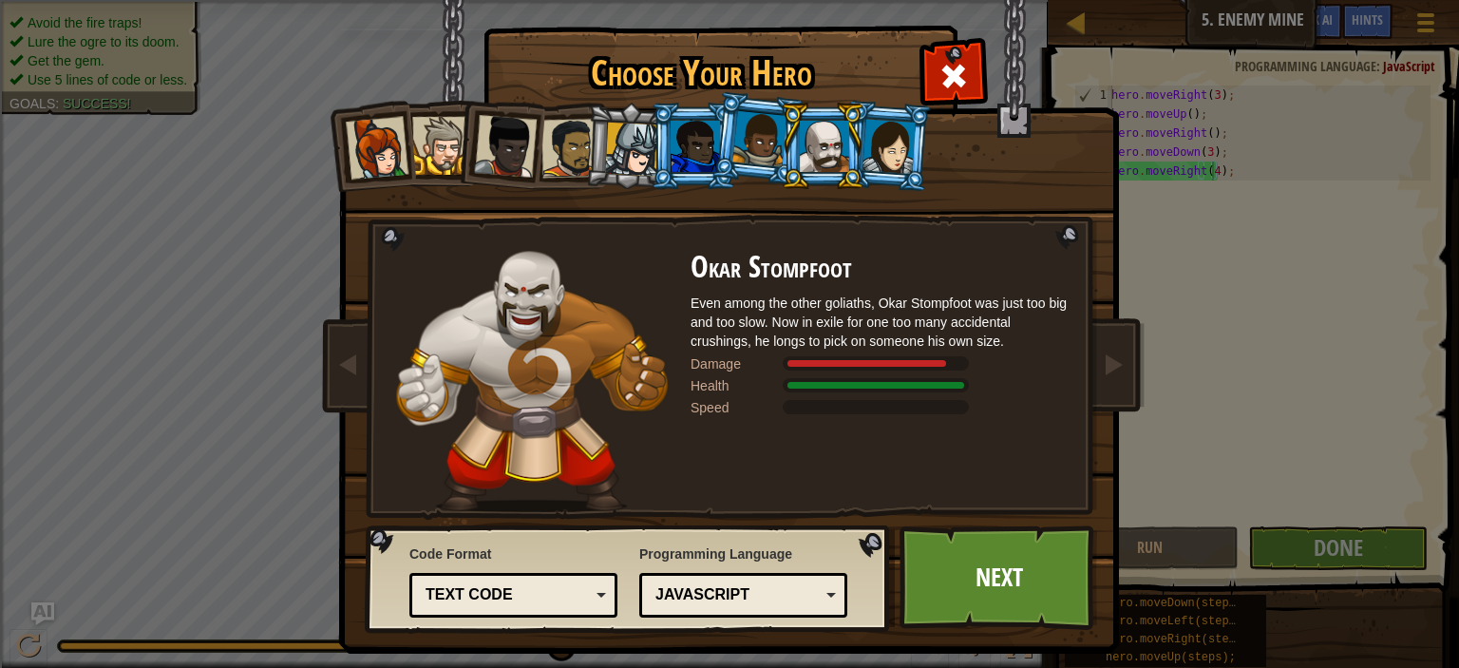
click at [831, 148] on div at bounding box center [824, 146] width 49 height 51
click at [421, 152] on div at bounding box center [441, 146] width 58 height 58
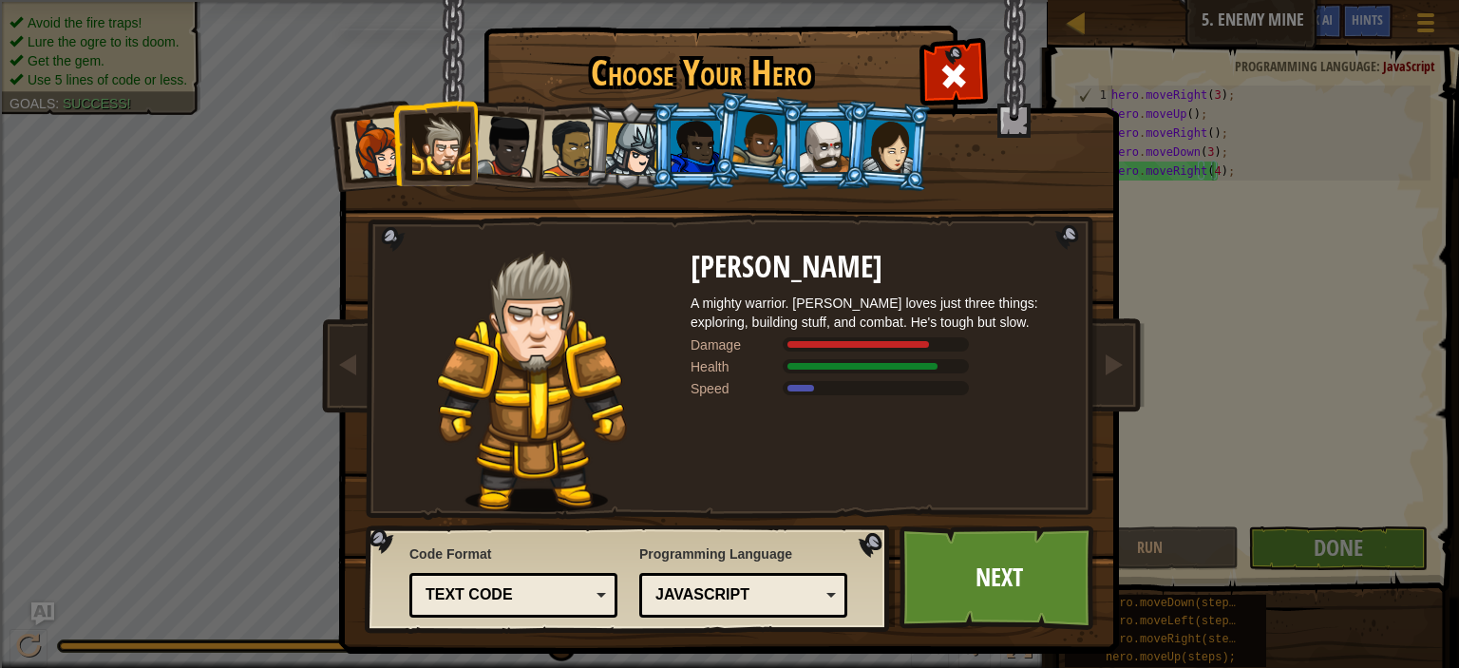
click at [622, 154] on div at bounding box center [632, 150] width 54 height 54
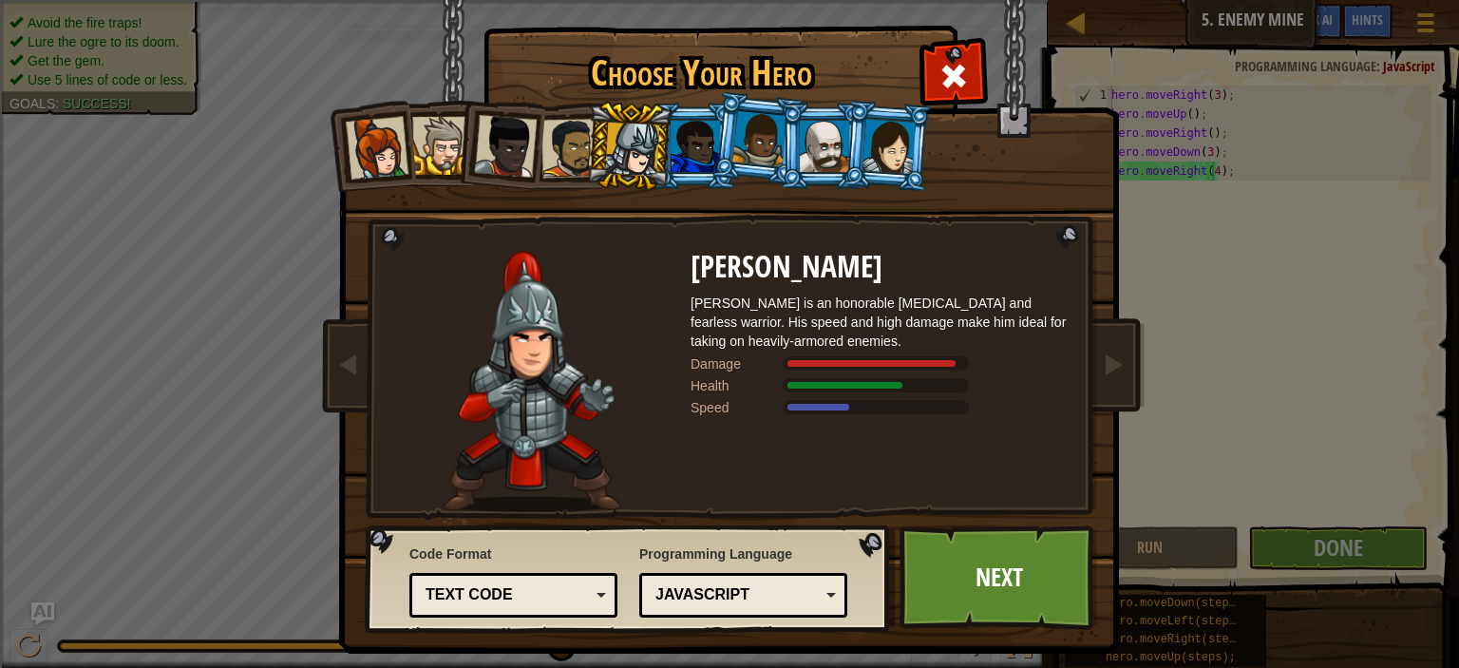
click at [550, 136] on div at bounding box center [571, 148] width 59 height 59
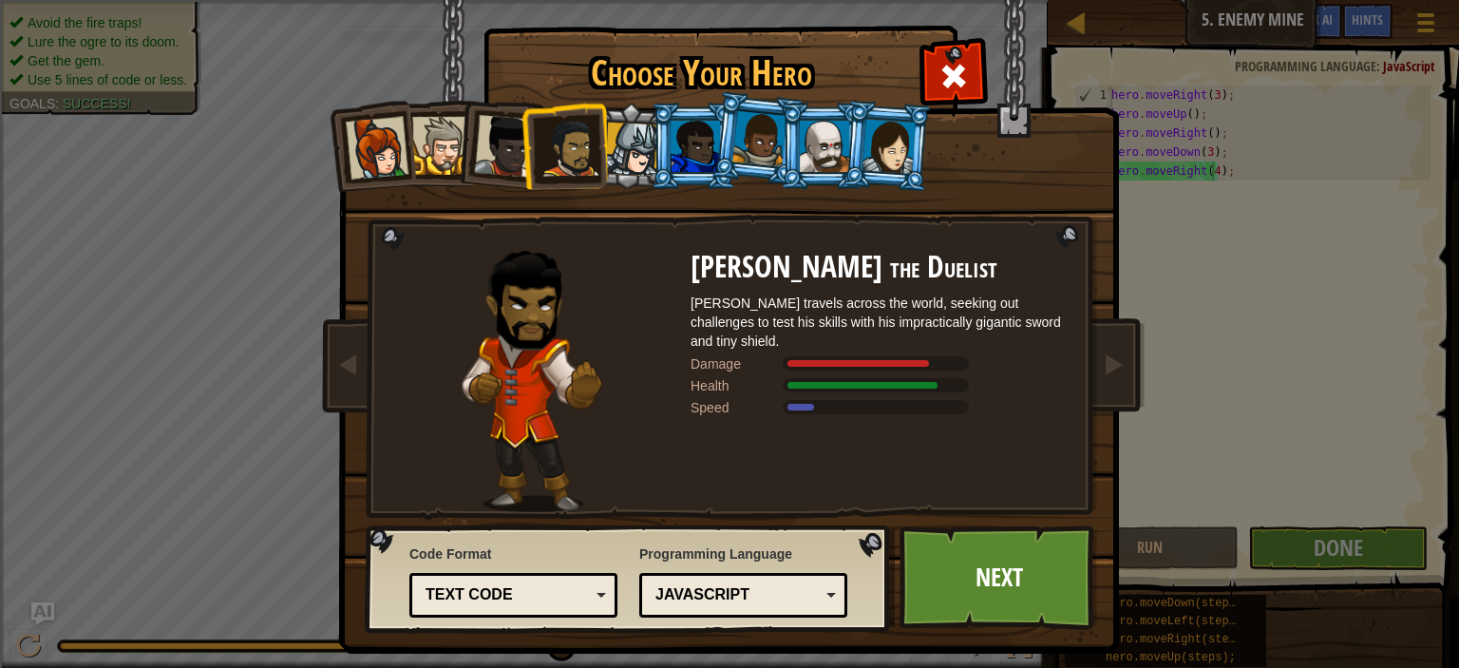
click at [823, 155] on div at bounding box center [824, 146] width 49 height 51
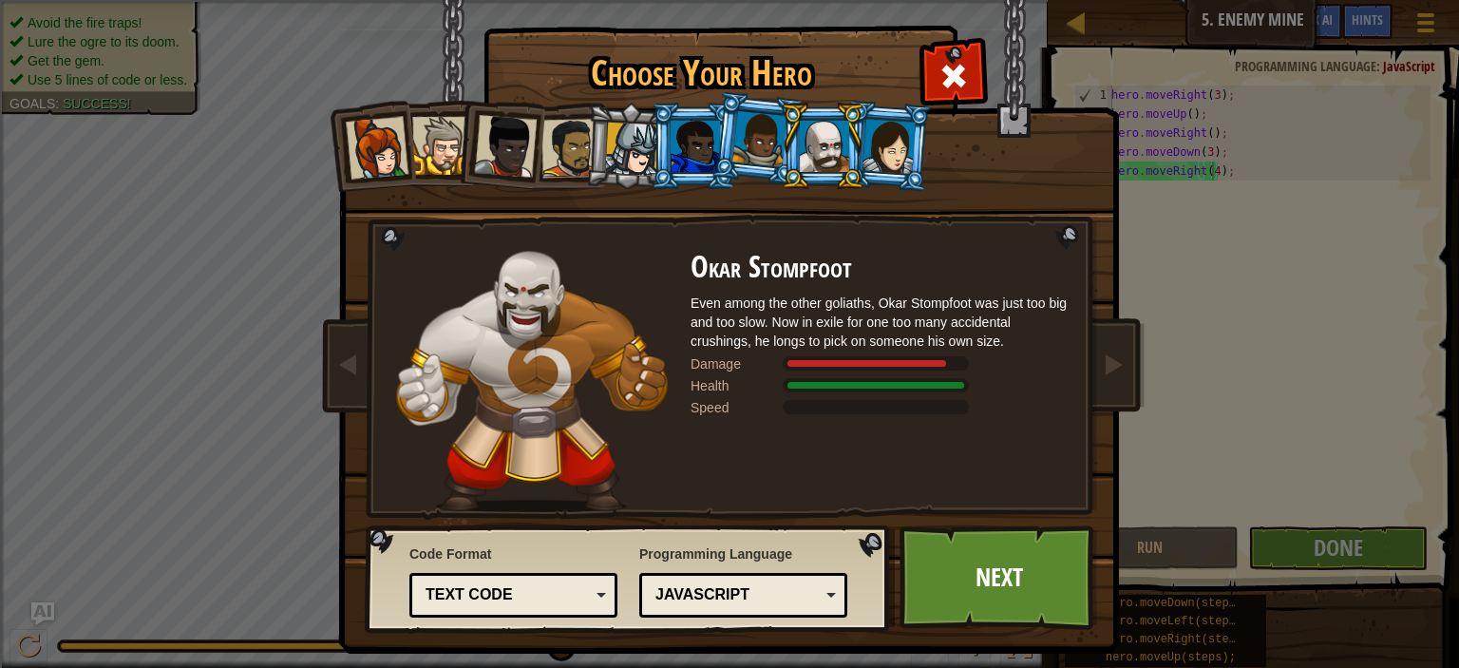
click at [630, 140] on div at bounding box center [632, 150] width 54 height 54
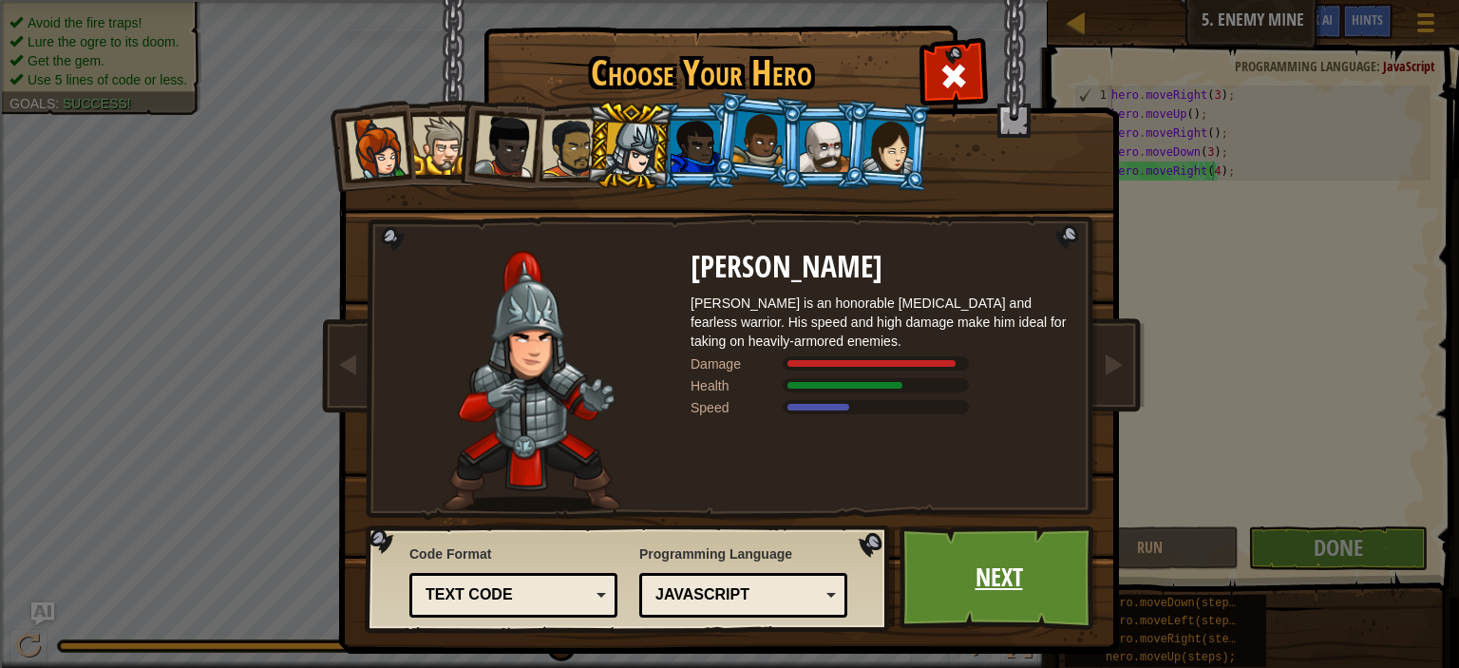
click at [977, 567] on link "Next" at bounding box center [999, 577] width 199 height 105
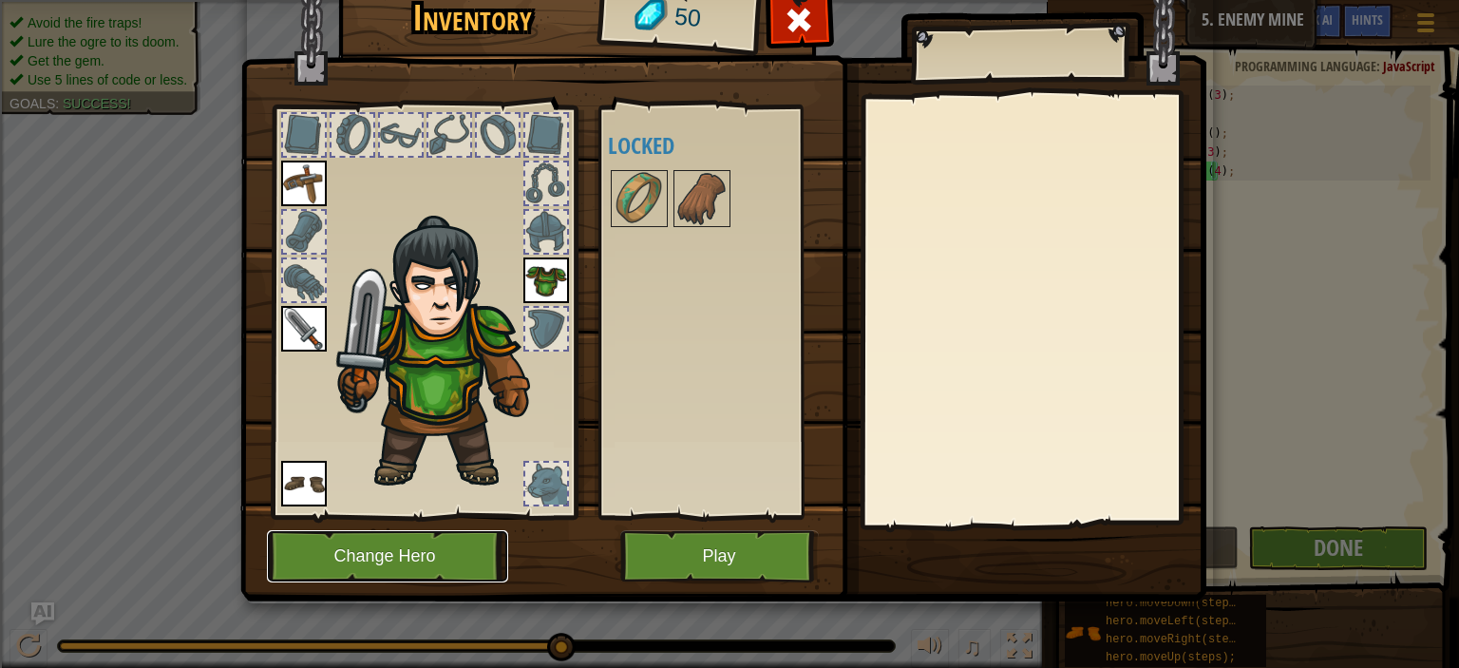
click at [395, 546] on button "Change Hero" at bounding box center [387, 556] width 241 height 52
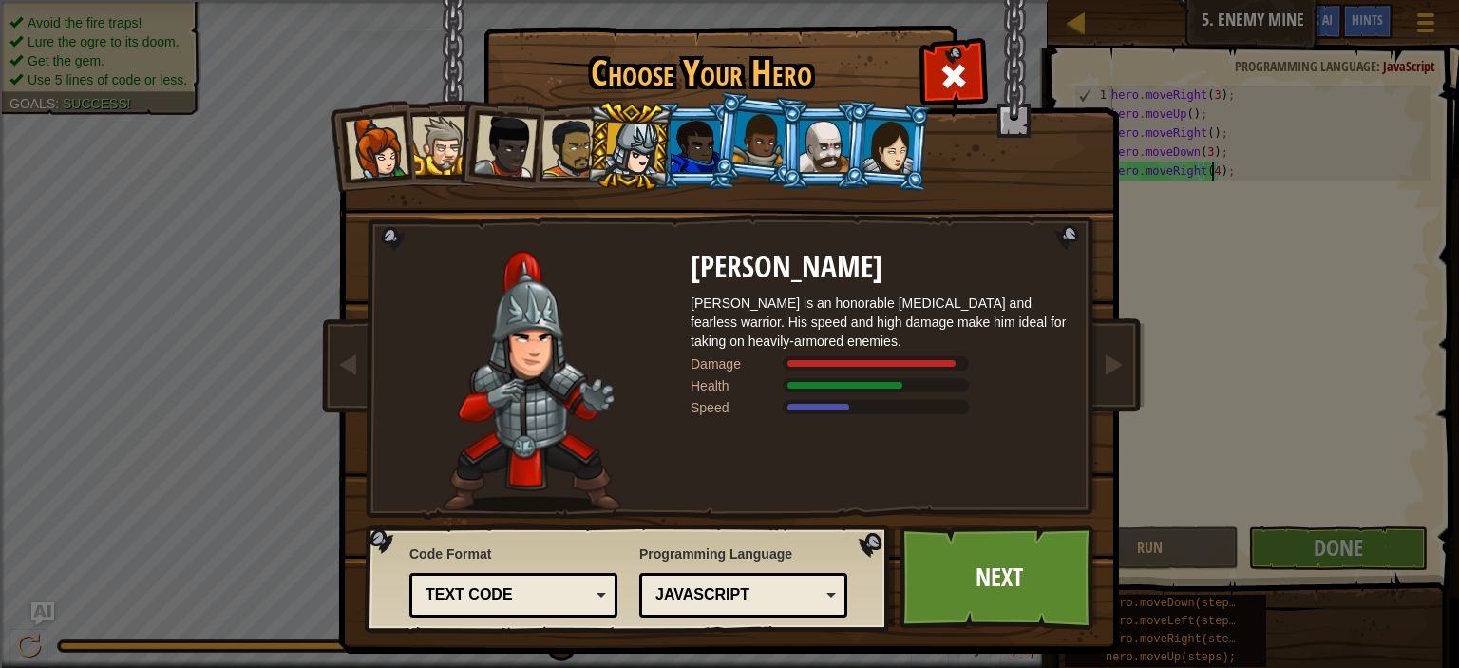
click at [713, 602] on div "JavaScript" at bounding box center [738, 595] width 164 height 22
click at [685, 584] on div "JavaScript" at bounding box center [738, 595] width 164 height 22
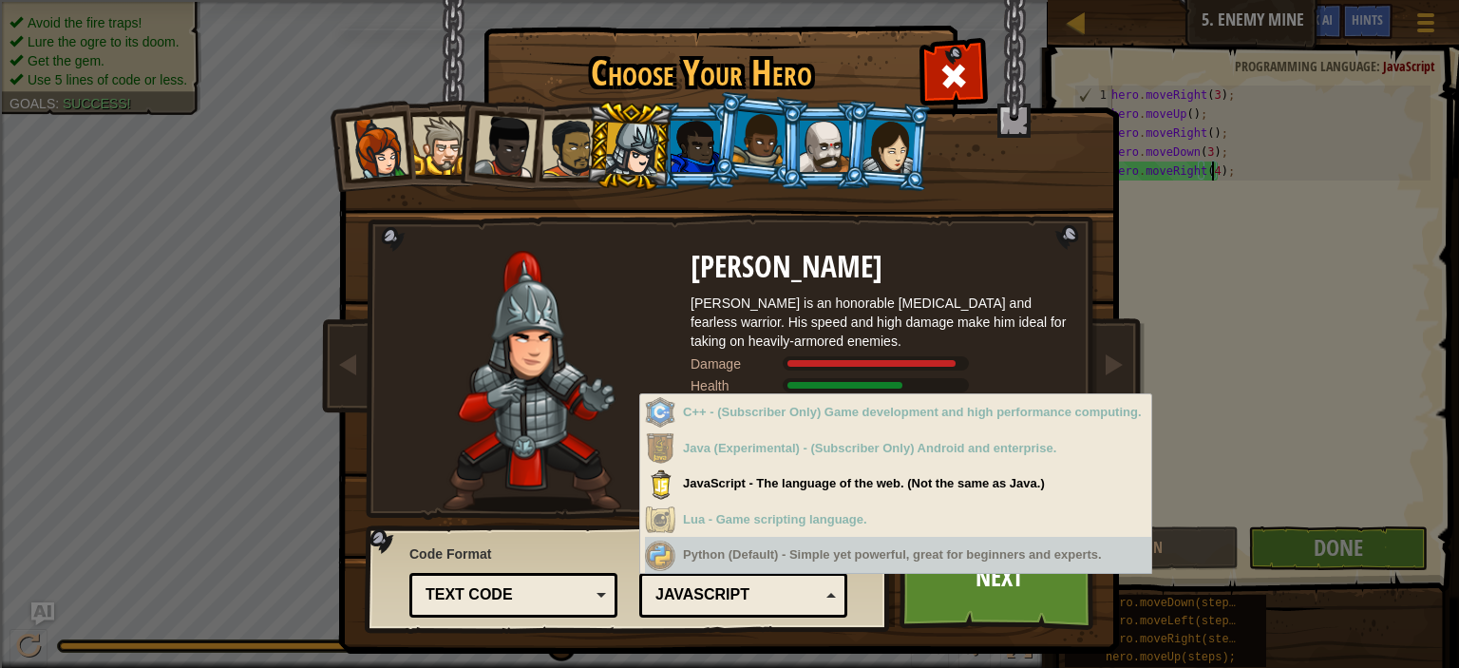
click at [568, 534] on div "Code Format Text code Blocks and code Blocks Blocks (Icons) Text code Blocks - …" at bounding box center [629, 578] width 514 height 97
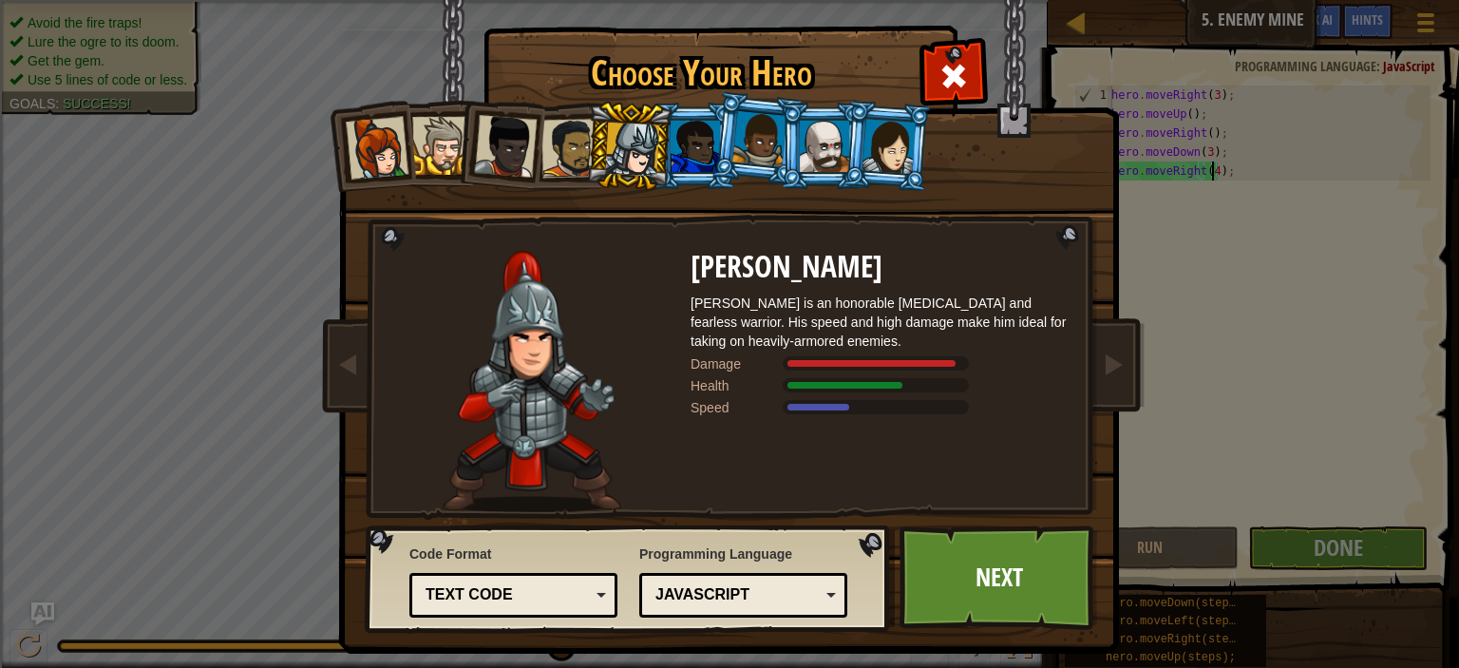
click at [513, 587] on div "Text code" at bounding box center [508, 595] width 164 height 22
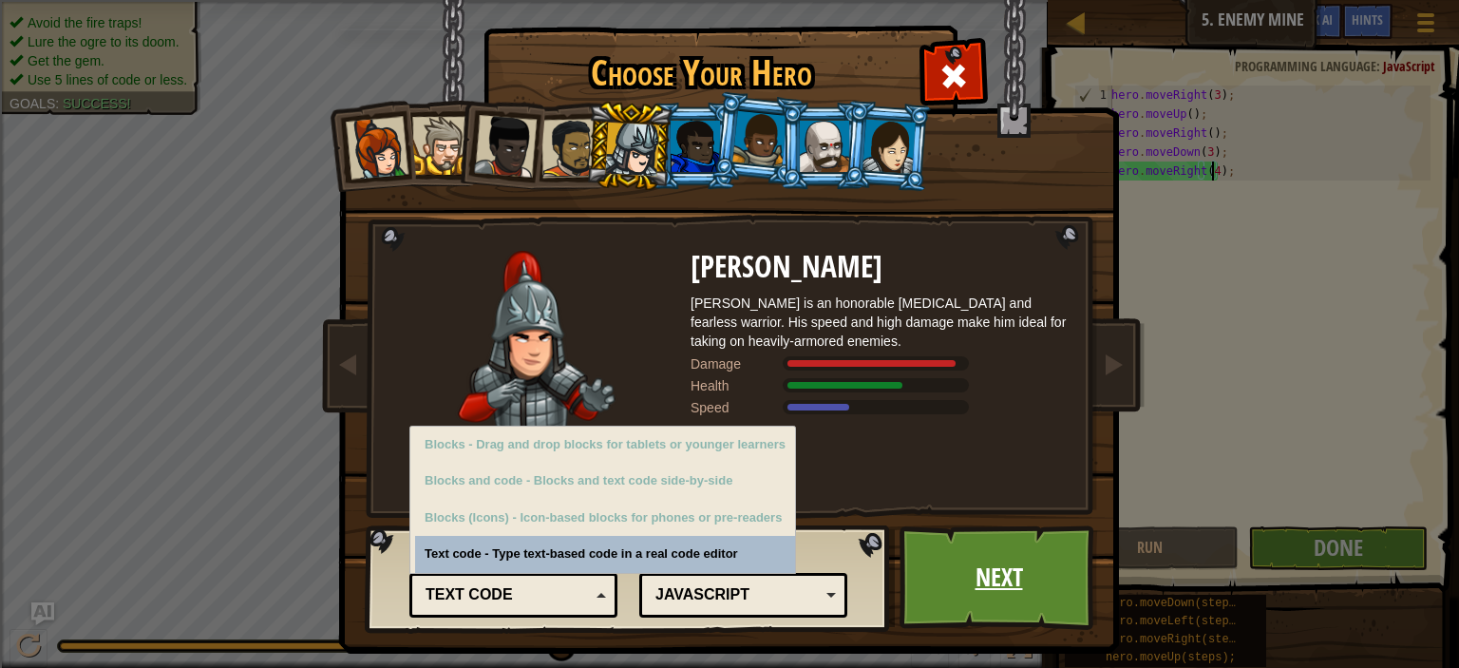
click at [947, 592] on link "Next" at bounding box center [999, 577] width 199 height 105
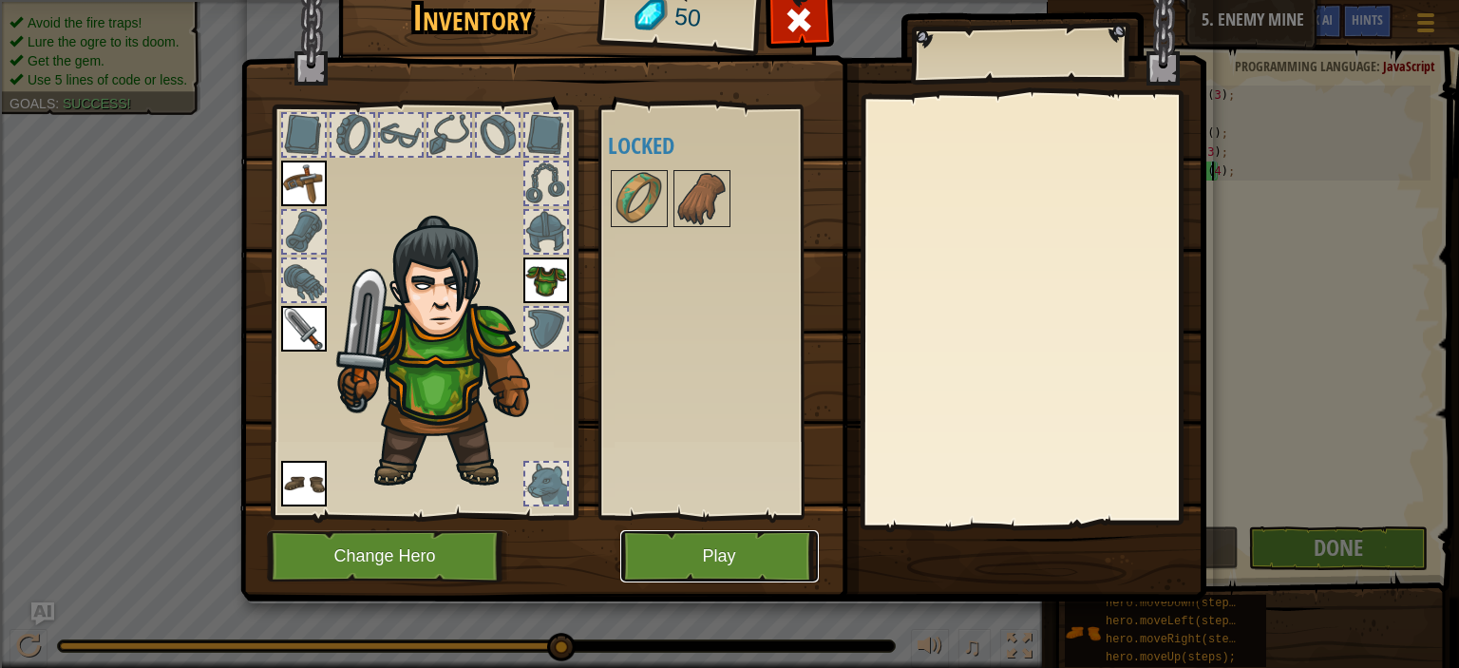
click at [717, 560] on button "Play" at bounding box center [719, 556] width 199 height 52
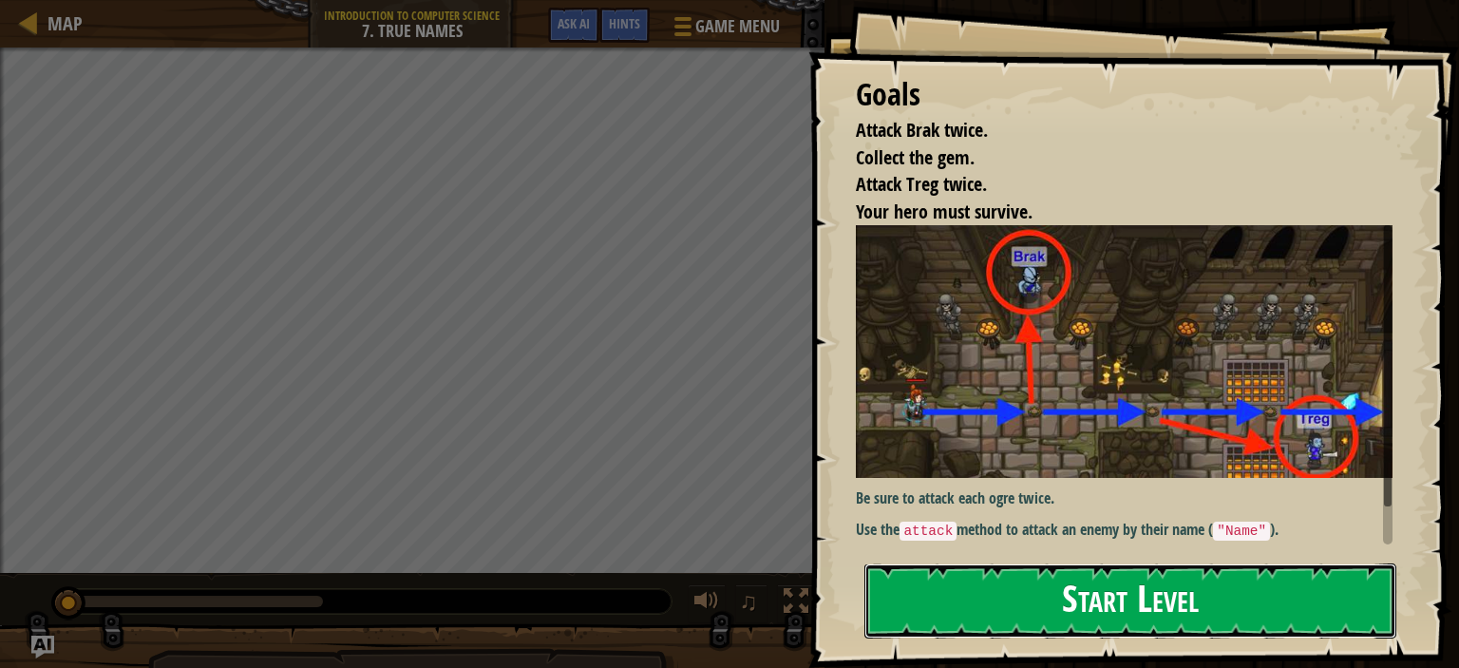
click at [939, 591] on button "Start Level" at bounding box center [1131, 600] width 532 height 75
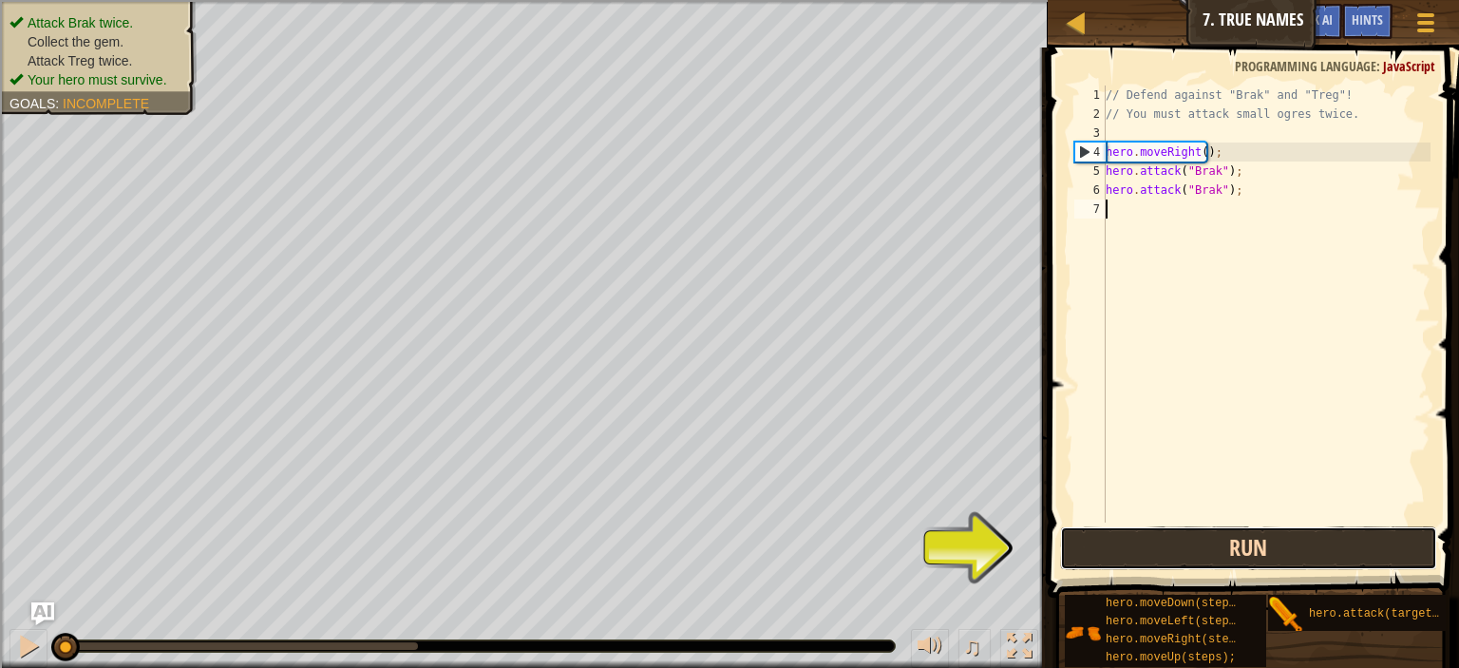
click at [1209, 537] on button "Run" at bounding box center [1248, 548] width 377 height 44
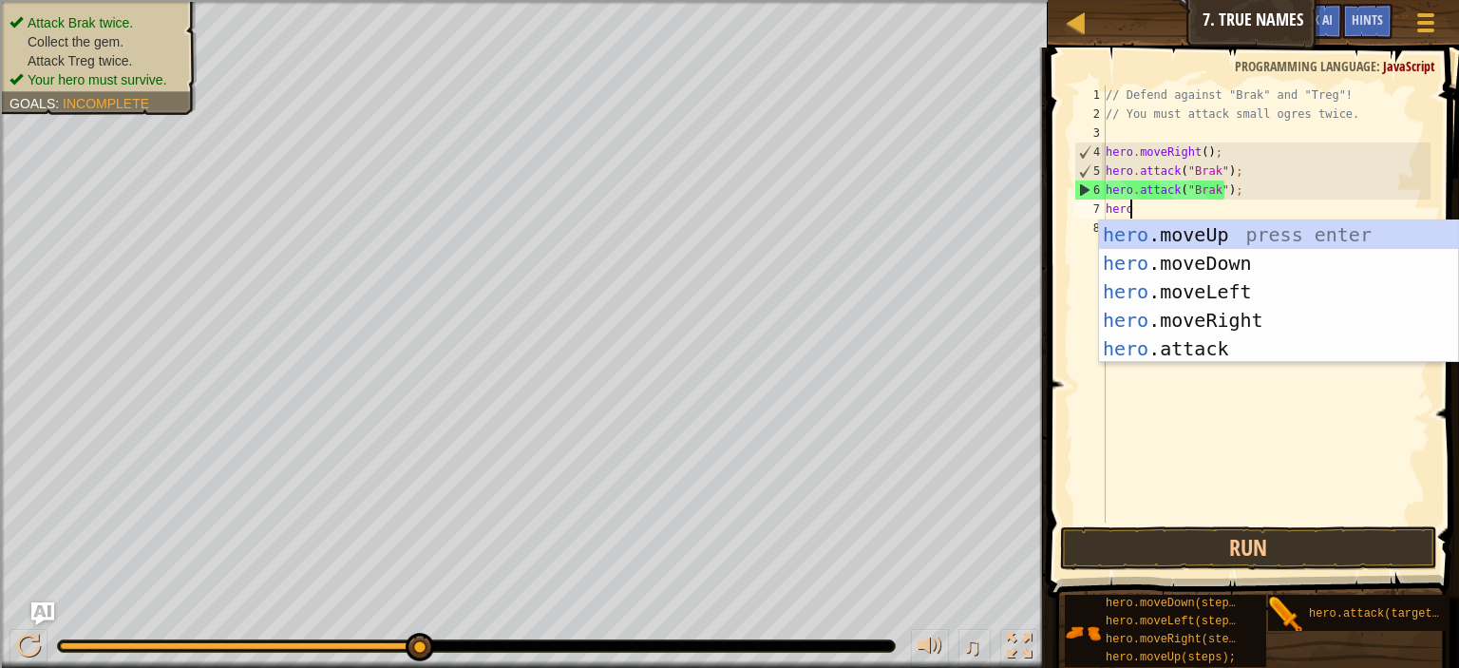
scroll to position [9, 1]
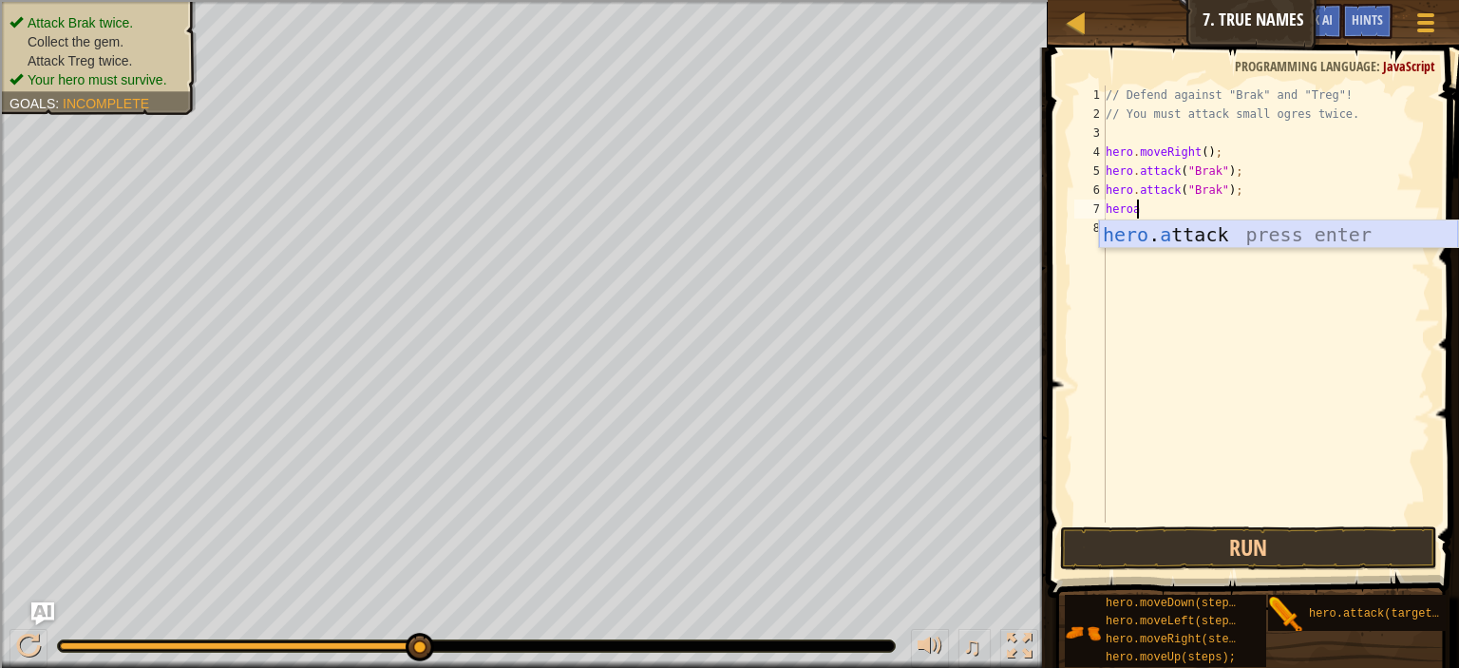
click at [1302, 227] on div "hero . a ttack press enter" at bounding box center [1278, 263] width 359 height 86
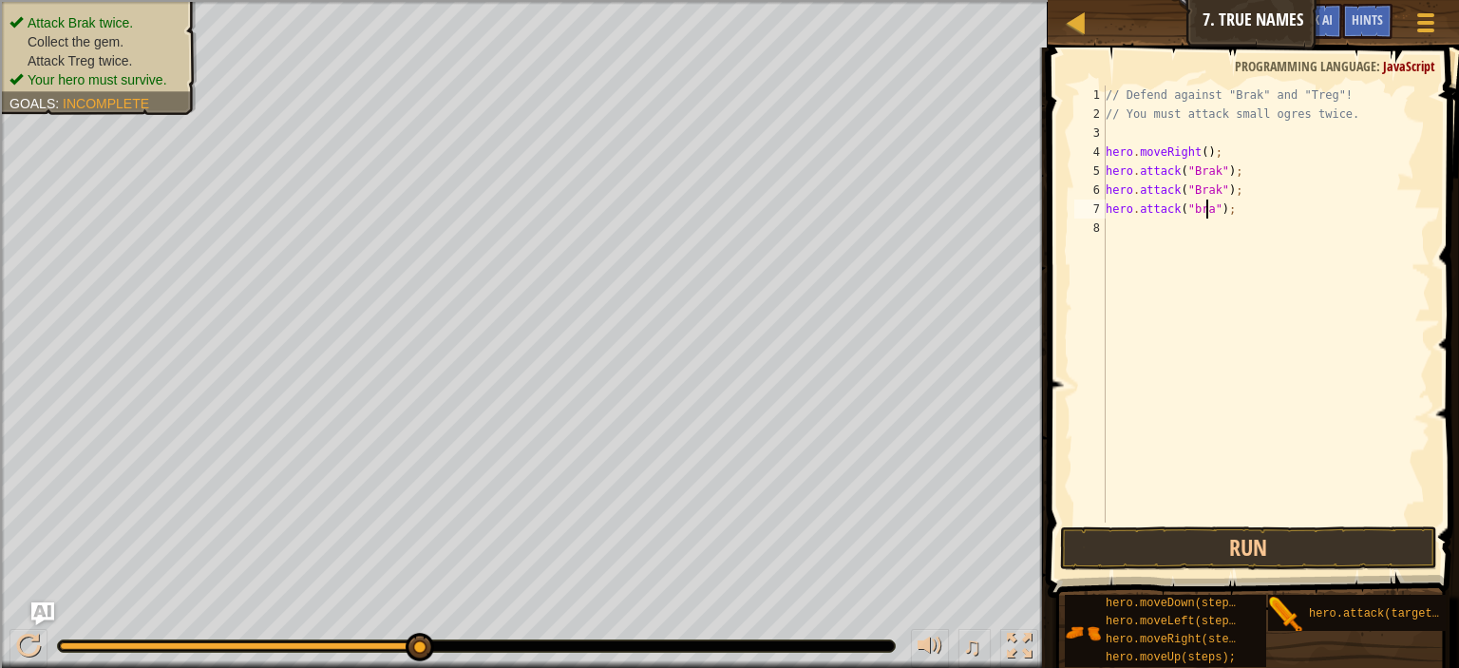
type textarea "hero.attack("brak");"
click at [1155, 235] on div "// Defend against "Brak" and "Treg"! // You must attack small ogres twice. hero…" at bounding box center [1266, 323] width 329 height 475
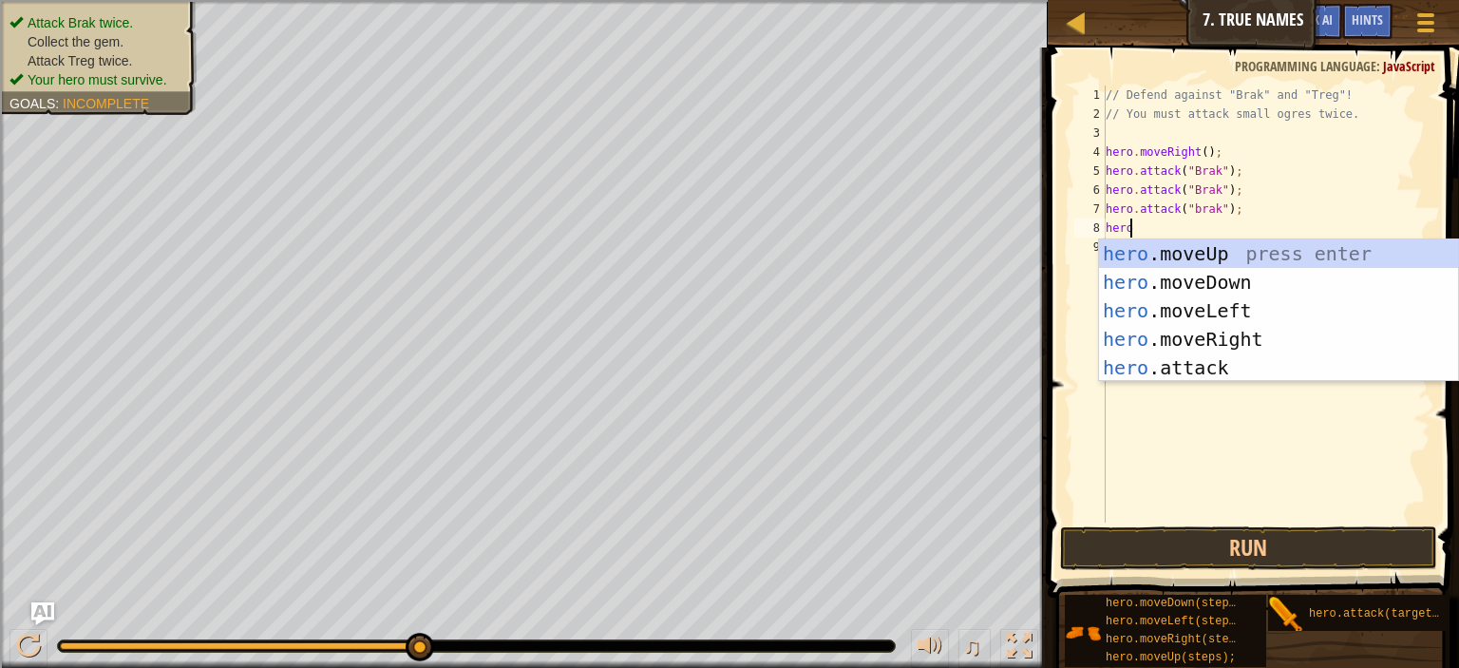
type textarea "hero"
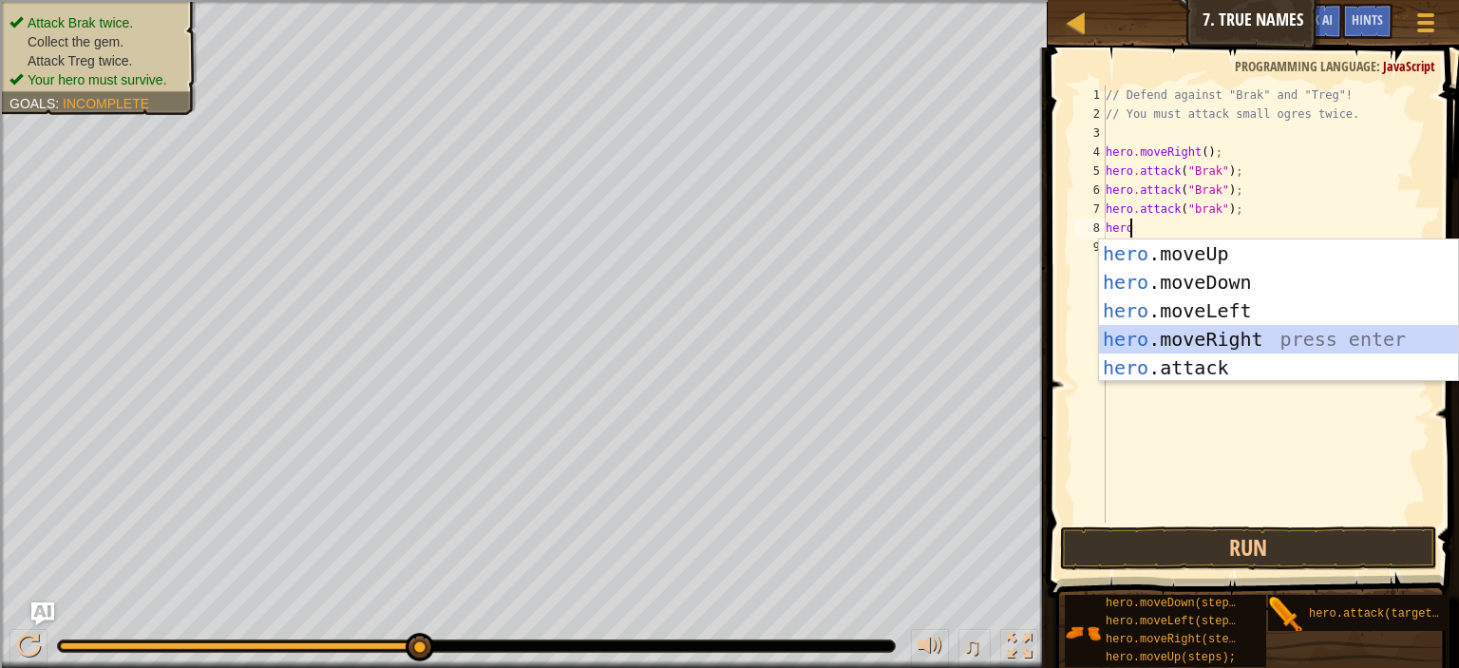
click at [1158, 345] on div "hero .moveUp press enter hero .moveDown press enter hero .moveLeft press enter …" at bounding box center [1278, 339] width 359 height 200
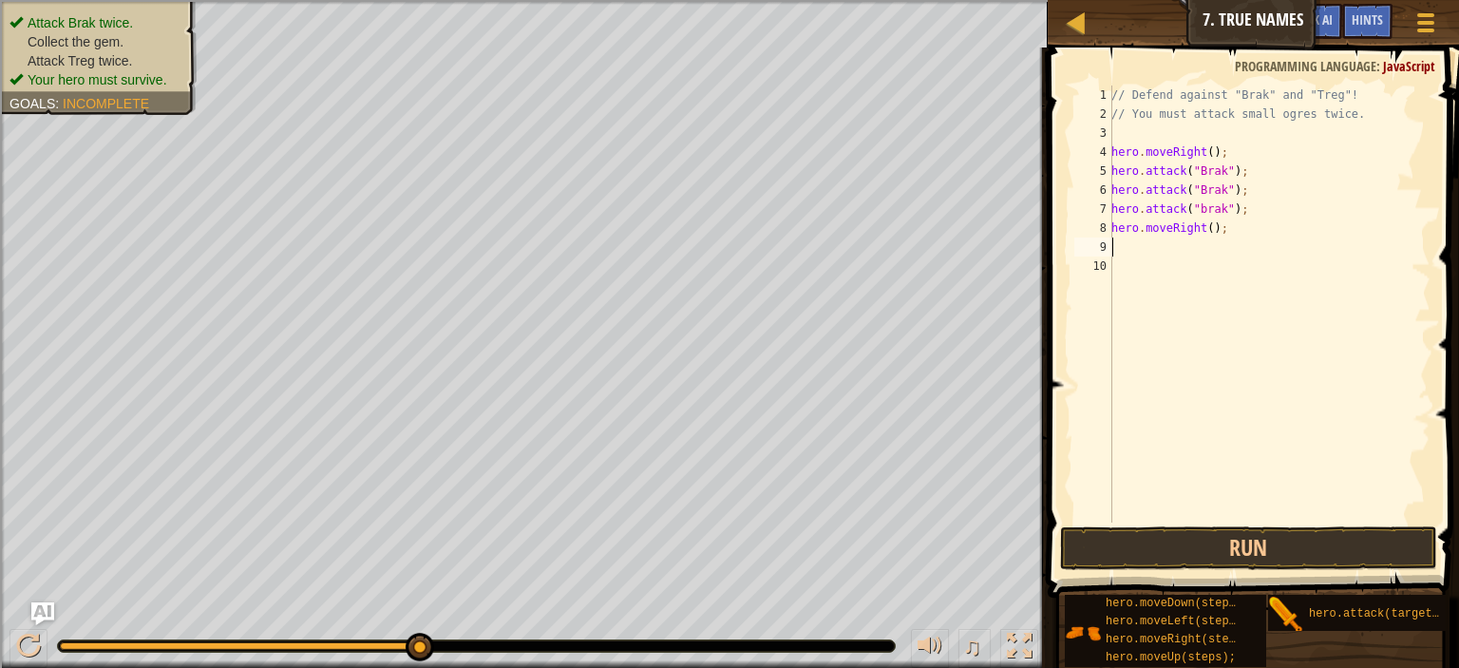
click at [1205, 229] on div "// Defend against "Brak" and "Treg"! // You must attack small ogres twice. hero…" at bounding box center [1269, 323] width 323 height 475
click at [1085, 548] on button "Run" at bounding box center [1248, 548] width 377 height 44
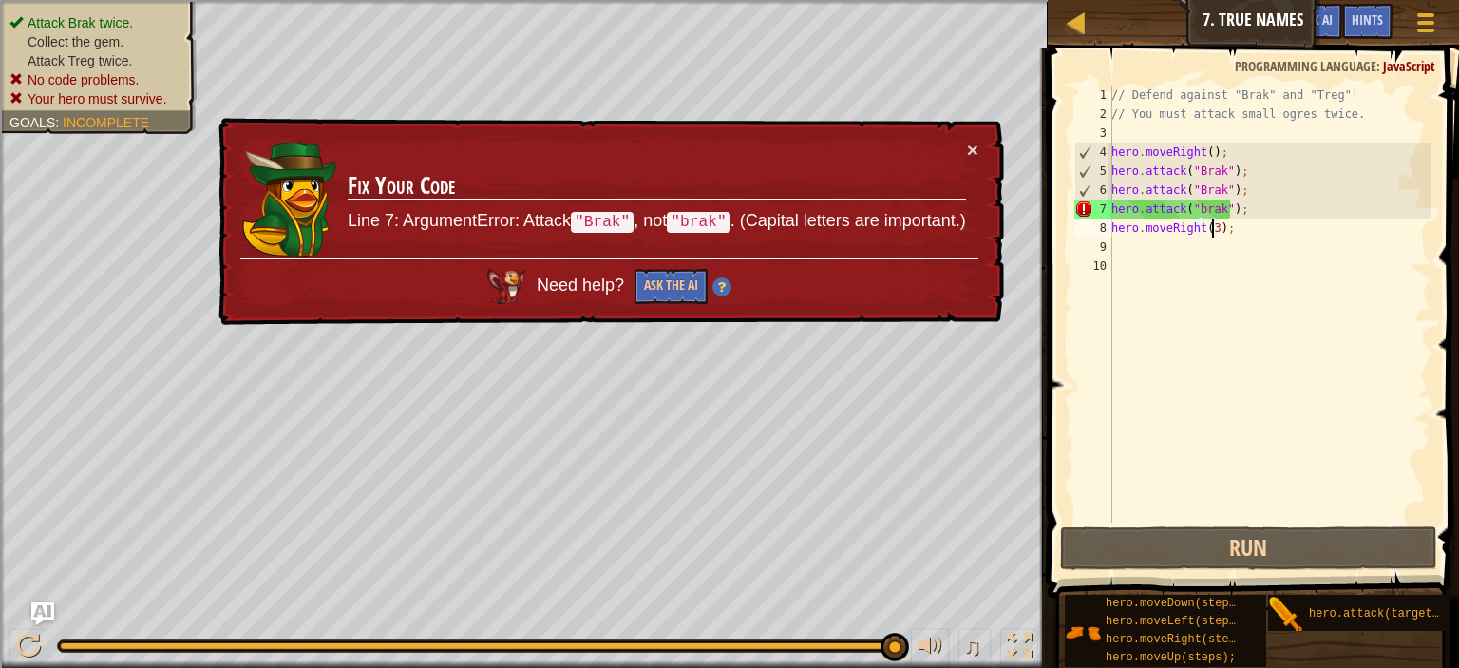
click at [1197, 208] on div "// Defend against "Brak" and "Treg"! // You must attack small ogres twice. hero…" at bounding box center [1269, 323] width 323 height 475
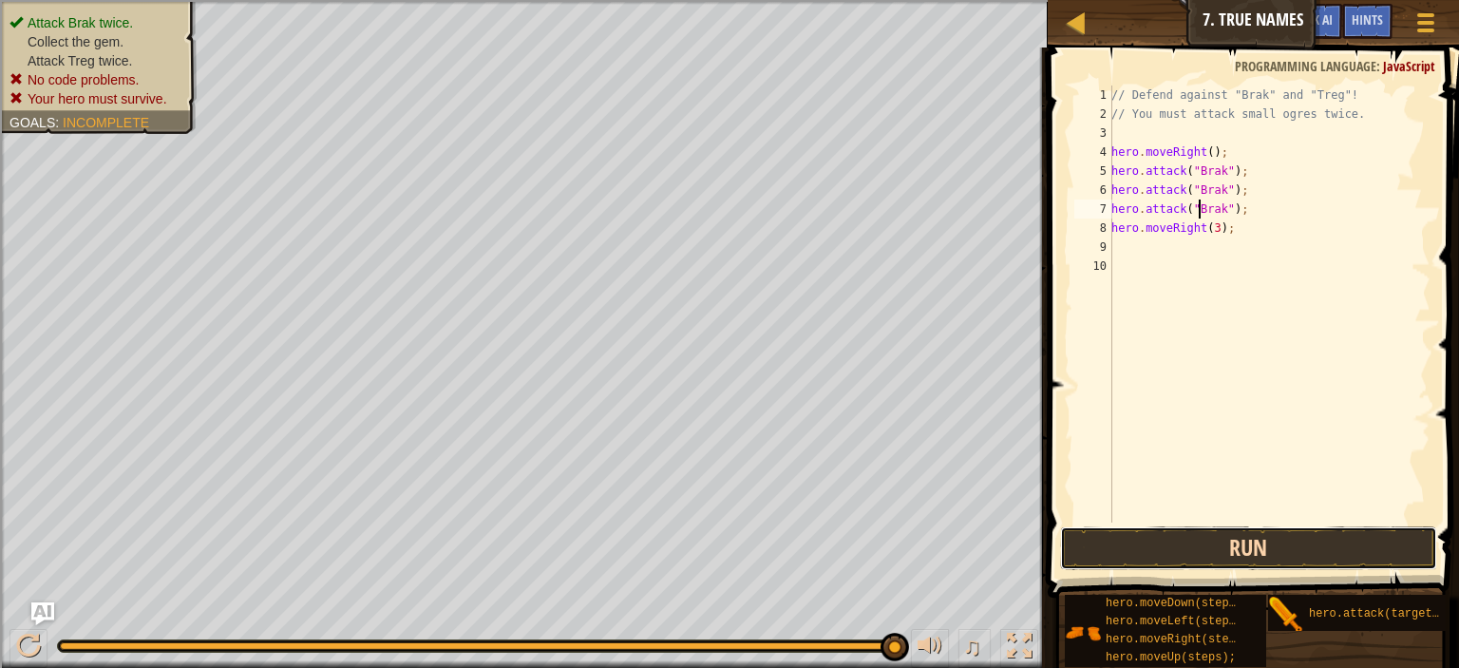
click at [1114, 553] on button "Run" at bounding box center [1248, 548] width 377 height 44
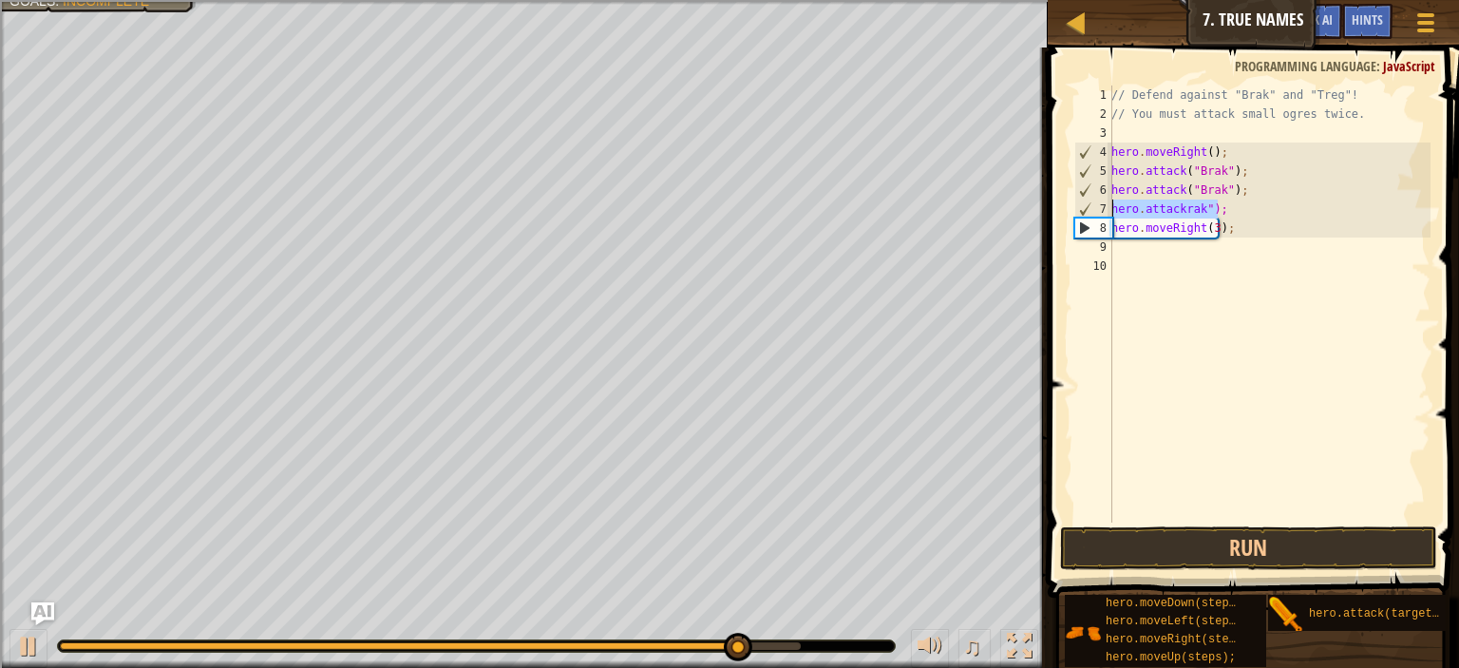
drag, startPoint x: 1221, startPoint y: 209, endPoint x: 1105, endPoint y: 209, distance: 115.9
click at [1105, 209] on div "hero.attackrak"); 1 2 3 4 5 6 7 8 9 10 // Defend against "Brak" and "Treg"! // …" at bounding box center [1251, 304] width 360 height 437
click at [1105, 209] on div "7" at bounding box center [1094, 209] width 37 height 19
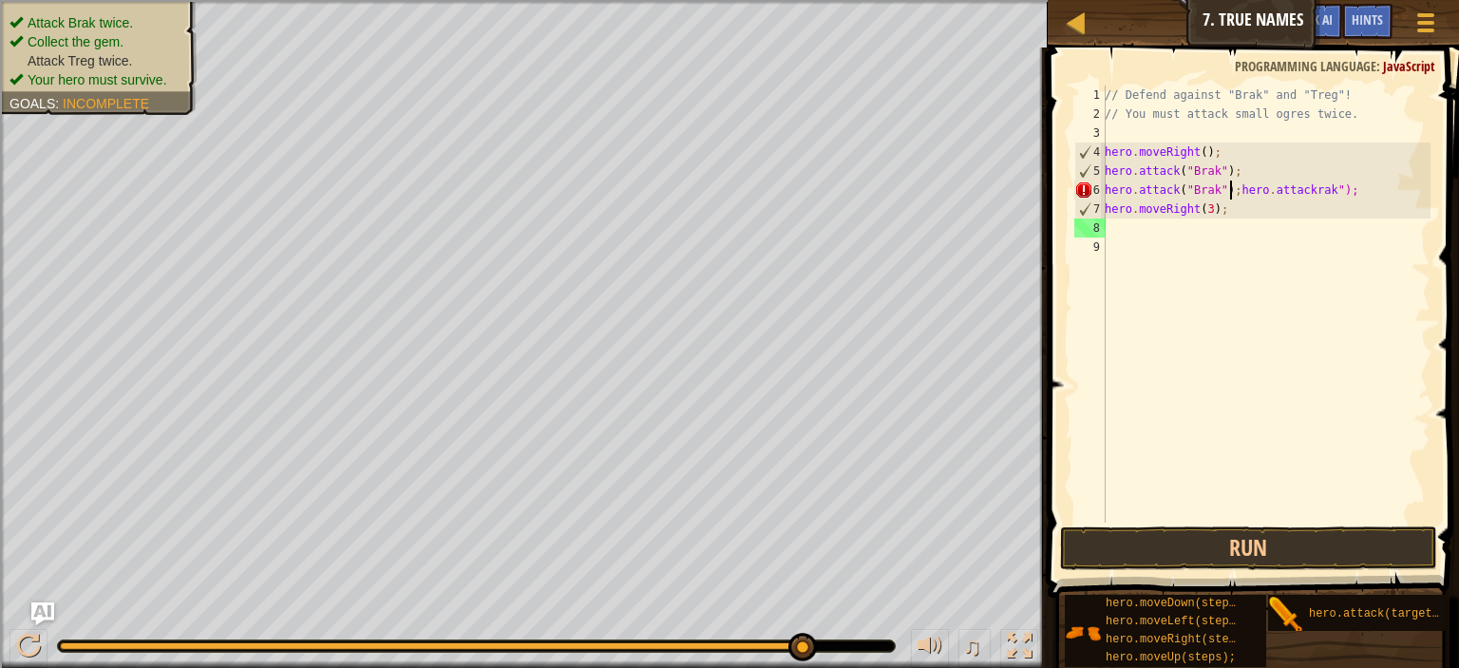
click at [1104, 209] on div "7" at bounding box center [1091, 209] width 30 height 19
type textarea "hero.moveRight(3);"
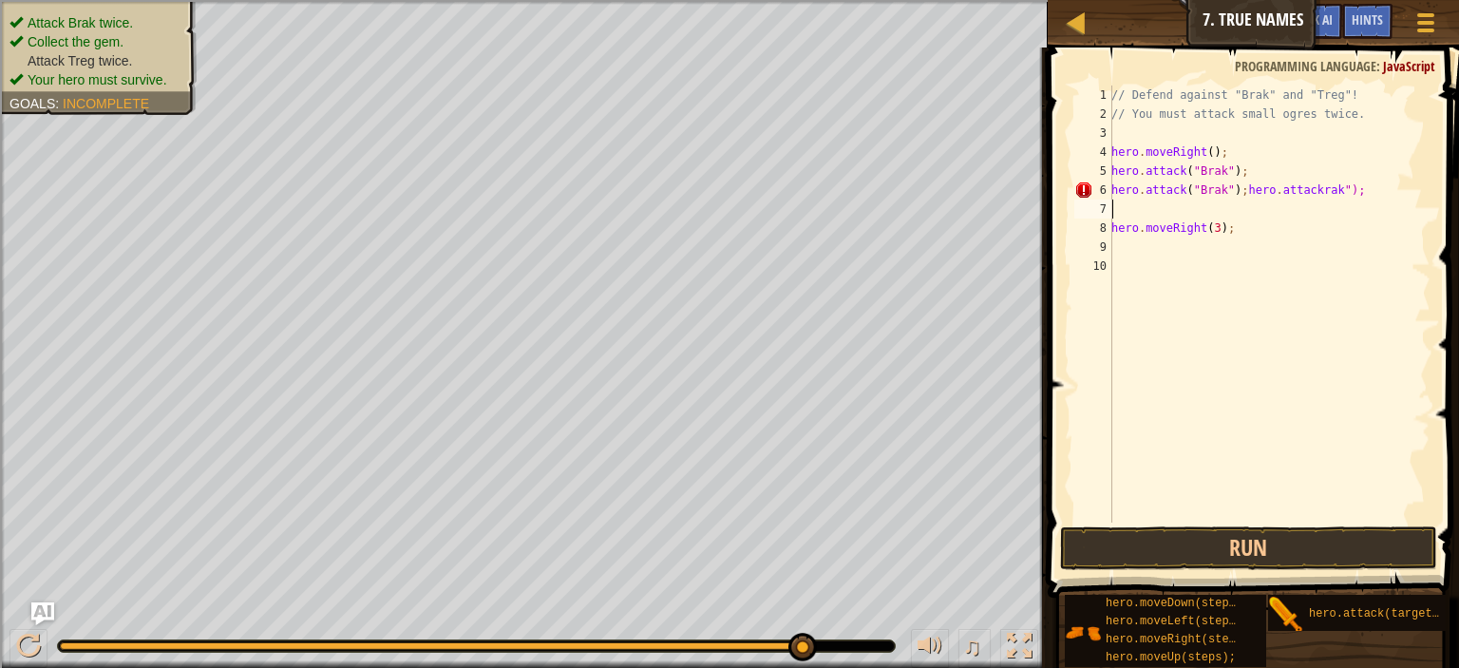
click at [1118, 209] on div "// Defend against "Brak" and "Treg"! // You must attack small ogres twice. hero…" at bounding box center [1269, 323] width 323 height 475
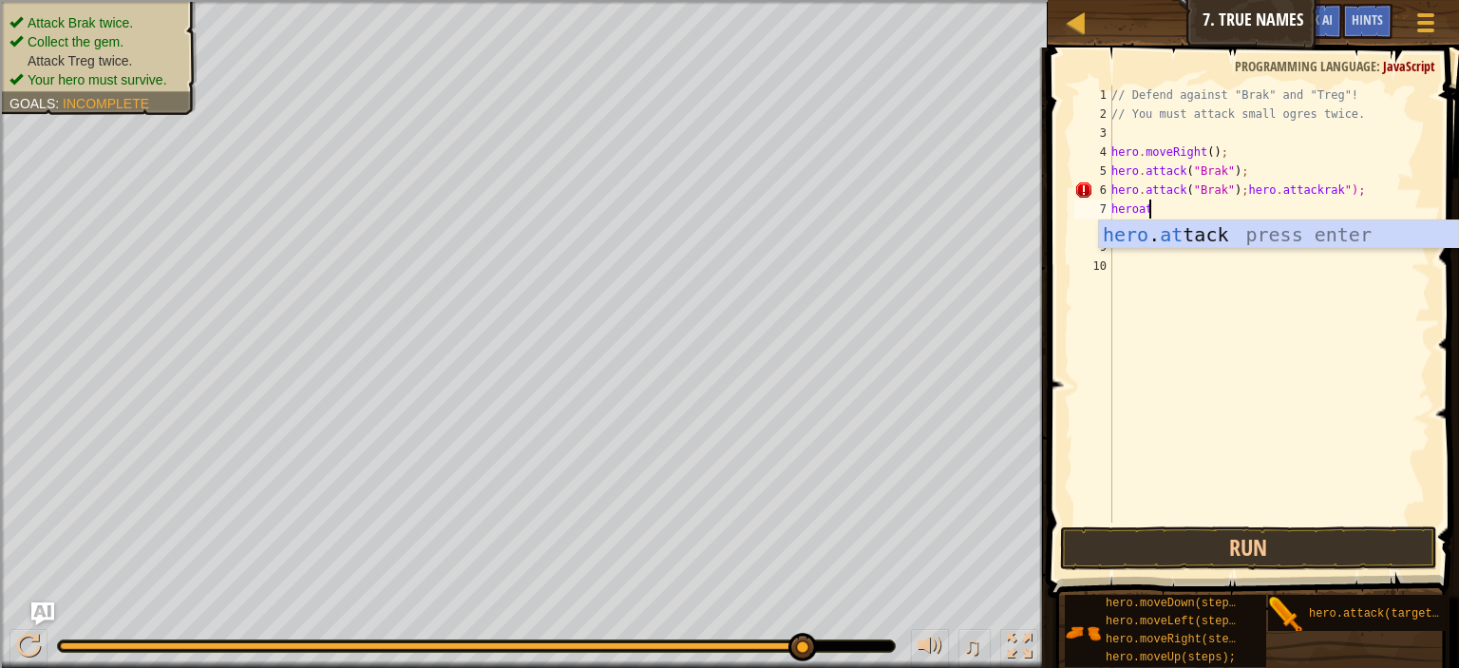
scroll to position [9, 2]
click at [1174, 235] on div "hero . att ack press enter" at bounding box center [1278, 263] width 359 height 86
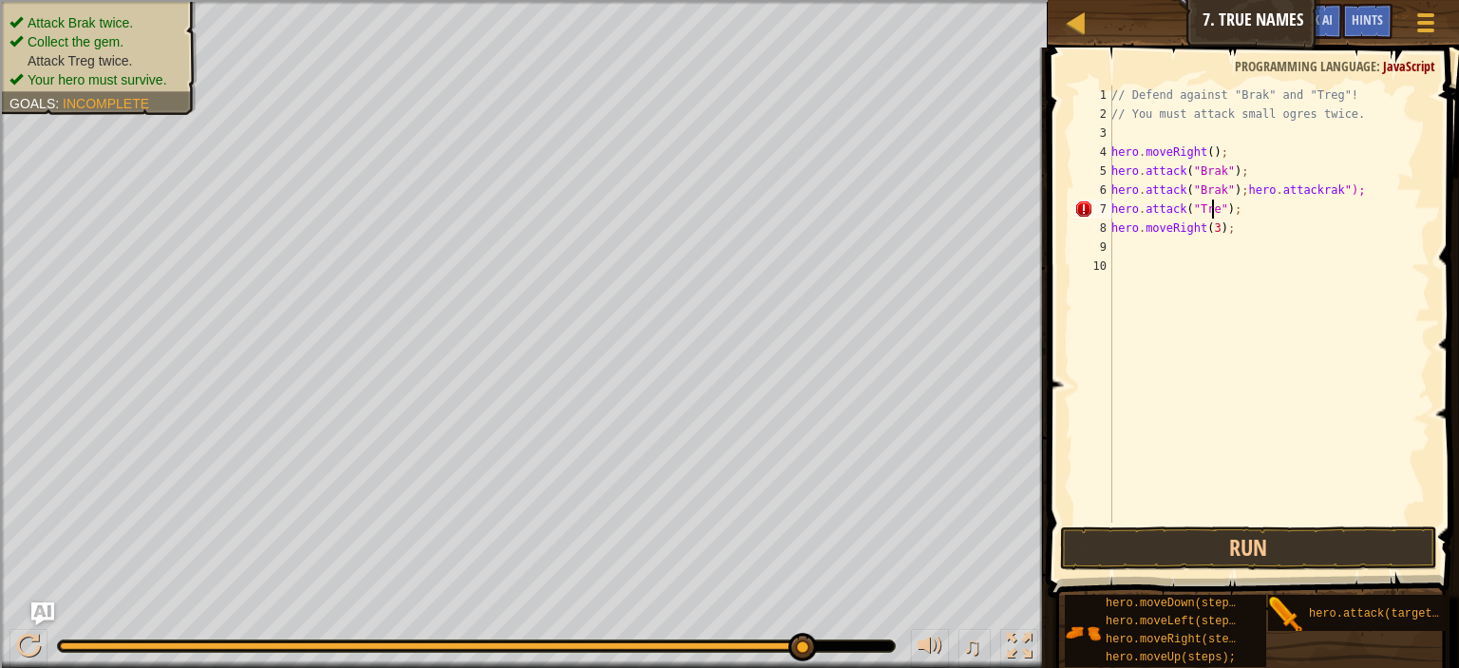
scroll to position [9, 8]
click at [1151, 543] on button "Run" at bounding box center [1248, 548] width 377 height 44
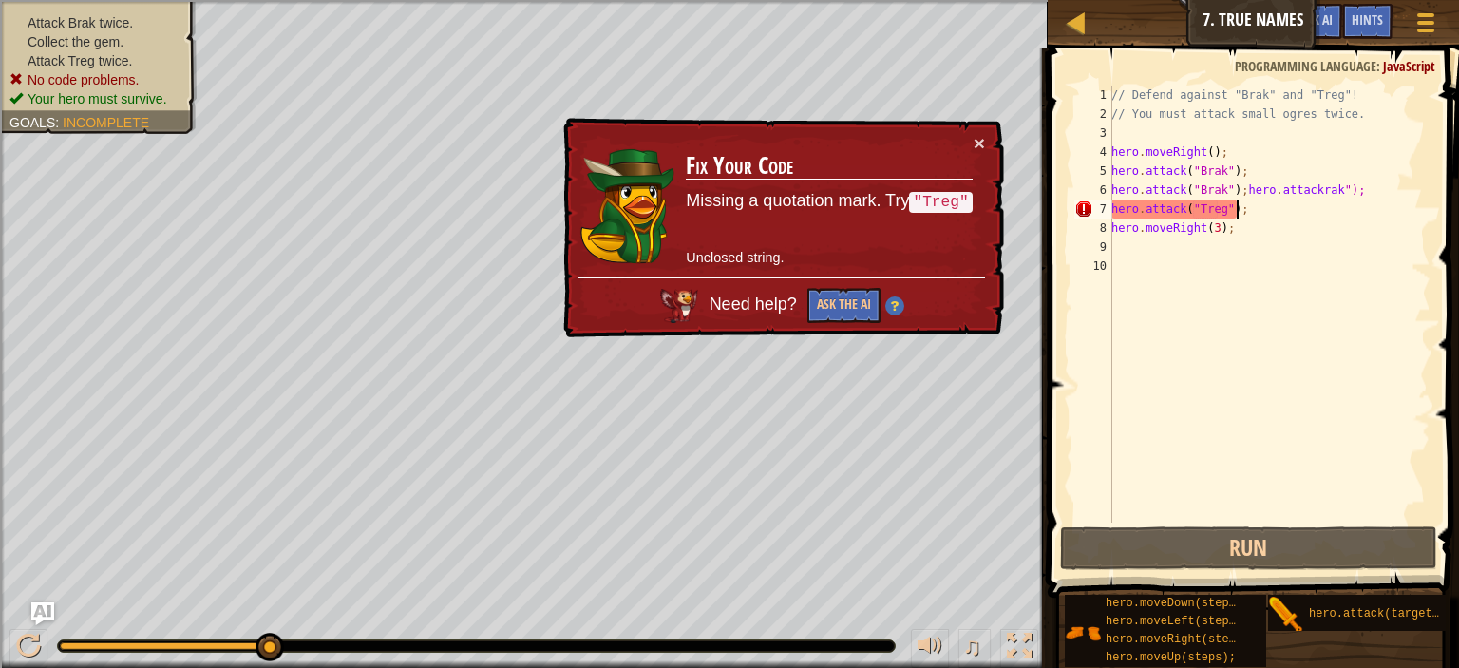
click at [1235, 218] on div "// Defend against "Brak" and "Treg"! // You must attack small ogres twice. hero…" at bounding box center [1269, 323] width 323 height 475
type textarea "h"
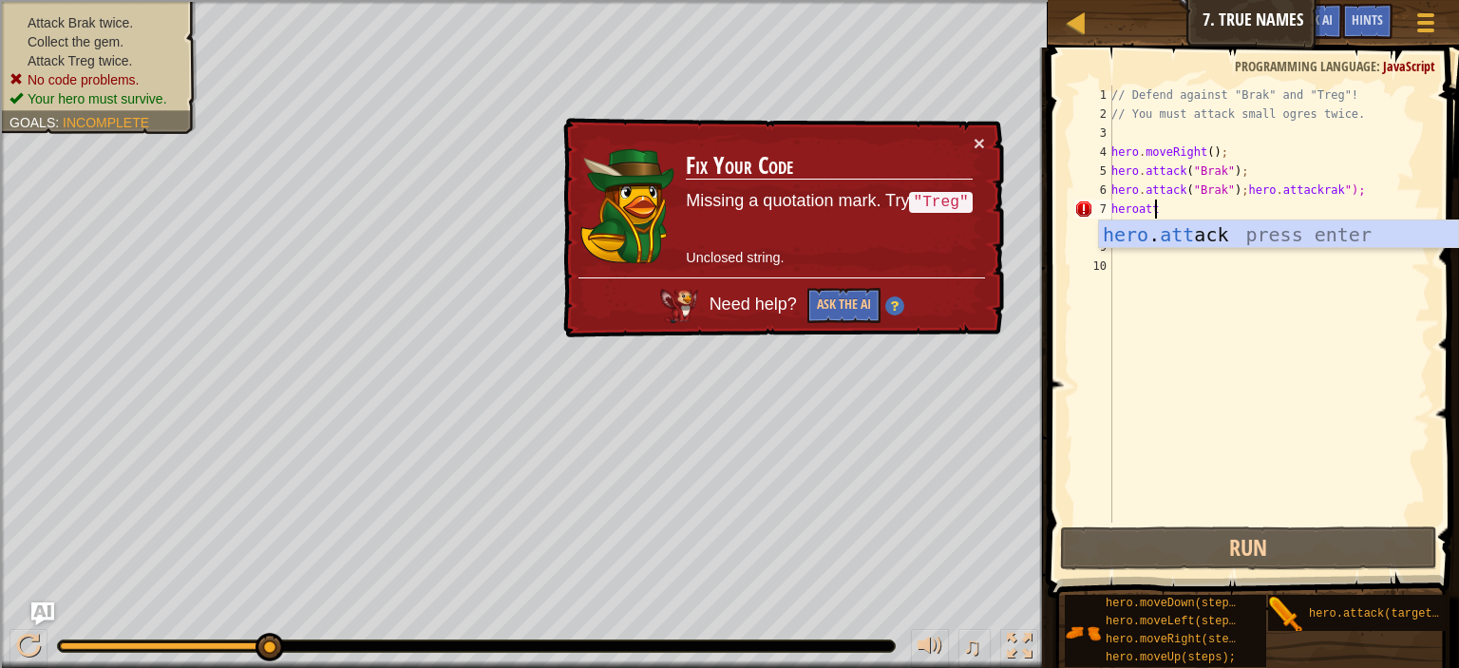
scroll to position [9, 2]
click at [1139, 236] on div "hero . att ack press enter" at bounding box center [1278, 263] width 359 height 86
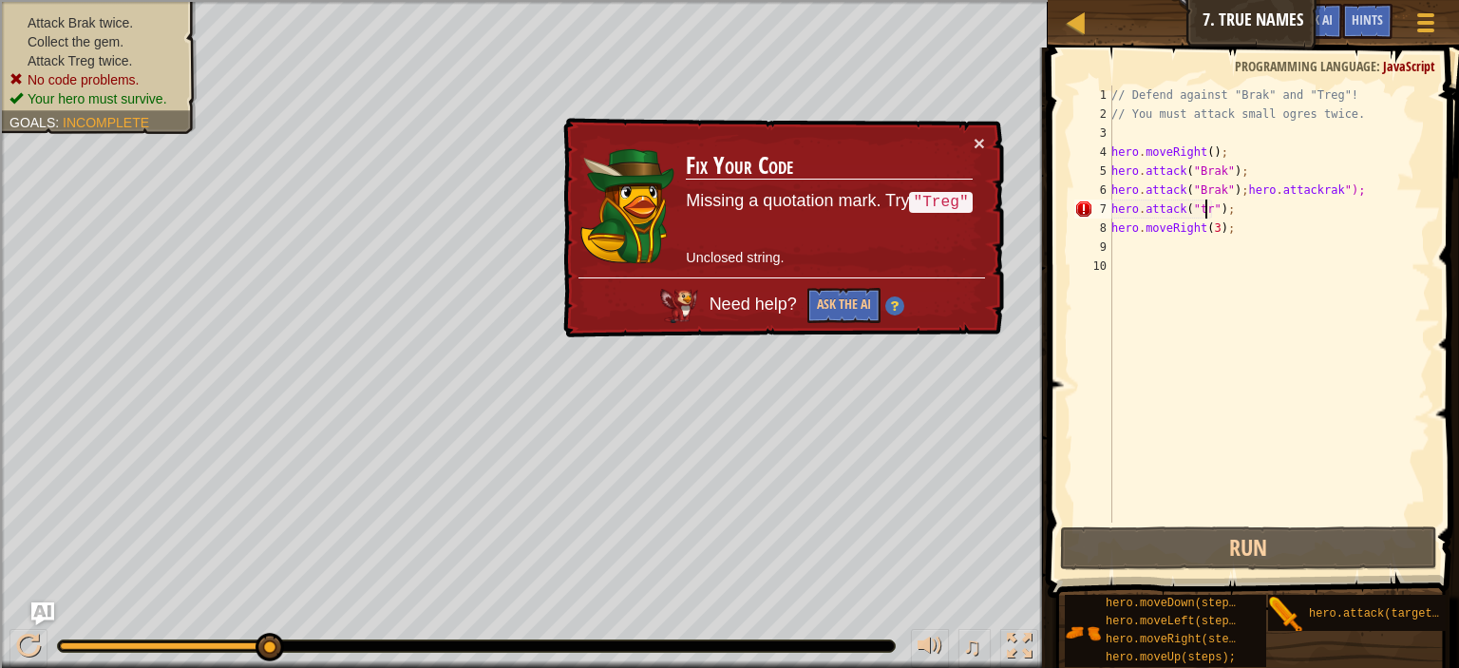
scroll to position [9, 8]
click at [982, 140] on button "×" at bounding box center [979, 143] width 11 height 20
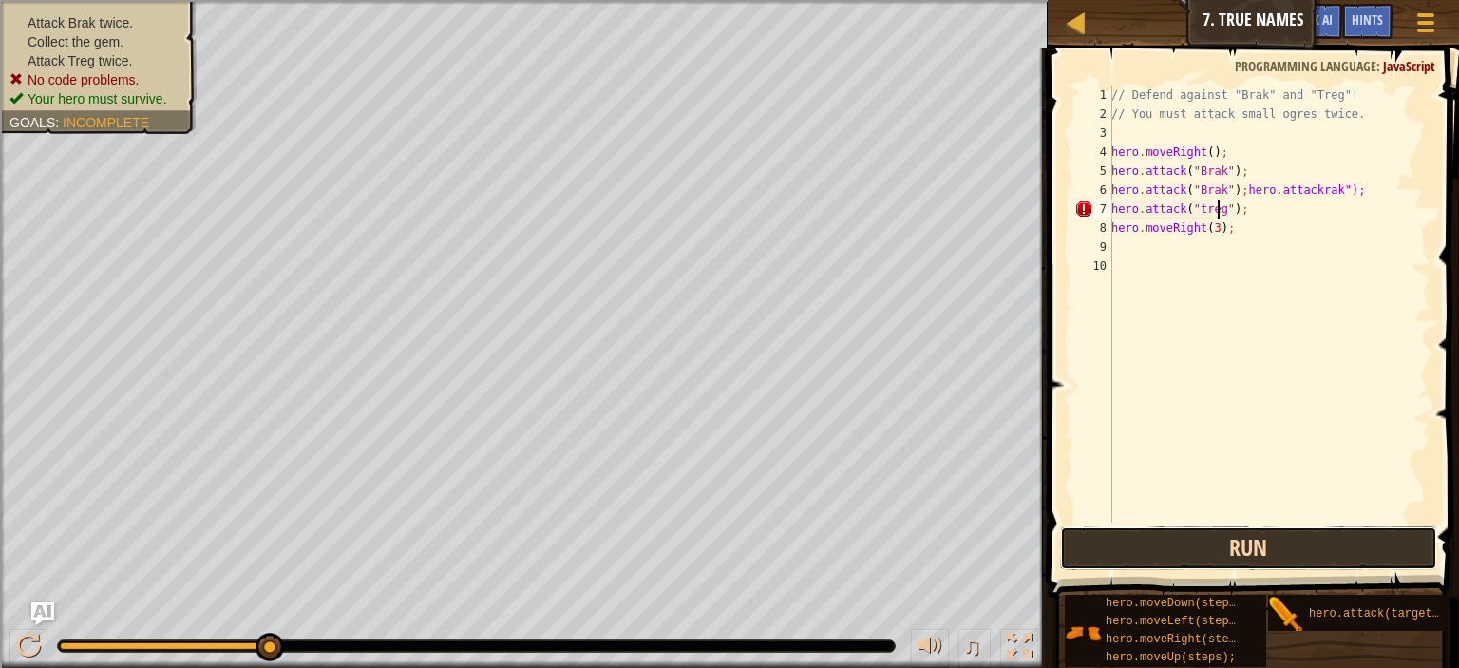
click at [1179, 541] on button "Run" at bounding box center [1248, 548] width 377 height 44
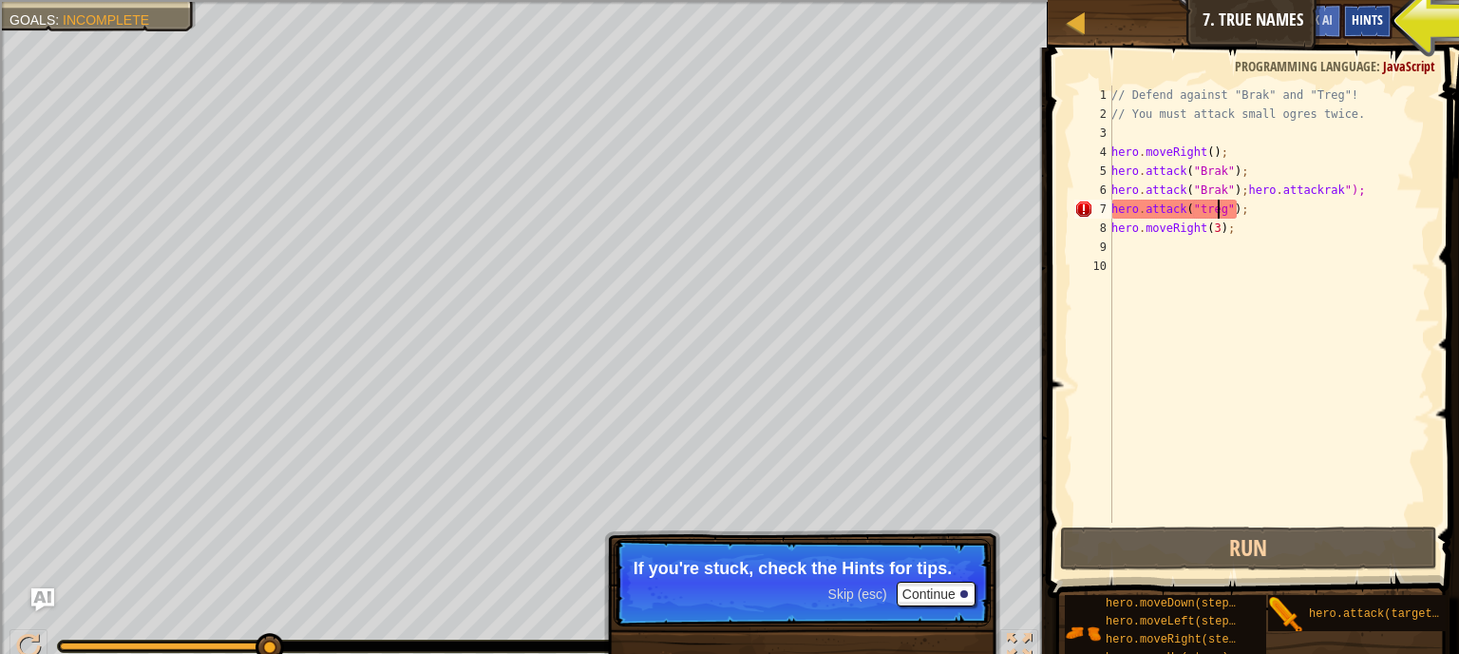
click at [1354, 16] on span "Hints" at bounding box center [1367, 19] width 31 height 18
click at [949, 584] on button "Continue" at bounding box center [936, 594] width 79 height 25
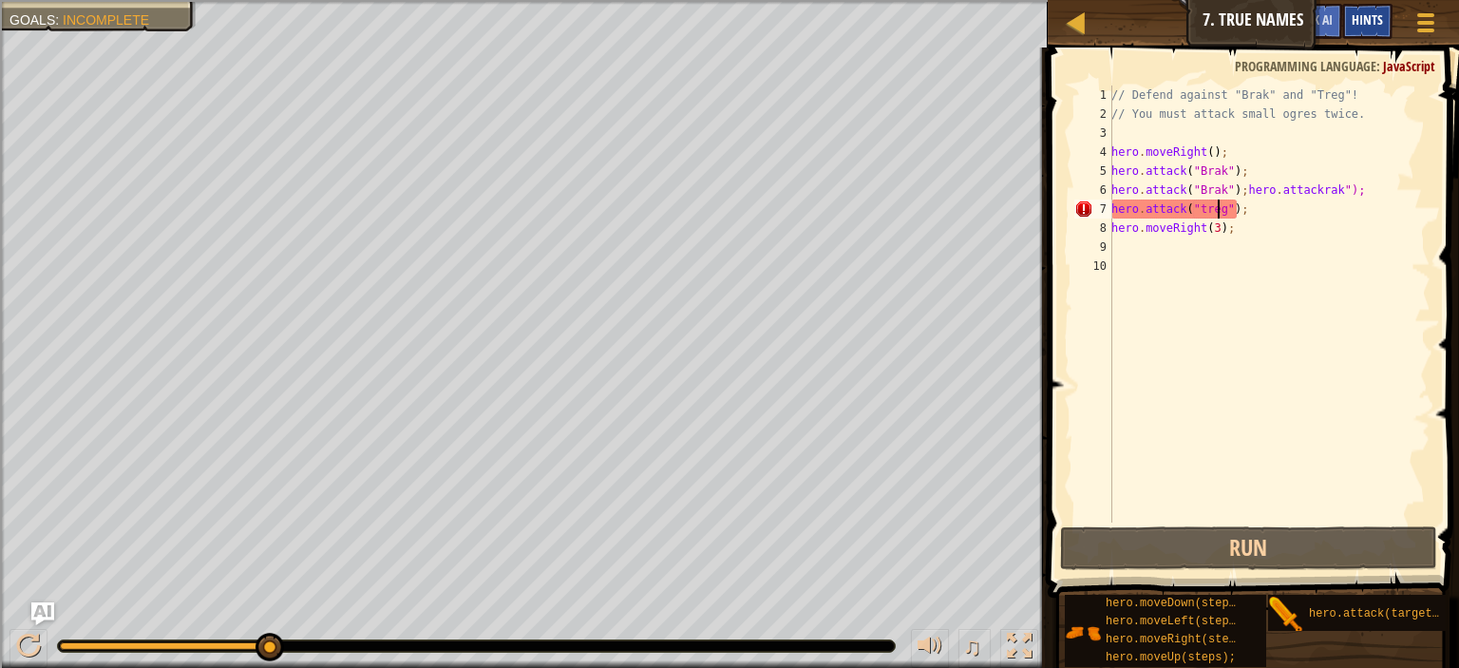
click at [1364, 30] on div "Hints" at bounding box center [1368, 21] width 50 height 35
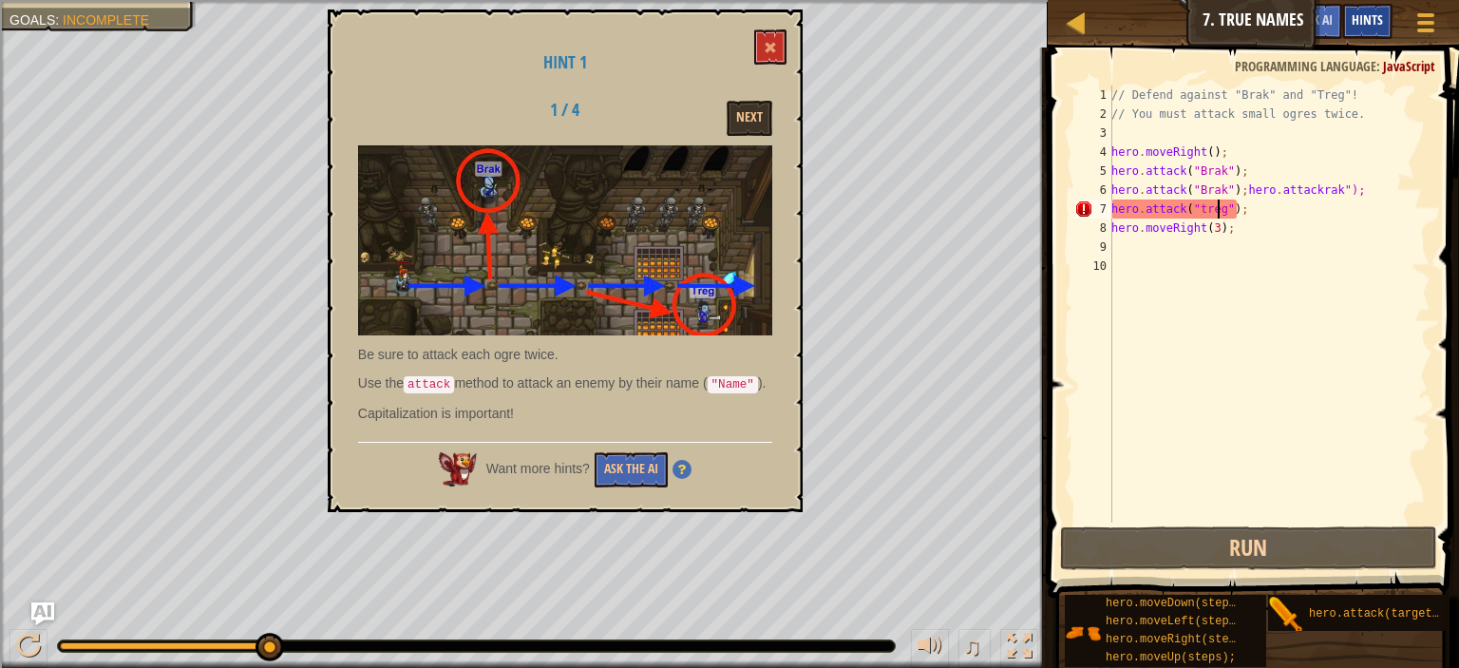
click at [1364, 30] on div "Hints" at bounding box center [1368, 21] width 50 height 35
click at [1193, 208] on div "// Defend against "Brak" and "Treg"! // You must attack small ogres twice. hero…" at bounding box center [1269, 323] width 323 height 475
click at [1197, 211] on div "// Defend against "Brak" and "Treg"! // You must attack small ogres twice. hero…" at bounding box center [1269, 323] width 323 height 475
type textarea "hero.attack("Treg");"
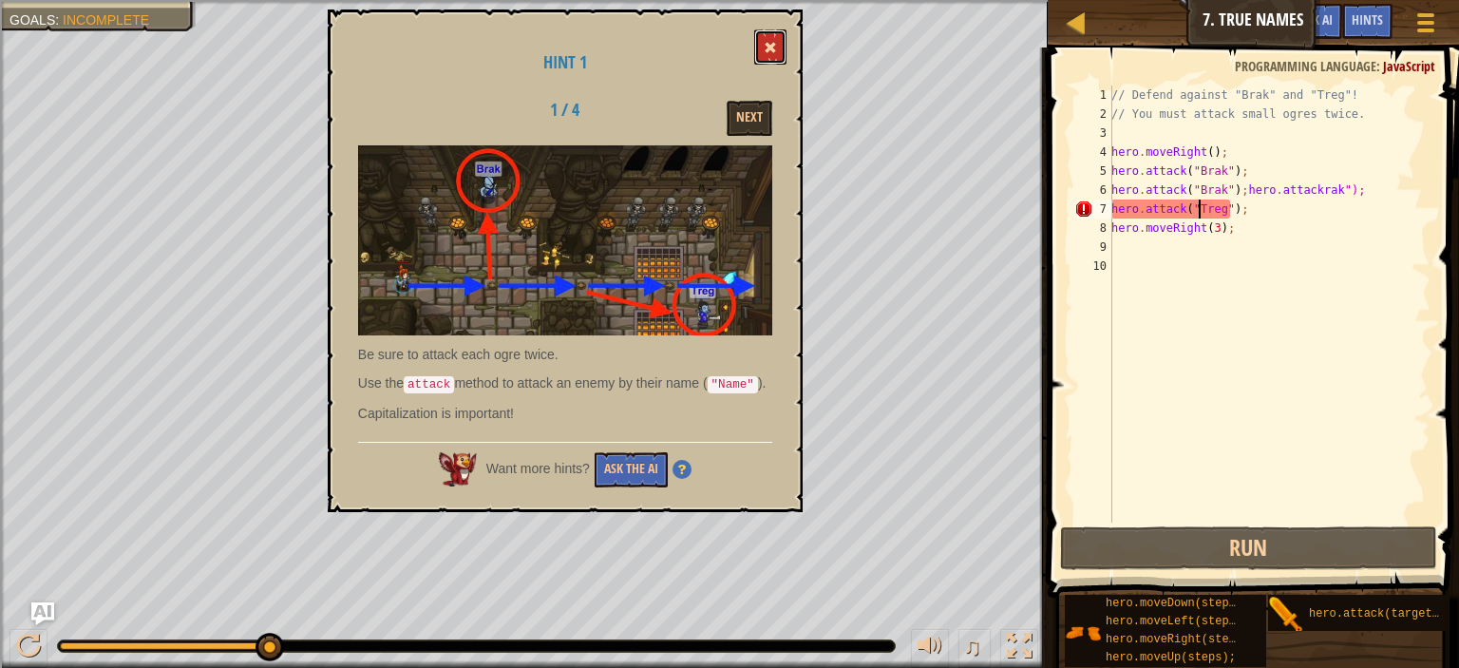
click at [772, 63] on button at bounding box center [770, 46] width 32 height 35
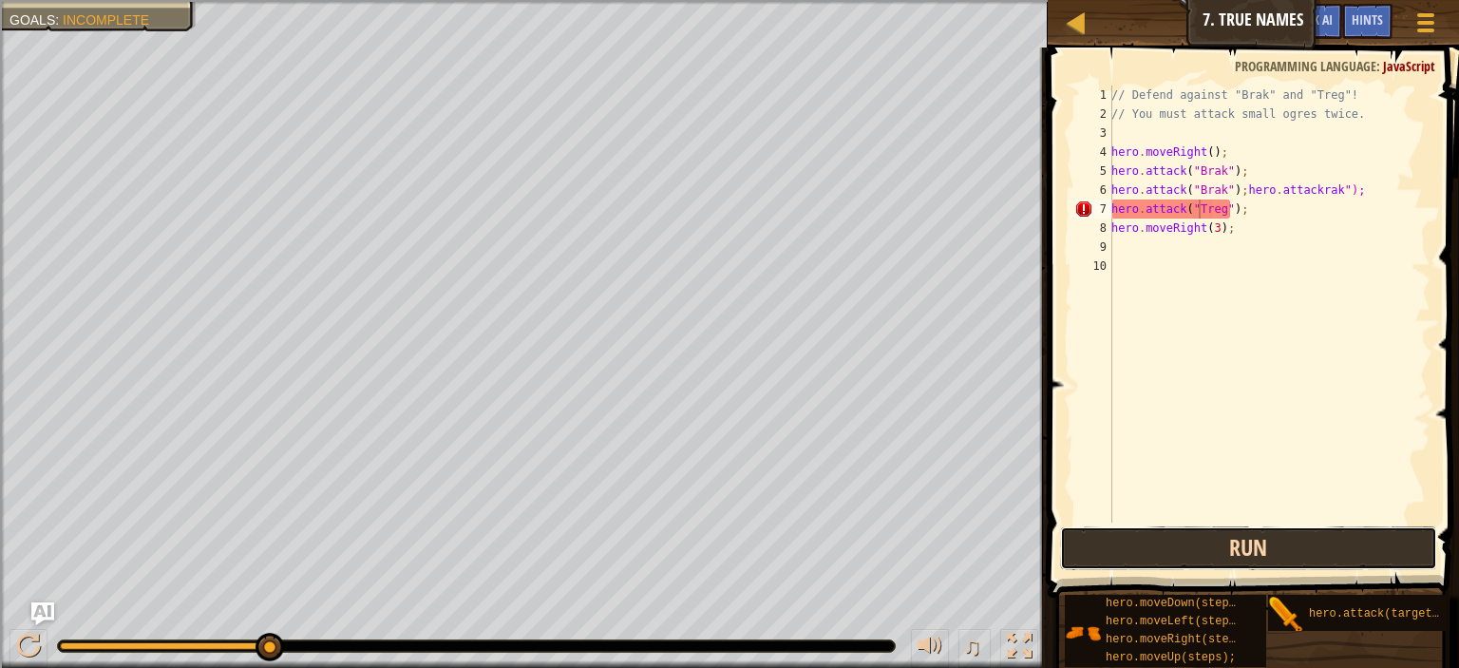
click at [1159, 563] on button "Run" at bounding box center [1248, 548] width 377 height 44
click at [1171, 547] on button "Run" at bounding box center [1248, 548] width 377 height 44
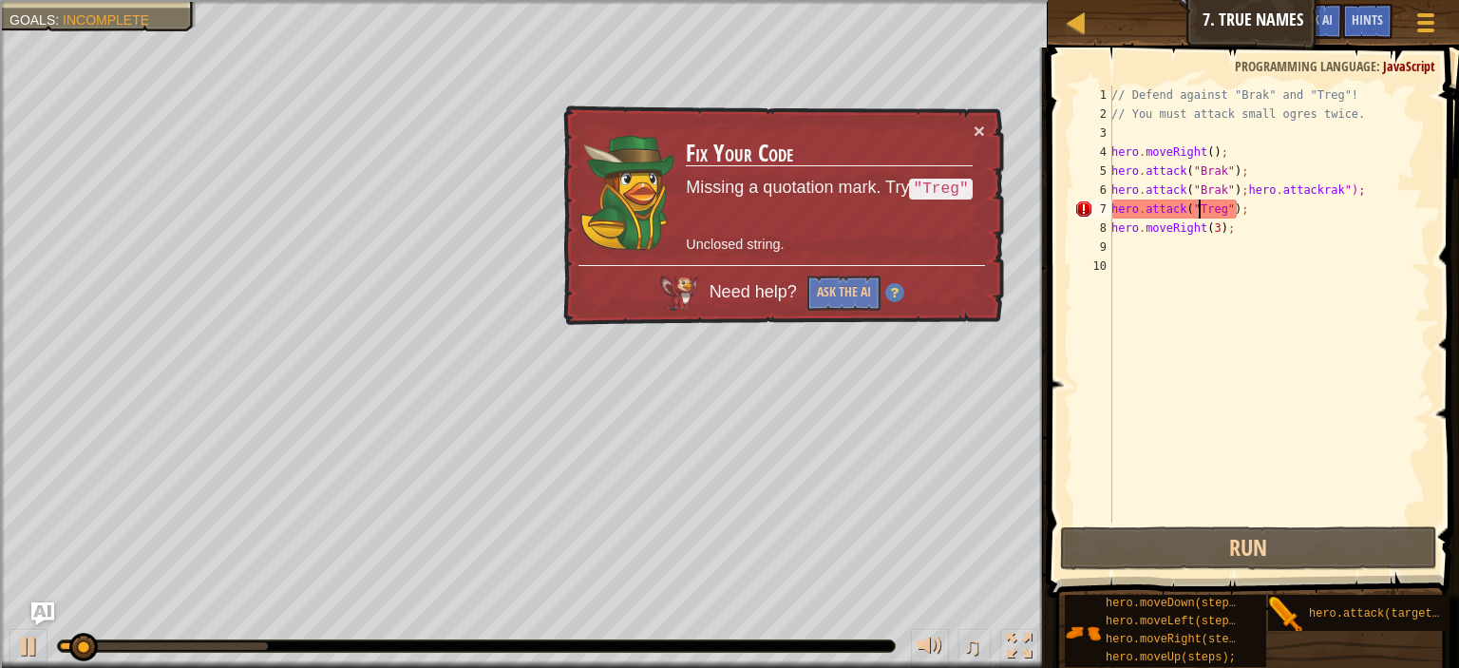
click at [1175, 421] on div "// Defend against "Brak" and "Treg"! // You must attack small ogres twice. hero…" at bounding box center [1269, 323] width 323 height 475
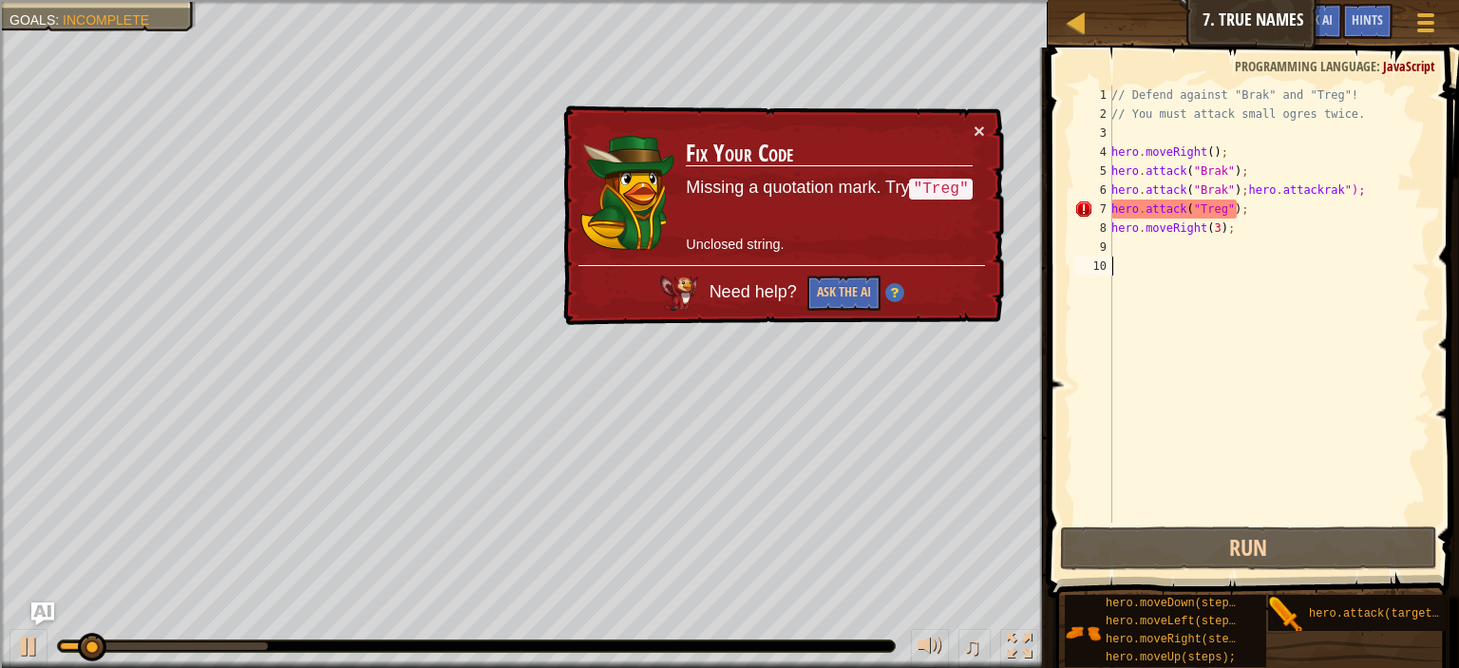
scroll to position [9, 0]
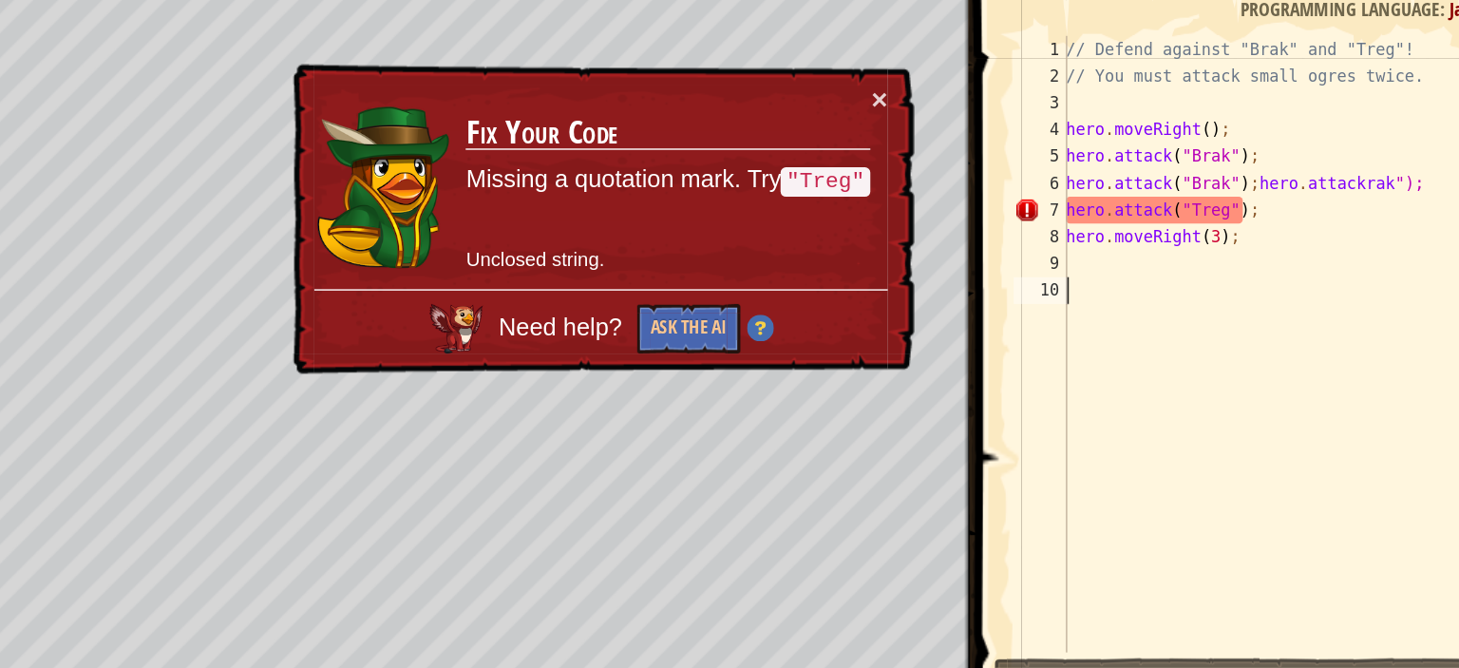
click at [1252, 212] on div "// Defend against "Brak" and "Treg"! // You must attack small ogres twice. hero…" at bounding box center [1269, 323] width 323 height 475
type textarea "h"
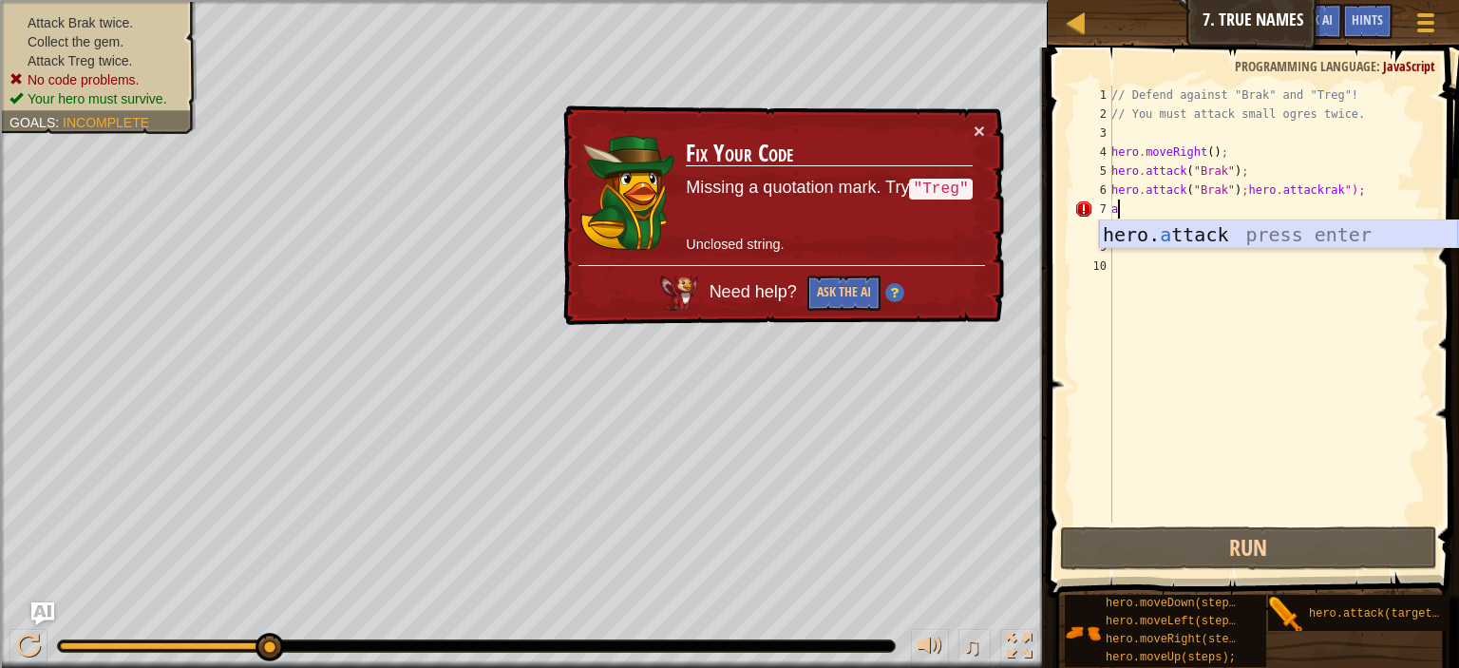
click at [1167, 238] on div "hero. a ttack press enter" at bounding box center [1278, 263] width 359 height 86
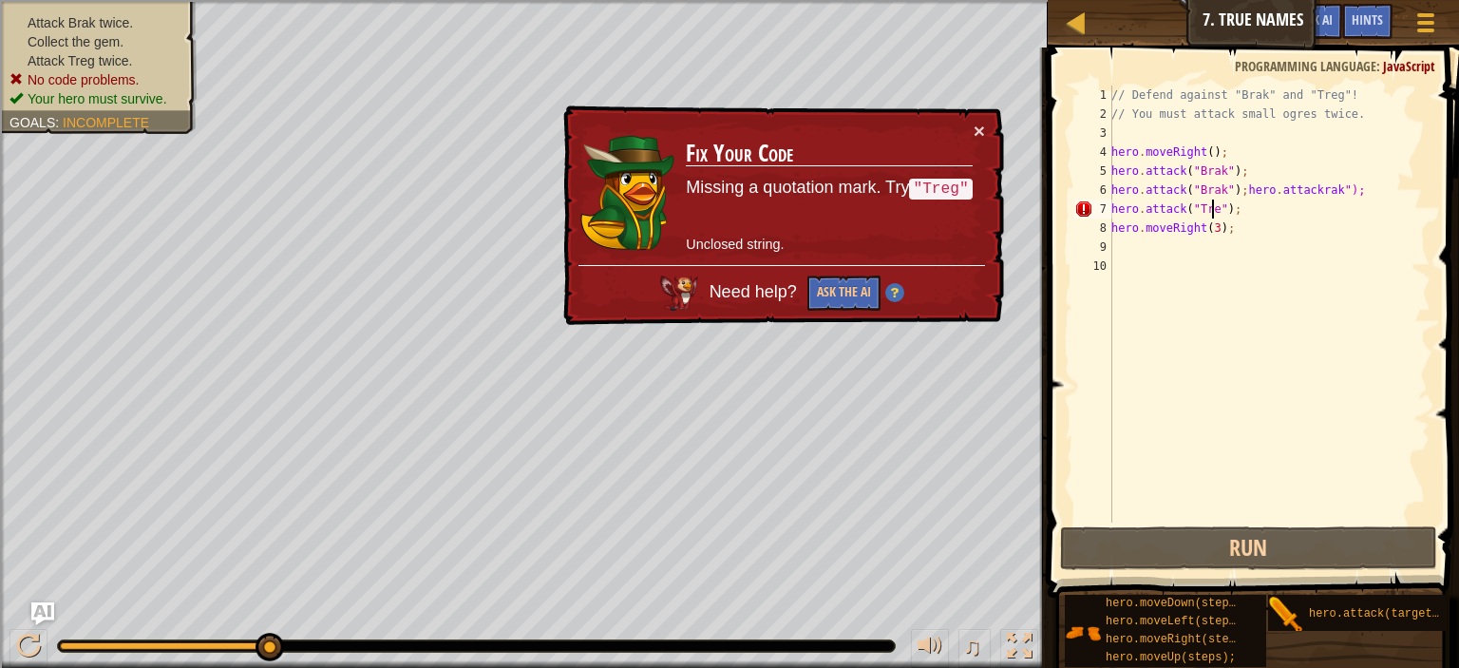
scroll to position [9, 8]
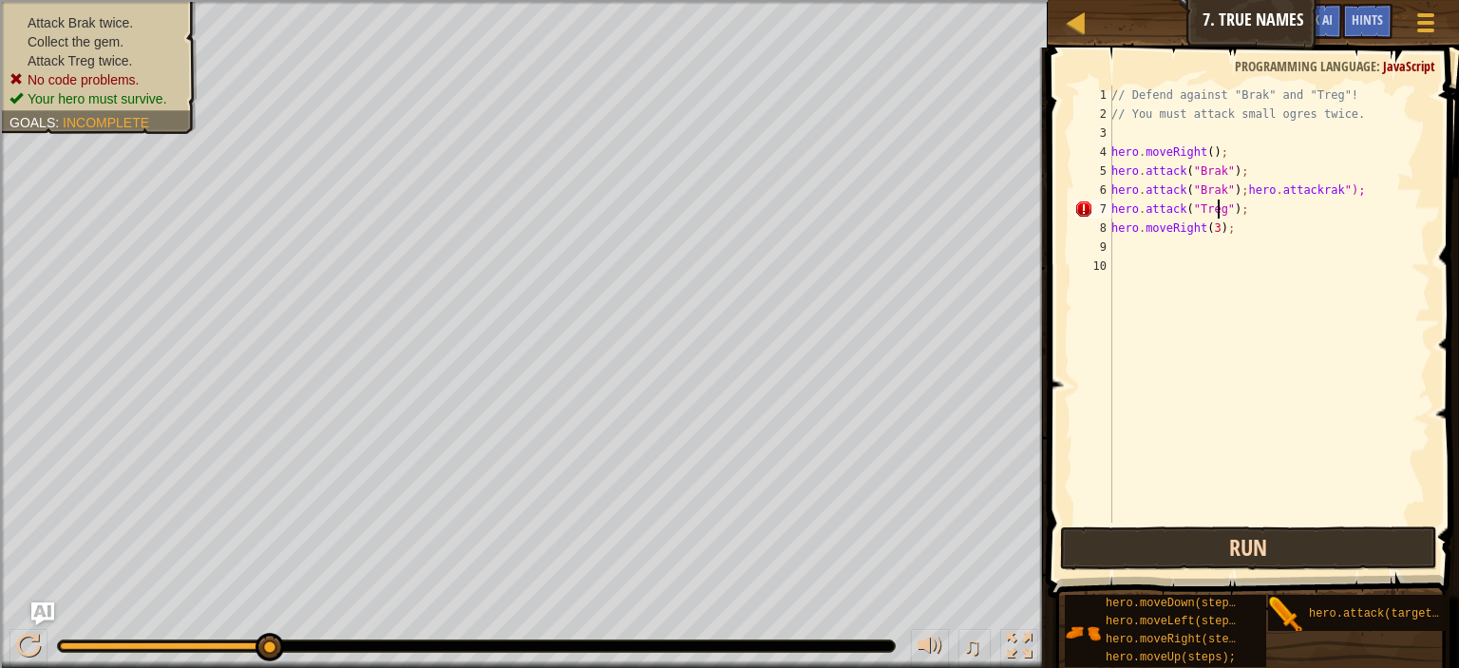
type textarea "hero.attack("Treg");"
click at [1121, 535] on button "Run" at bounding box center [1248, 548] width 377 height 44
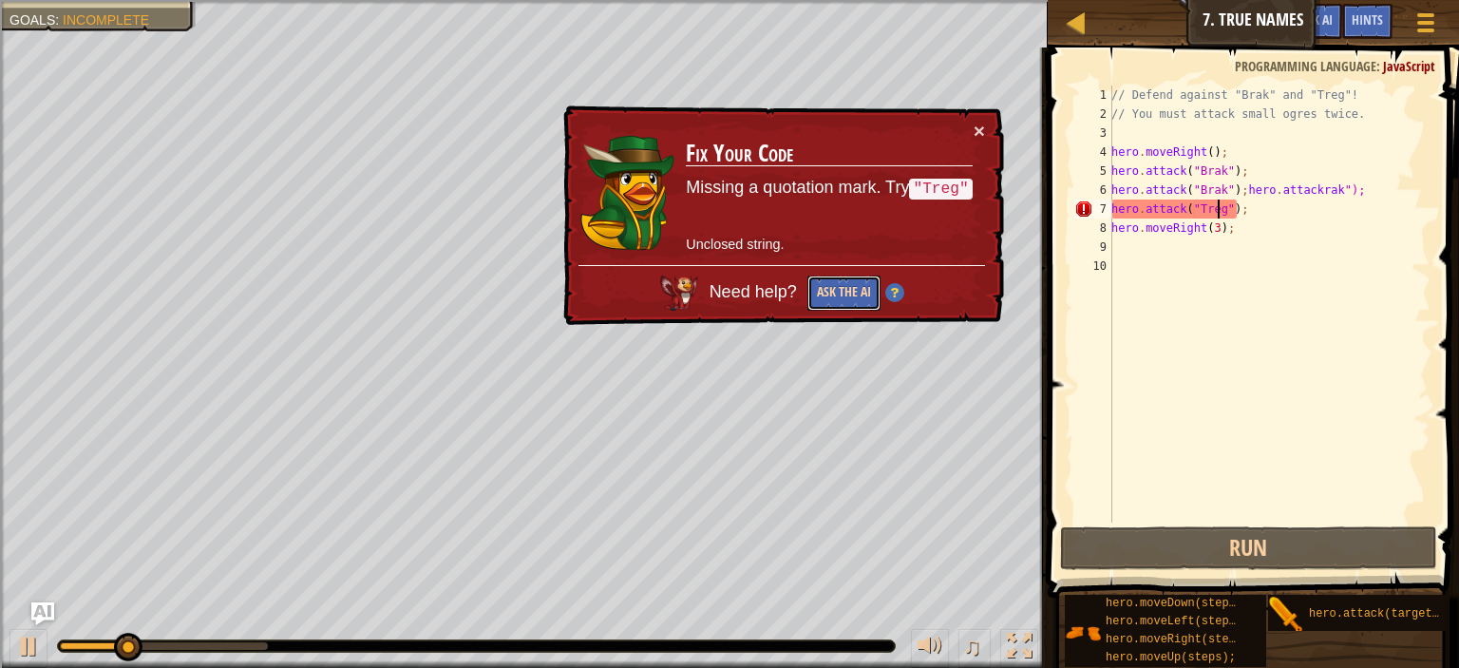
click at [823, 284] on button "Ask the AI" at bounding box center [843, 293] width 73 height 35
